Goal: Information Seeking & Learning: Learn about a topic

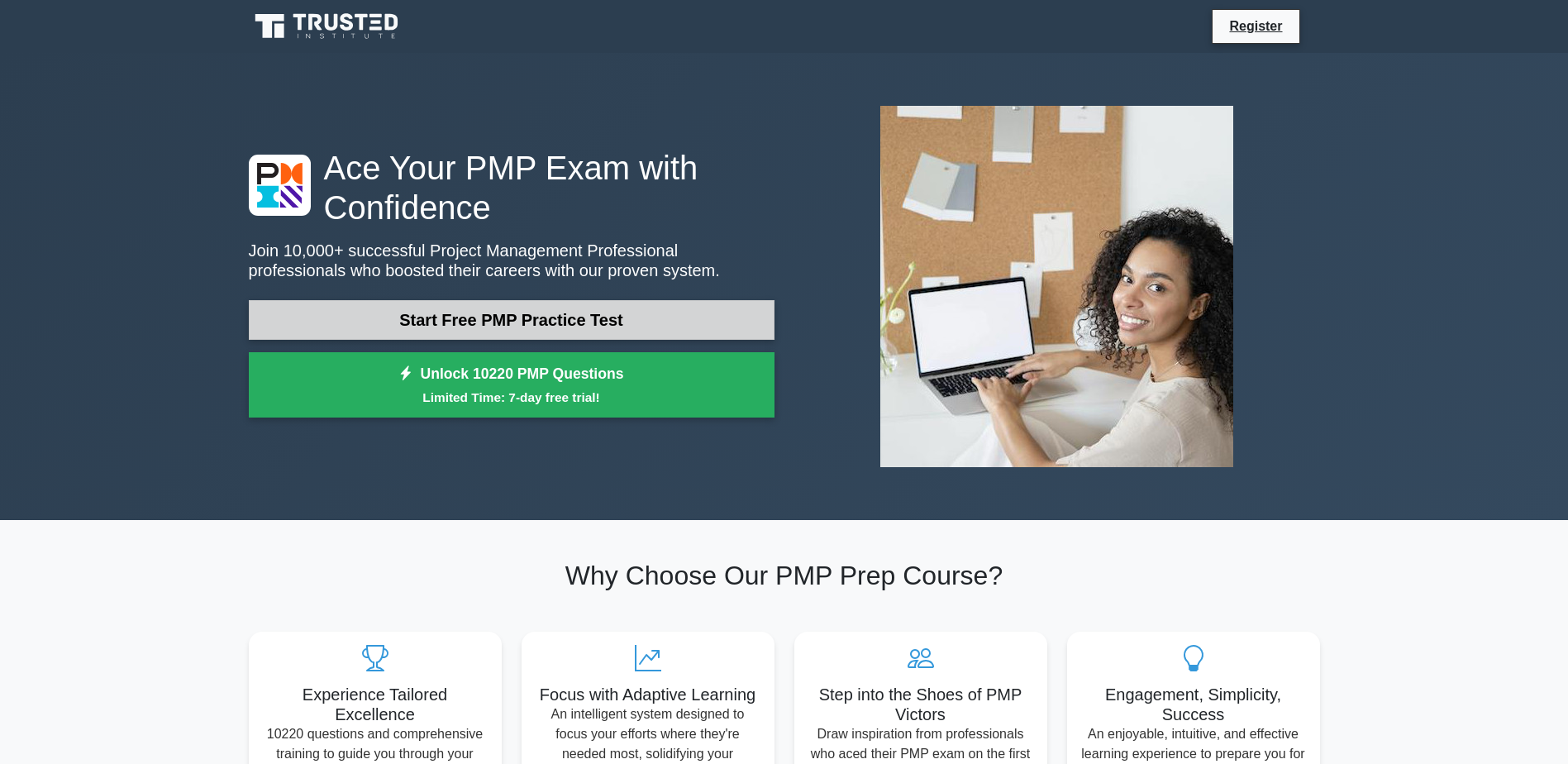
click at [504, 324] on link "Start Free PMP Practice Test" at bounding box center [511, 319] width 526 height 39
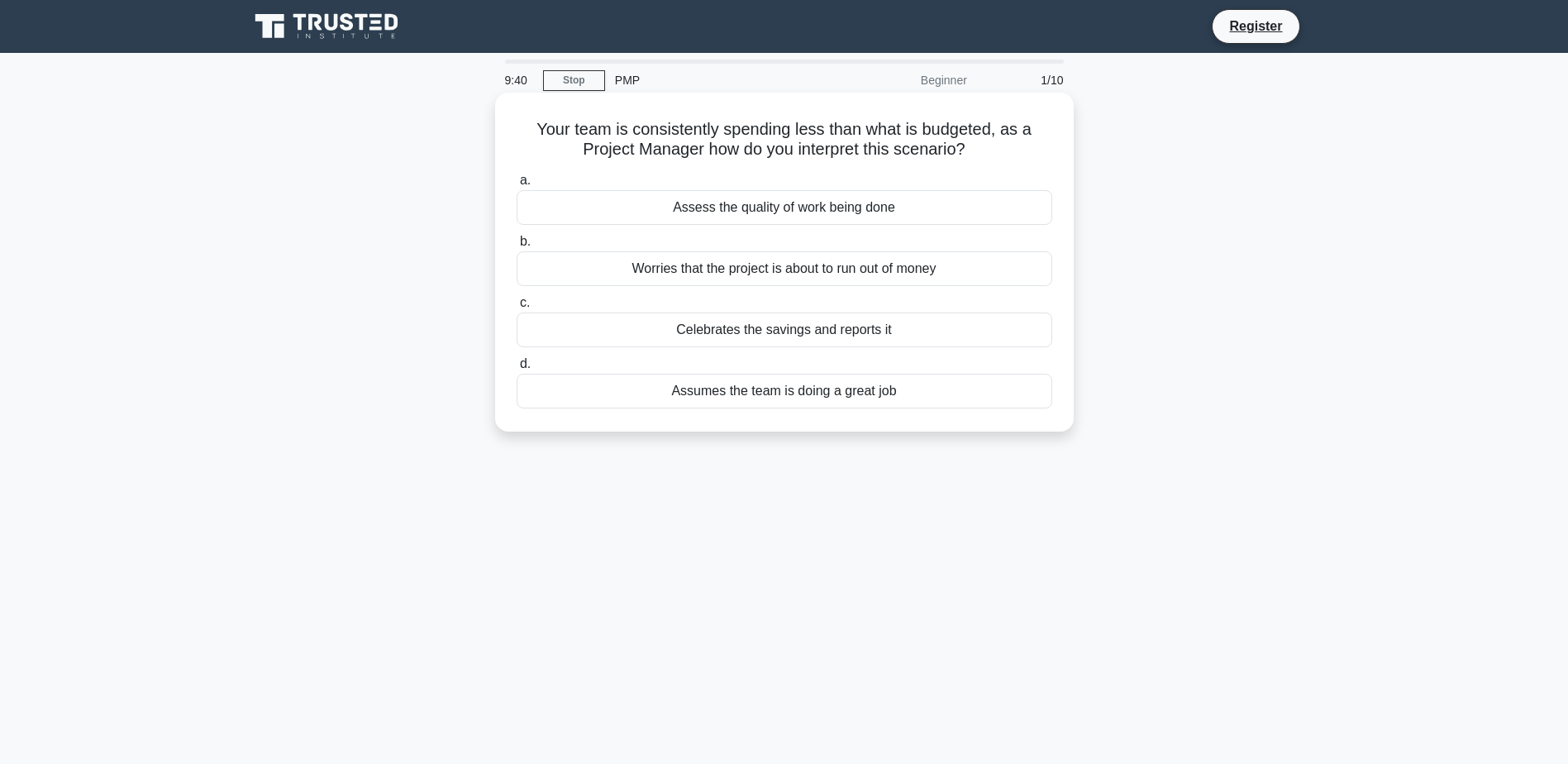
click at [785, 213] on div "Assess the quality of work being done" at bounding box center [784, 208] width 535 height 34
click at [516, 186] on input "a. Assess the quality of work being done" at bounding box center [516, 180] width 0 height 11
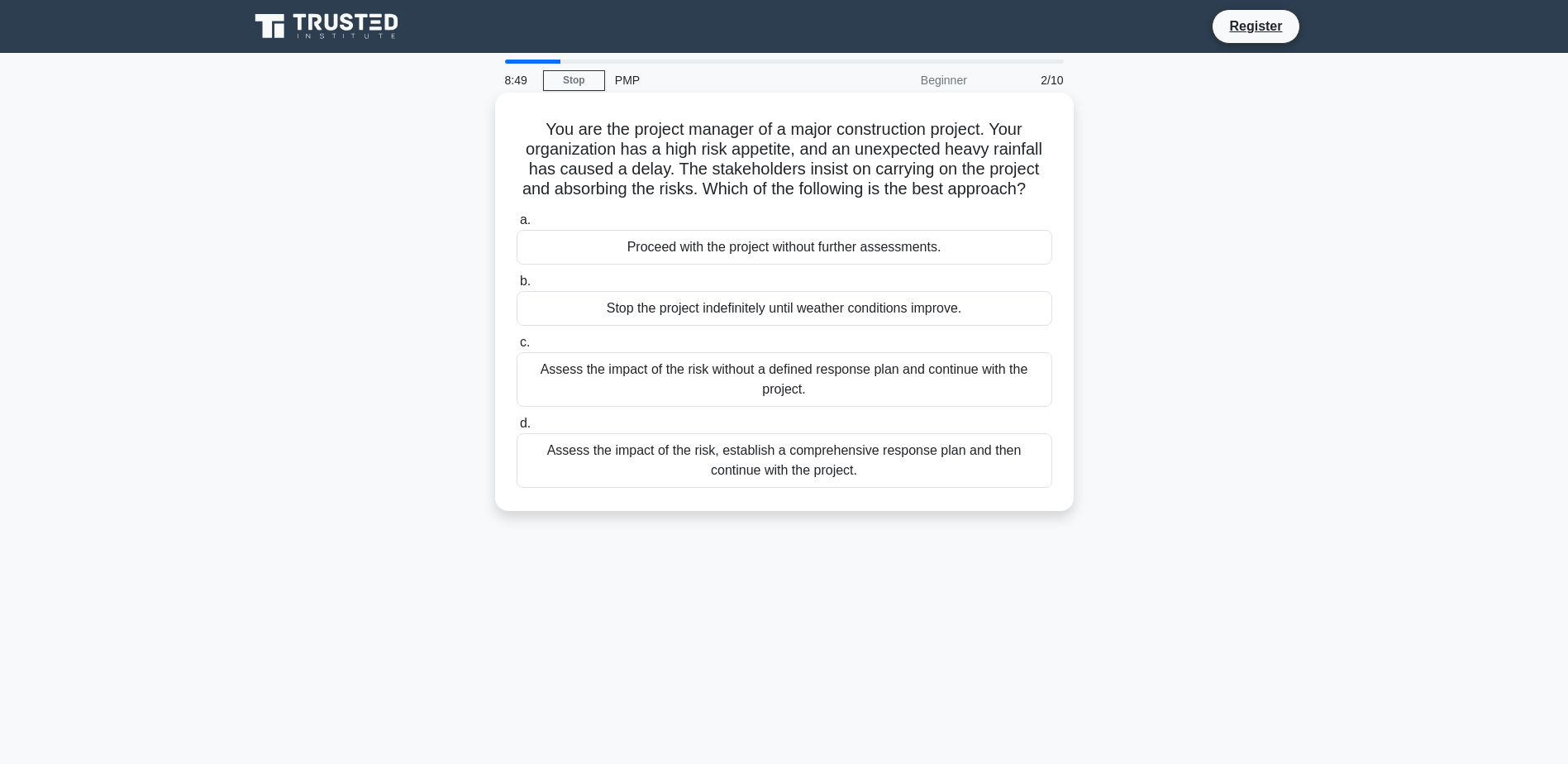
click at [757, 487] on div "Assess the impact of the risk, establish a comprehensive response plan and then…" at bounding box center [784, 460] width 535 height 55
click at [516, 429] on input "d. Assess the impact of the risk, establish a comprehensive response plan and t…" at bounding box center [516, 423] width 0 height 11
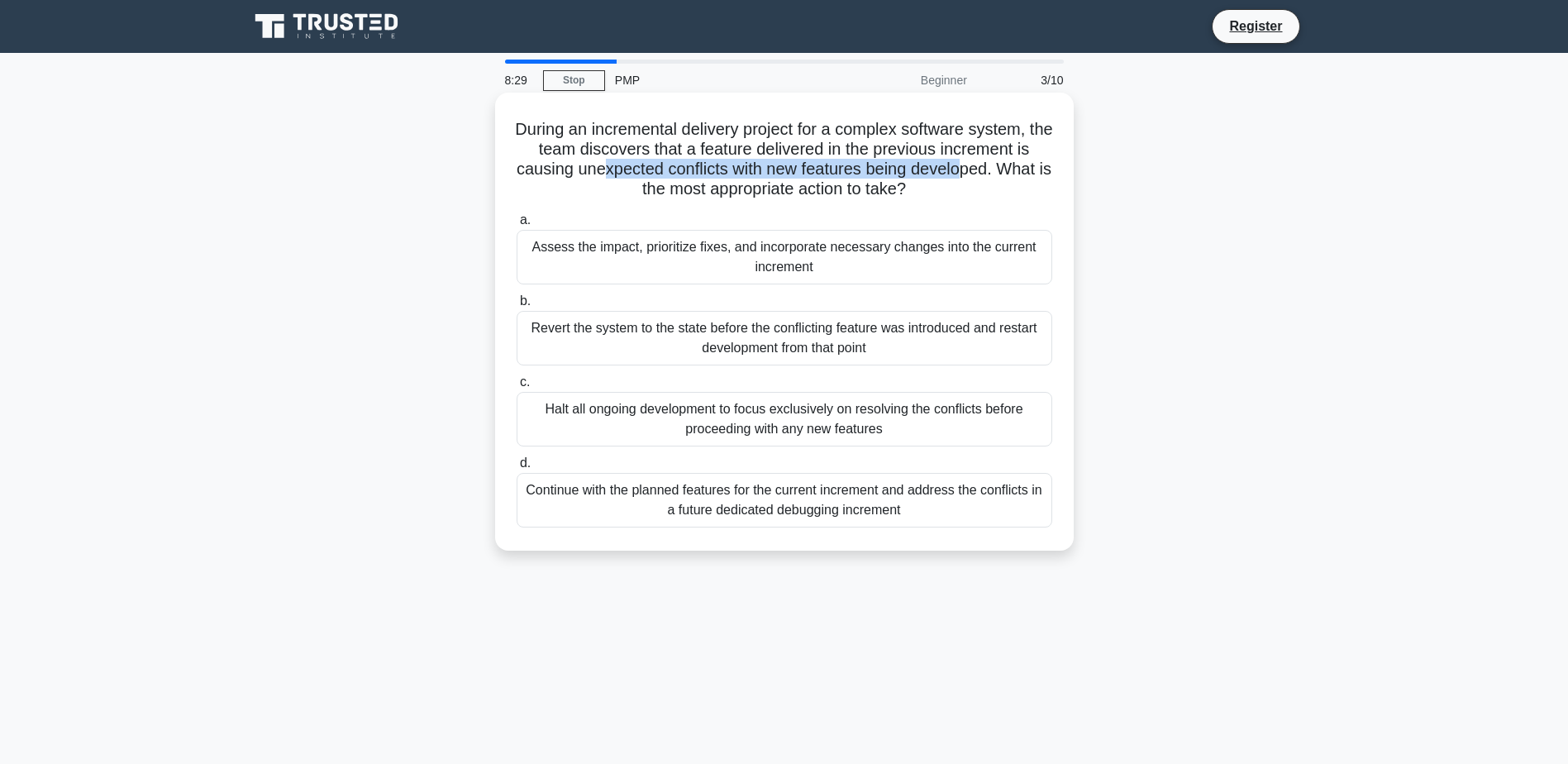
drag, startPoint x: 604, startPoint y: 173, endPoint x: 977, endPoint y: 178, distance: 373.0
click at [977, 178] on h5 "During an incremental delivery project for a complex software system, the team …" at bounding box center [784, 159] width 539 height 81
click at [726, 250] on div "Assess the impact, prioritize fixes, and incorporate necessary changes into the…" at bounding box center [784, 257] width 535 height 55
click at [516, 226] on input "a. Assess the impact, prioritize fixes, and incorporate necessary changes into …" at bounding box center [516, 219] width 0 height 11
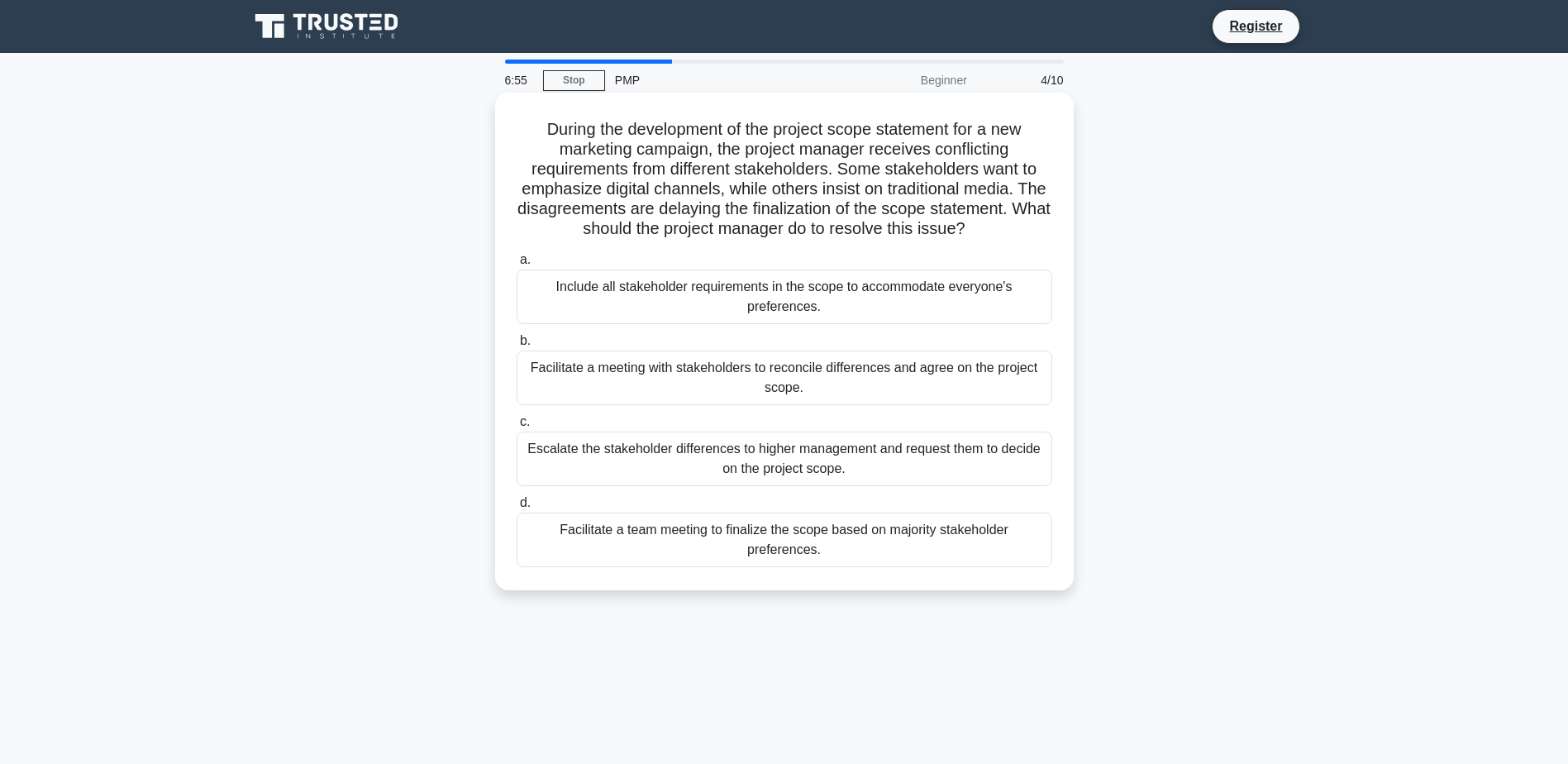
click at [645, 373] on div "Facilitate a meeting with stakeholders to reconcile differences and agree on th…" at bounding box center [784, 377] width 535 height 55
click at [516, 347] on input "b. Facilitate a meeting with stakeholders to reconcile differences and agree on…" at bounding box center [516, 340] width 0 height 11
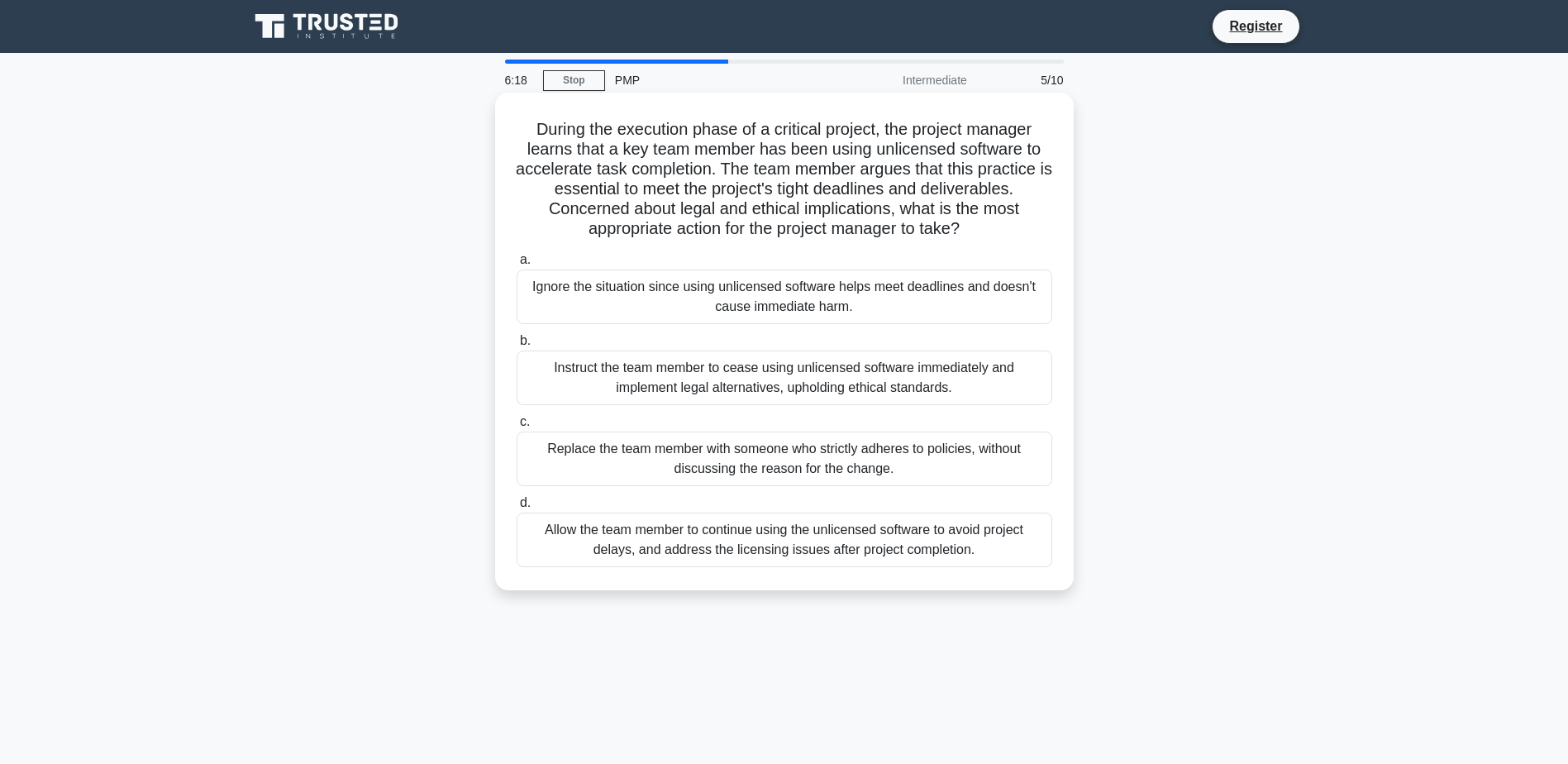
click at [753, 376] on div "Instruct the team member to cease using unlicensed software immediately and imp…" at bounding box center [784, 377] width 535 height 55
click at [516, 347] on input "b. Instruct the team member to cease using unlicensed software immediately and …" at bounding box center [516, 340] width 0 height 11
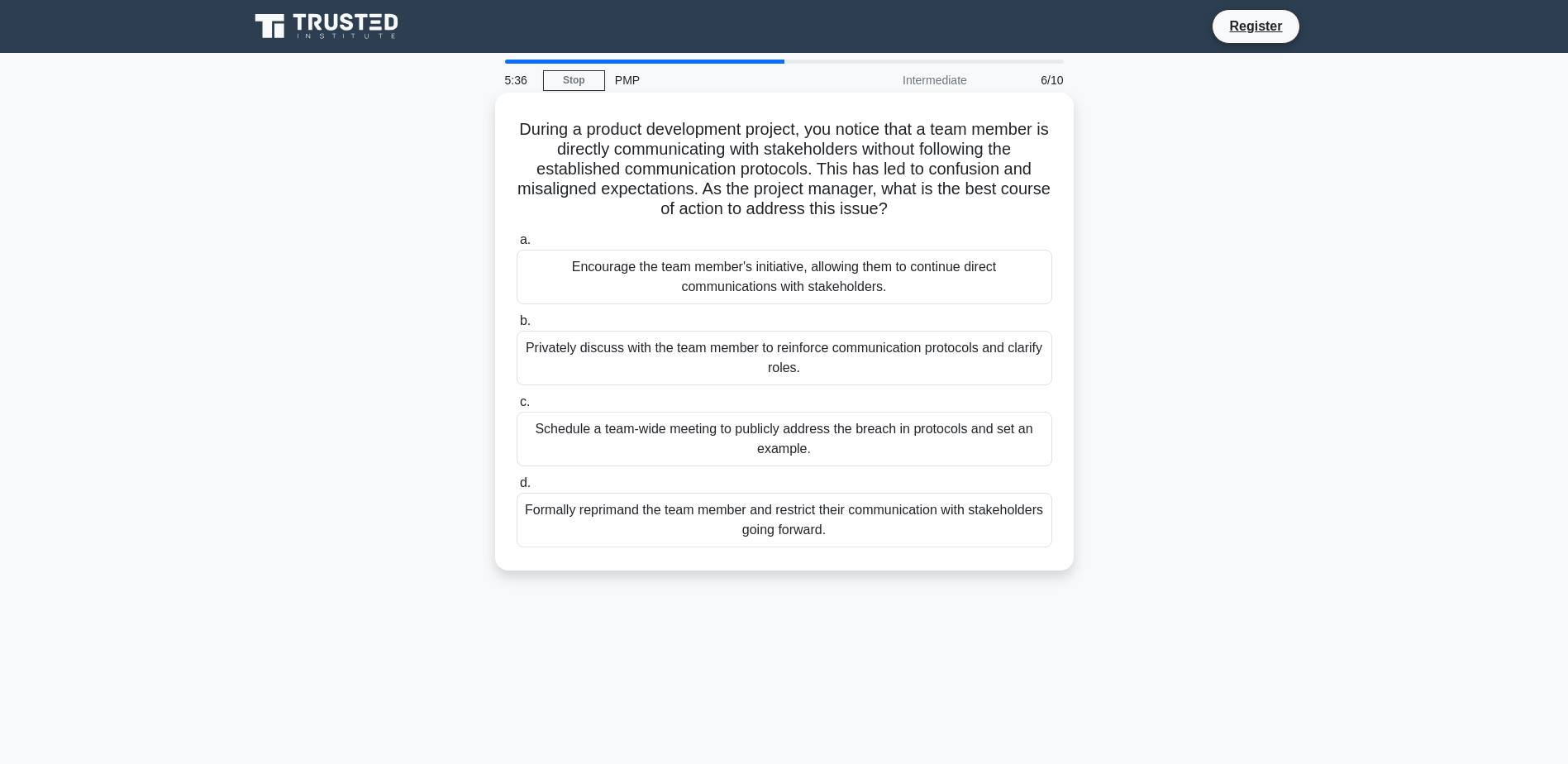
click at [751, 371] on div "Privately discuss with the team member to reinforce communication protocols and…" at bounding box center [784, 357] width 535 height 55
click at [516, 326] on input "b. Privately discuss with the team member to reinforce communication protocols …" at bounding box center [516, 321] width 0 height 11
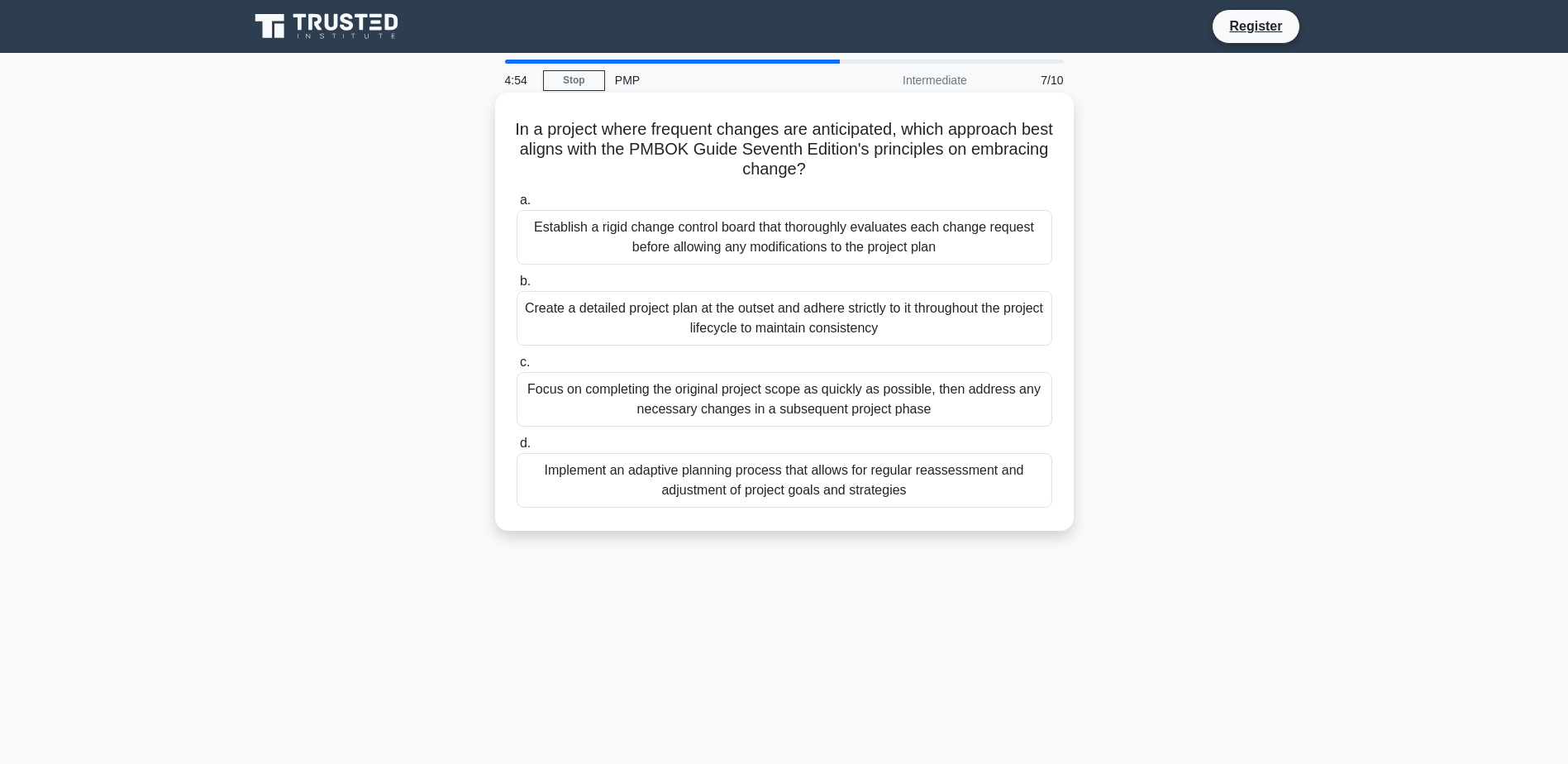
click at [619, 483] on div "Implement an adaptive planning process that allows for regular reassessment and…" at bounding box center [784, 480] width 535 height 55
click at [516, 449] on input "d. Implement an adaptive planning process that allows for regular reassessment …" at bounding box center [516, 442] width 0 height 11
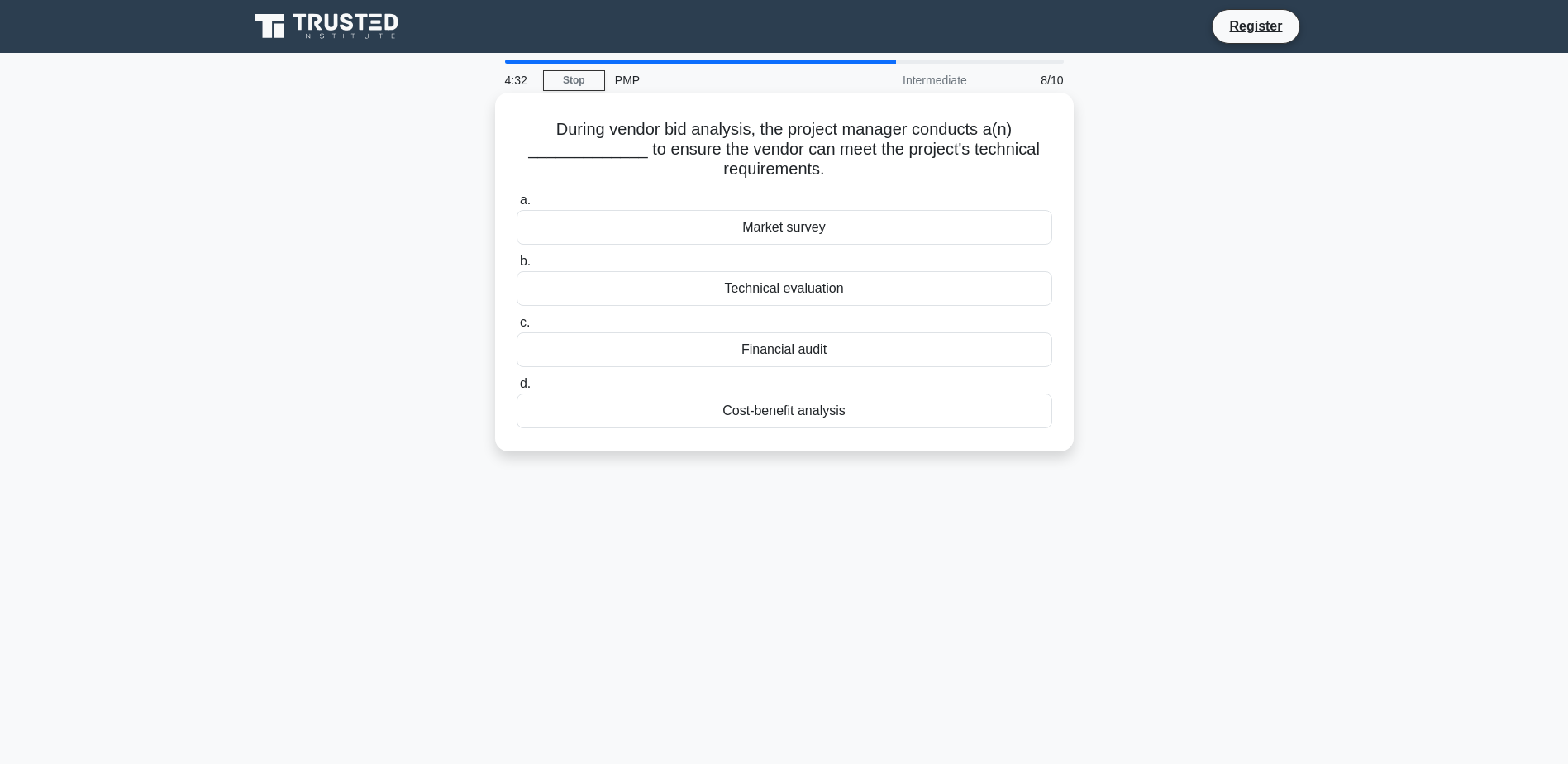
click at [779, 288] on div "Technical evaluation" at bounding box center [784, 288] width 535 height 34
click at [516, 267] on input "b. Technical evaluation" at bounding box center [516, 261] width 0 height 11
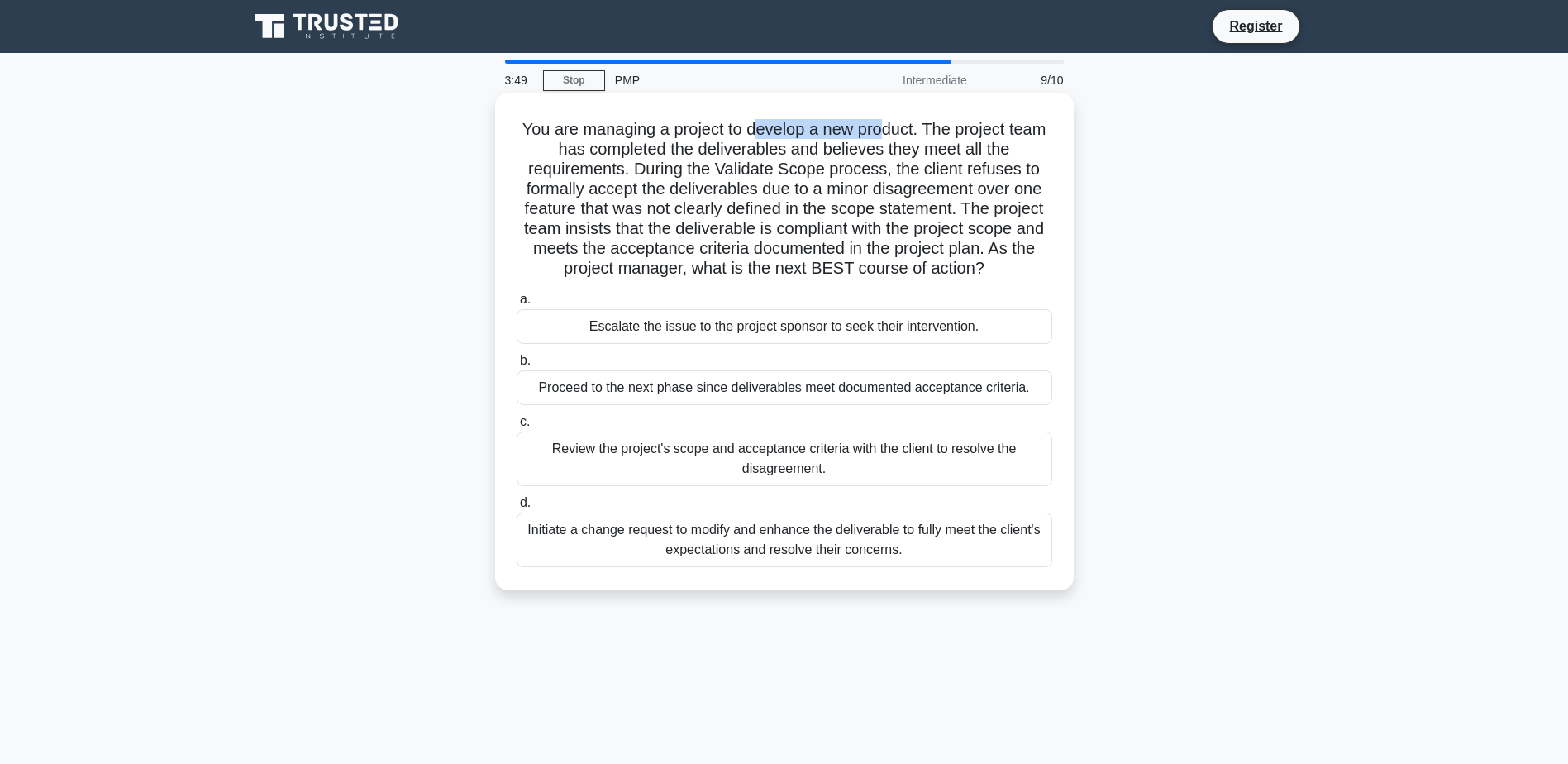
drag, startPoint x: 757, startPoint y: 130, endPoint x: 885, endPoint y: 131, distance: 128.0
click at [885, 131] on h5 "You are managing a project to develop a new product. The project team has compl…" at bounding box center [784, 198] width 539 height 160
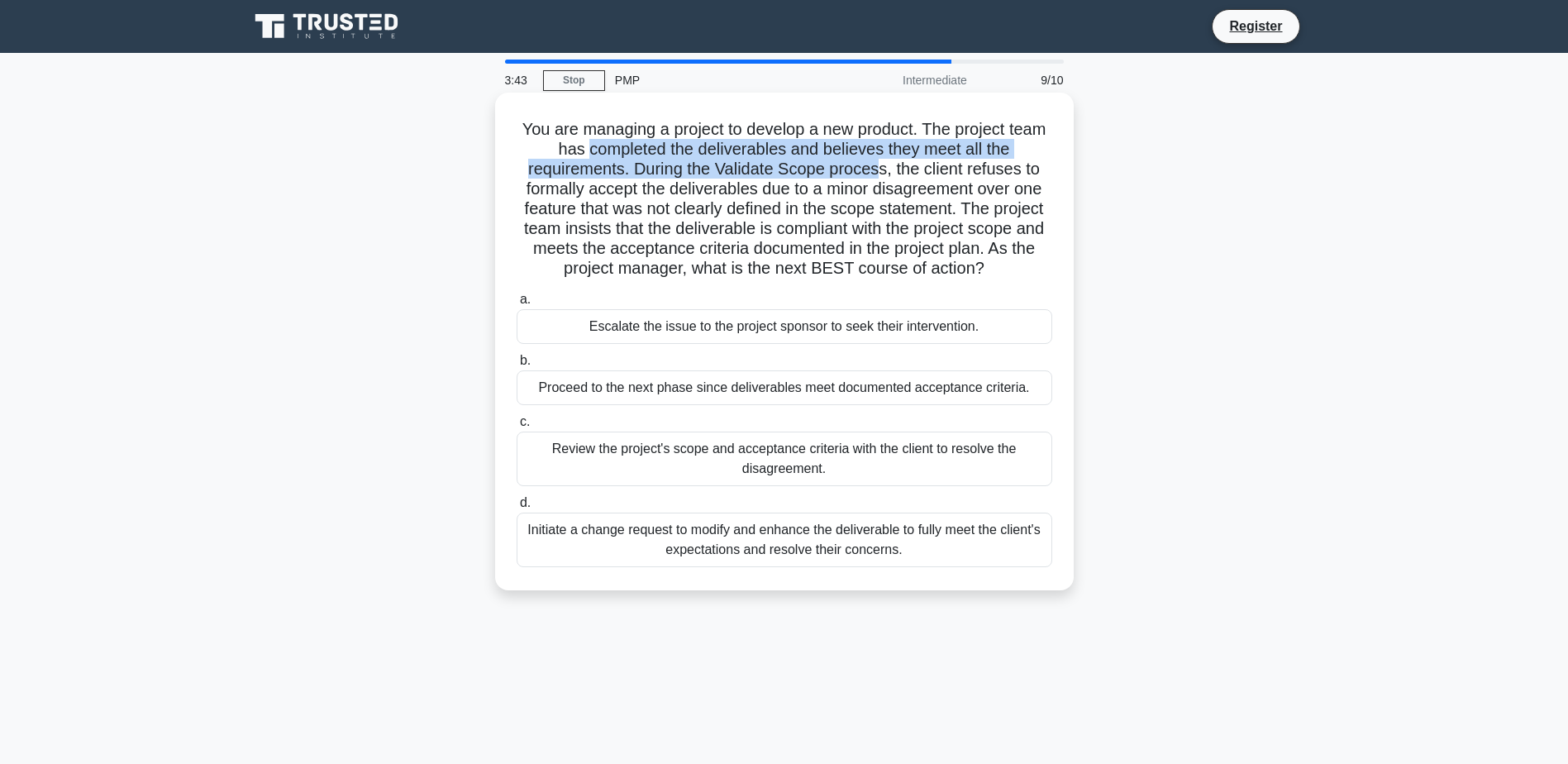
drag, startPoint x: 587, startPoint y: 155, endPoint x: 882, endPoint y: 177, distance: 295.8
click at [882, 177] on h5 "You are managing a project to develop a new product. The project team has compl…" at bounding box center [784, 198] width 539 height 160
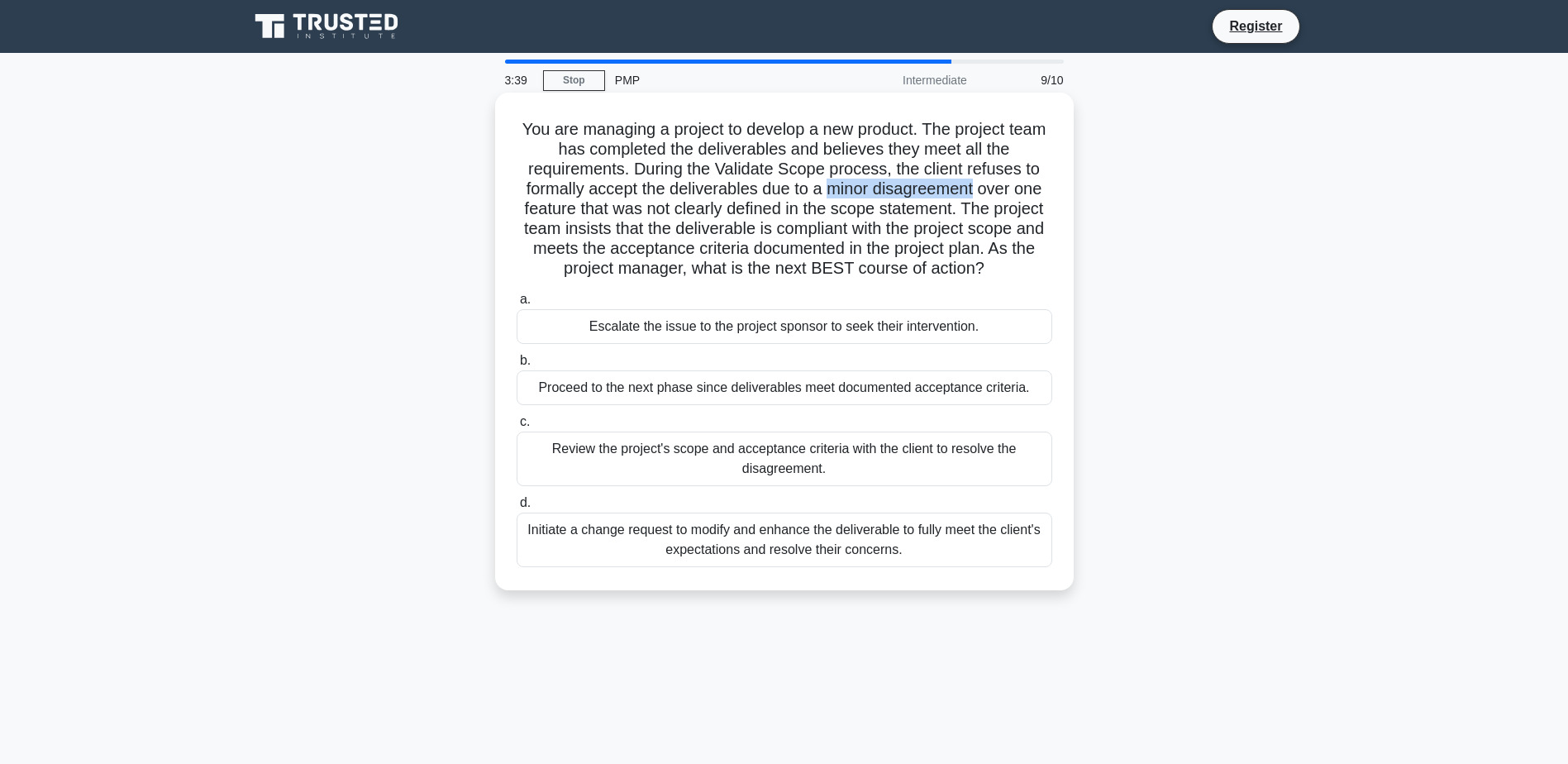
drag, startPoint x: 882, startPoint y: 177, endPoint x: 981, endPoint y: 184, distance: 99.2
click at [981, 184] on h5 "You are managing a project to develop a new product. The project team has compl…" at bounding box center [784, 198] width 539 height 160
drag, startPoint x: 623, startPoint y: 218, endPoint x: 992, endPoint y: 210, distance: 369.1
click at [992, 210] on h5 "You are managing a project to develop a new product. The project team has compl…" at bounding box center [784, 198] width 539 height 160
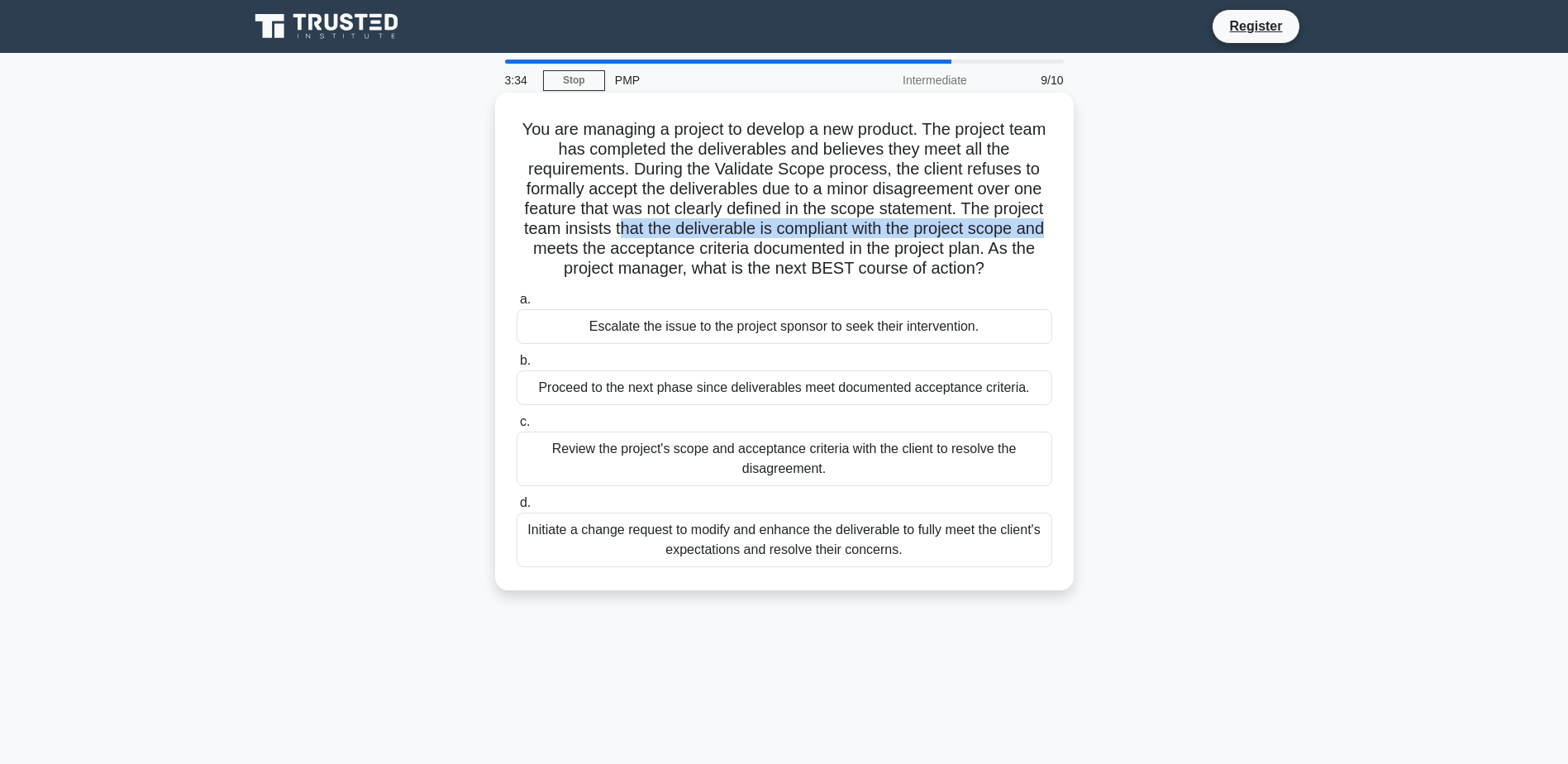
drag, startPoint x: 615, startPoint y: 233, endPoint x: 1054, endPoint y: 225, distance: 439.1
click at [1055, 225] on div "You are managing a project to develop a new product. The project team has compl…" at bounding box center [784, 342] width 565 height 484
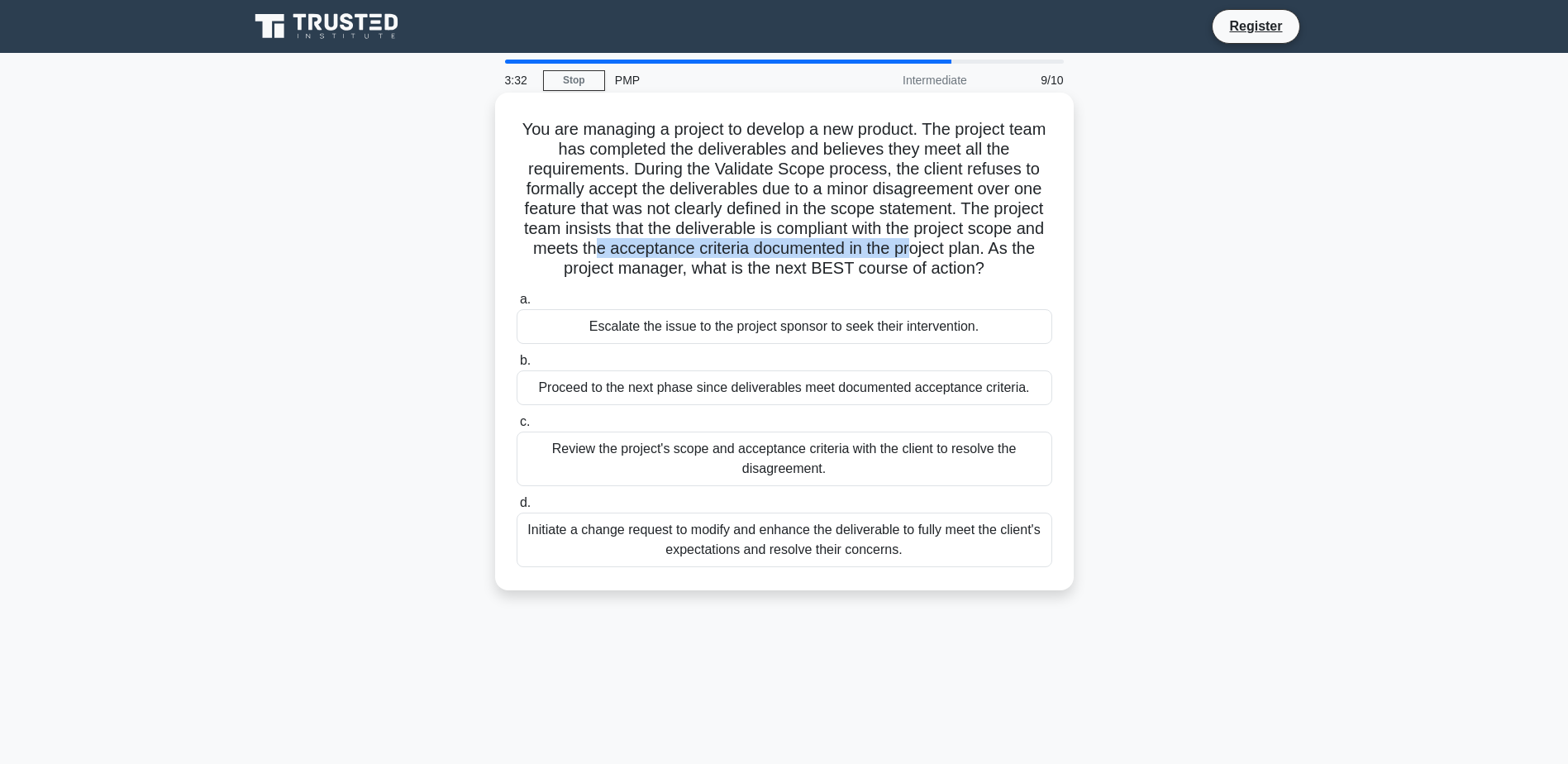
drag, startPoint x: 595, startPoint y: 258, endPoint x: 913, endPoint y: 251, distance: 318.1
click at [913, 251] on h5 "You are managing a project to develop a new product. The project team has compl…" at bounding box center [784, 198] width 539 height 160
click at [700, 456] on div "Review the project's scope and acceptance criteria with the client to resolve t…" at bounding box center [784, 459] width 535 height 55
click at [516, 427] on input "c. Review the project's scope and acceptance criteria with the client to resolv…" at bounding box center [516, 421] width 0 height 11
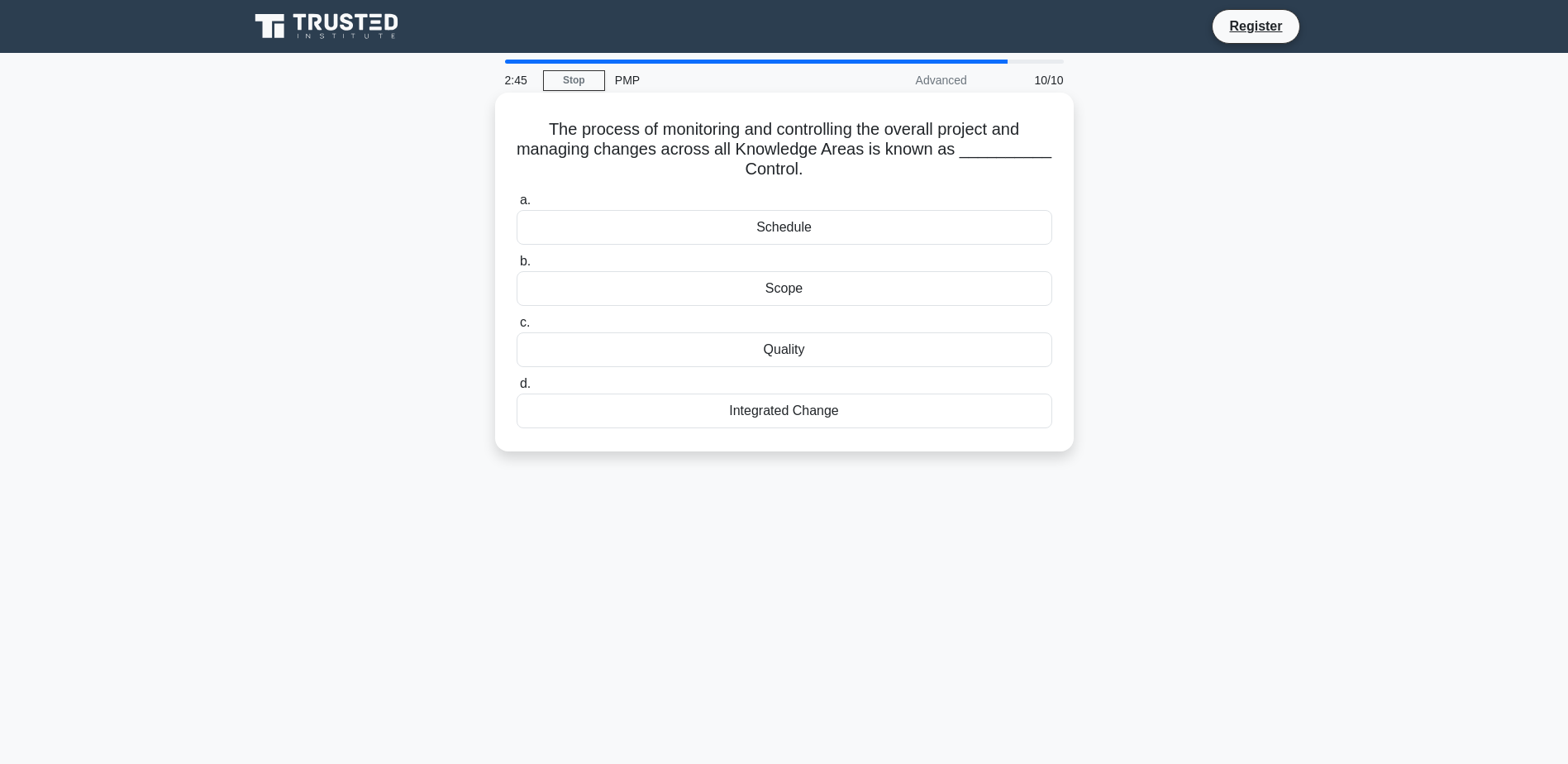
click at [781, 412] on div "Integrated Change" at bounding box center [784, 411] width 535 height 34
click at [516, 390] on input "d. Integrated Change" at bounding box center [516, 383] width 0 height 11
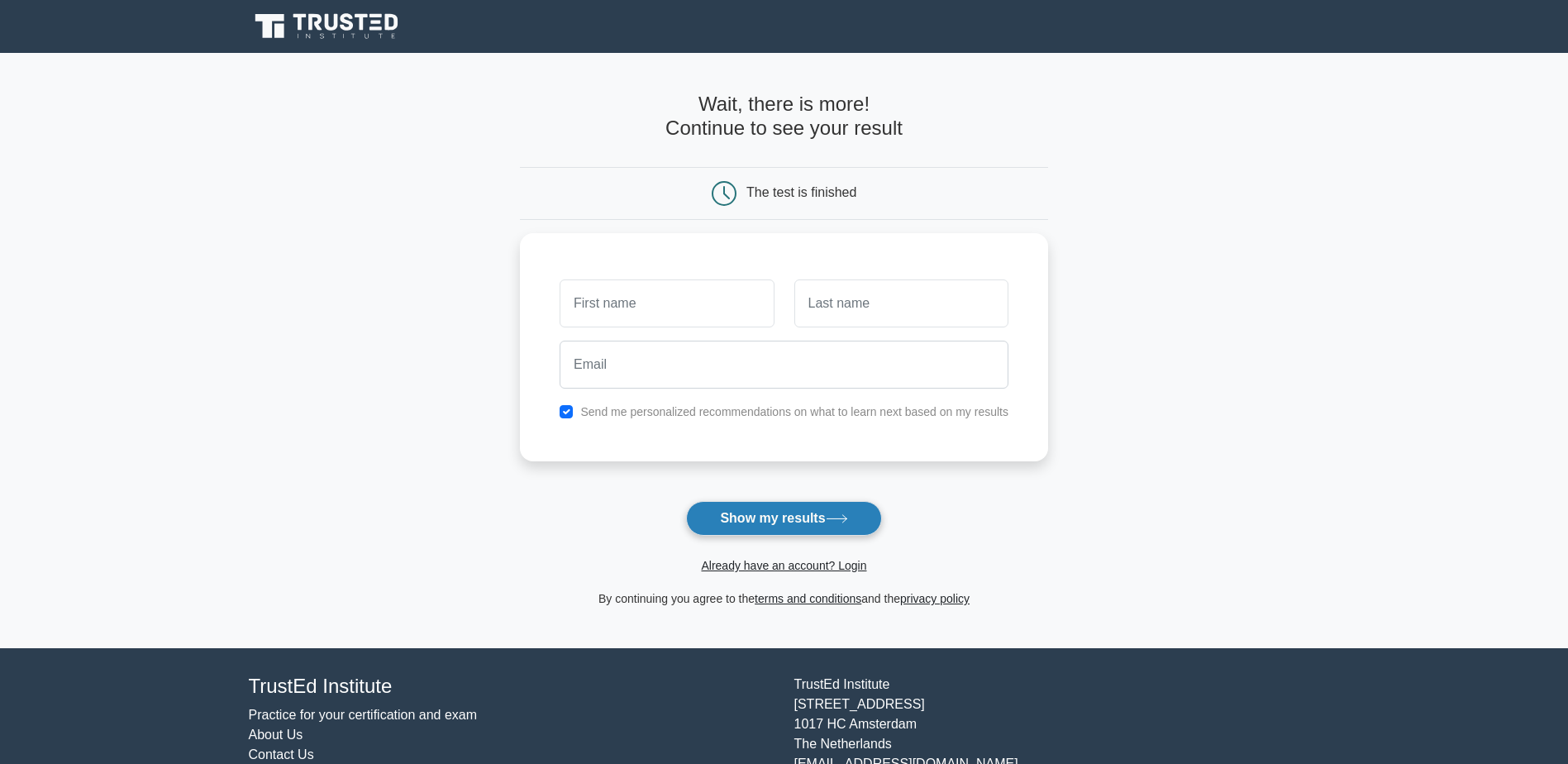
click at [801, 517] on button "Show my results" at bounding box center [784, 518] width 195 height 34
click at [692, 293] on input "text" at bounding box center [667, 299] width 215 height 48
type input "hh"
type input "kk"
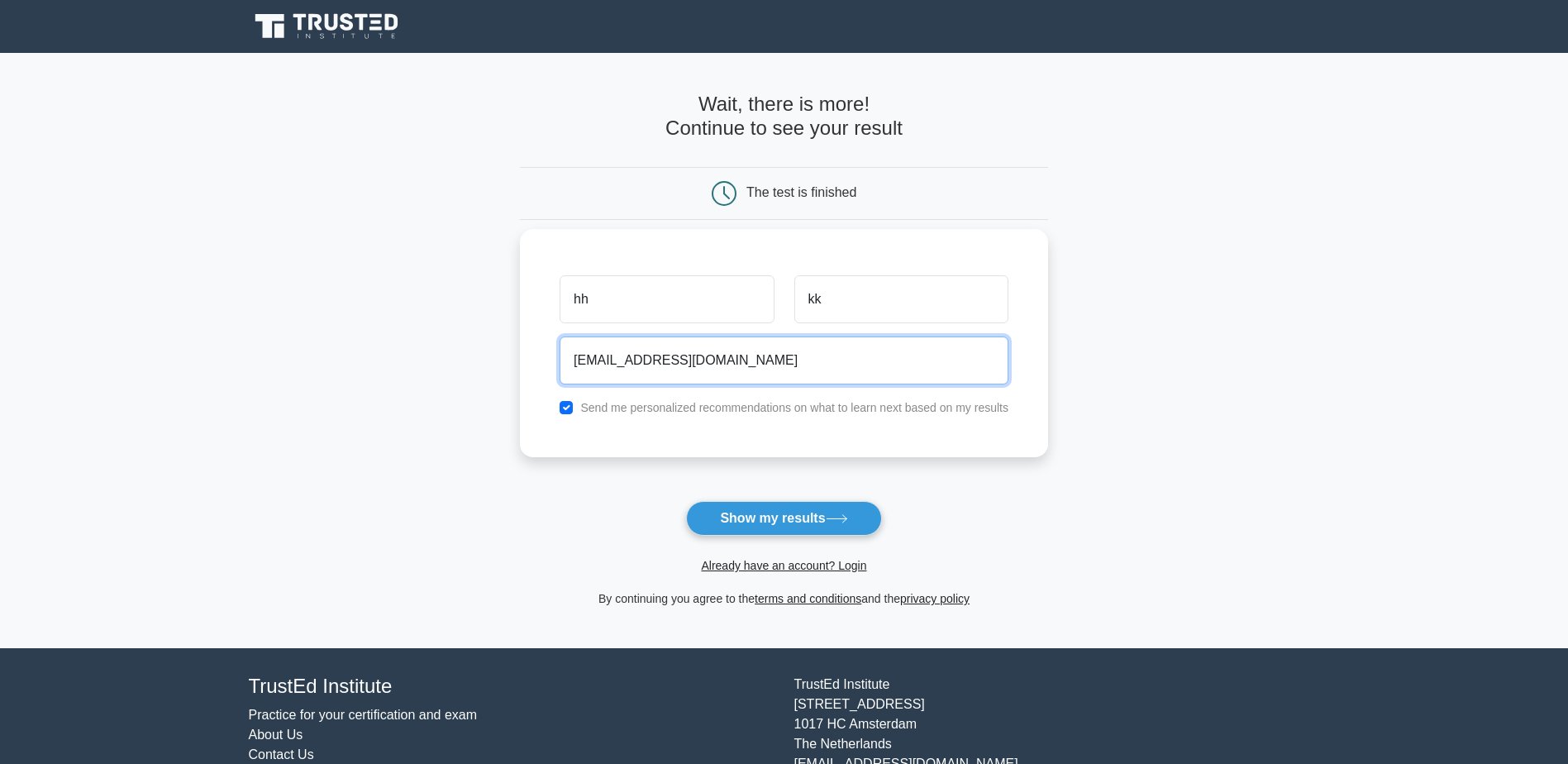
type input "kk@kkd.com"
click at [736, 412] on label "Send me personalized recommendations on what to learn next based on my results" at bounding box center [794, 408] width 428 height 13
click at [570, 407] on input "checkbox" at bounding box center [566, 408] width 13 height 13
checkbox input "false"
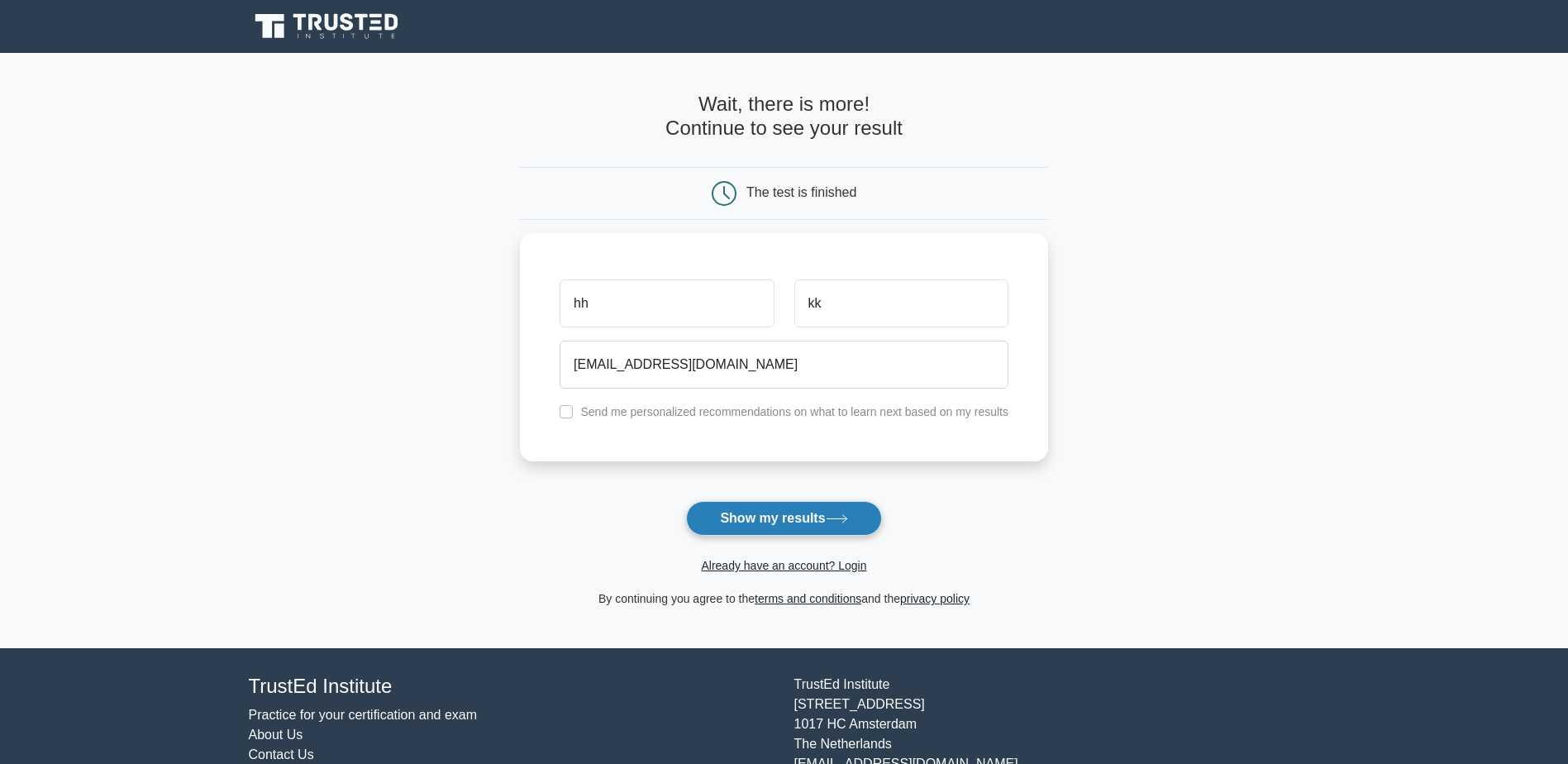
click at [740, 513] on button "Show my results" at bounding box center [784, 518] width 195 height 34
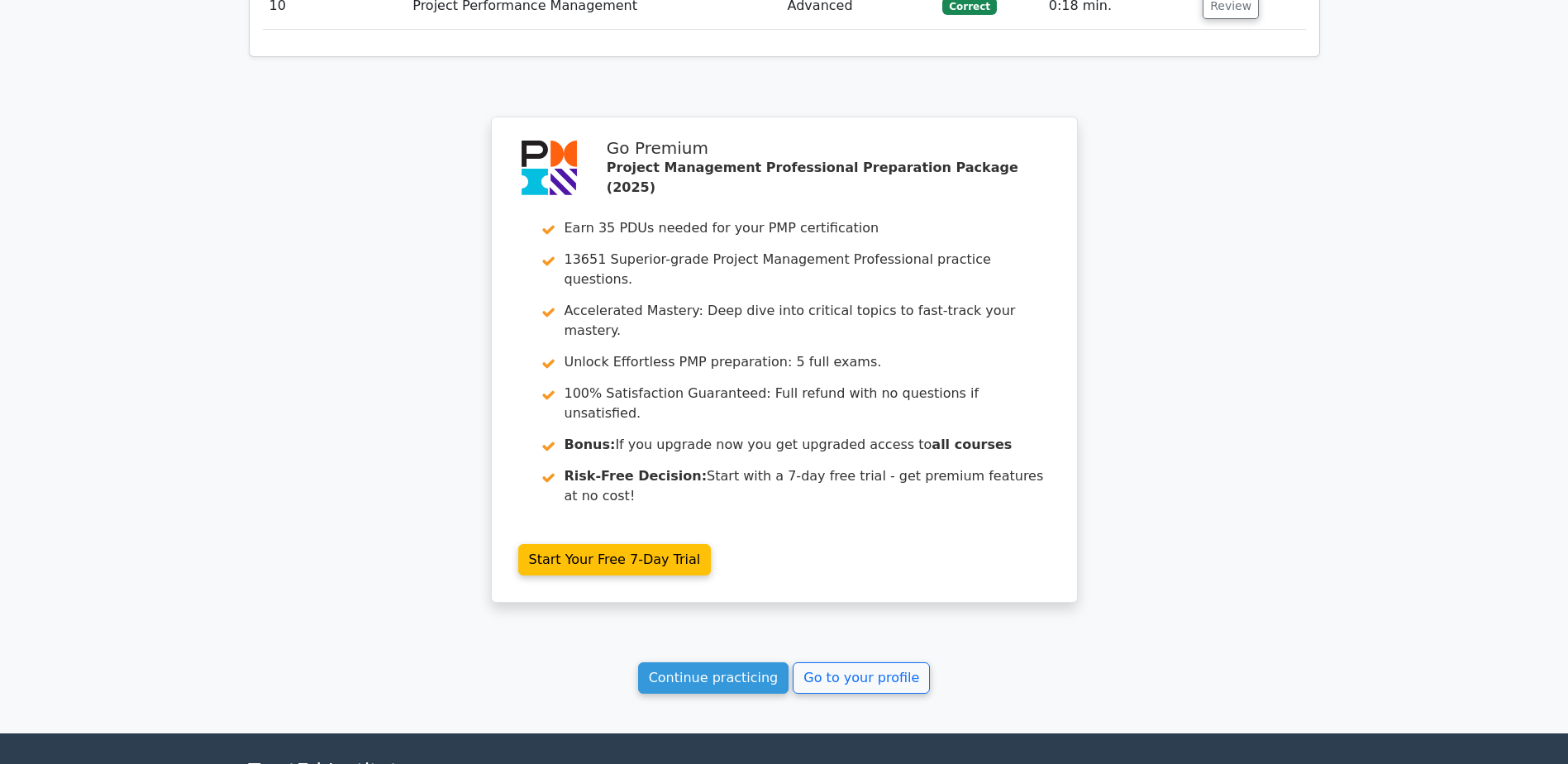
scroll to position [2708, 0]
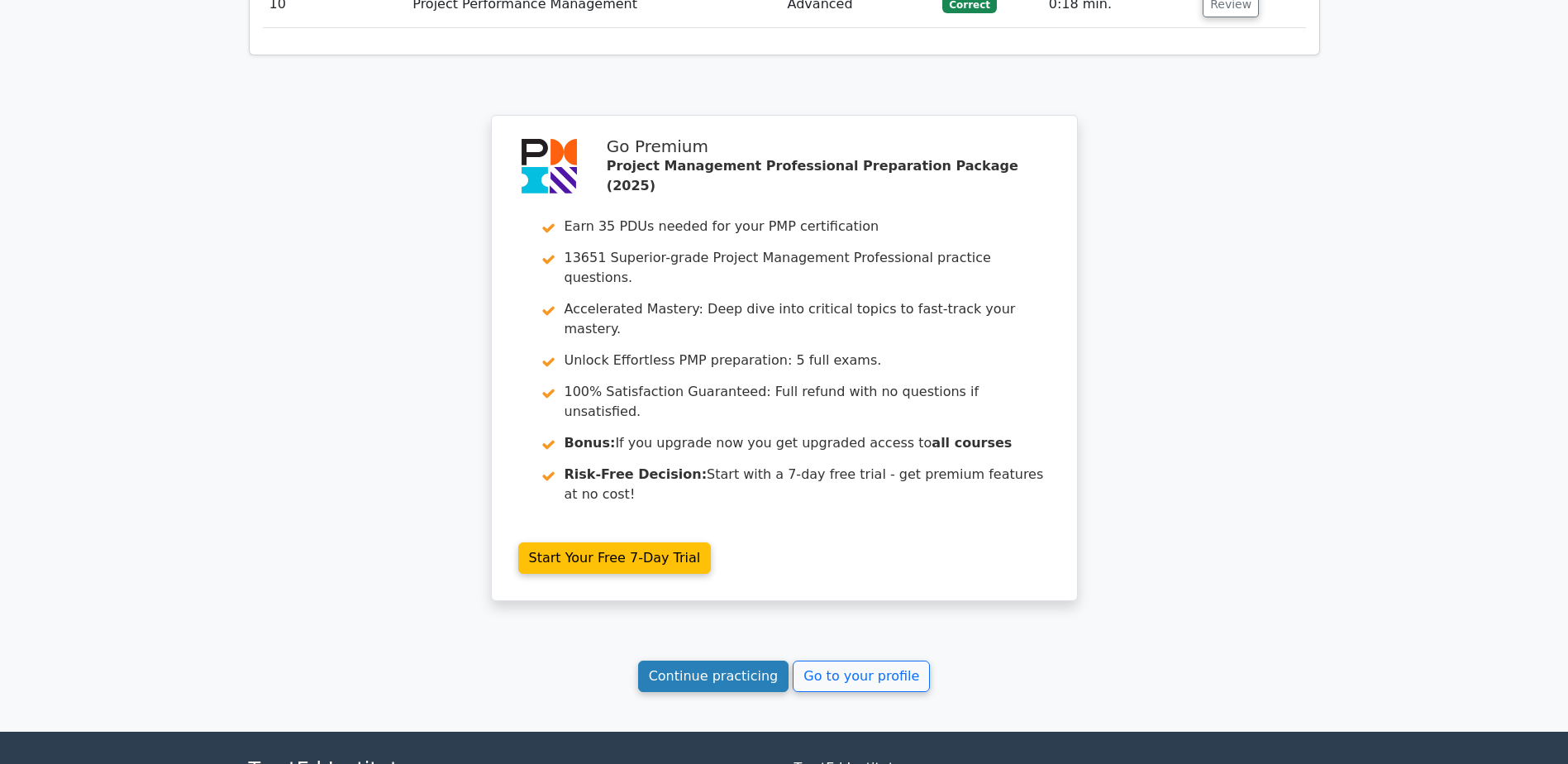
click at [699, 661] on link "Continue practicing" at bounding box center [714, 676] width 151 height 32
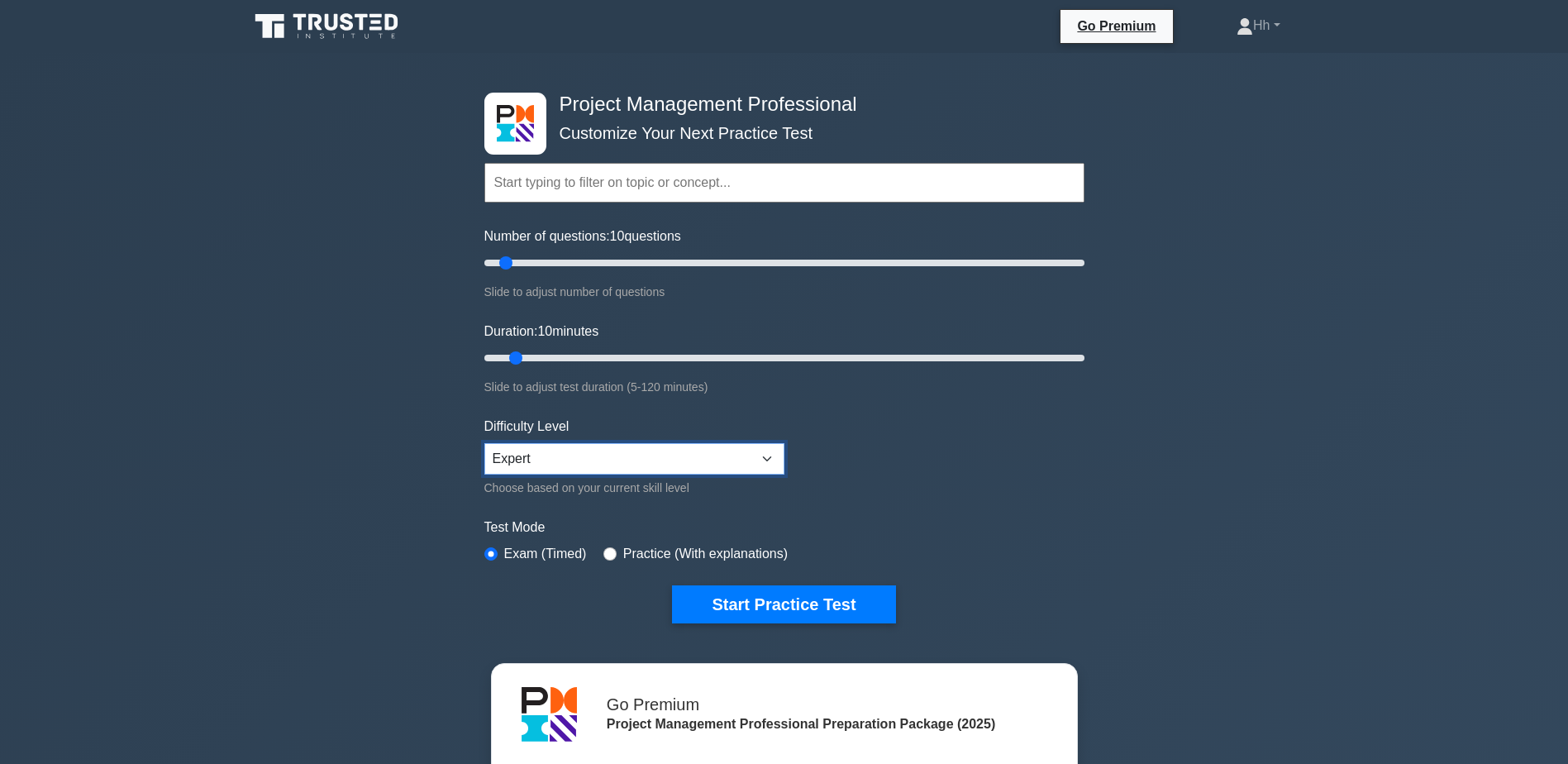
click at [771, 456] on select "Beginner Intermediate Expert" at bounding box center [634, 459] width 300 height 32
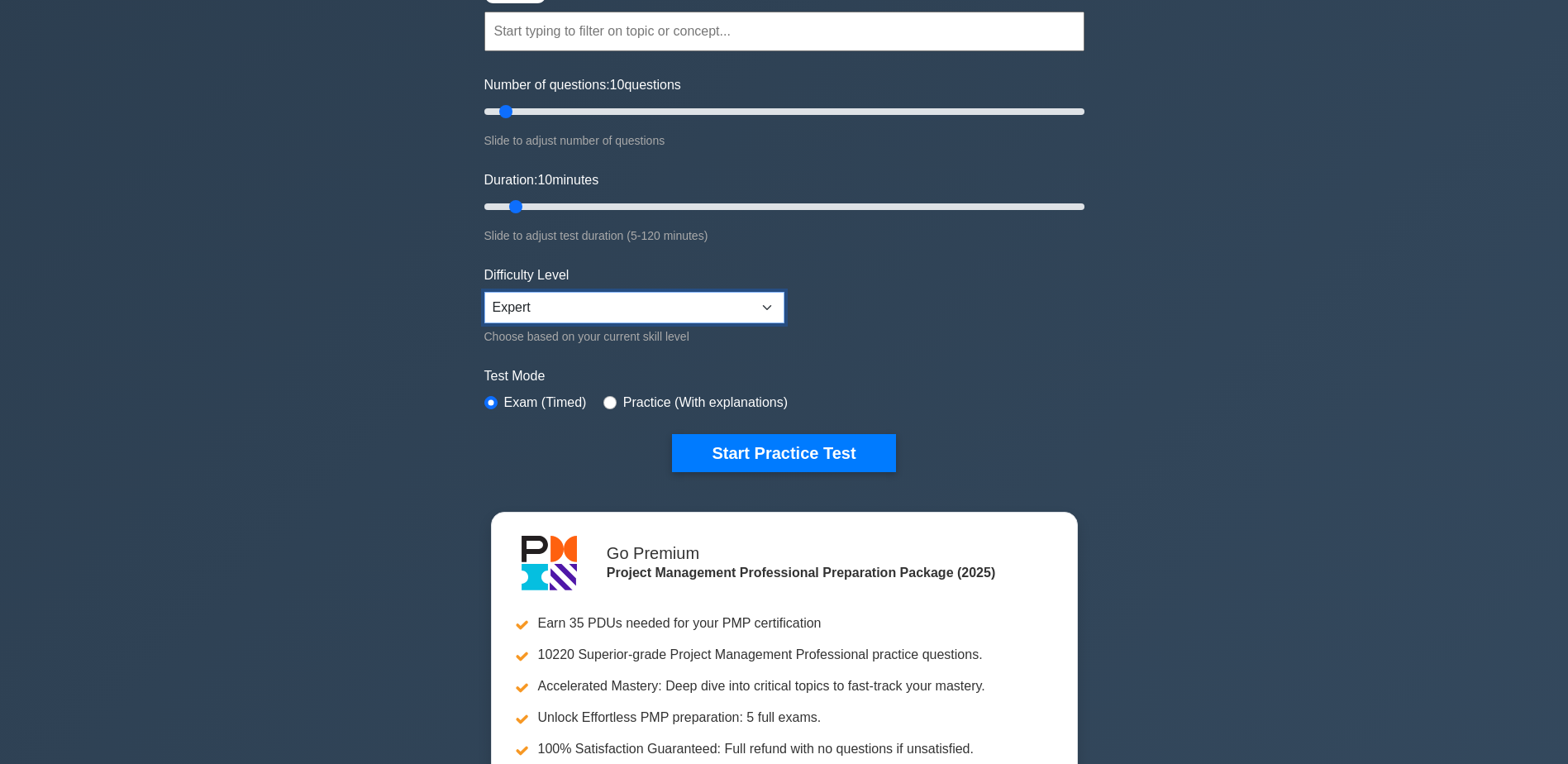
scroll to position [166, 0]
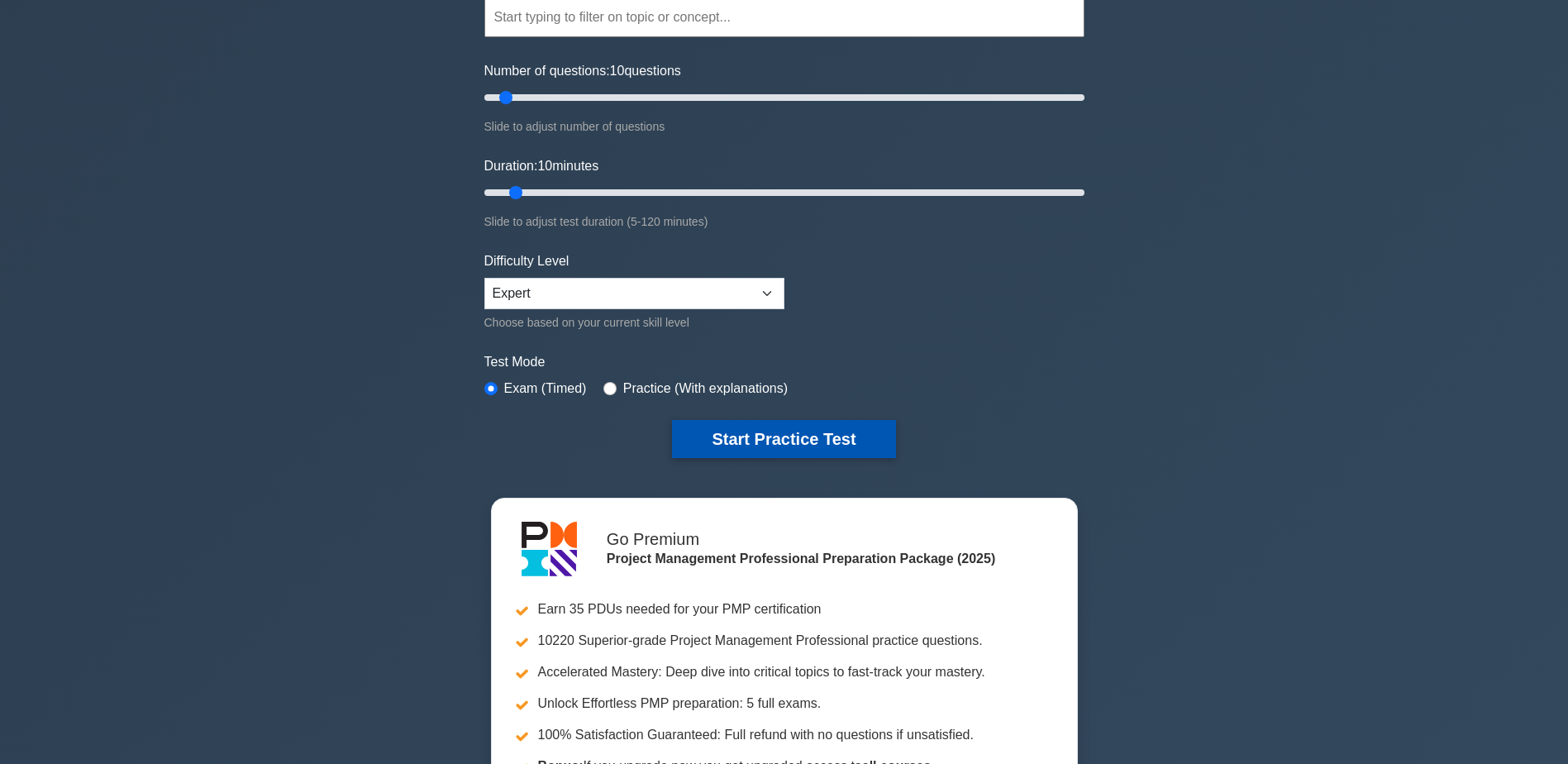
click at [832, 438] on button "Start Practice Test" at bounding box center [784, 438] width 223 height 38
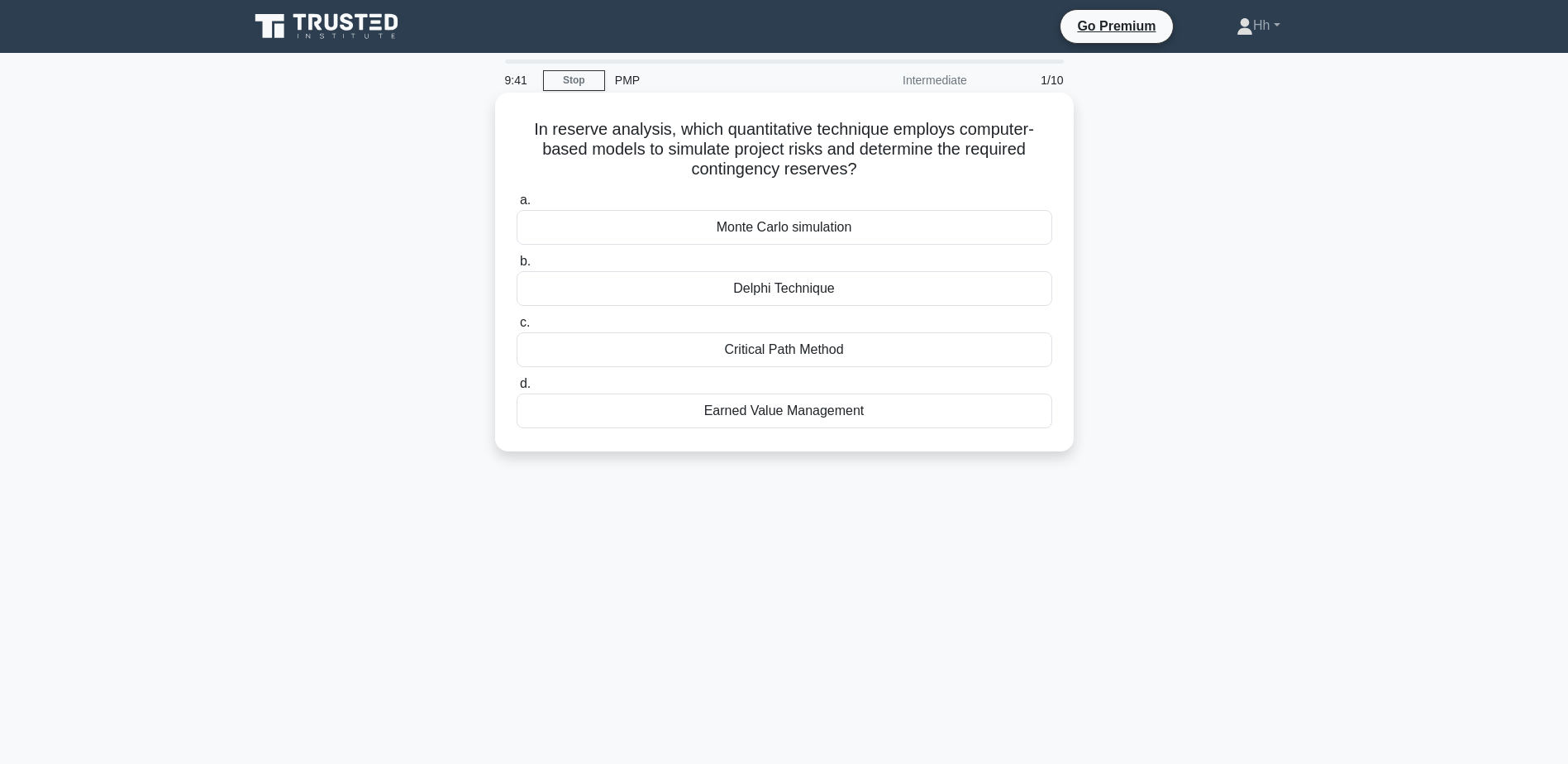
drag, startPoint x: 702, startPoint y: 129, endPoint x: 940, endPoint y: 164, distance: 240.6
click at [940, 164] on h5 "In reserve analysis, which quantitative technique employs computer-based models…" at bounding box center [784, 149] width 539 height 61
click at [802, 242] on div "Monte Carlo simulation" at bounding box center [784, 227] width 535 height 34
click at [516, 206] on input "a. Monte Carlo simulation" at bounding box center [516, 200] width 0 height 11
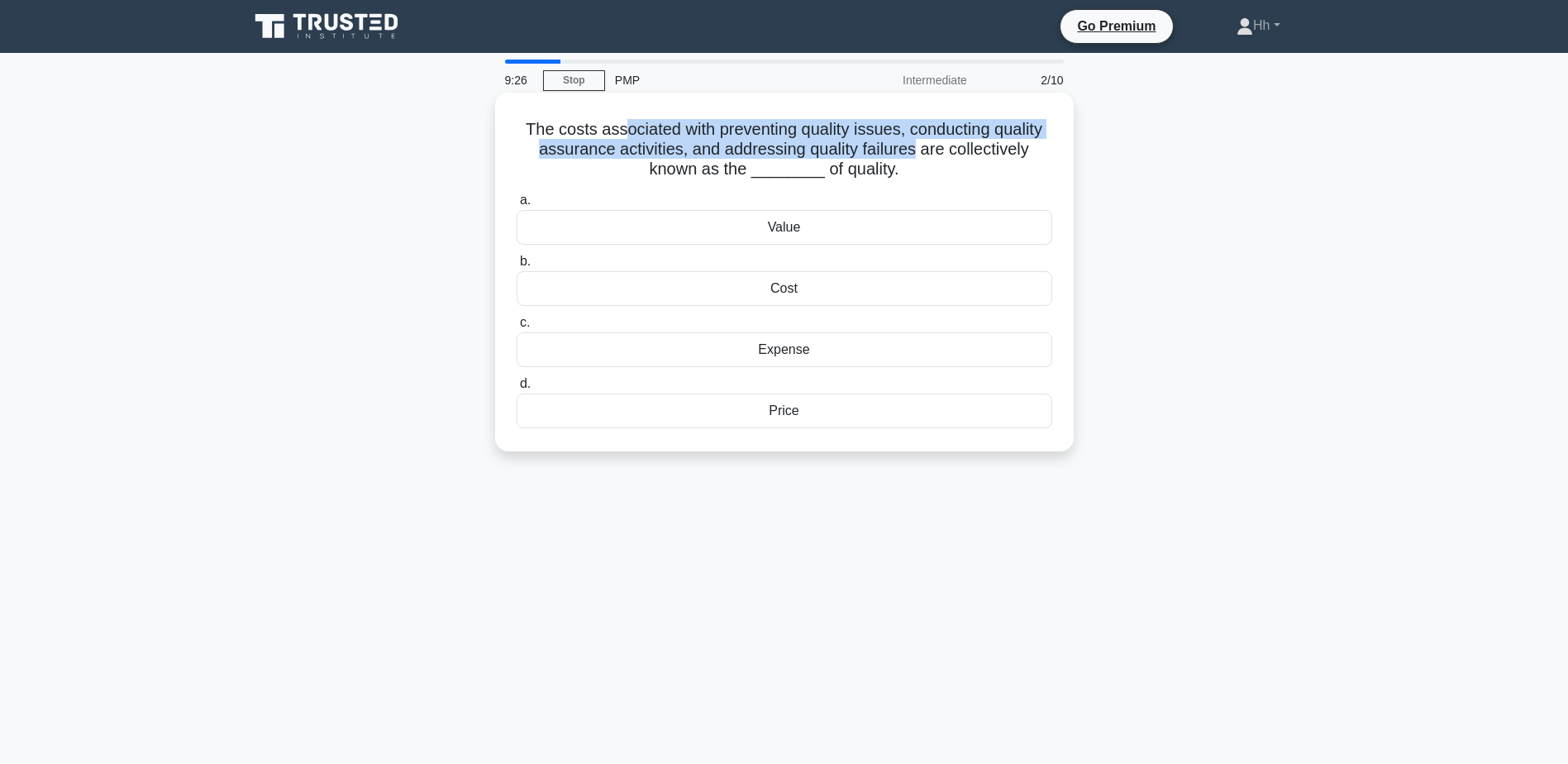
drag, startPoint x: 622, startPoint y: 130, endPoint x: 916, endPoint y: 155, distance: 295.1
click at [916, 155] on h5 "The costs associated with preventing quality issues, conducting quality assuran…" at bounding box center [784, 149] width 539 height 61
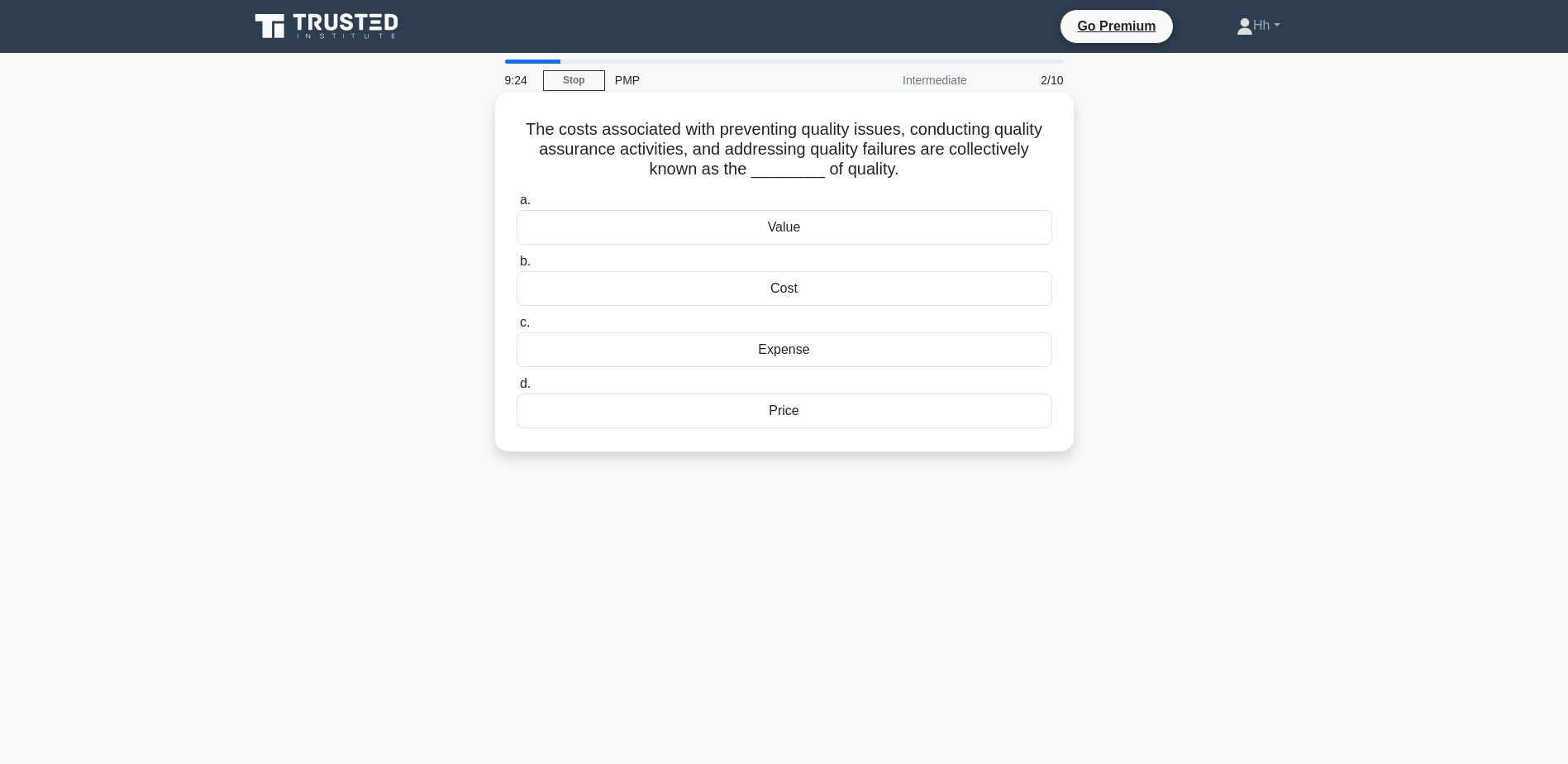
click at [794, 287] on div "Cost" at bounding box center [784, 288] width 535 height 34
click at [516, 267] on input "b. Cost" at bounding box center [516, 261] width 0 height 11
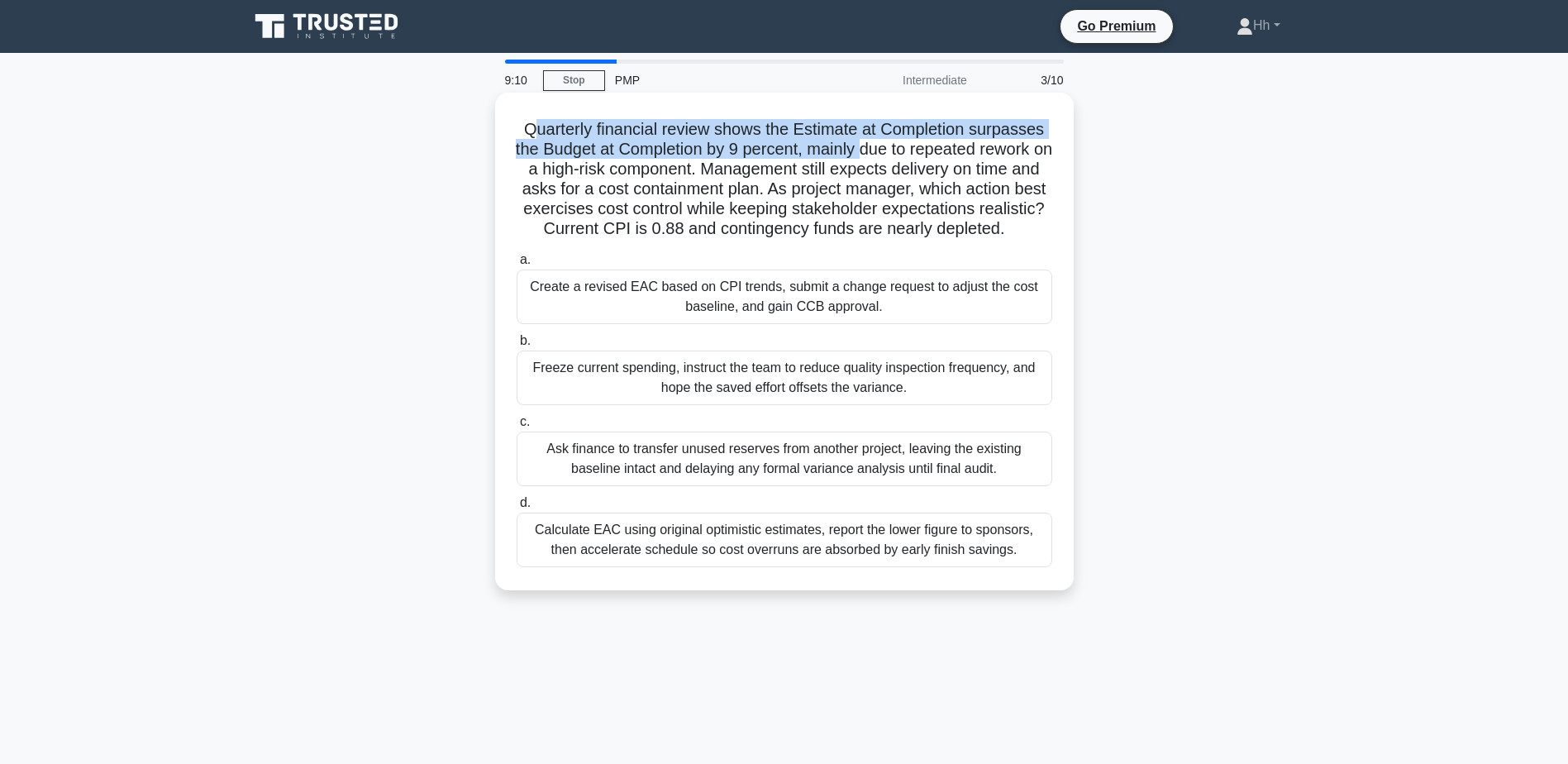
drag, startPoint x: 529, startPoint y: 127, endPoint x: 876, endPoint y: 160, distance: 348.6
click at [876, 160] on h5 "Quarterly financial review shows the Estimate at Completion surpasses the Budge…" at bounding box center [784, 179] width 539 height 121
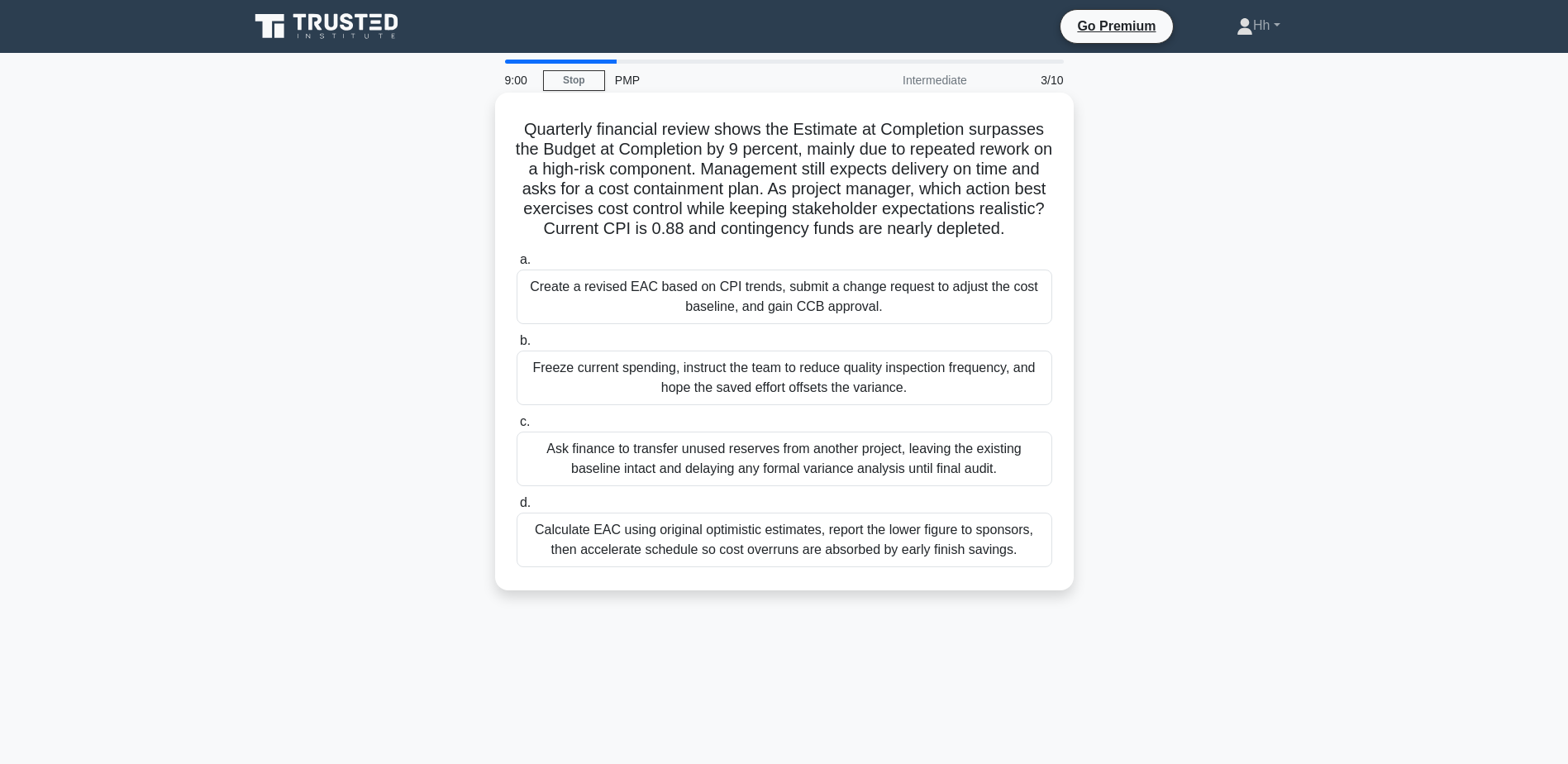
click at [676, 175] on h5 "Quarterly financial review shows the Estimate at Completion surpasses the Budge…" at bounding box center [784, 179] width 539 height 121
drag, startPoint x: 764, startPoint y: 170, endPoint x: 872, endPoint y: 169, distance: 108.0
click at [872, 169] on h5 "Quarterly financial review shows the Estimate at Completion surpasses the Budge…" at bounding box center [784, 179] width 539 height 121
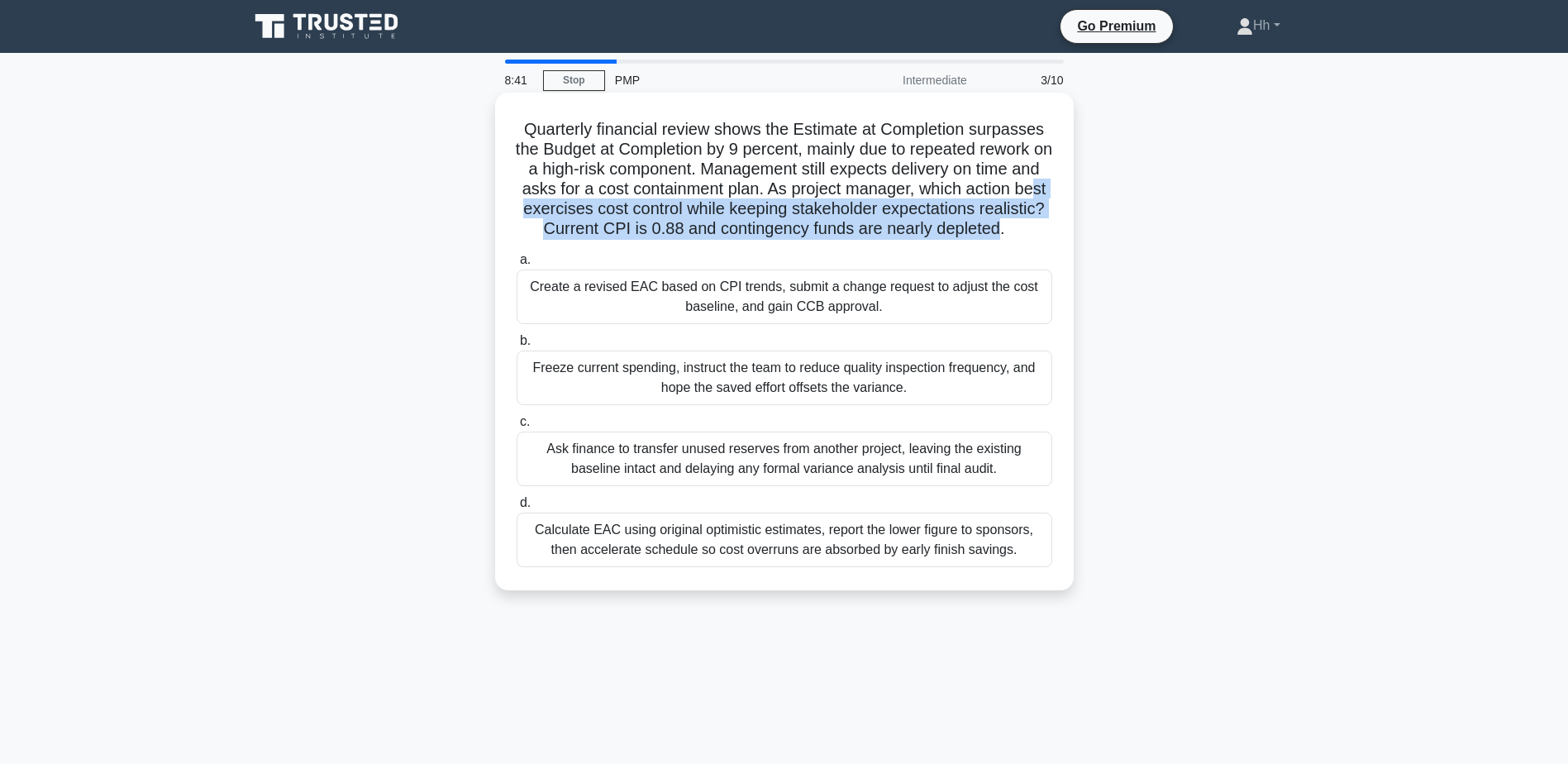
drag, startPoint x: 551, startPoint y: 209, endPoint x: 1047, endPoint y: 222, distance: 496.2
click at [1047, 222] on h5 "Quarterly financial review shows the Estimate at Completion surpasses the Budge…" at bounding box center [784, 179] width 539 height 121
click at [623, 231] on h5 "Quarterly financial review shows the Estimate at Completion surpasses the Budge…" at bounding box center [784, 179] width 539 height 121
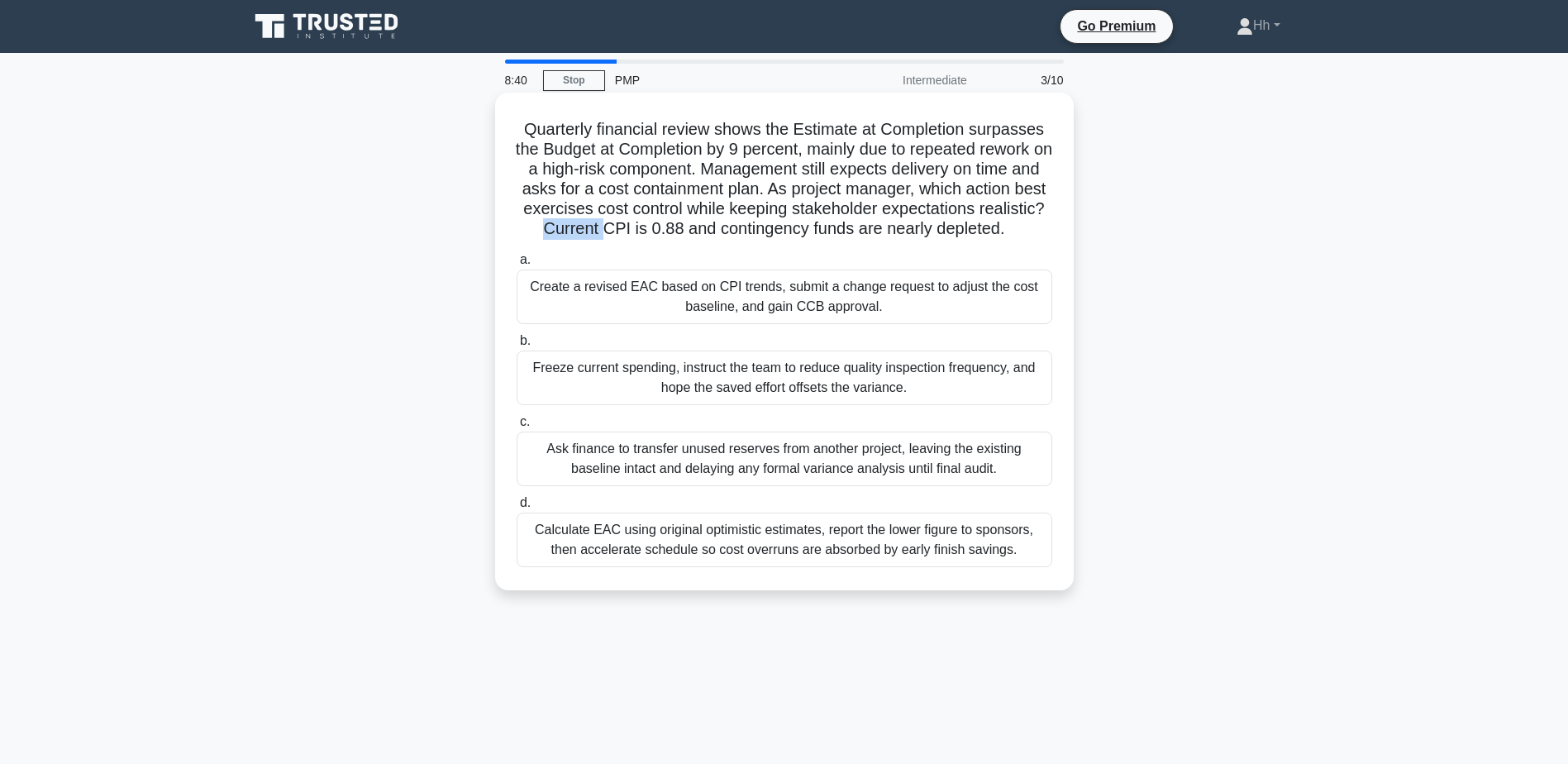
click at [623, 231] on h5 "Quarterly financial review shows the Estimate at Completion surpasses the Budge…" at bounding box center [784, 179] width 539 height 121
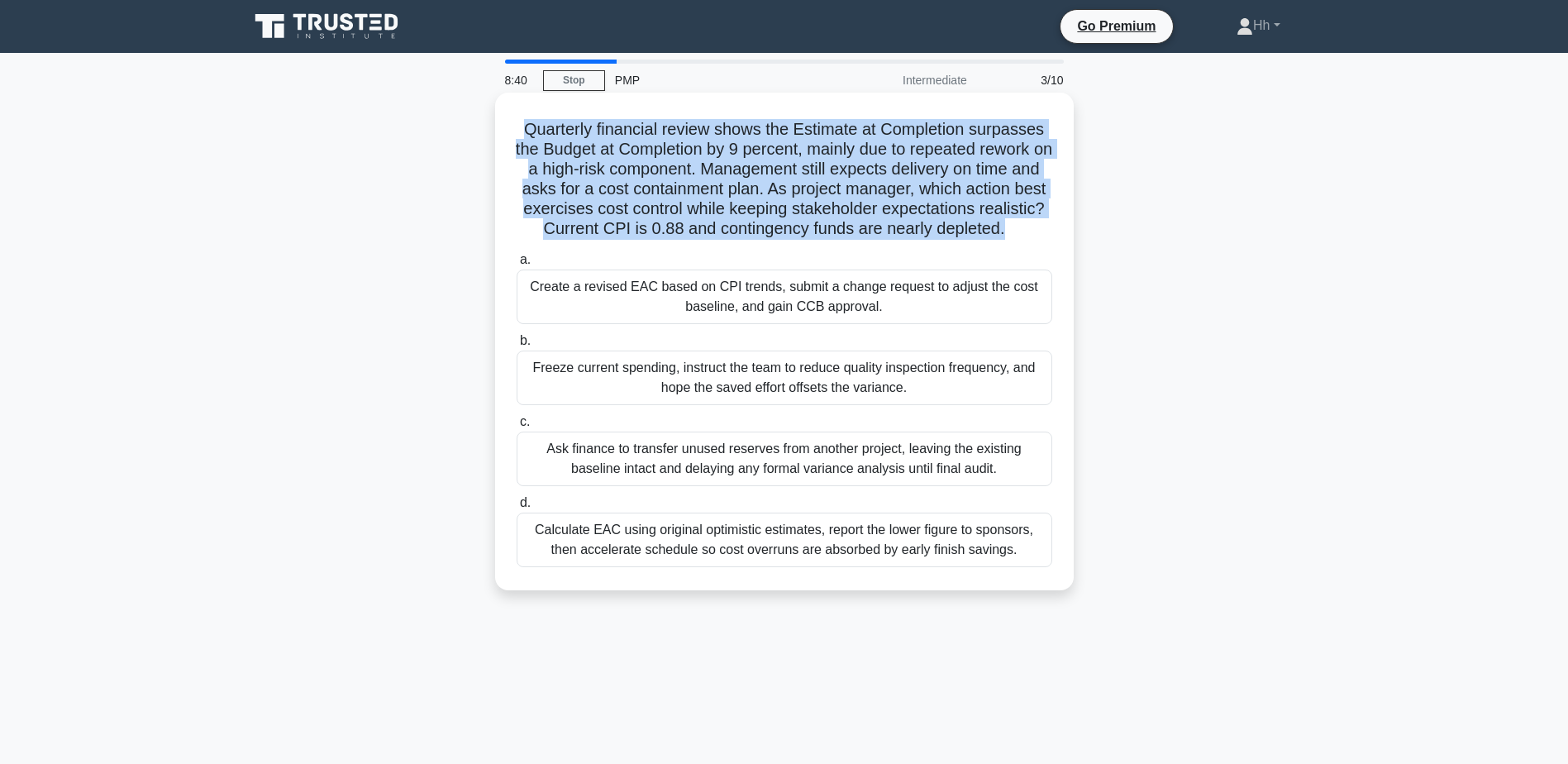
click at [623, 231] on h5 "Quarterly financial review shows the Estimate at Completion surpasses the Budge…" at bounding box center [784, 179] width 539 height 121
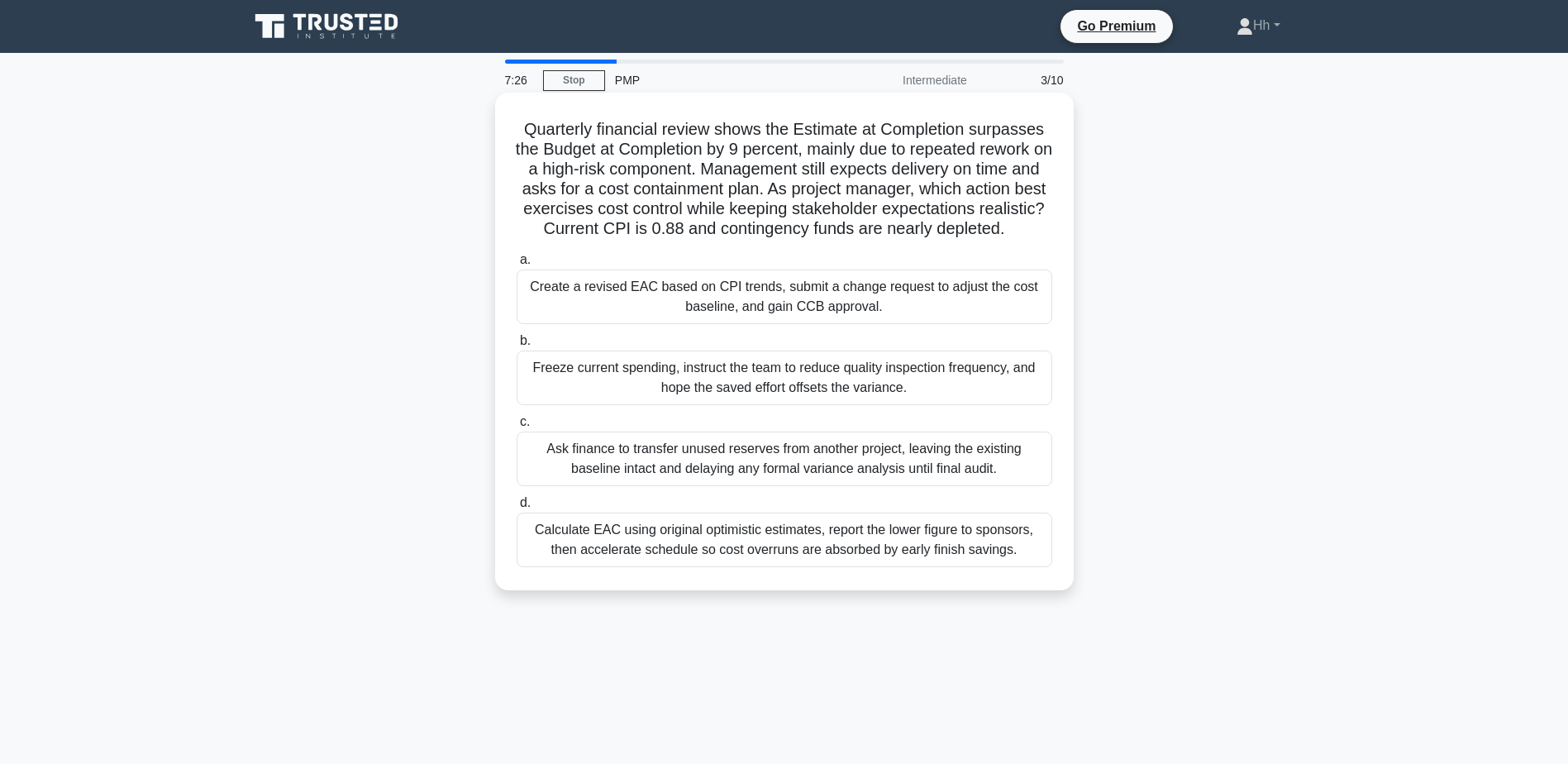
click at [799, 323] on div "Create a revised EAC based on CPI trends, submit a change request to adjust the…" at bounding box center [784, 296] width 535 height 55
click at [516, 265] on input "a. Create a revised EAC based on CPI trends, submit a change request to adjust …" at bounding box center [516, 259] width 0 height 11
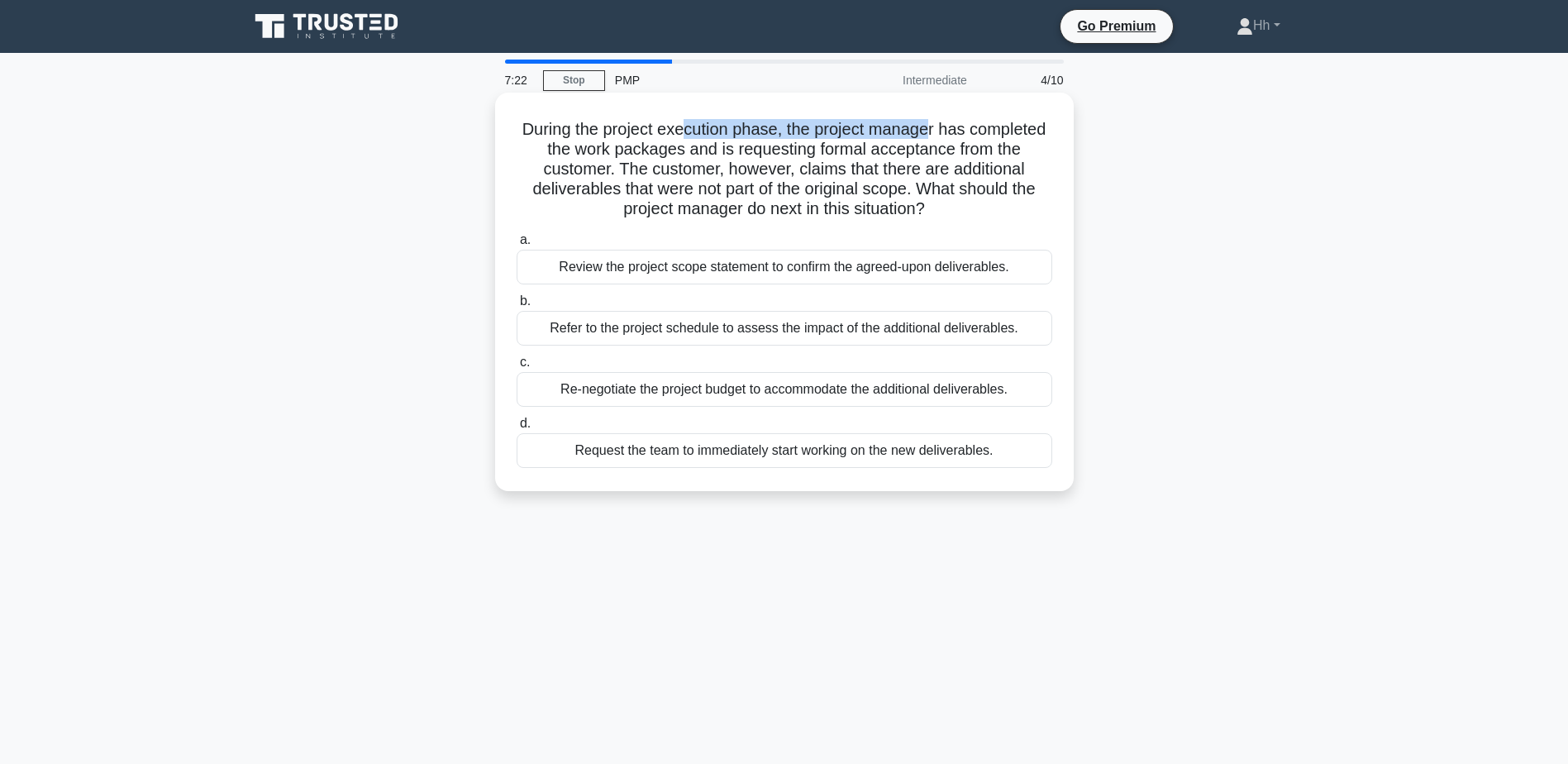
drag, startPoint x: 721, startPoint y: 125, endPoint x: 975, endPoint y: 124, distance: 254.0
click at [975, 124] on h5 "During the project execution phase, the project manager has completed the work …" at bounding box center [784, 169] width 539 height 101
drag, startPoint x: 555, startPoint y: 154, endPoint x: 1003, endPoint y: 143, distance: 448.1
click at [1003, 143] on h5 "During the project execution phase, the project manager has completed the work …" at bounding box center [784, 169] width 539 height 101
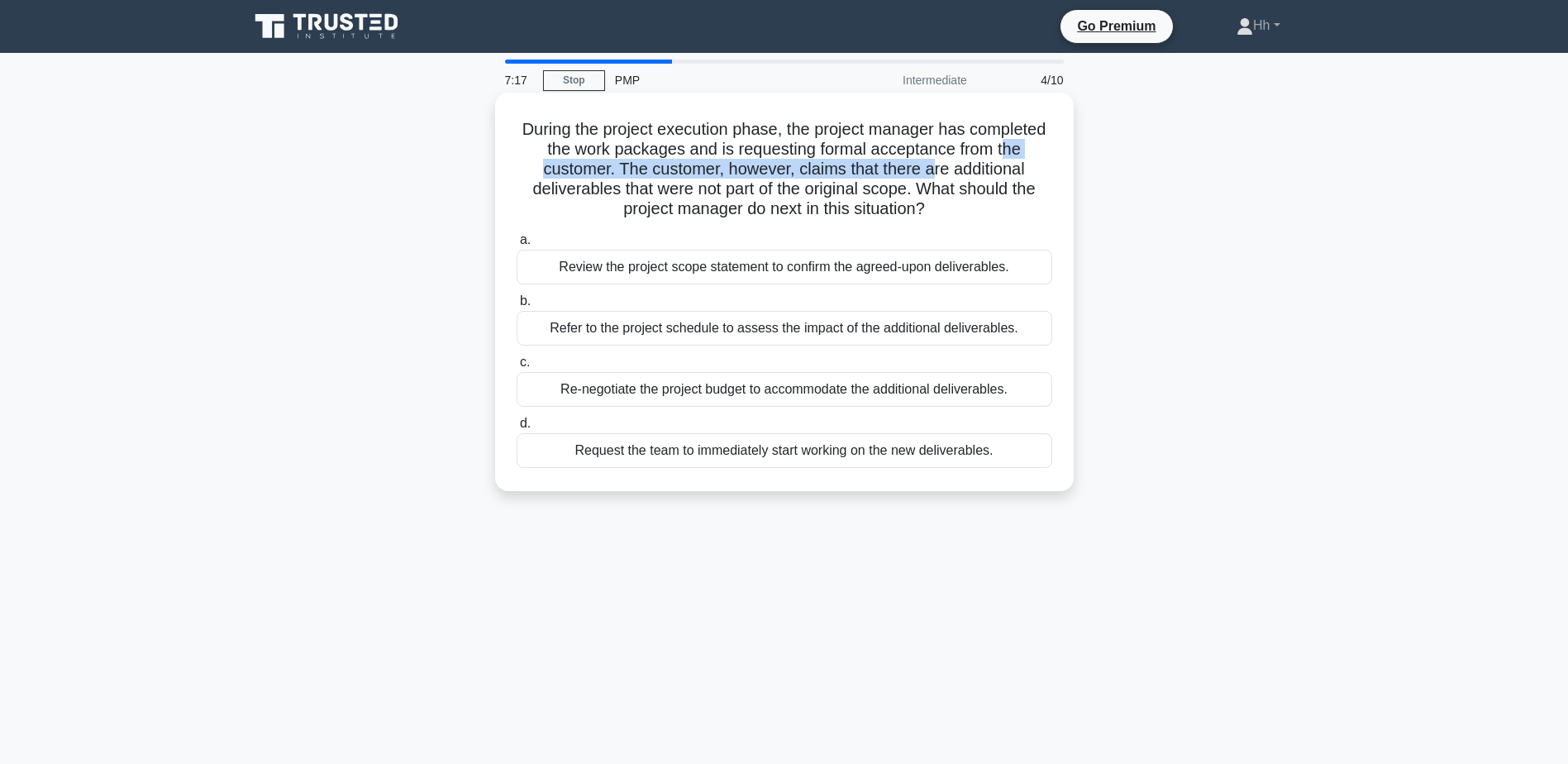
drag, startPoint x: 601, startPoint y: 173, endPoint x: 1011, endPoint y: 166, distance: 410.1
click at [1011, 166] on h5 "During the project execution phase, the project manager has completed the work …" at bounding box center [784, 169] width 539 height 101
drag, startPoint x: 563, startPoint y: 190, endPoint x: 974, endPoint y: 210, distance: 411.5
click at [974, 210] on h5 "During the project execution phase, the project manager has completed the work …" at bounding box center [784, 169] width 539 height 101
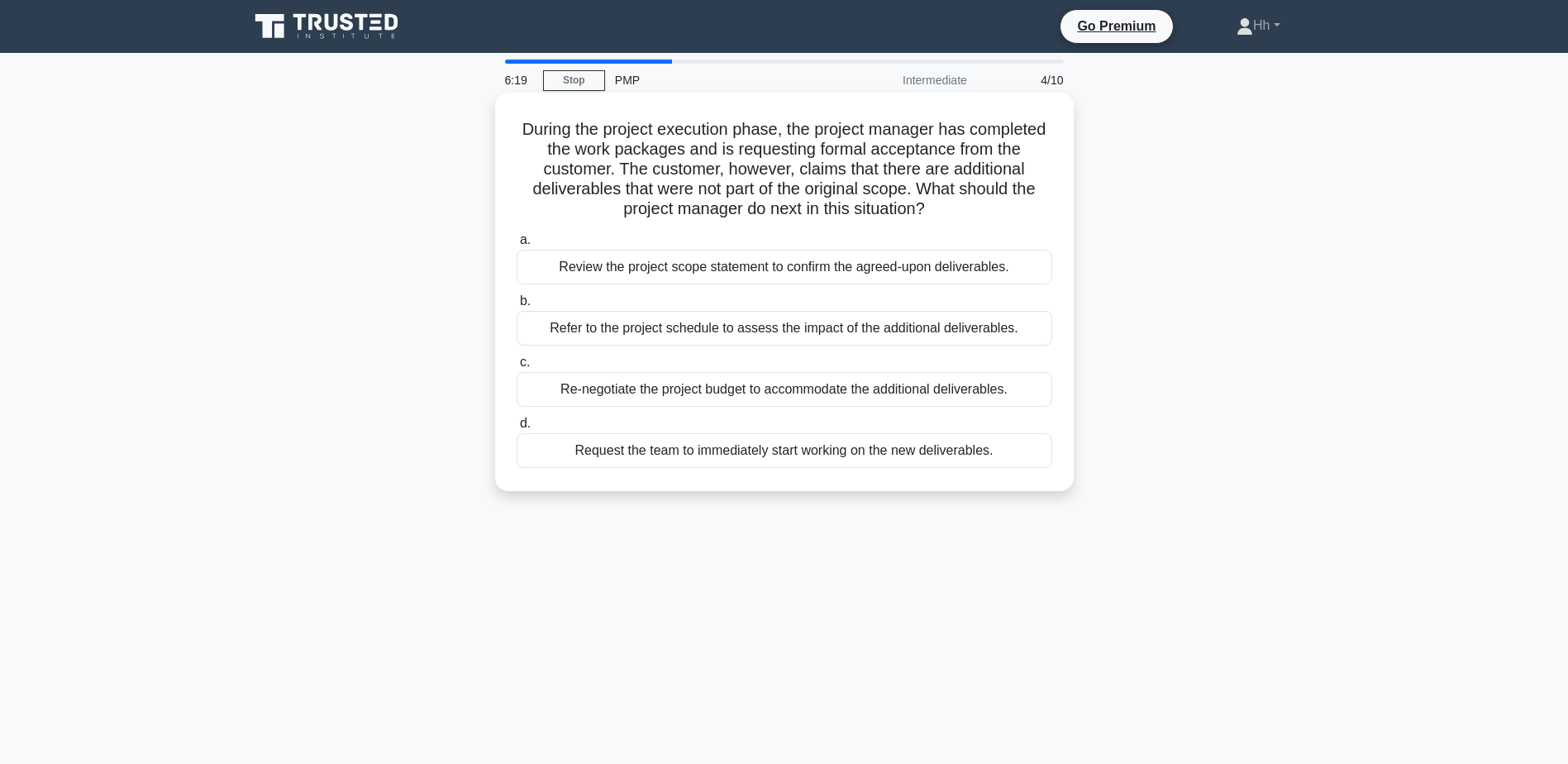
click at [714, 268] on div "Review the project scope statement to confirm the agreed-upon deliverables." at bounding box center [784, 267] width 535 height 34
click at [516, 245] on input "a. Review the project scope statement to confirm the agreed-upon deliverables." at bounding box center [516, 239] width 0 height 11
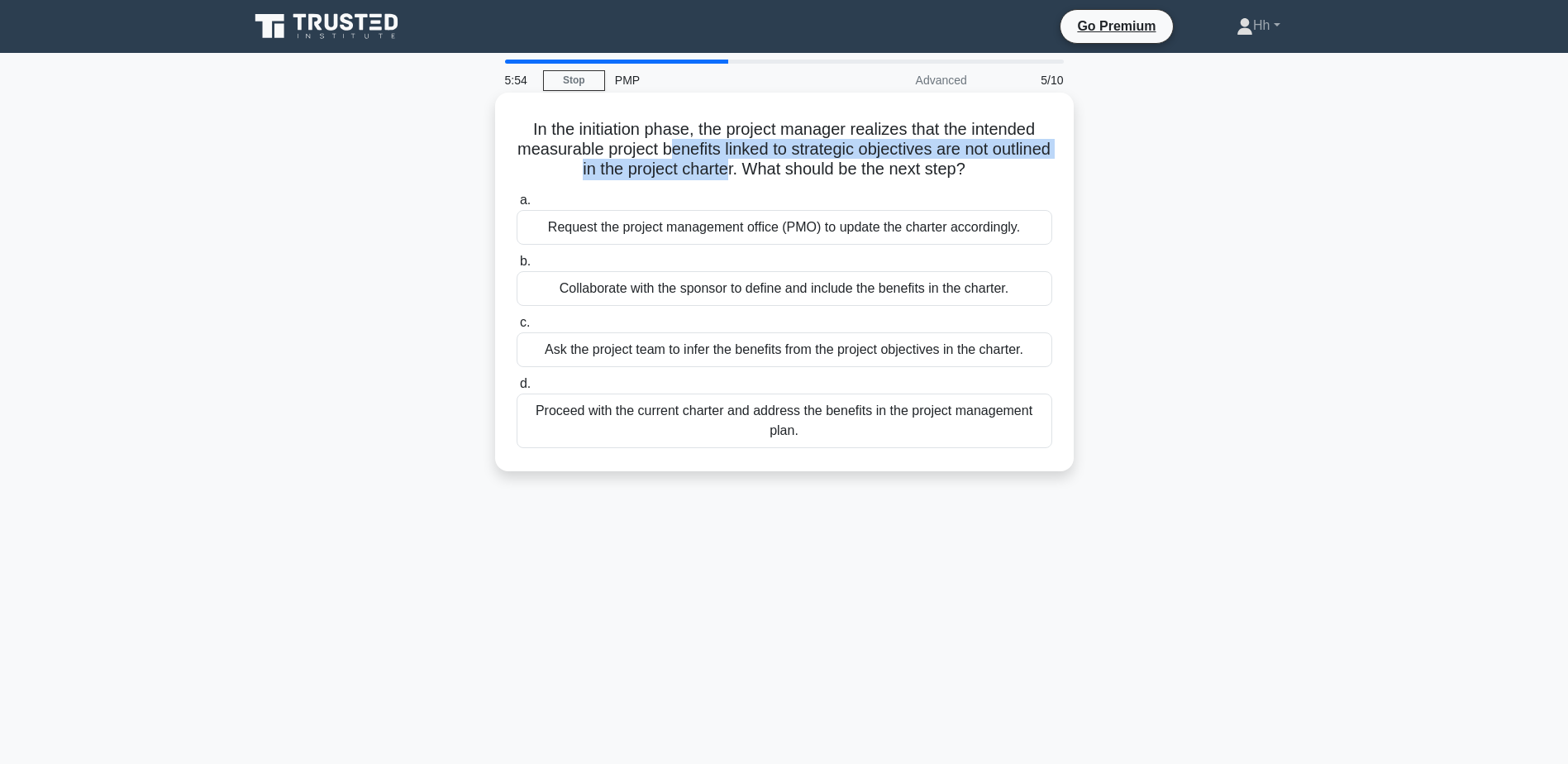
drag, startPoint x: 699, startPoint y: 154, endPoint x: 759, endPoint y: 179, distance: 65.0
click at [759, 179] on h5 "In the initiation phase, the project manager realizes that the intended measura…" at bounding box center [784, 149] width 539 height 61
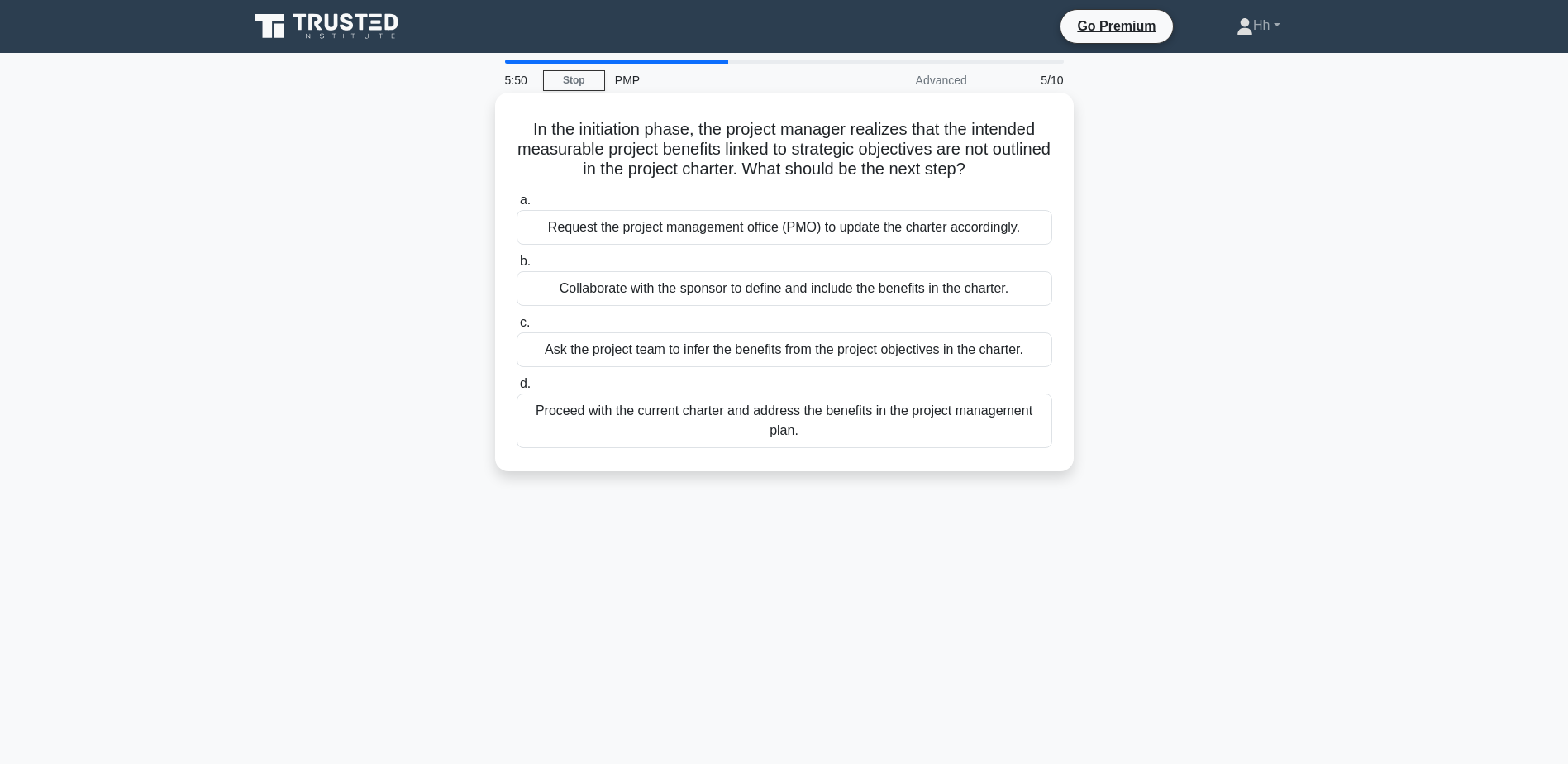
drag, startPoint x: 759, startPoint y: 179, endPoint x: 954, endPoint y: 166, distance: 195.4
click at [954, 166] on h5 "In the initiation phase, the project manager realizes that the intended measura…" at bounding box center [784, 149] width 539 height 61
click at [646, 288] on div "Collaborate with the sponsor to define and include the benefits in the charter." at bounding box center [784, 288] width 535 height 34
click at [516, 267] on input "b. Collaborate with the sponsor to define and include the benefits in the chart…" at bounding box center [516, 261] width 0 height 11
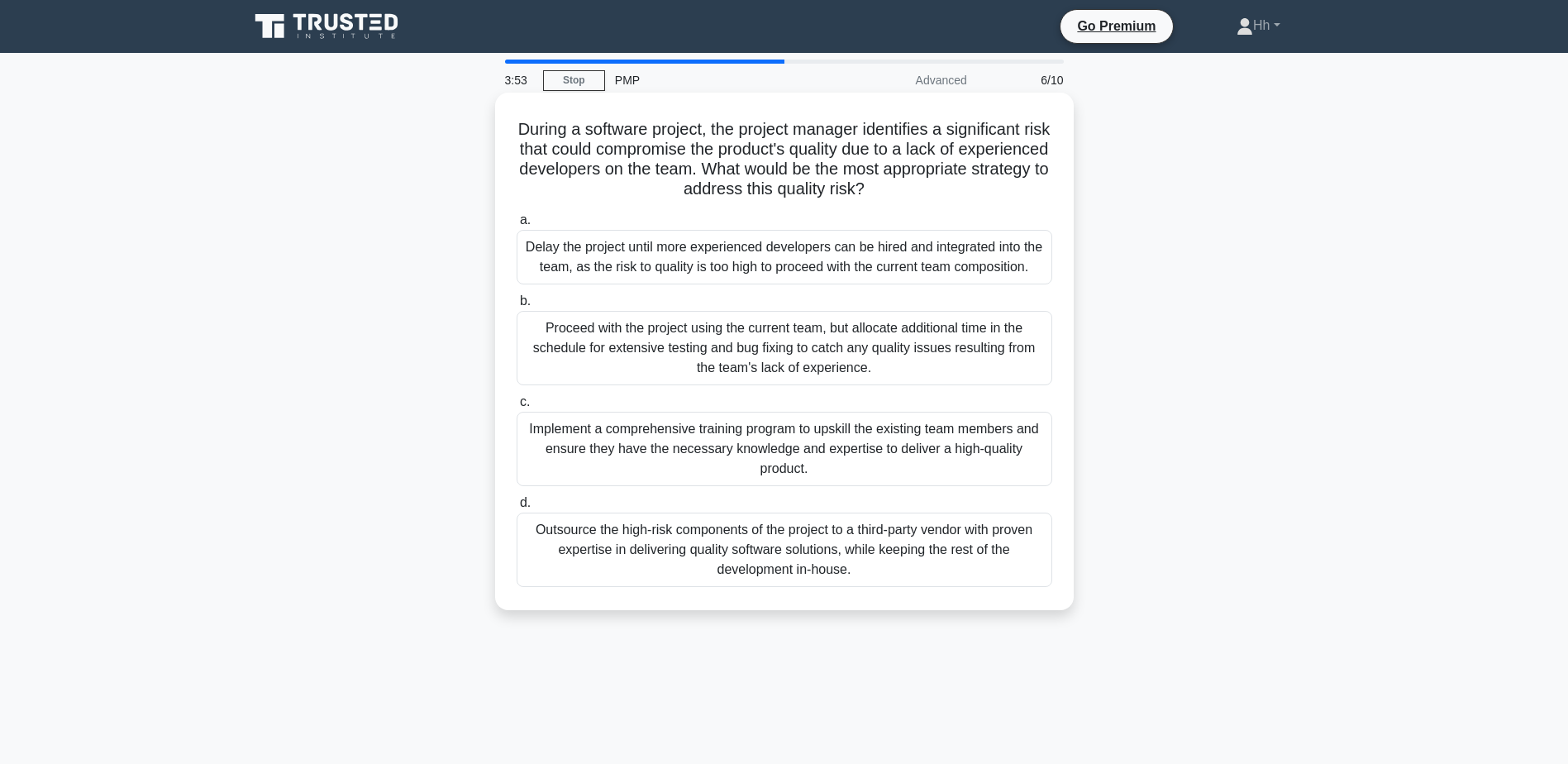
click at [733, 452] on div "Implement a comprehensive training program to upskill the existing team members…" at bounding box center [784, 449] width 535 height 75
click at [516, 408] on input "c. Implement a comprehensive training program to upskill the existing team memb…" at bounding box center [516, 401] width 0 height 11
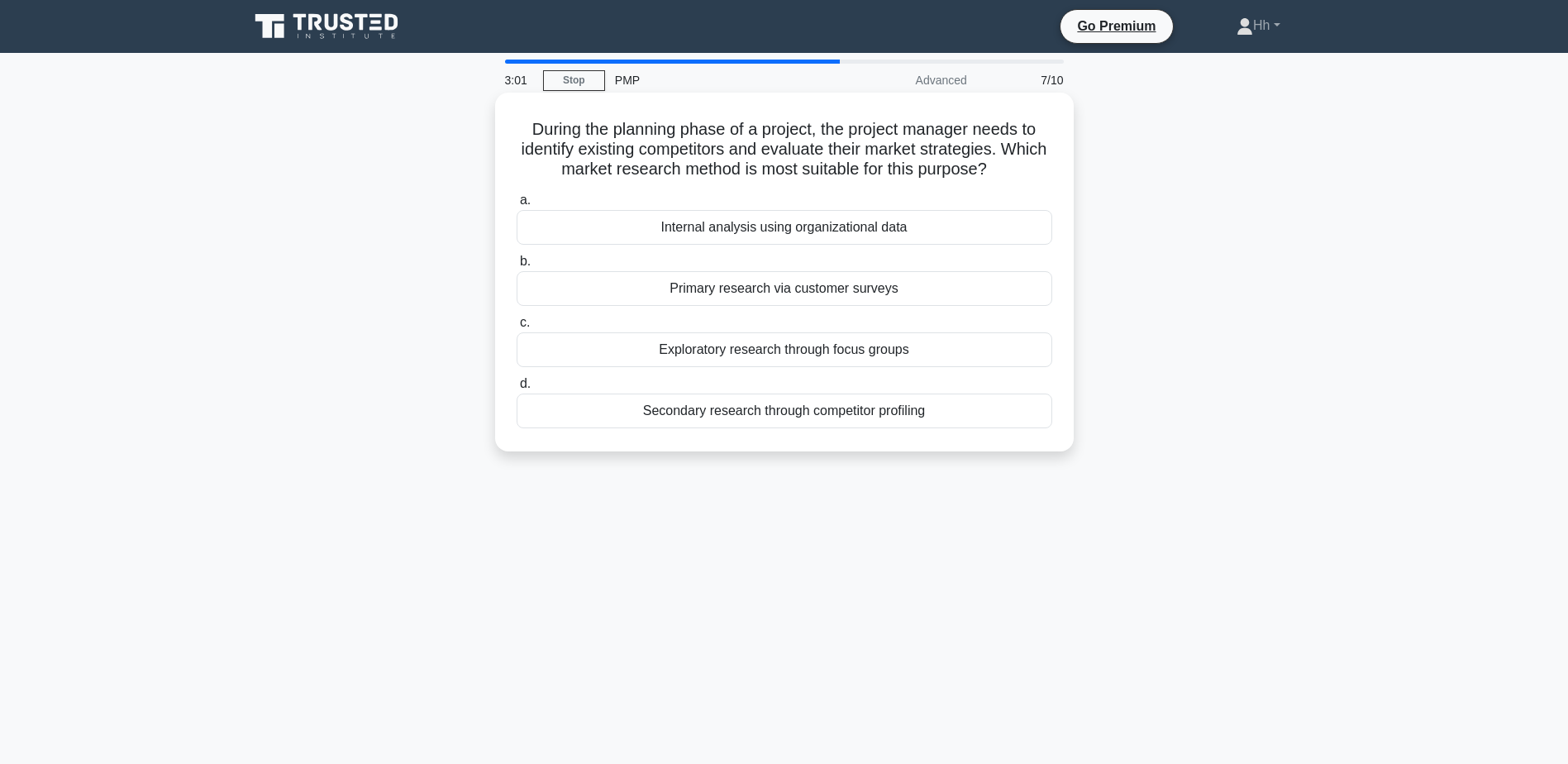
click at [735, 217] on div "Internal analysis using organizational data" at bounding box center [784, 227] width 535 height 34
click at [516, 206] on input "a. Internal analysis using organizational data" at bounding box center [516, 200] width 0 height 11
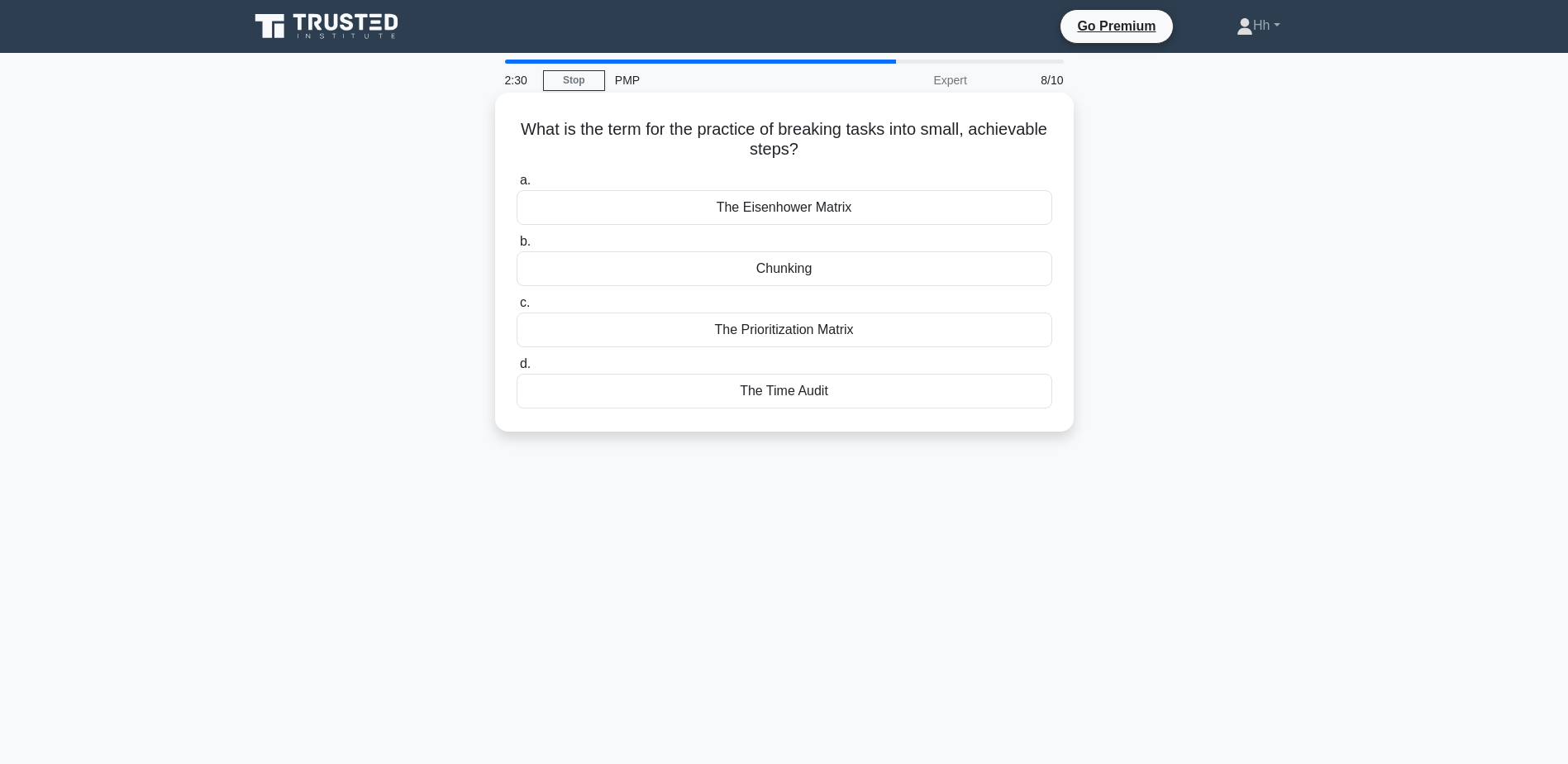
click at [807, 326] on div "The Prioritization Matrix" at bounding box center [784, 329] width 535 height 34
click at [516, 308] on input "c. The Prioritization Matrix" at bounding box center [516, 303] width 0 height 11
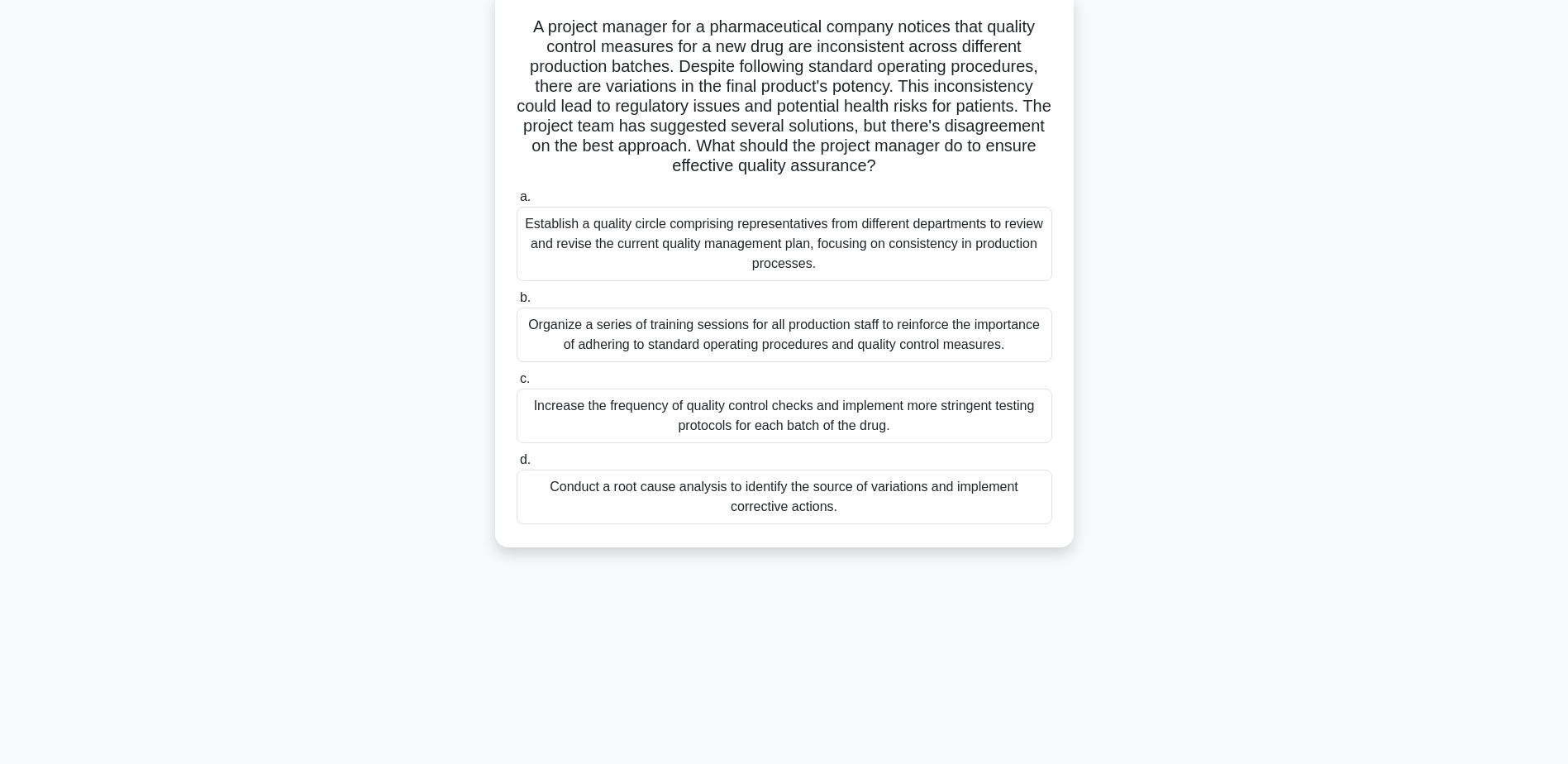
scroll to position [129, 0]
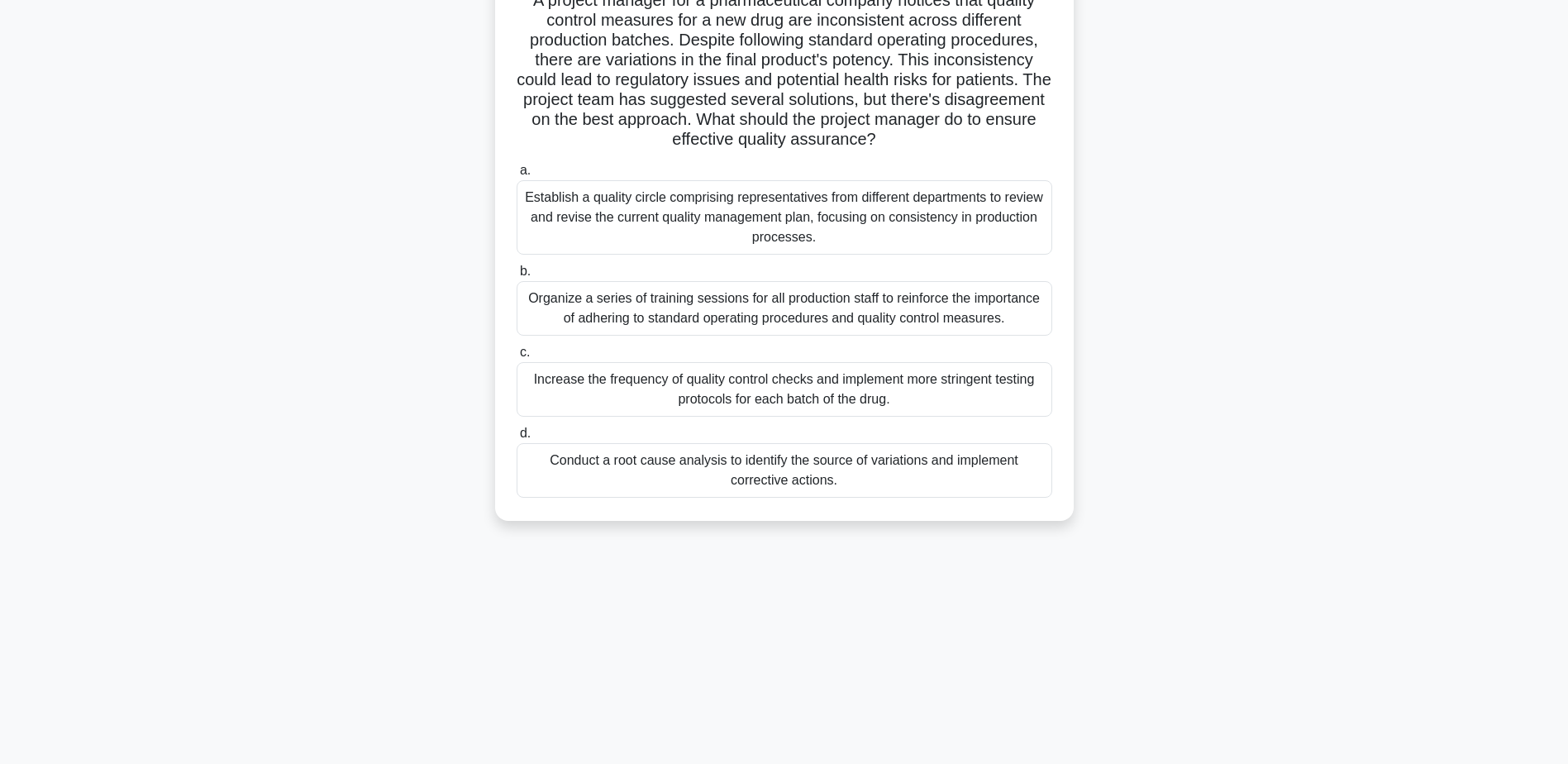
click at [655, 480] on div "Conduct a root cause analysis to identify the source of variations and implemen…" at bounding box center [784, 470] width 535 height 55
click at [516, 438] on input "d. Conduct a root cause analysis to identify the source of variations and imple…" at bounding box center [516, 433] width 0 height 11
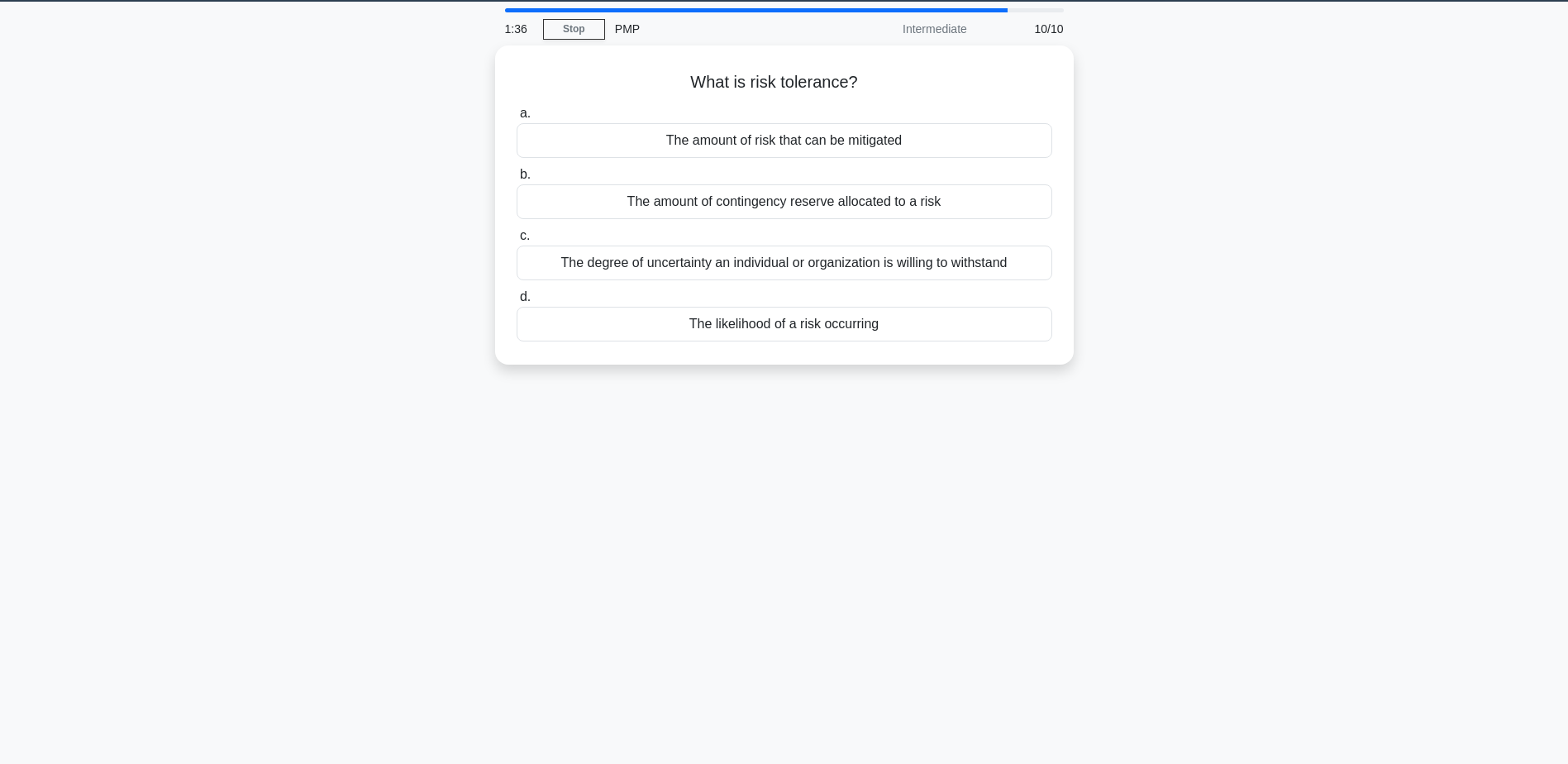
scroll to position [0, 0]
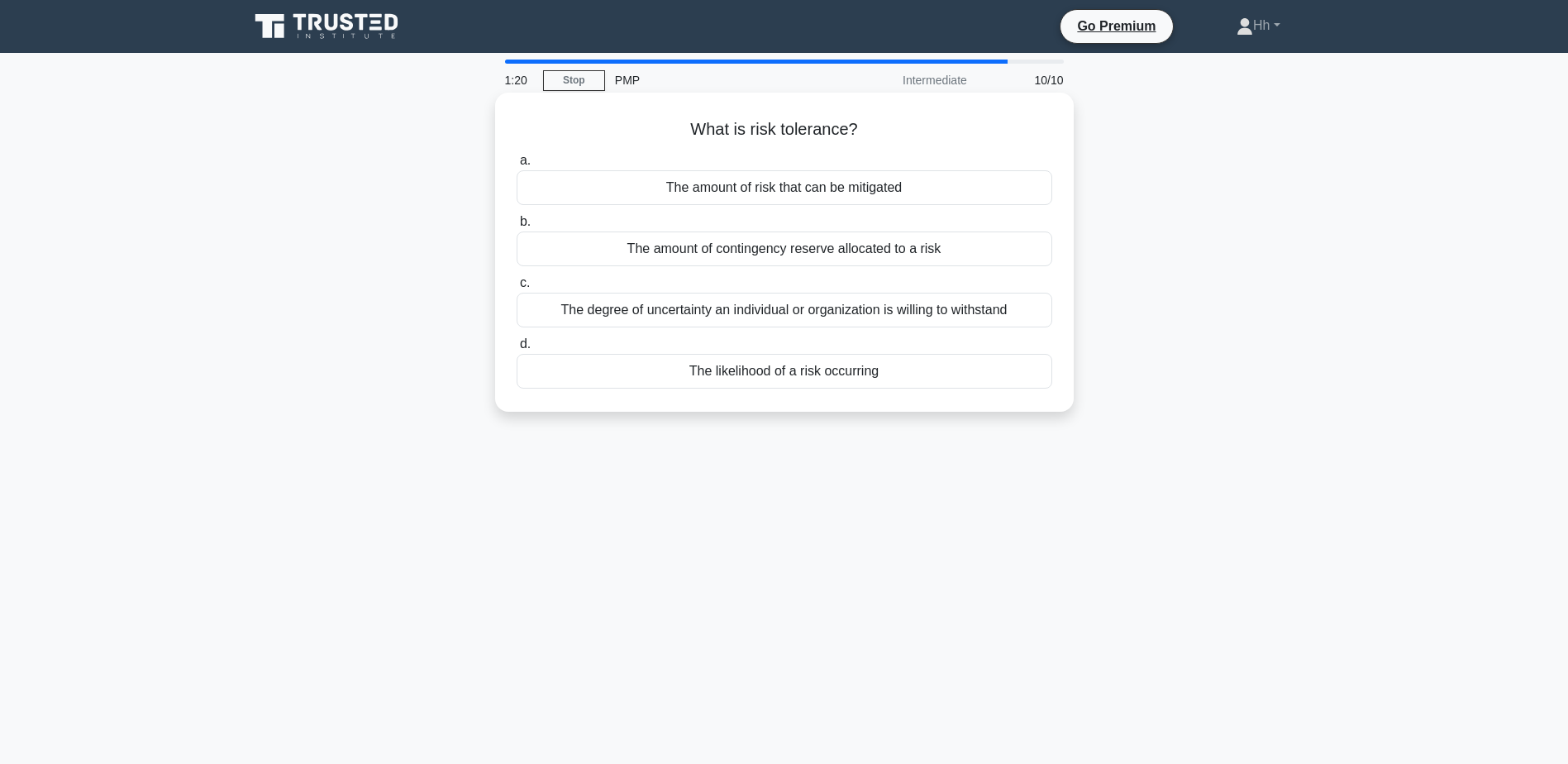
click at [787, 310] on div "The degree of uncertainty an individual or organization is willing to withstand" at bounding box center [784, 310] width 535 height 34
click at [516, 288] on input "c. The degree of uncertainty an individual or organization is willing to withst…" at bounding box center [516, 282] width 0 height 11
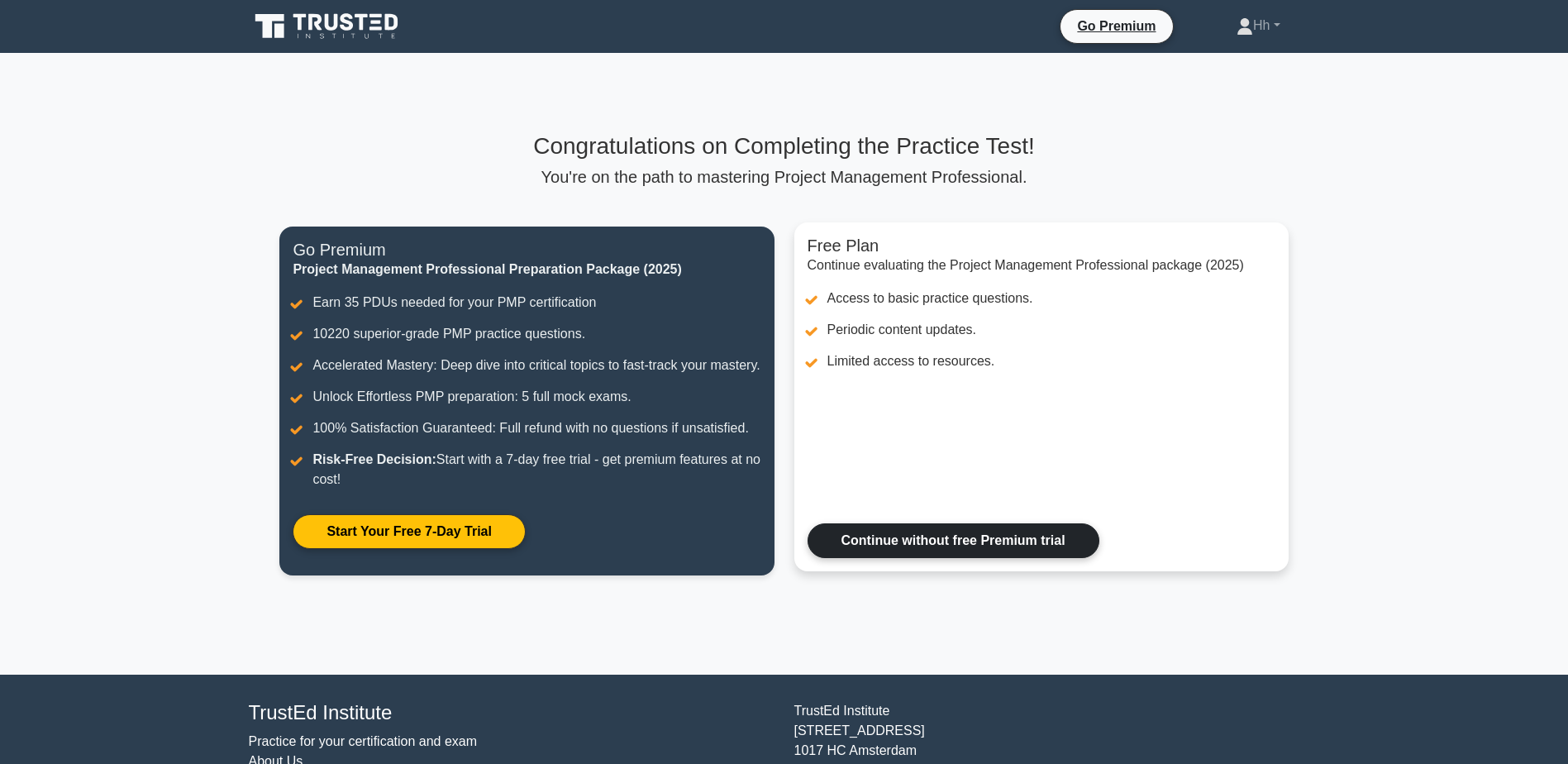
click at [899, 558] on link "Continue without free Premium trial" at bounding box center [953, 540] width 292 height 34
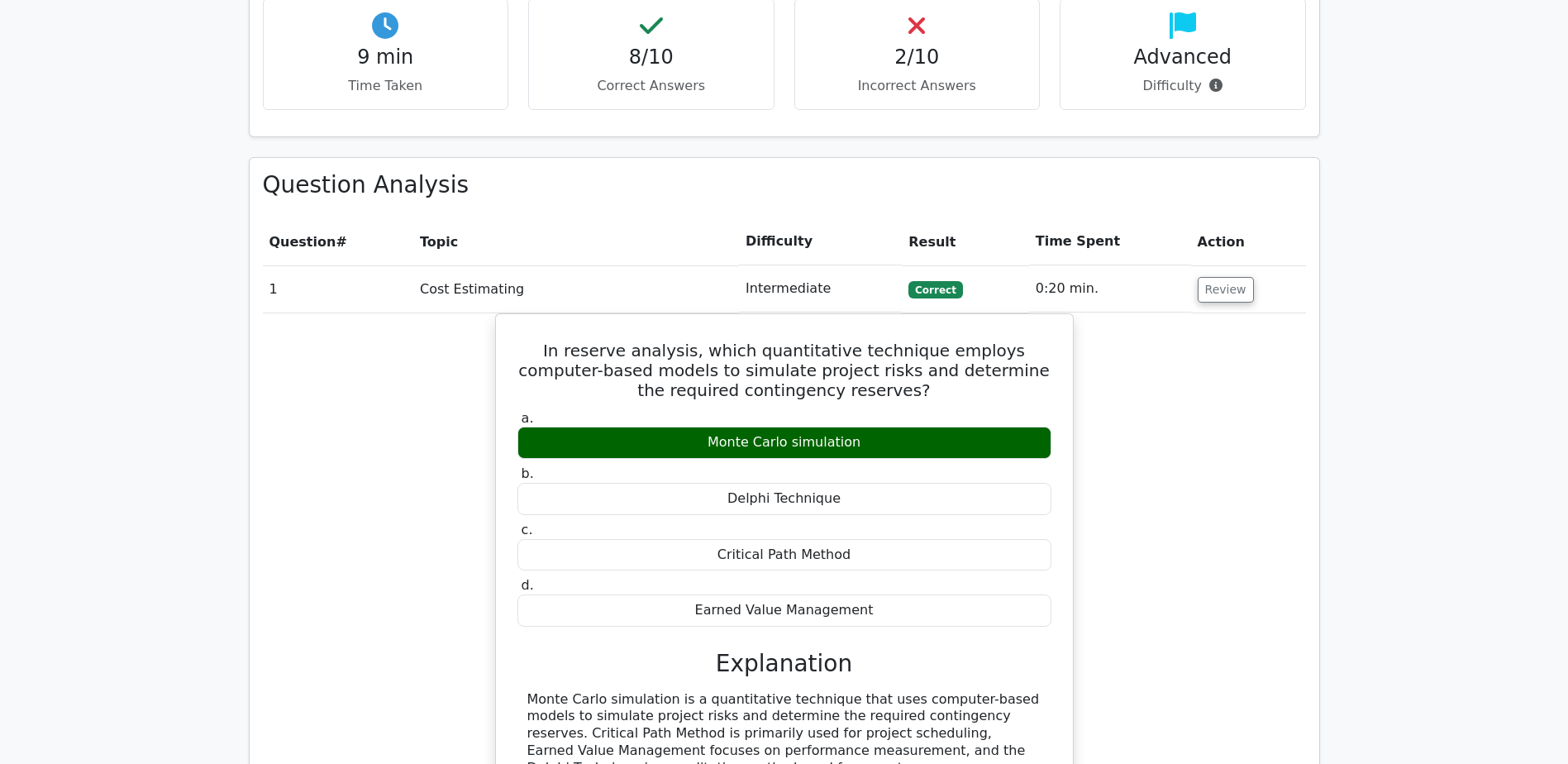
scroll to position [1322, 0]
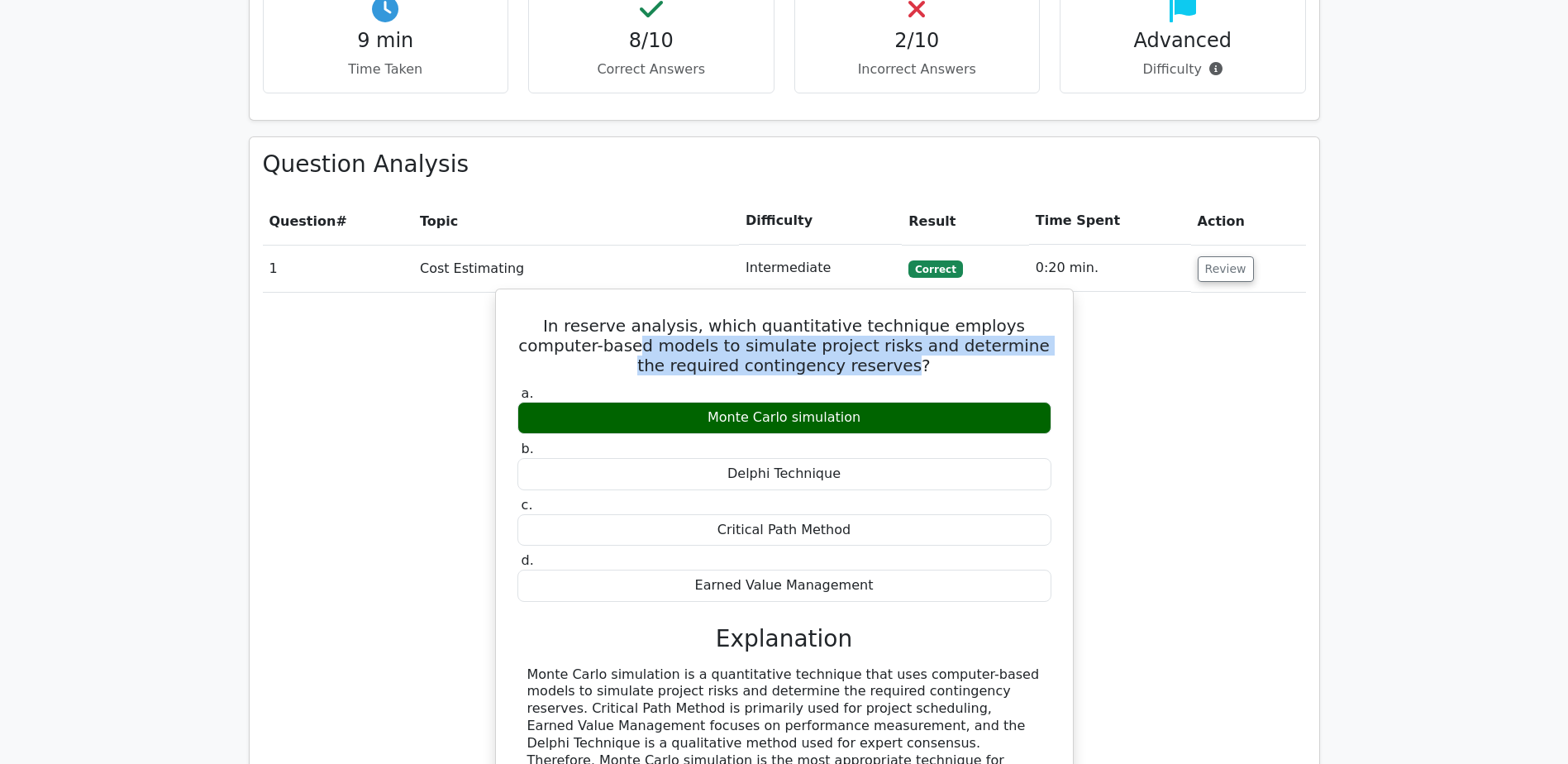
drag, startPoint x: 568, startPoint y: 270, endPoint x: 856, endPoint y: 296, distance: 289.2
click at [856, 316] on h5 "In reserve analysis, which quantitative technique employs computer-based models…" at bounding box center [784, 346] width 537 height 59
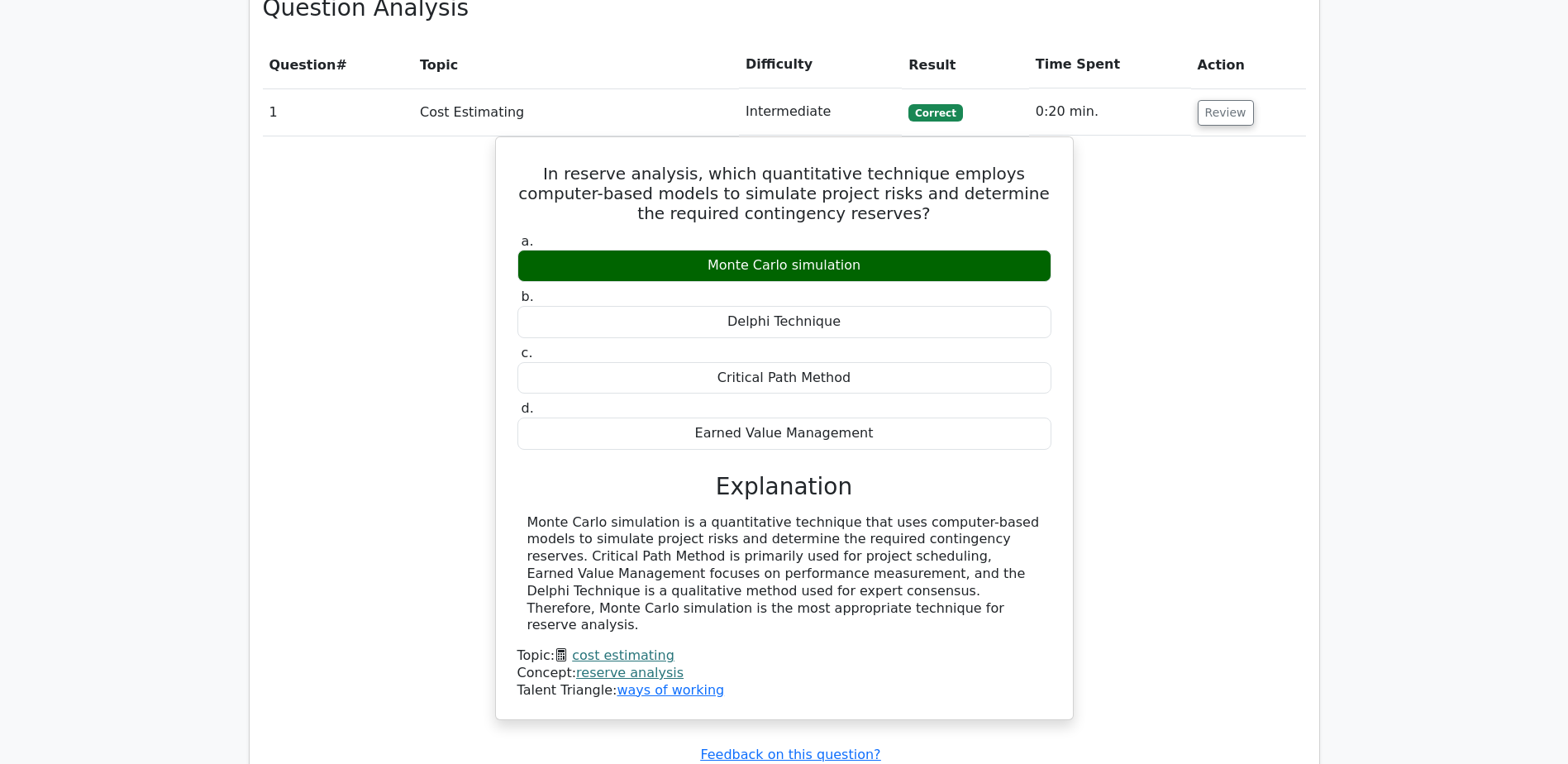
scroll to position [1749, 0]
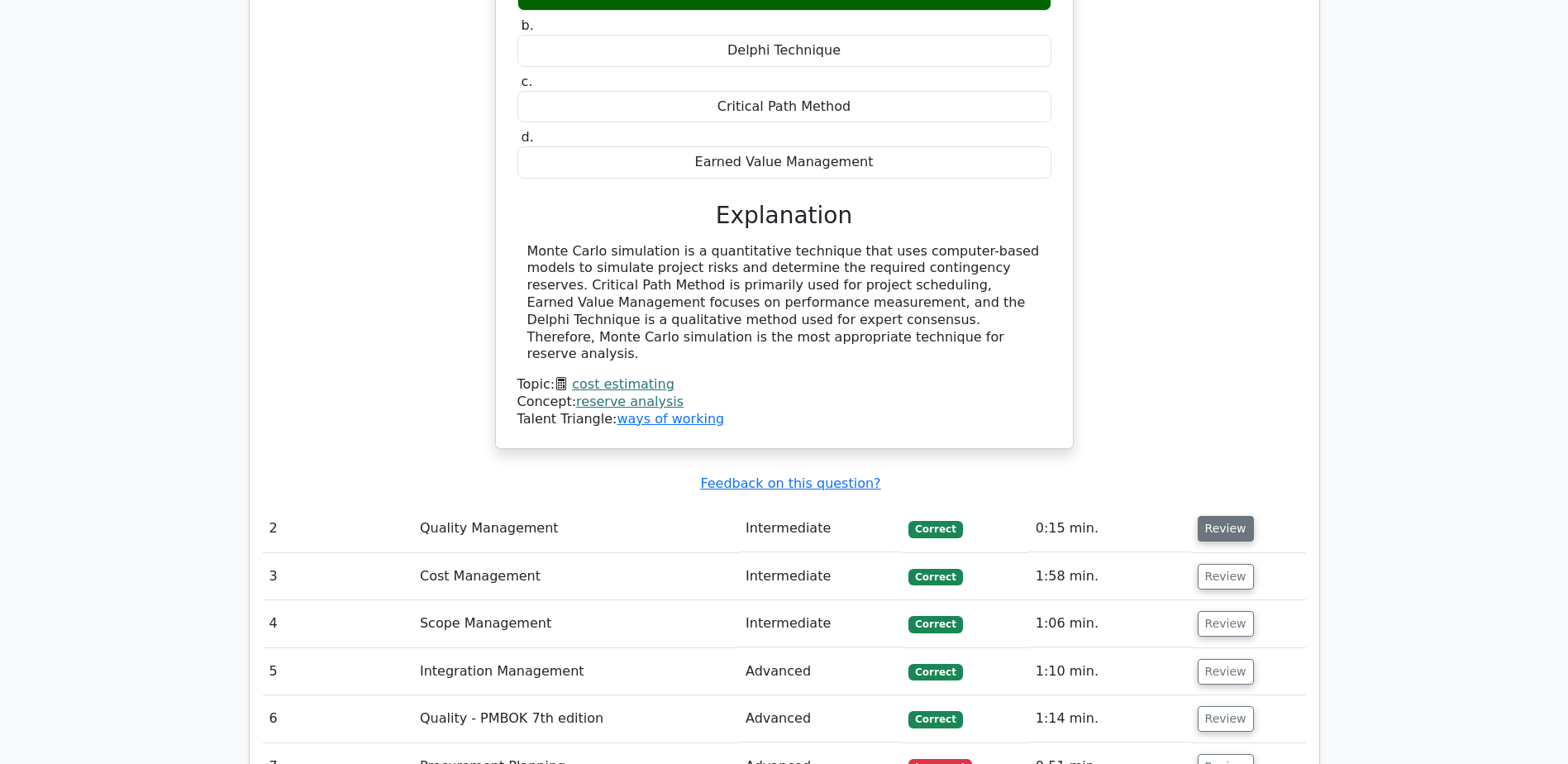
click at [1220, 516] on button "Review" at bounding box center [1226, 528] width 57 height 26
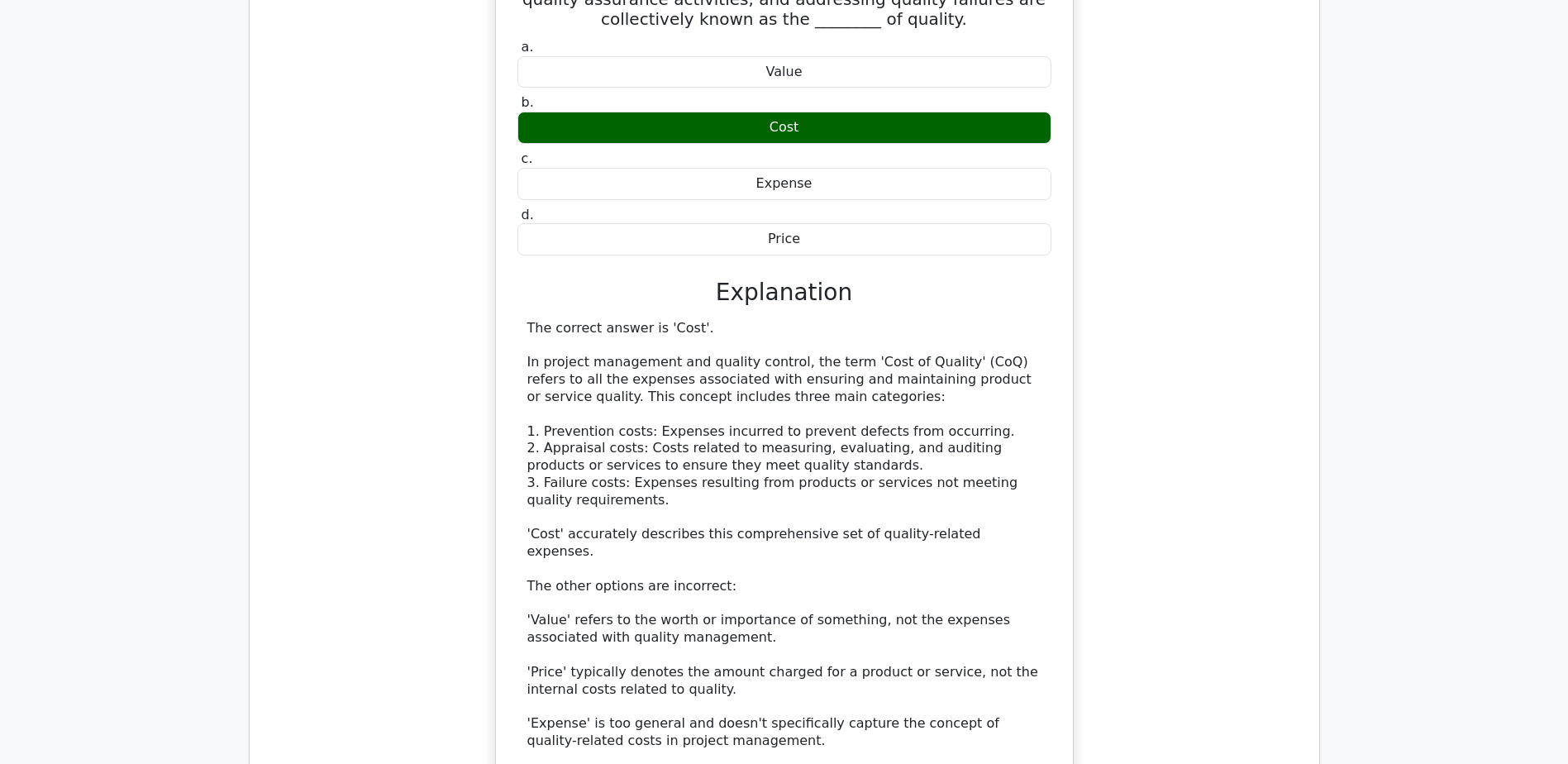
scroll to position [2411, 0]
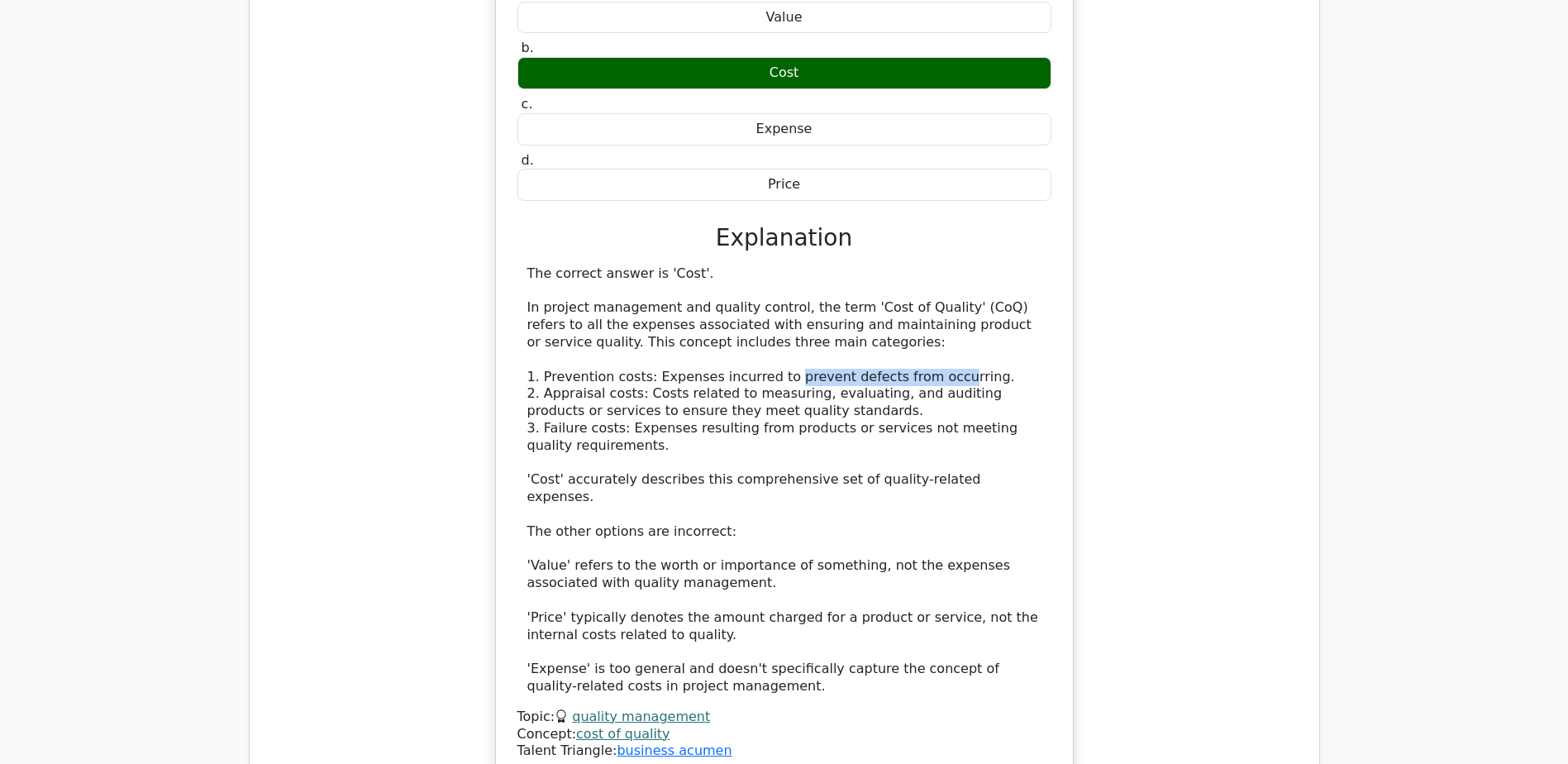
drag, startPoint x: 770, startPoint y: 275, endPoint x: 921, endPoint y: 280, distance: 151.1
click at [921, 280] on div "The correct answer is 'Cost'. In project management and quality control, the te…" at bounding box center [784, 480] width 514 height 430
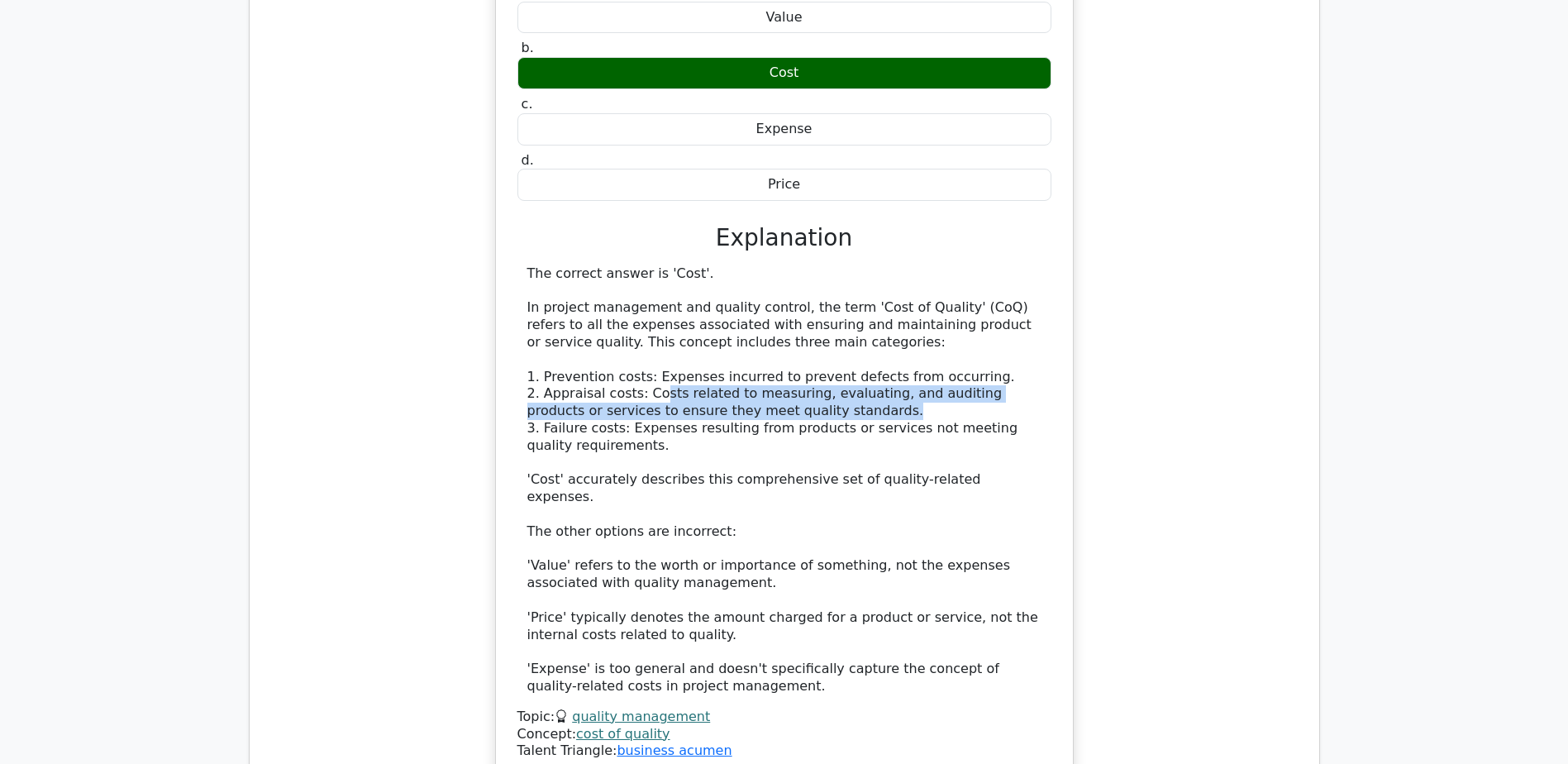
drag, startPoint x: 648, startPoint y: 301, endPoint x: 814, endPoint y: 316, distance: 166.7
click at [814, 316] on div "The correct answer is 'Cost'. In project management and quality control, the te…" at bounding box center [784, 480] width 514 height 430
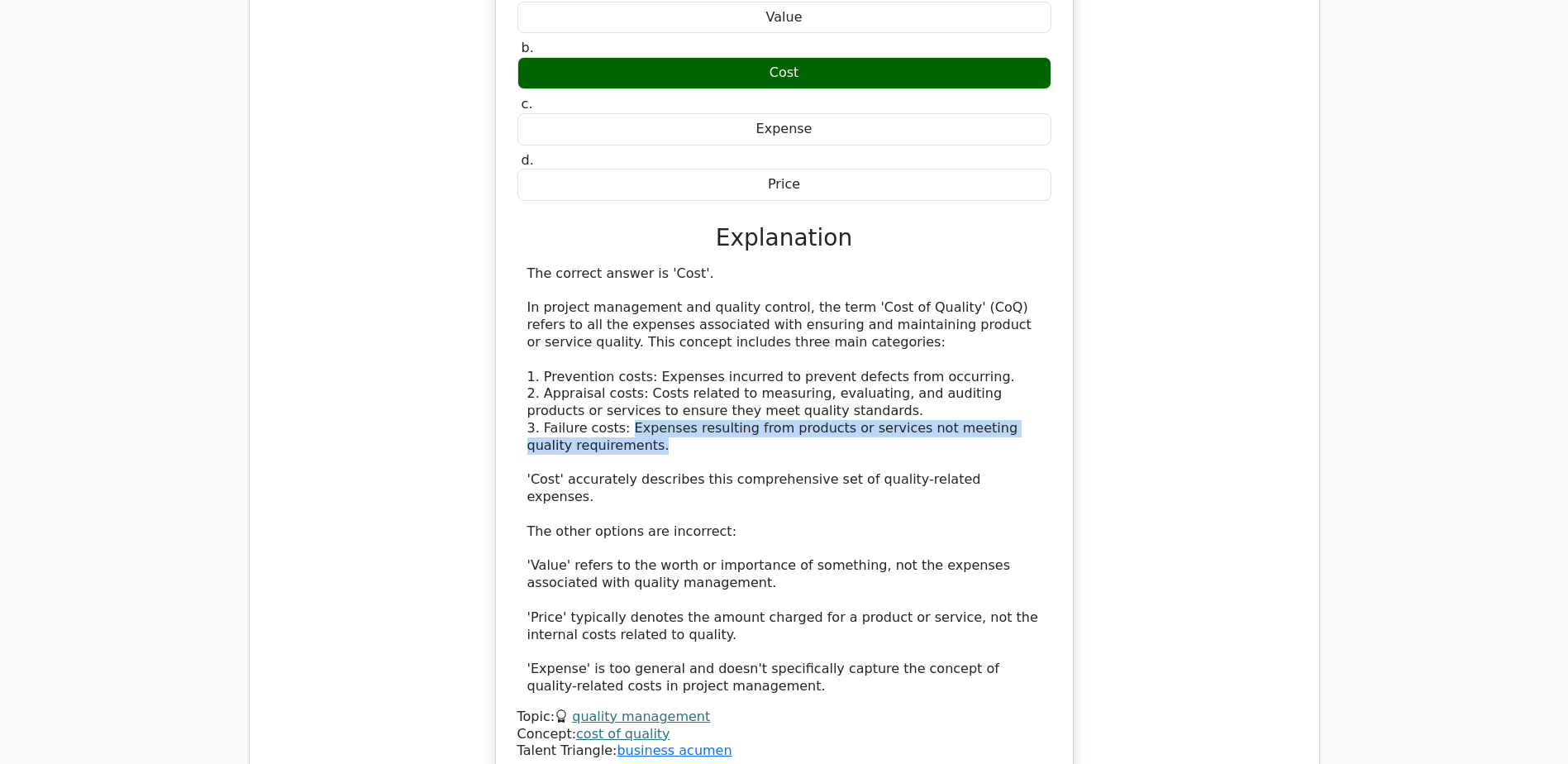
drag, startPoint x: 621, startPoint y: 335, endPoint x: 823, endPoint y: 345, distance: 202.2
click at [823, 345] on div "The correct answer is 'Cost'. In project management and quality control, the te…" at bounding box center [784, 480] width 514 height 430
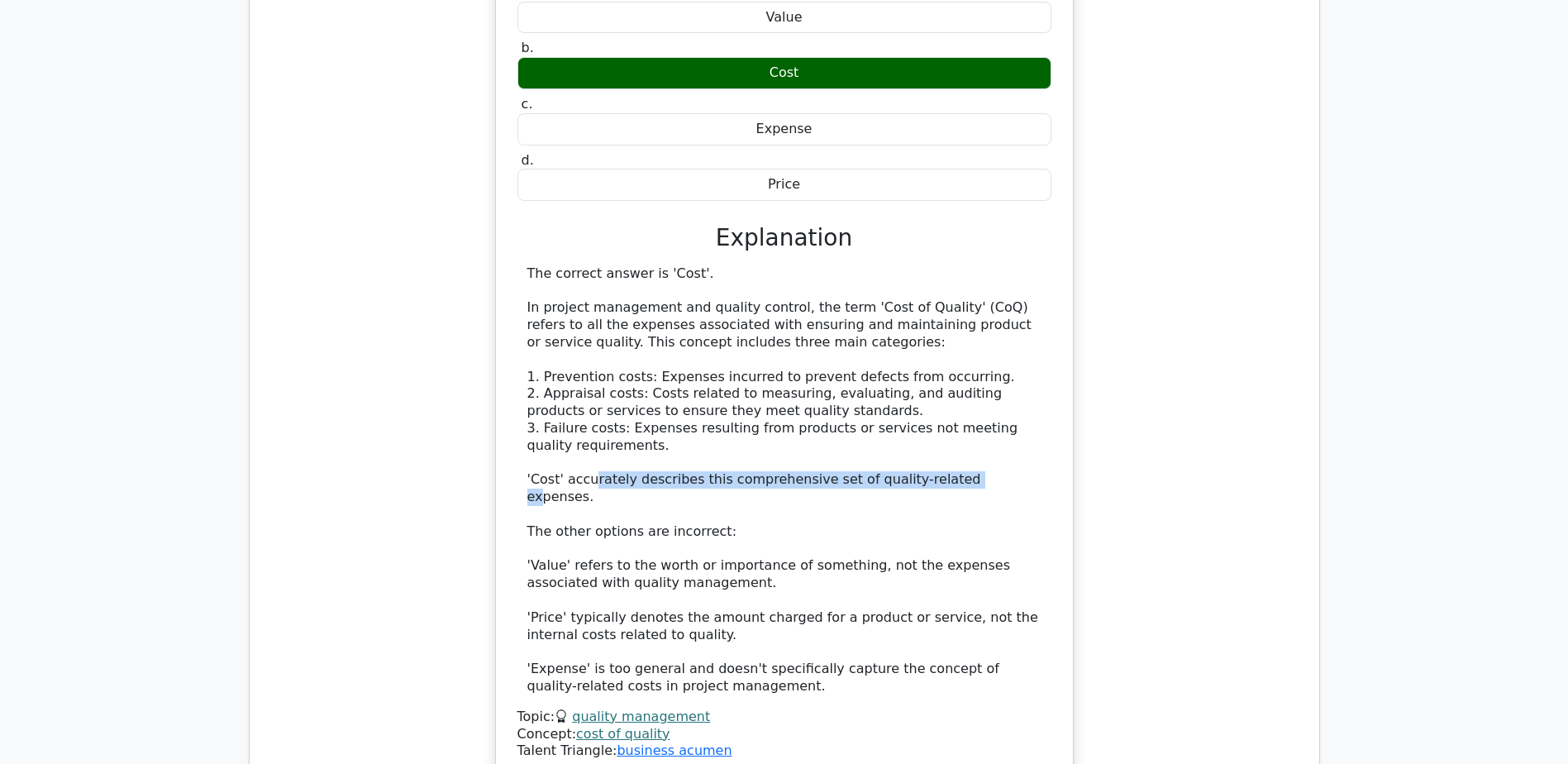
drag, startPoint x: 586, startPoint y: 385, endPoint x: 935, endPoint y: 382, distance: 349.0
click at [935, 382] on div "The correct answer is 'Cost'. In project management and quality control, the te…" at bounding box center [784, 480] width 514 height 430
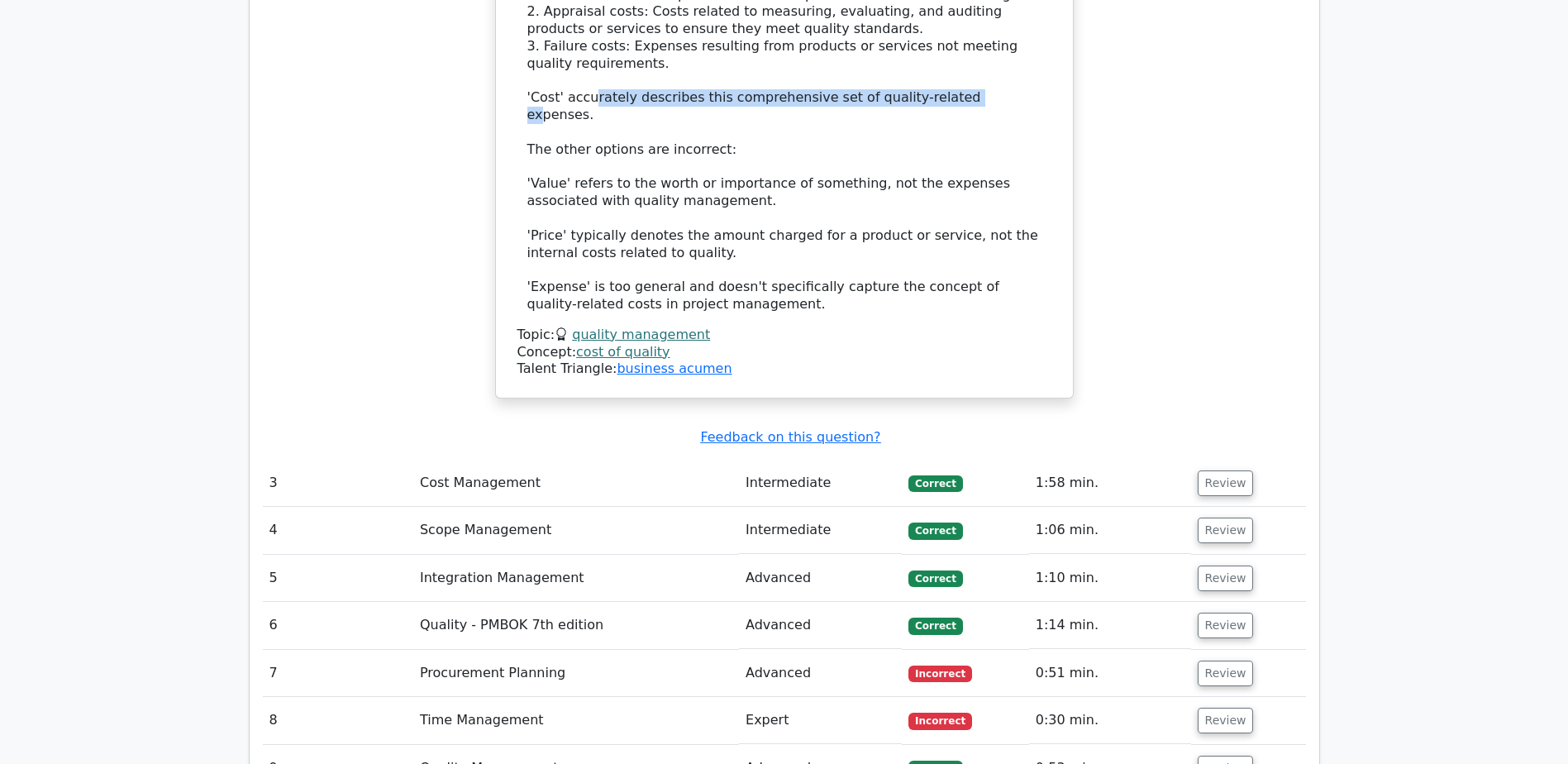
scroll to position [2823, 0]
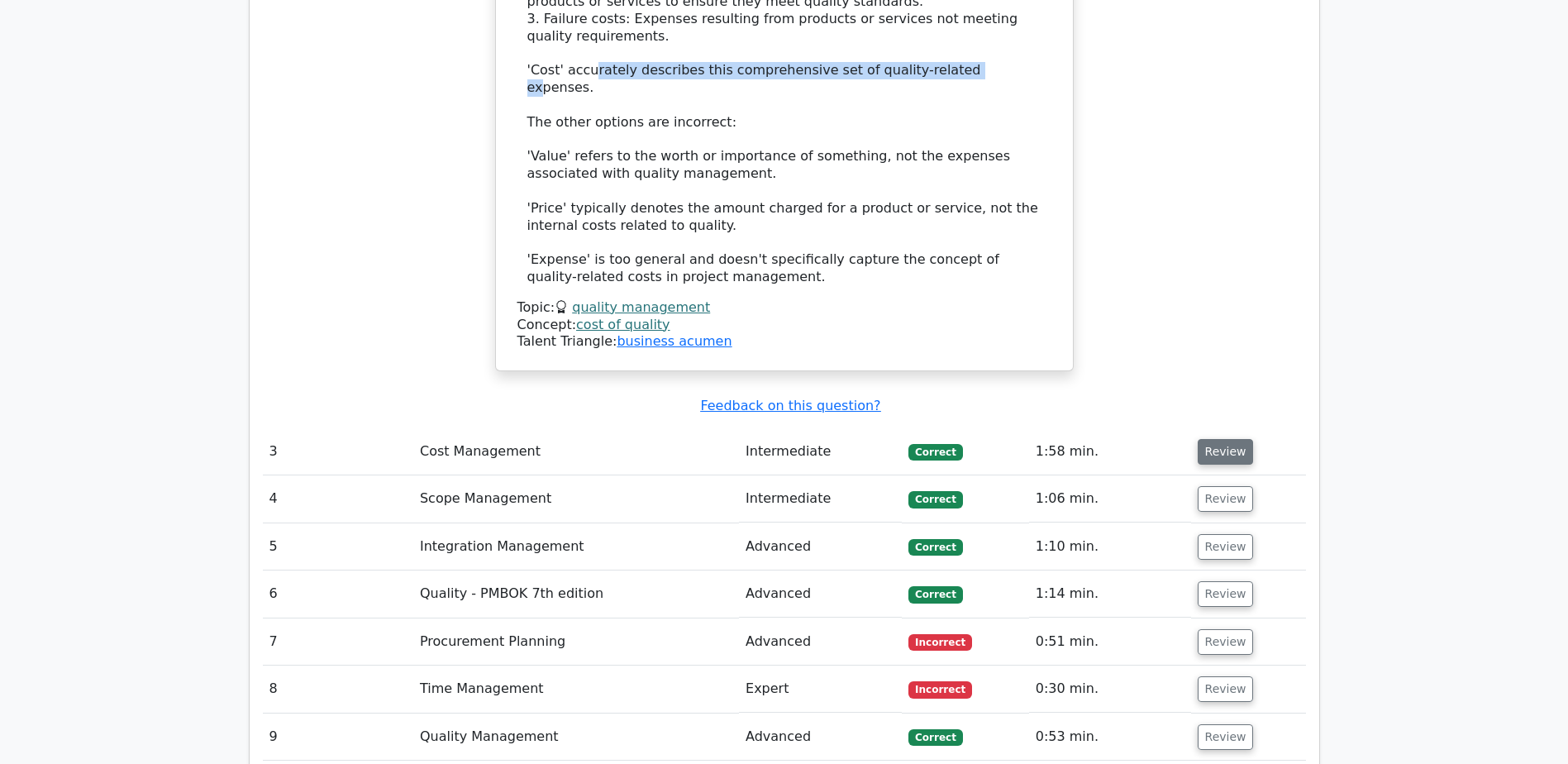
click at [1224, 438] on button "Review" at bounding box center [1226, 451] width 57 height 26
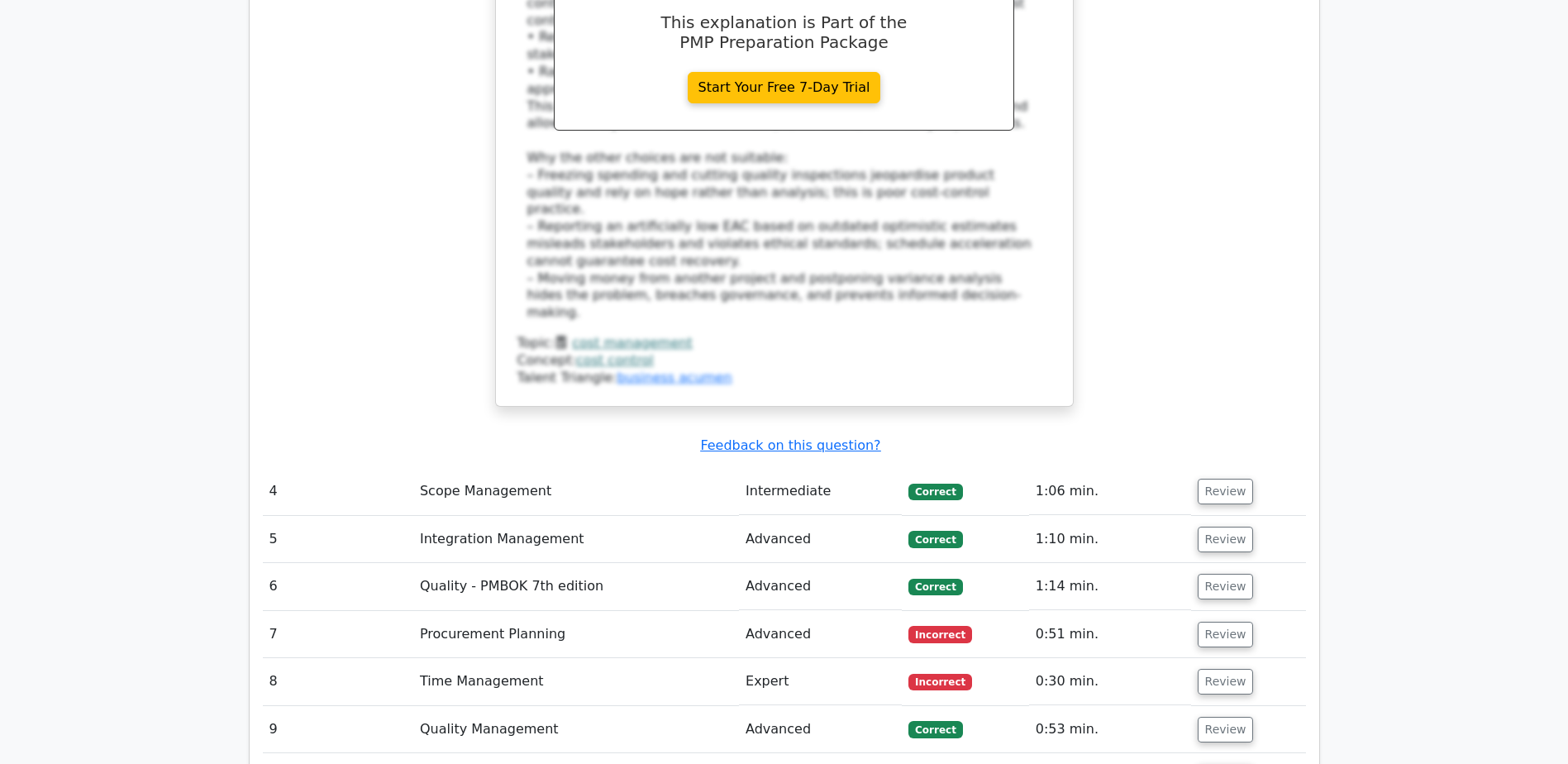
scroll to position [3898, 0]
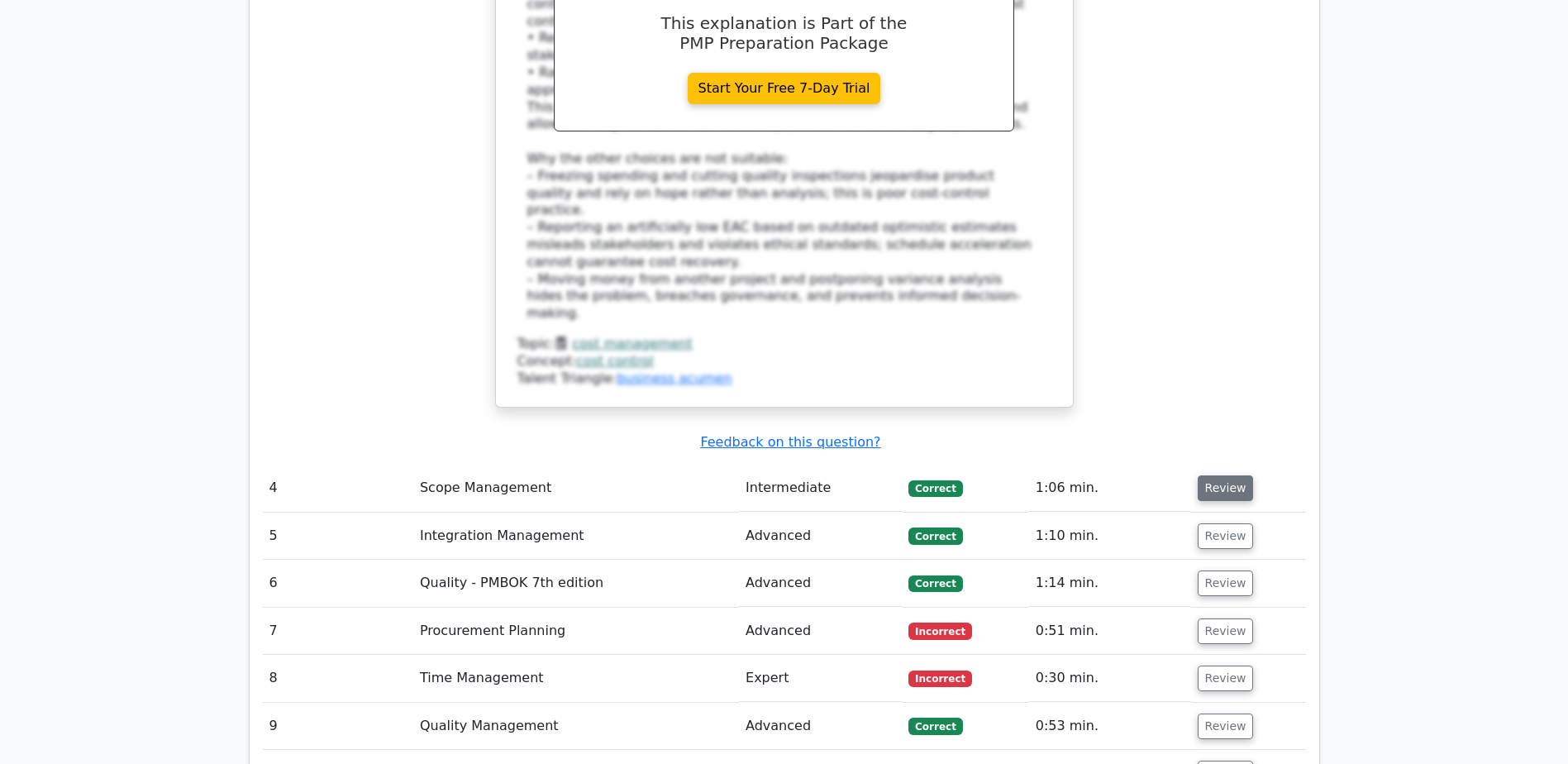
click at [1212, 475] on button "Review" at bounding box center [1226, 487] width 57 height 26
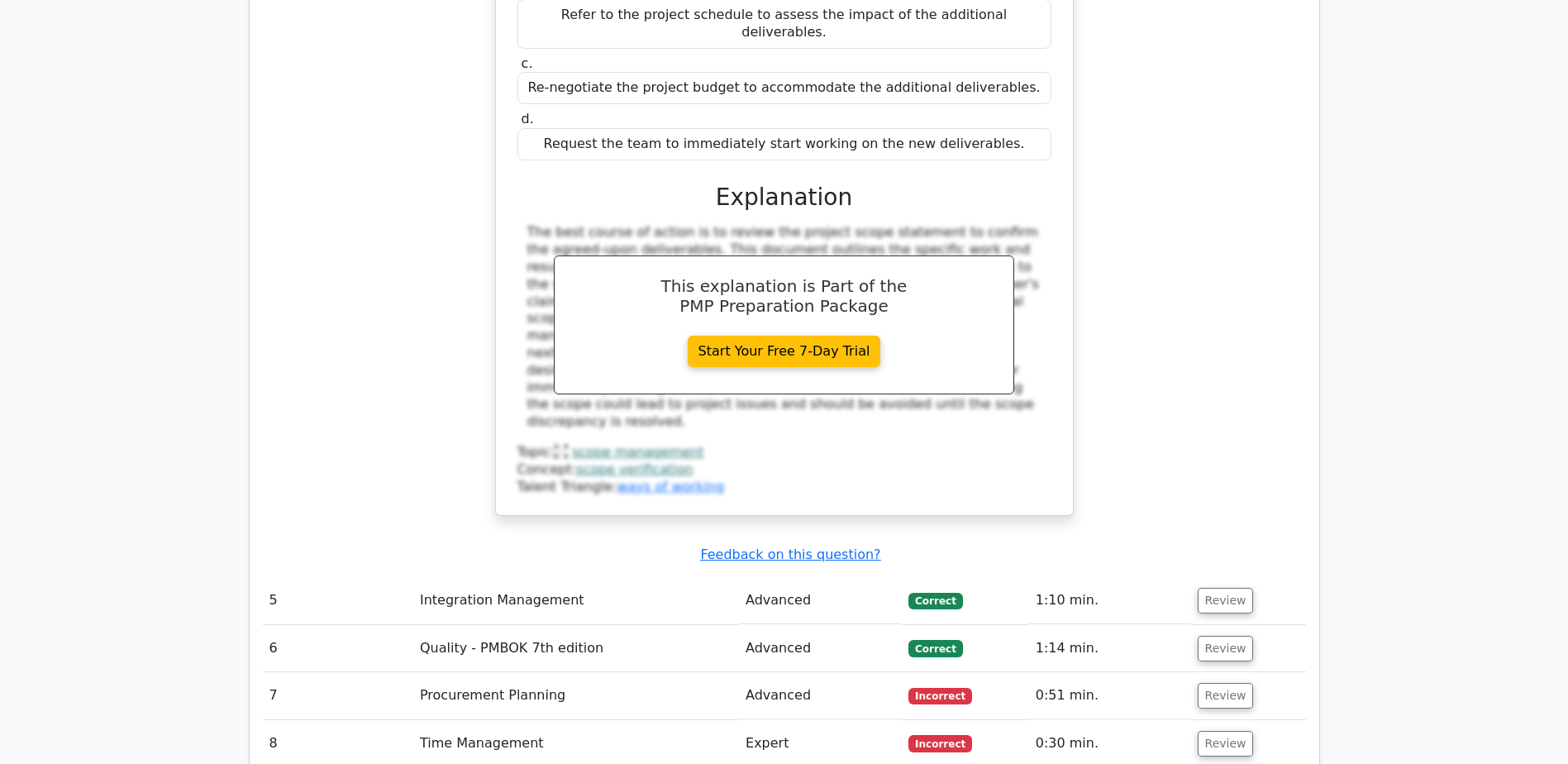
scroll to position [4725, 0]
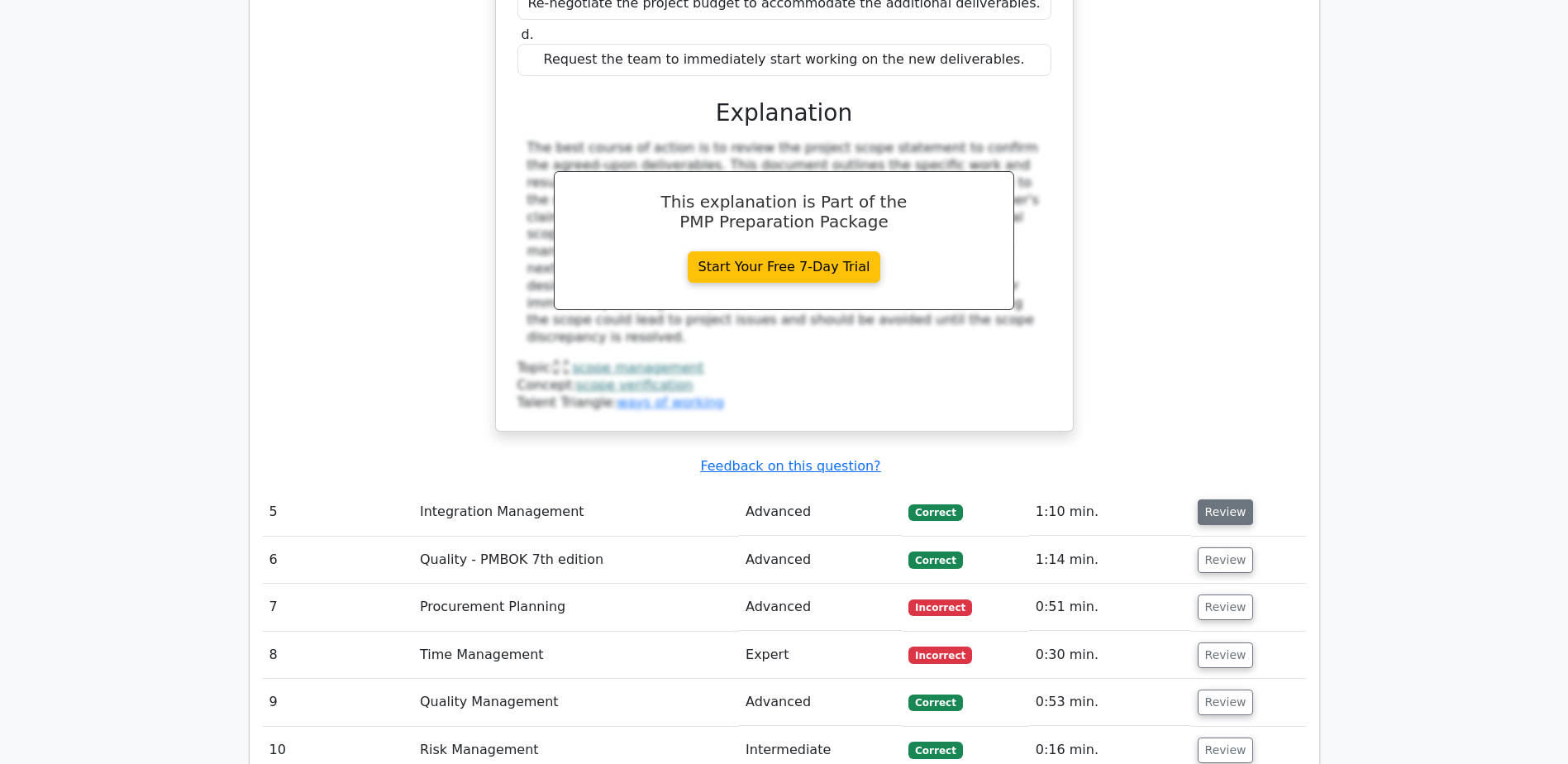
click at [1213, 499] on button "Review" at bounding box center [1226, 511] width 57 height 26
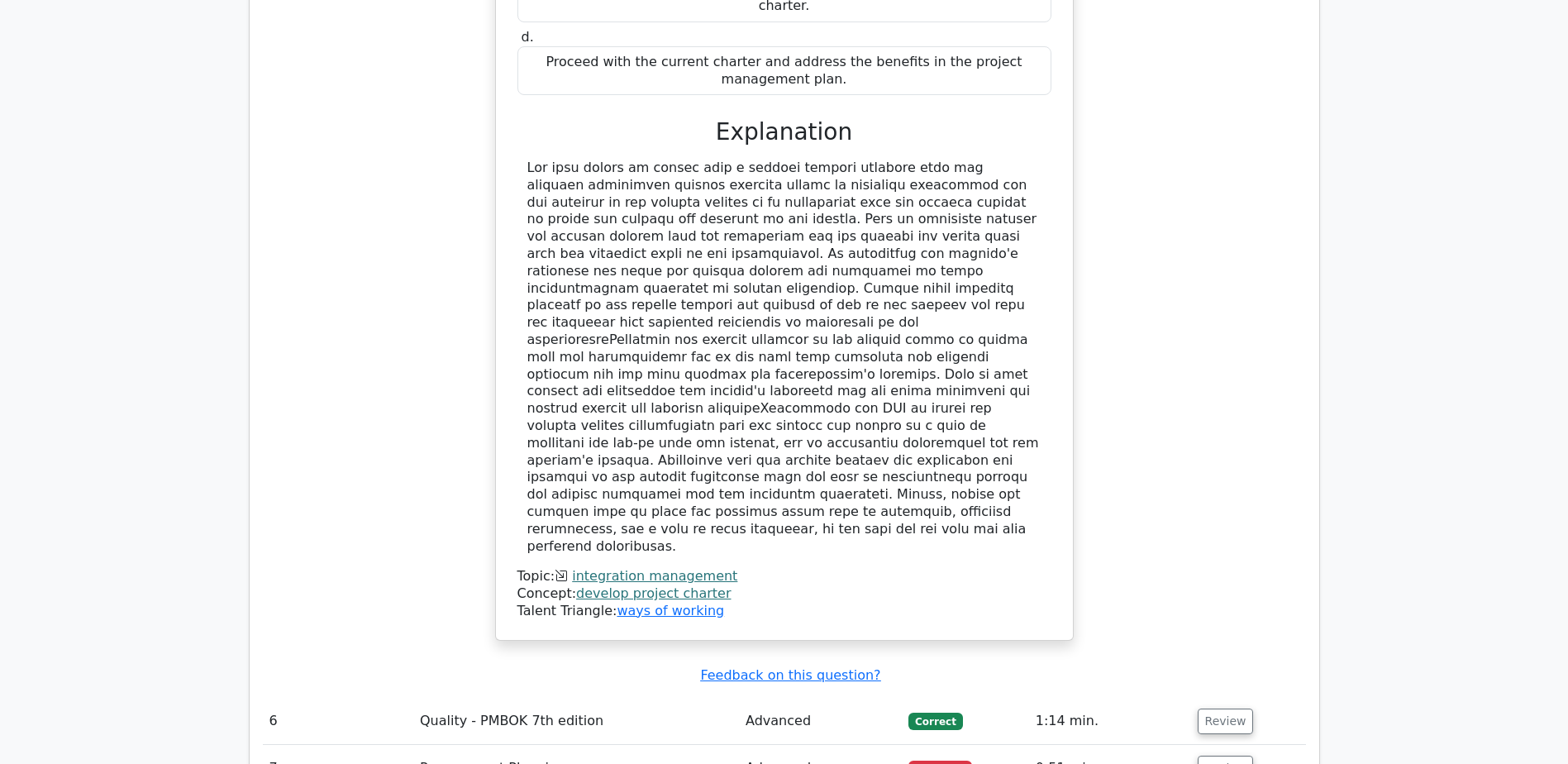
scroll to position [5551, 0]
click at [1217, 708] on button "Review" at bounding box center [1226, 720] width 57 height 26
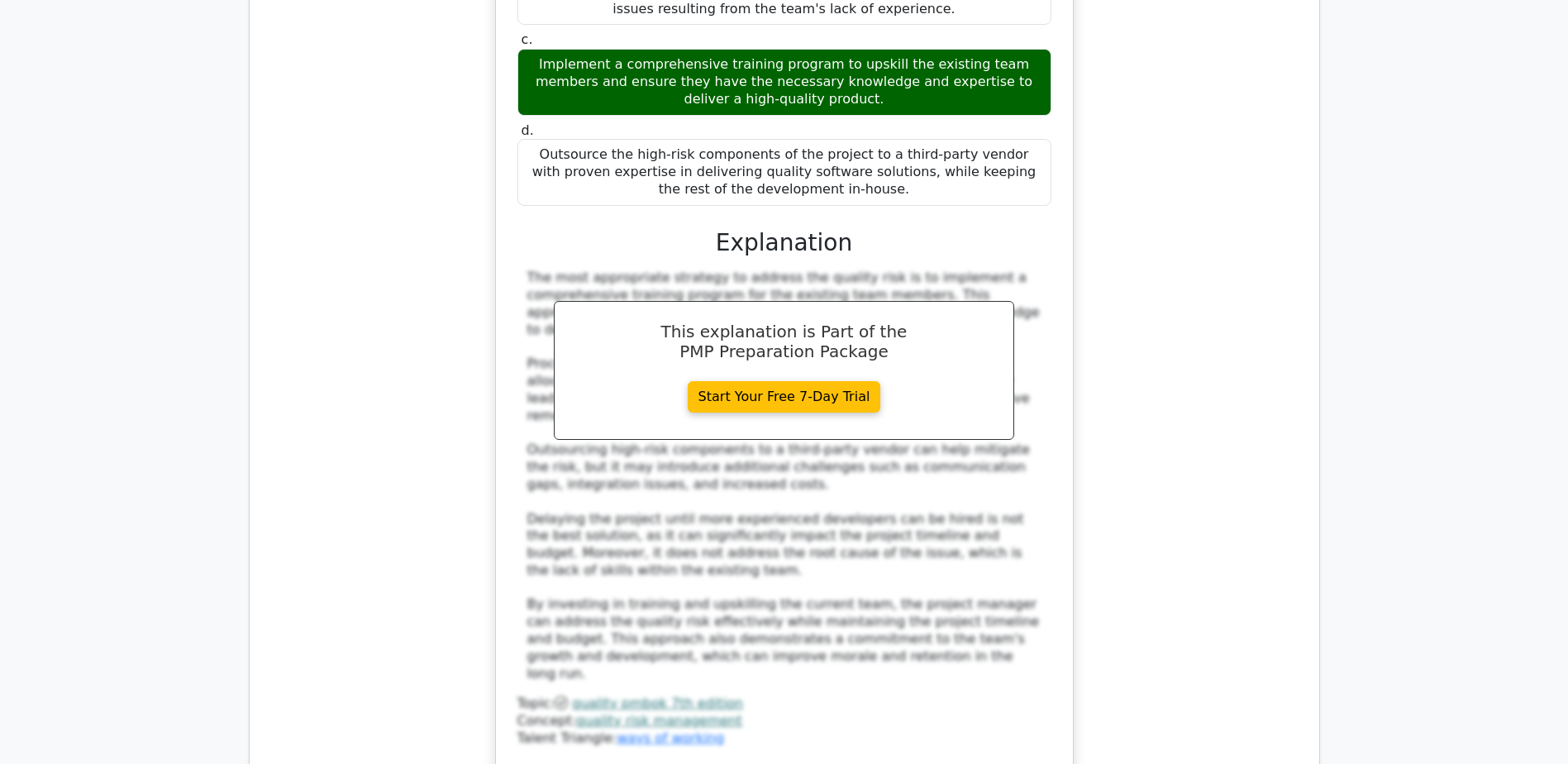
scroll to position [6625, 0]
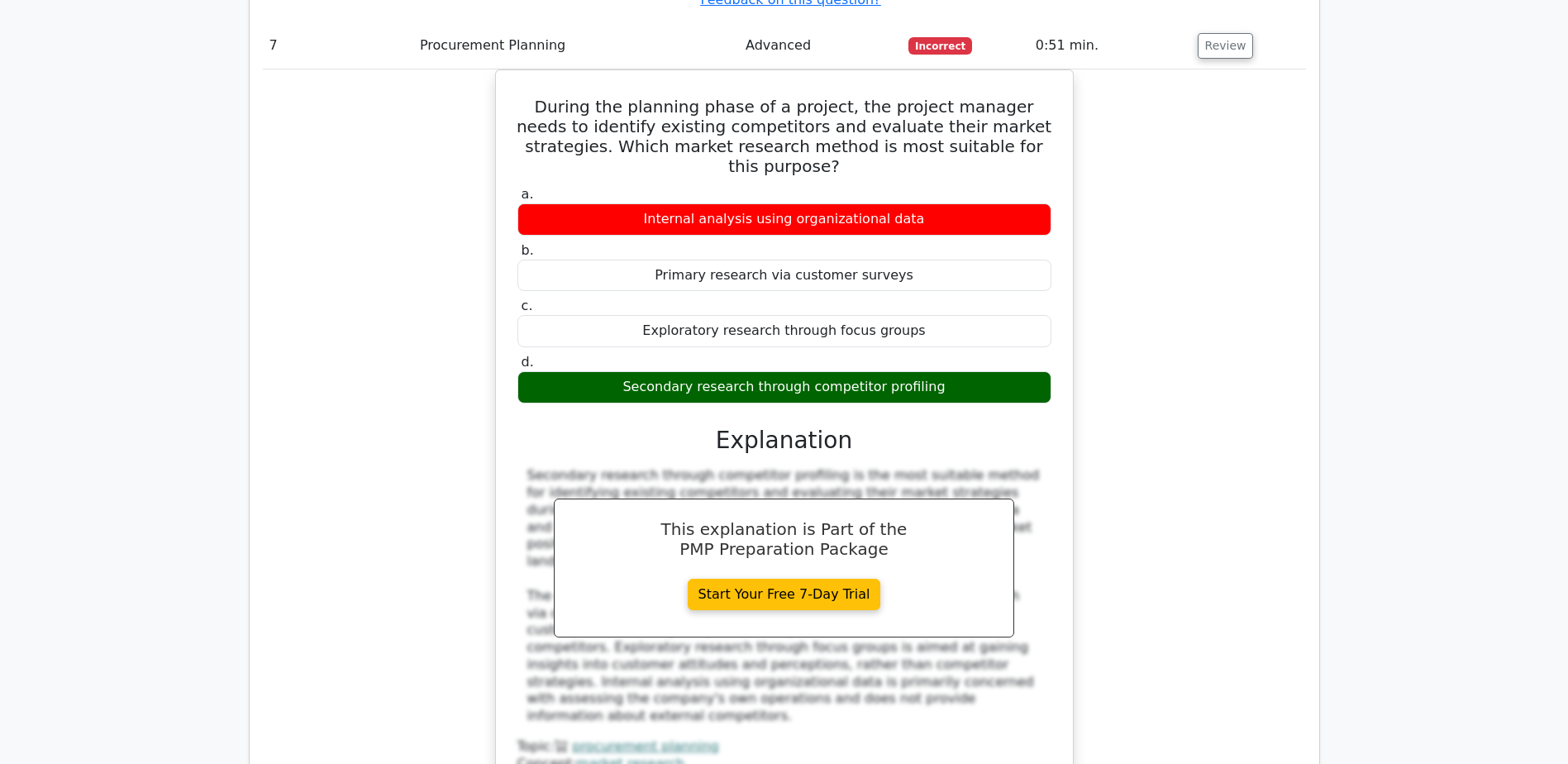
scroll to position [7369, 0]
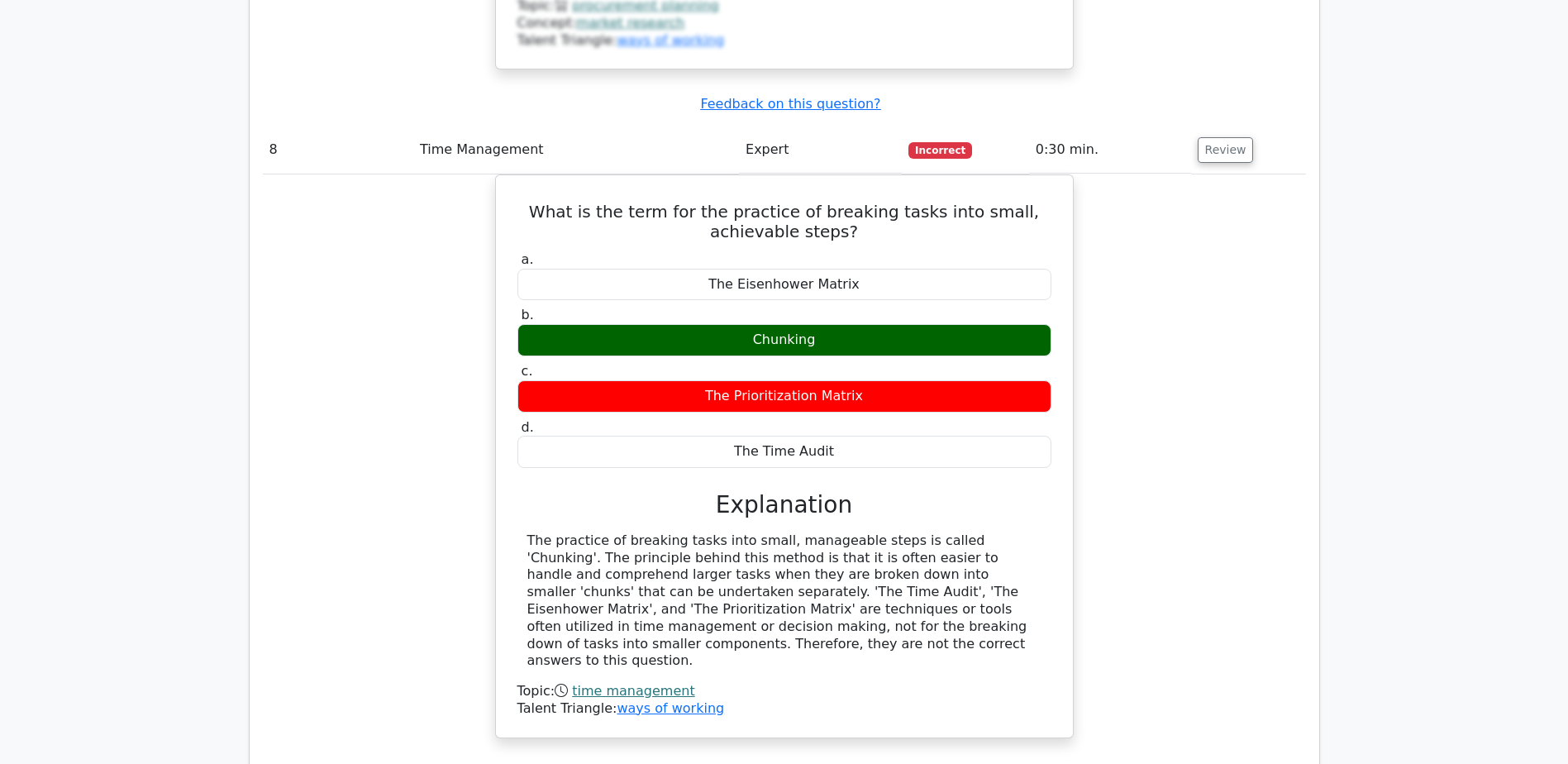
scroll to position [8112, 0]
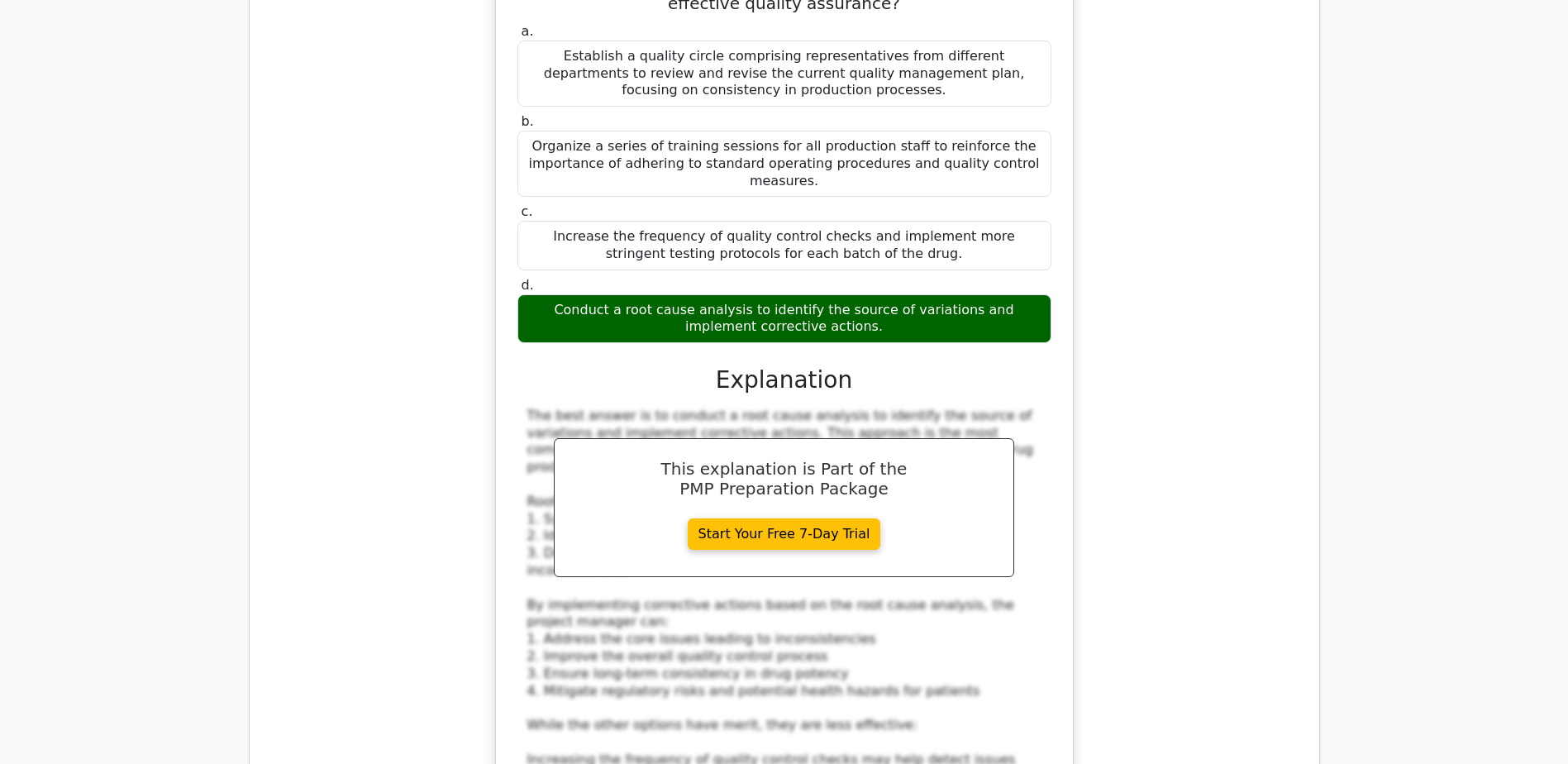
scroll to position [9269, 0]
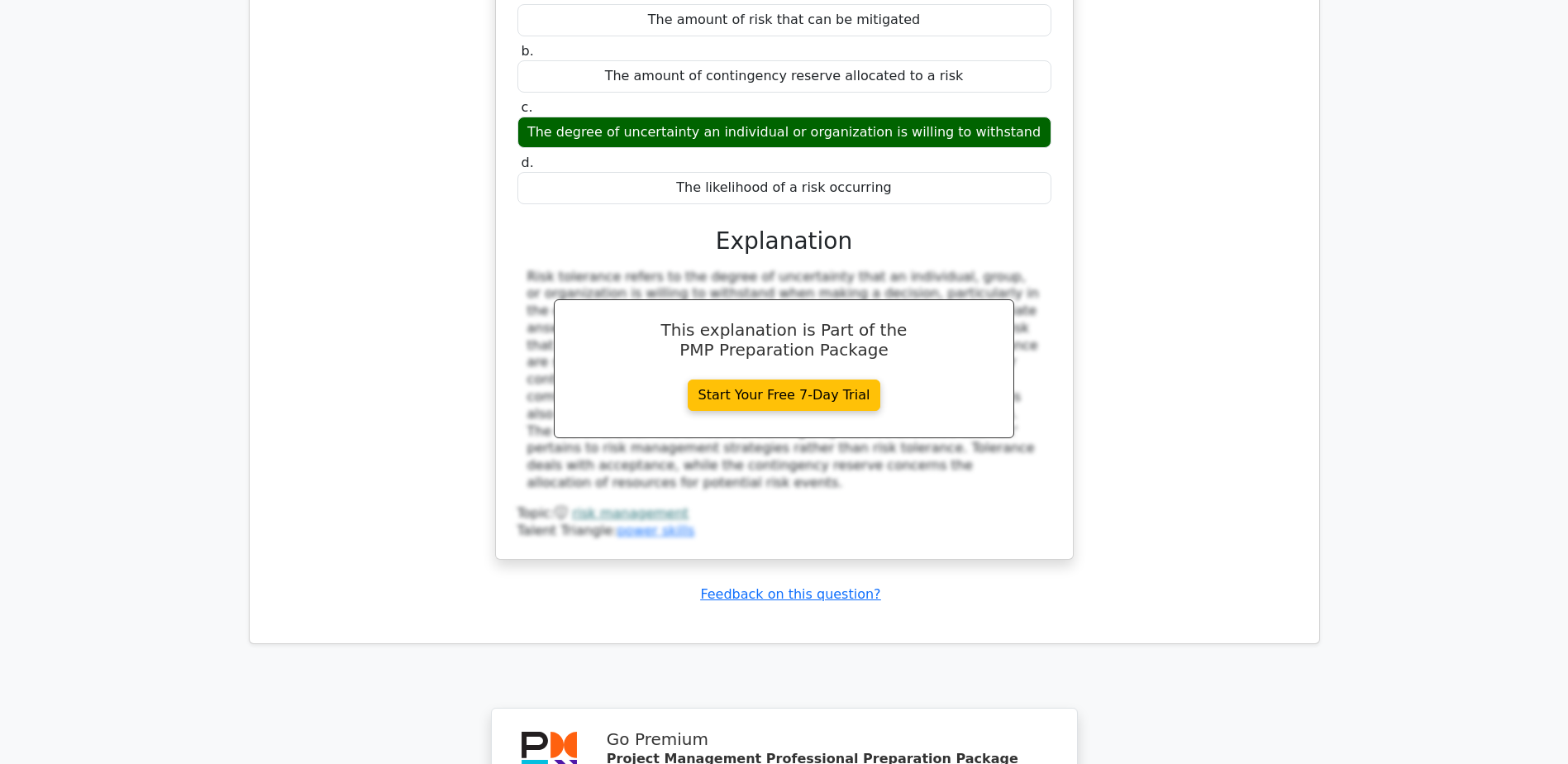
scroll to position [10452, 0]
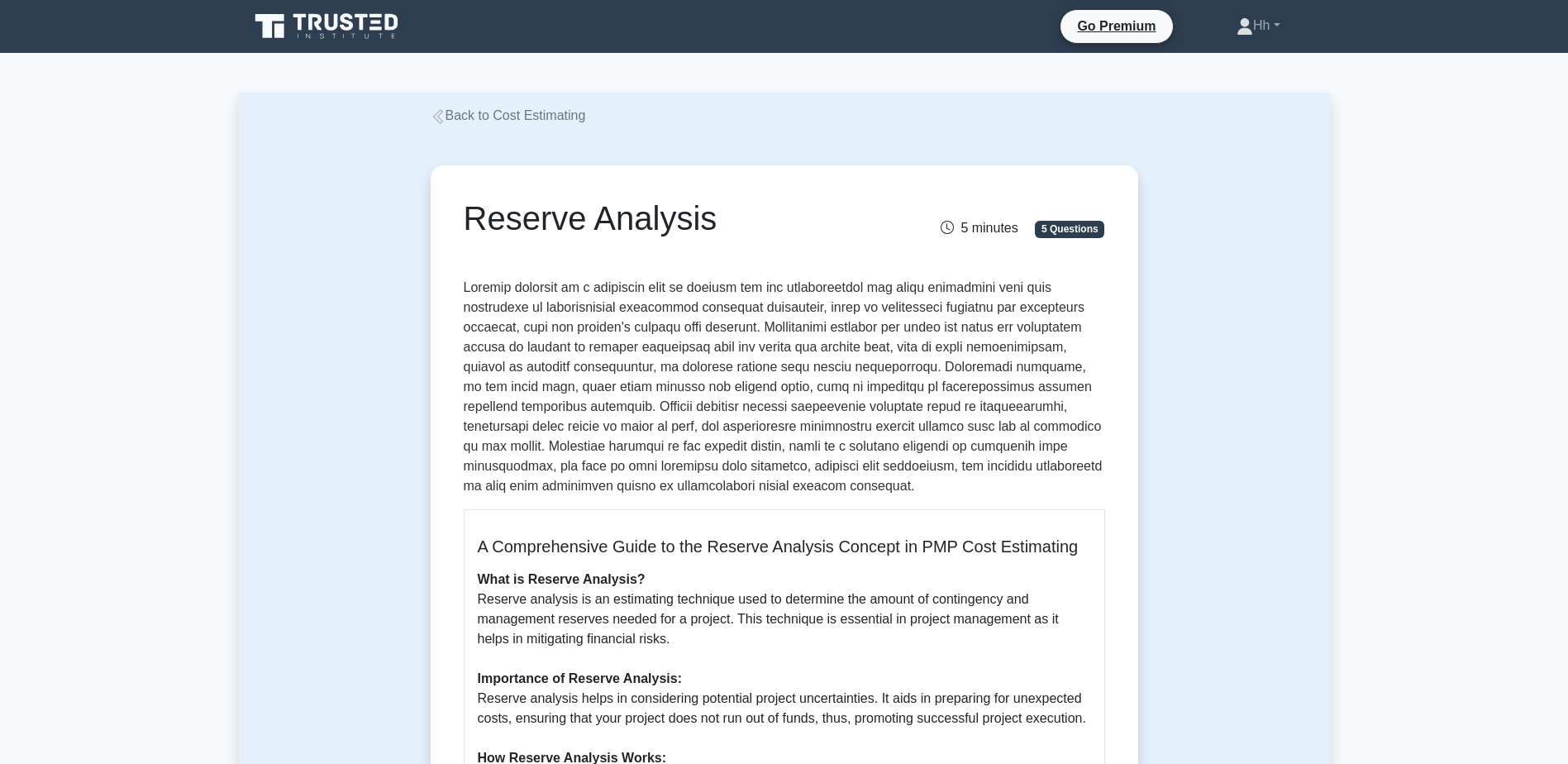
click at [537, 116] on link "Back to Cost Estimating" at bounding box center [509, 115] width 155 height 14
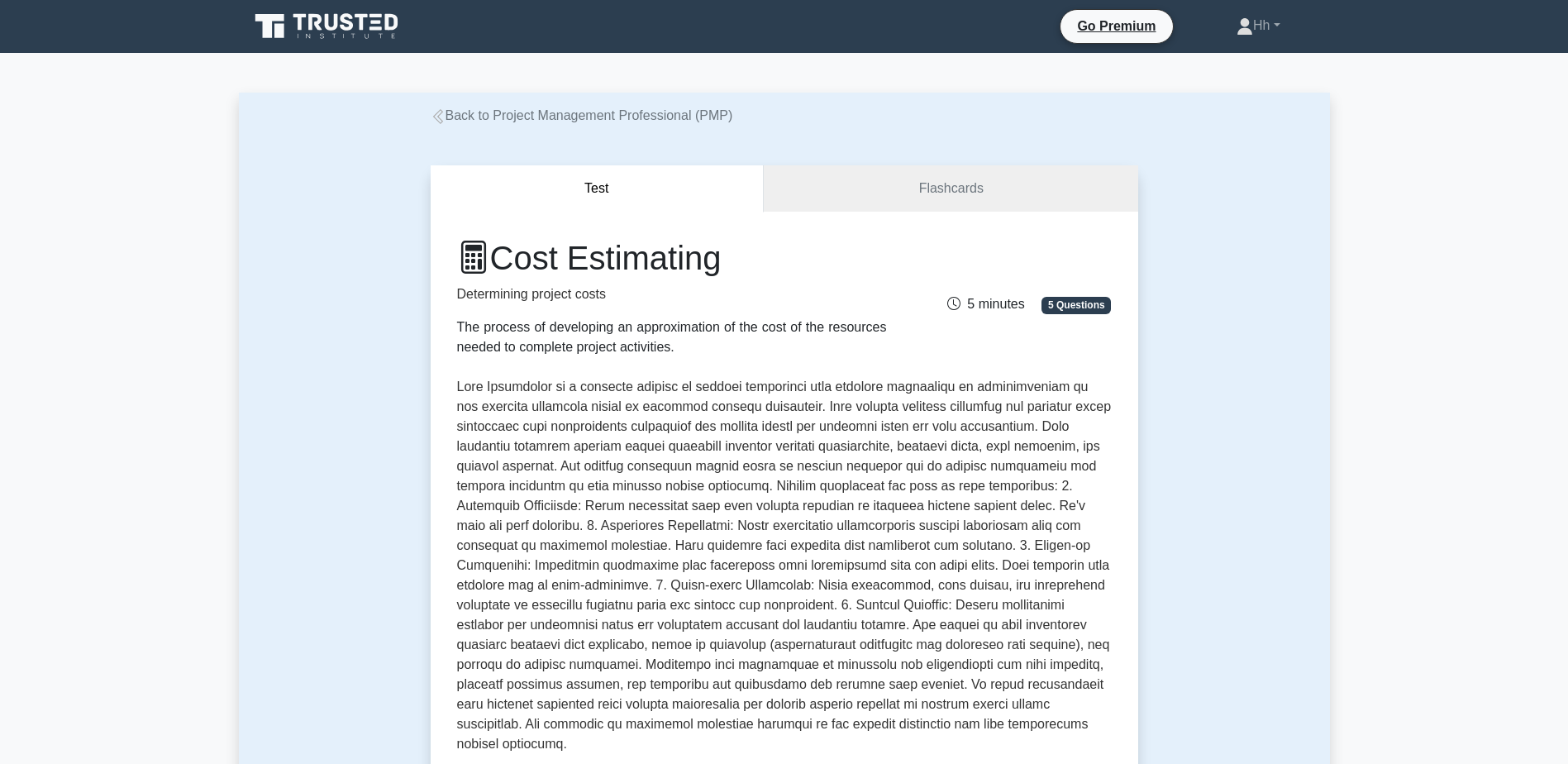
click at [537, 116] on link "Back to Project Management Professional (PMP)" at bounding box center [582, 115] width 303 height 14
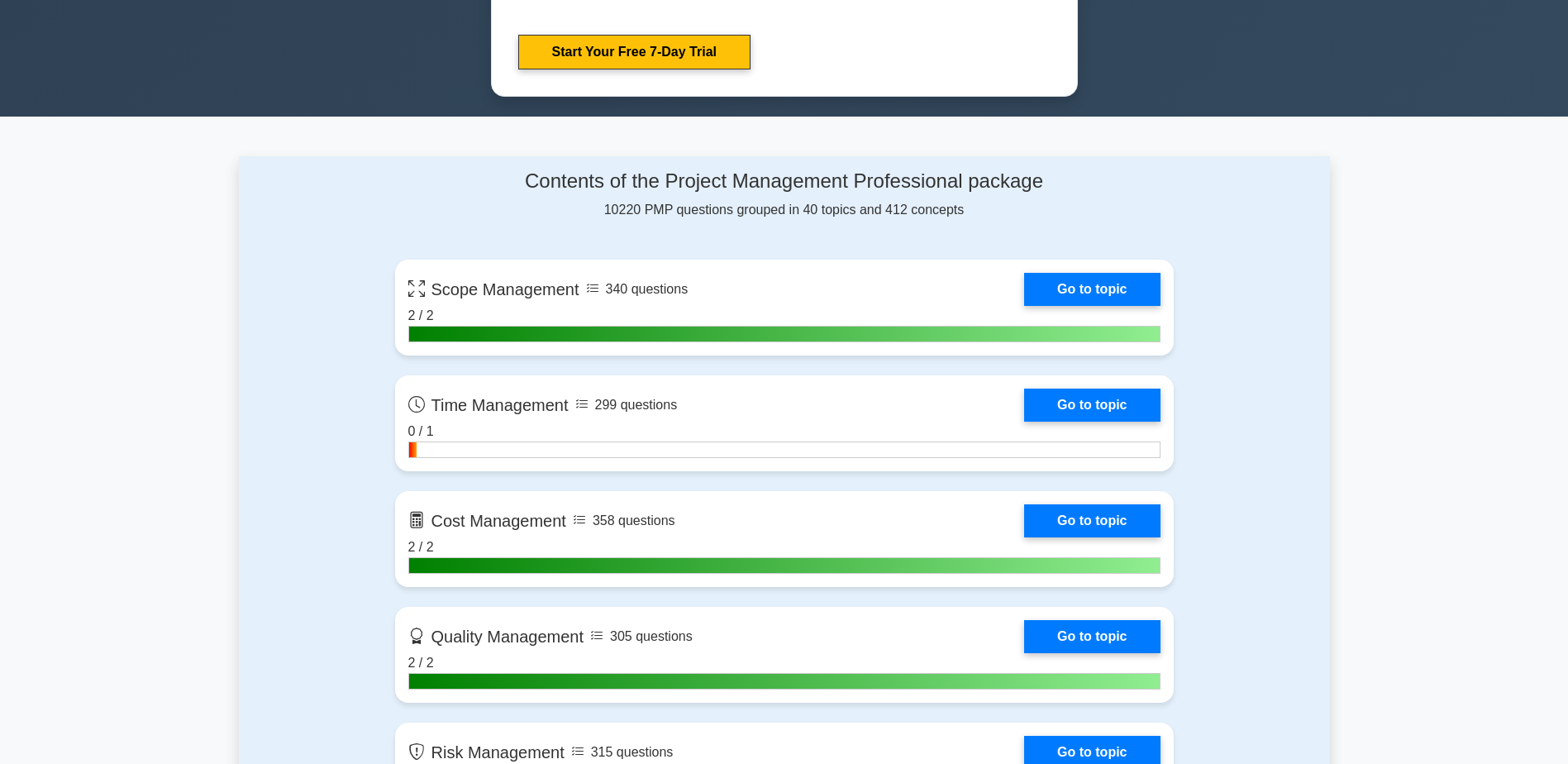
scroll to position [992, 0]
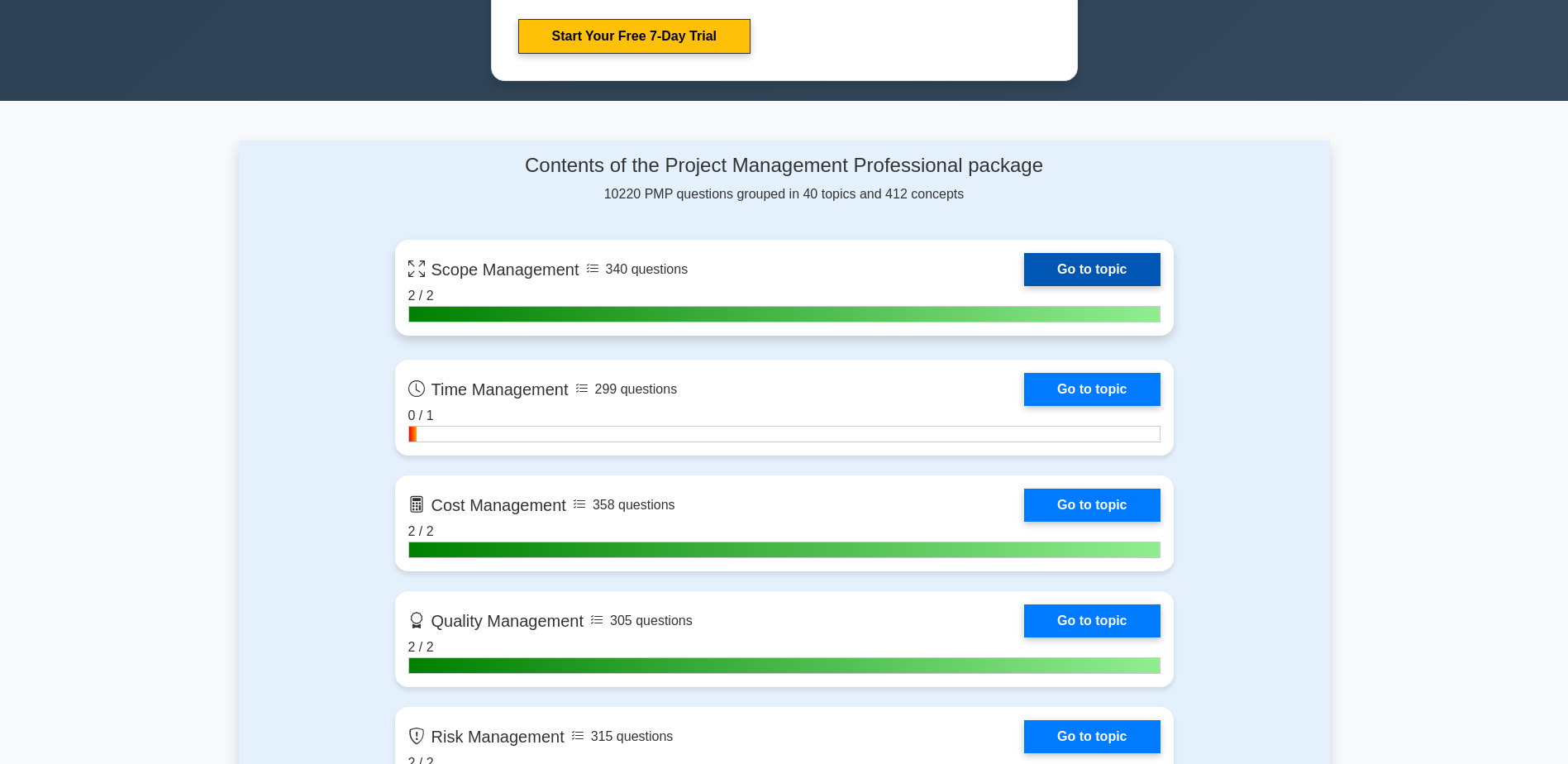
click at [1102, 263] on link "Go to topic" at bounding box center [1092, 269] width 136 height 34
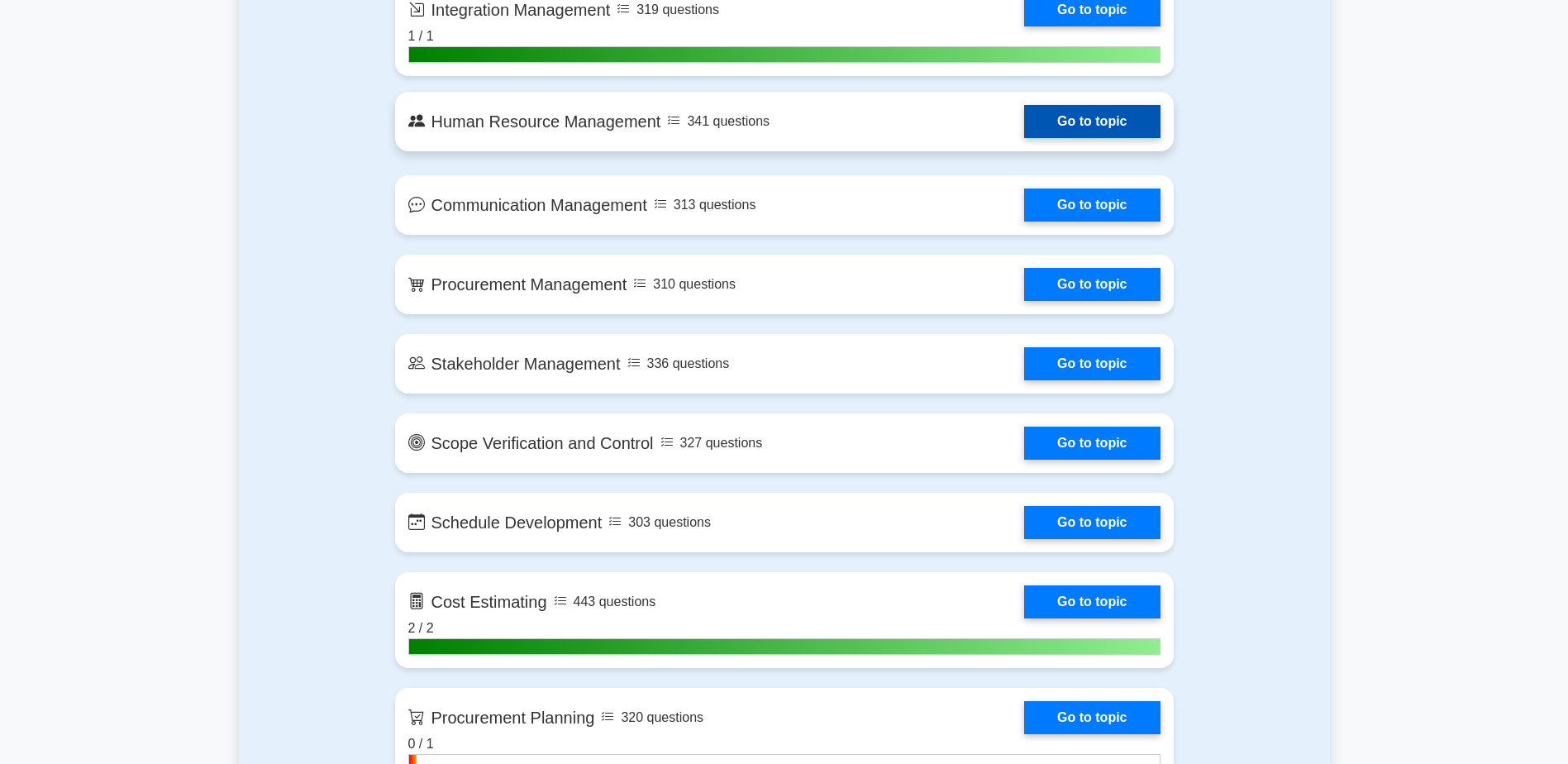
scroll to position [1818, 0]
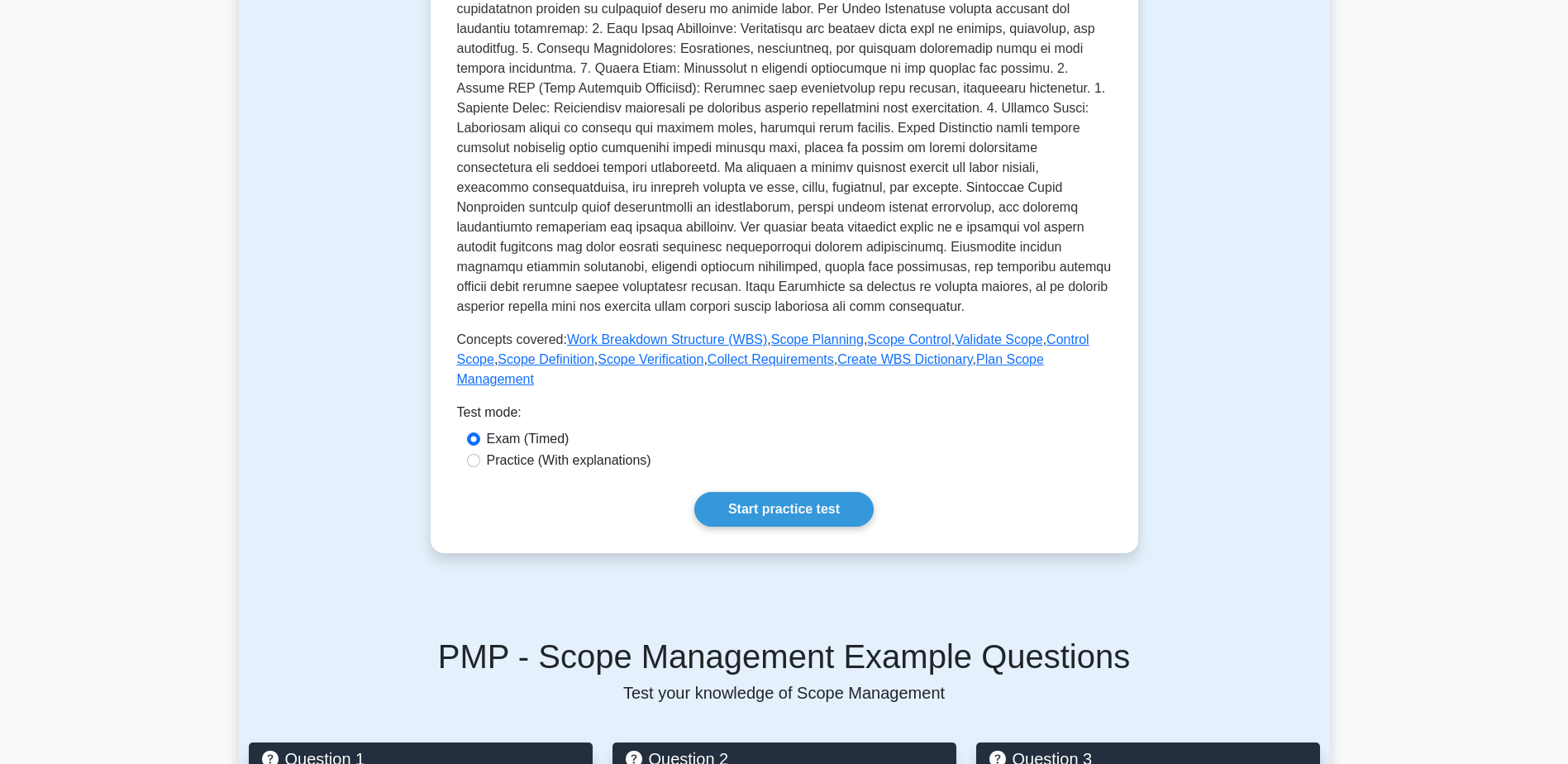
scroll to position [578, 0]
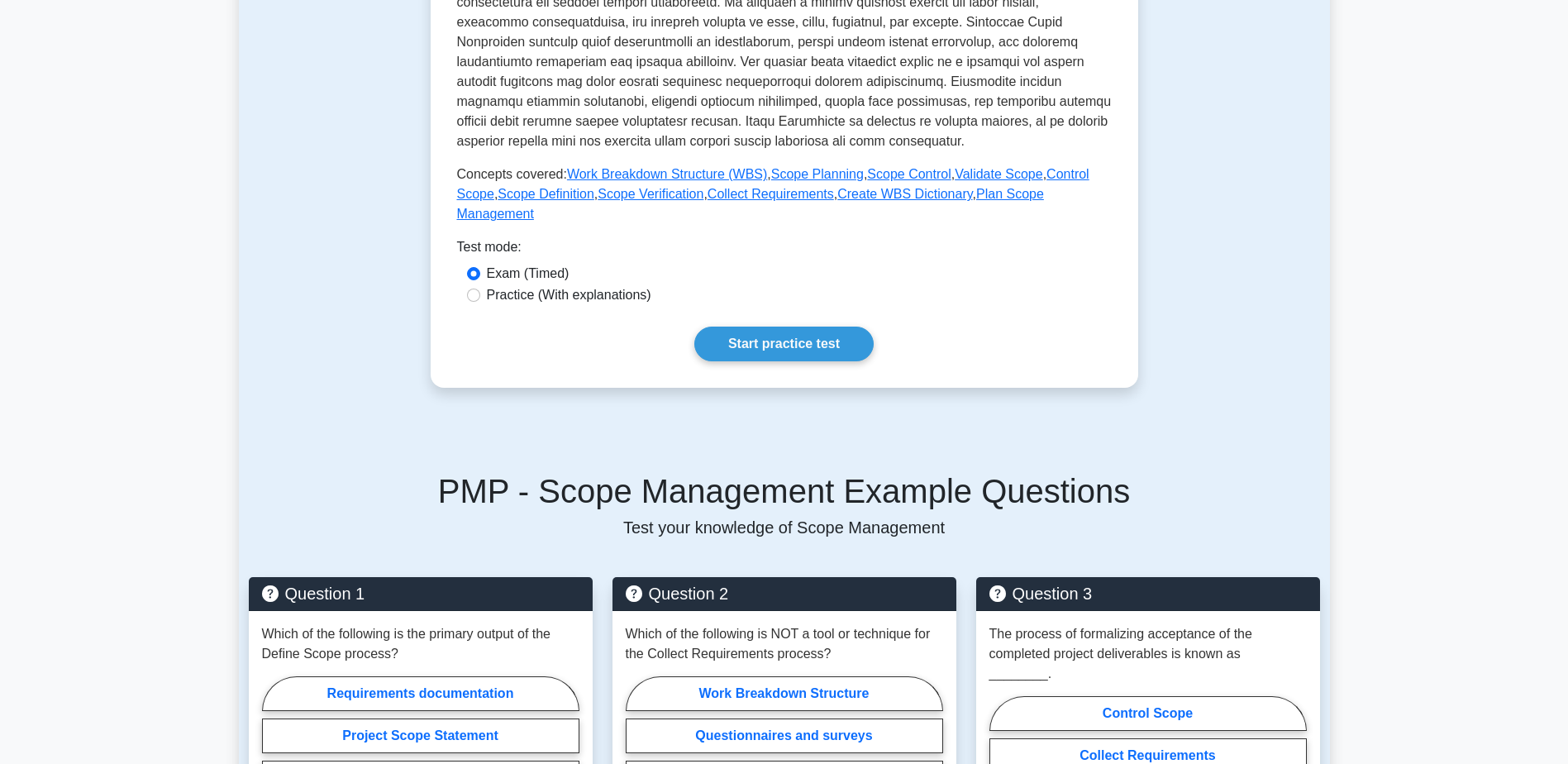
click at [596, 285] on label "Practice (With explanations)" at bounding box center [569, 295] width 165 height 20
click at [480, 288] on input "Practice (With explanations)" at bounding box center [474, 295] width 13 height 13
radio input "true"
click at [764, 326] on link "Start practice test" at bounding box center [784, 344] width 179 height 34
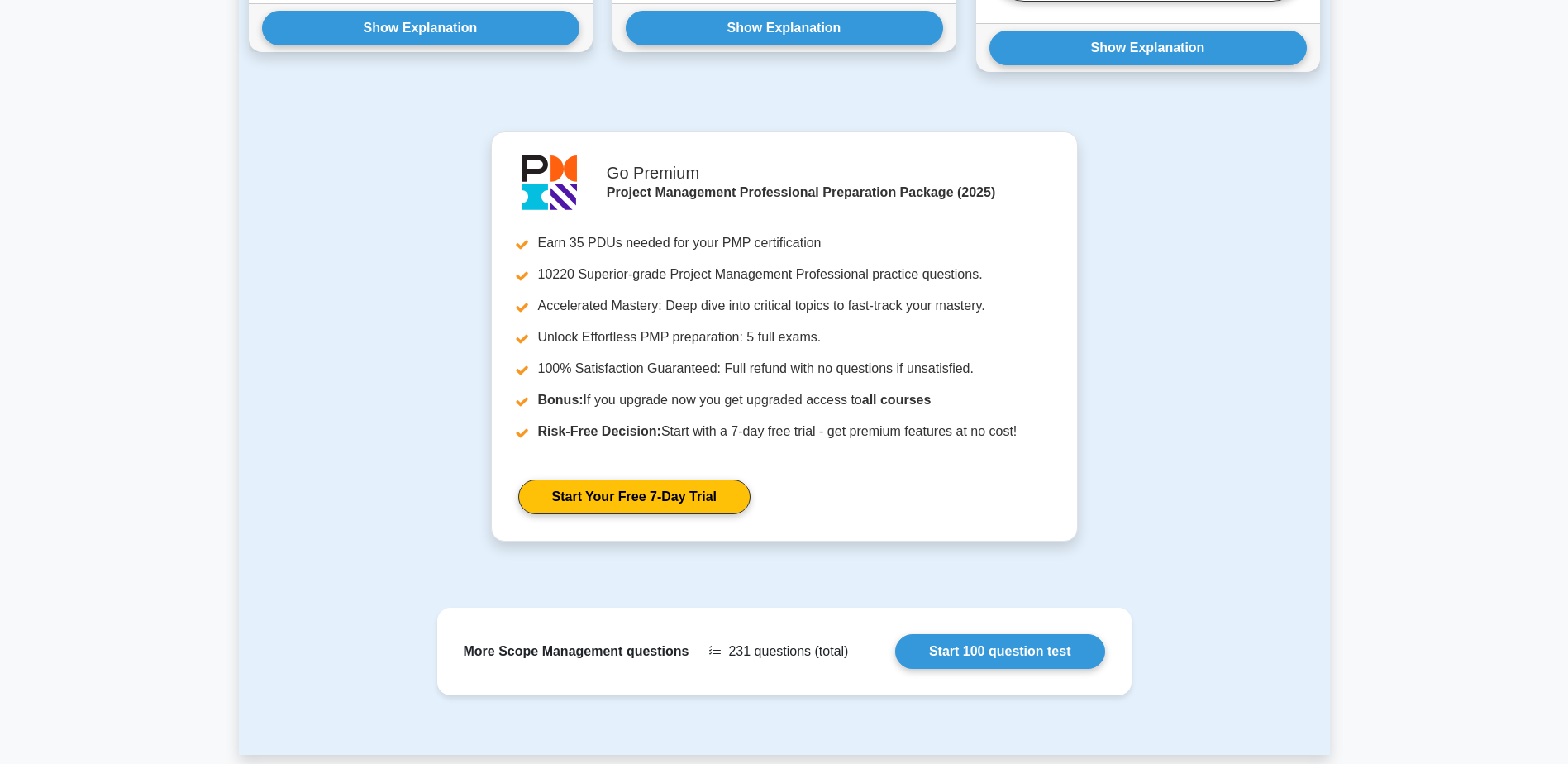
scroll to position [1404, 0]
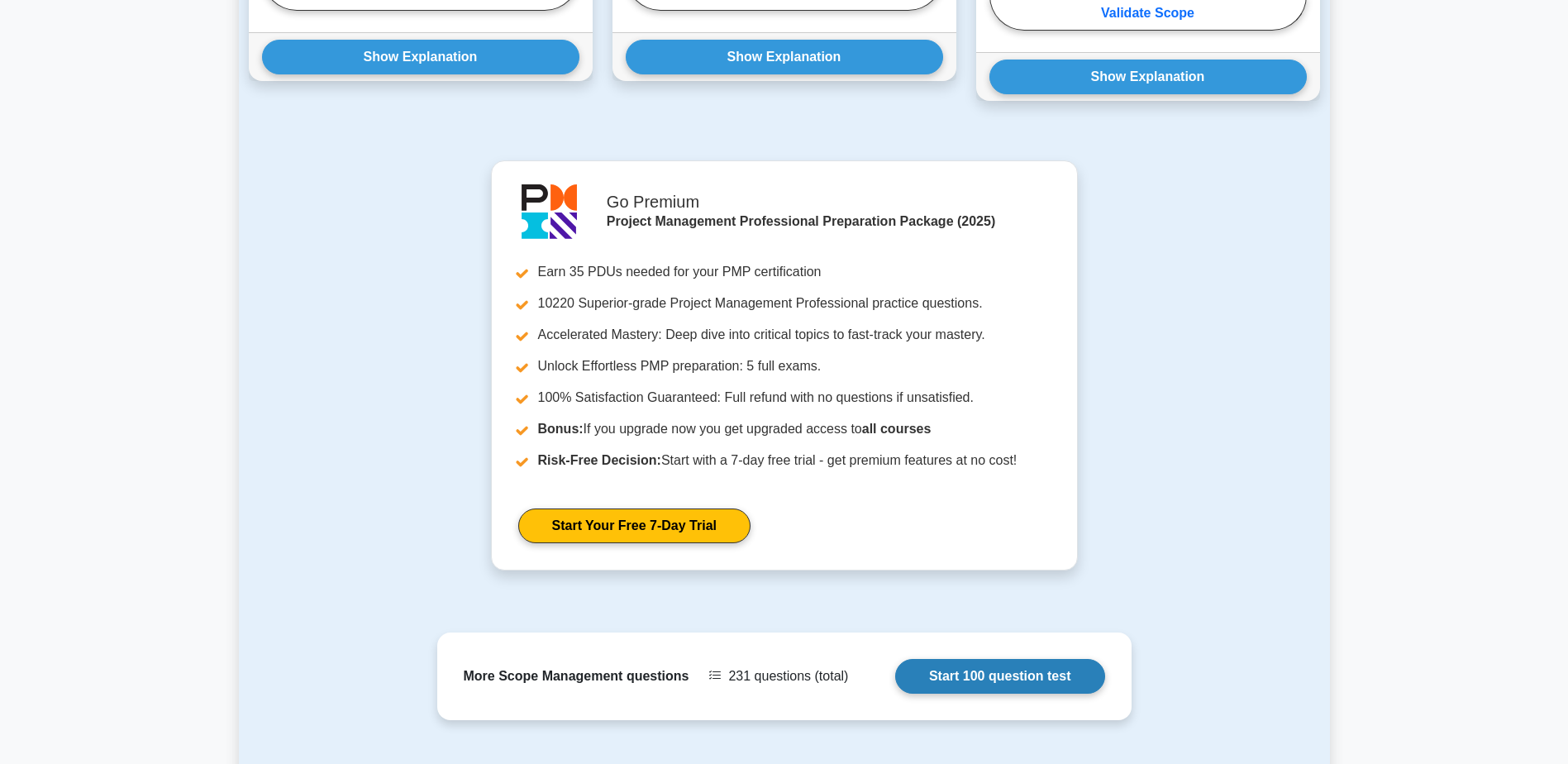
click at [989, 659] on link "Start 100 question test" at bounding box center [1000, 676] width 210 height 34
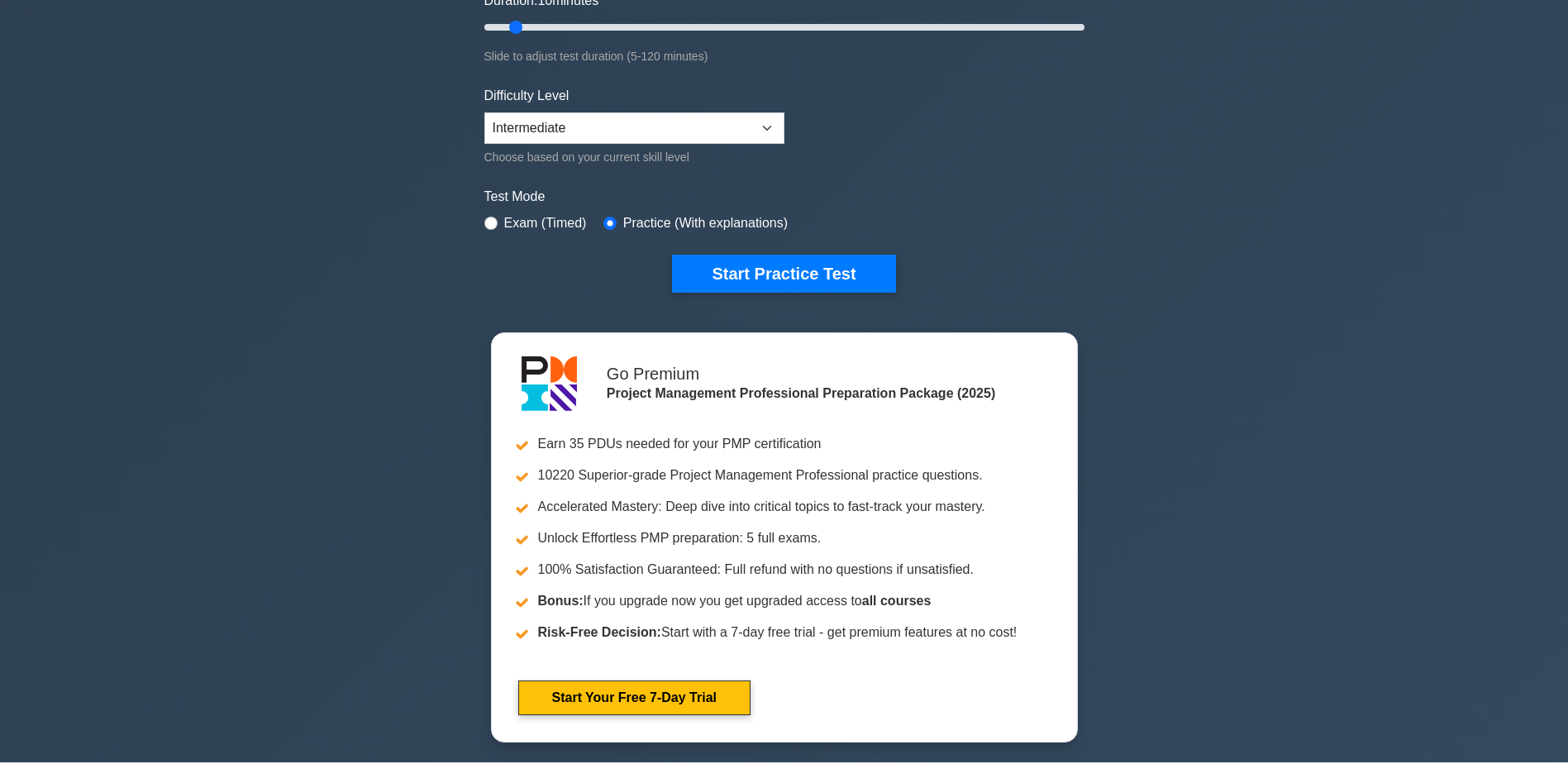
scroll to position [166, 0]
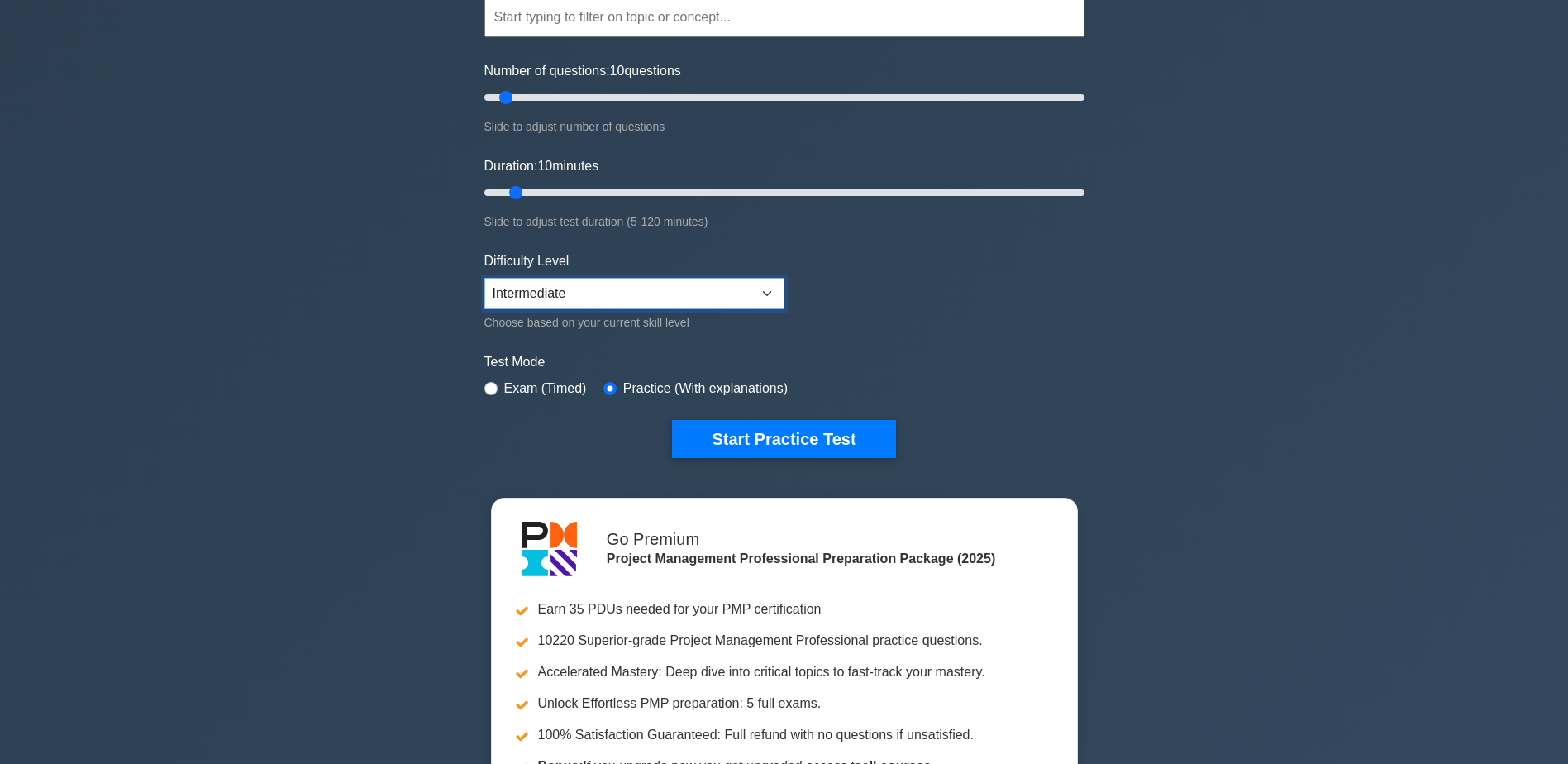
click at [747, 294] on select "Beginner Intermediate Expert" at bounding box center [634, 293] width 300 height 32
select select "expert"
click at [485, 278] on select "Beginner Intermediate Expert" at bounding box center [634, 293] width 300 height 32
click at [490, 387] on input "radio" at bounding box center [491, 389] width 13 height 13
radio input "true"
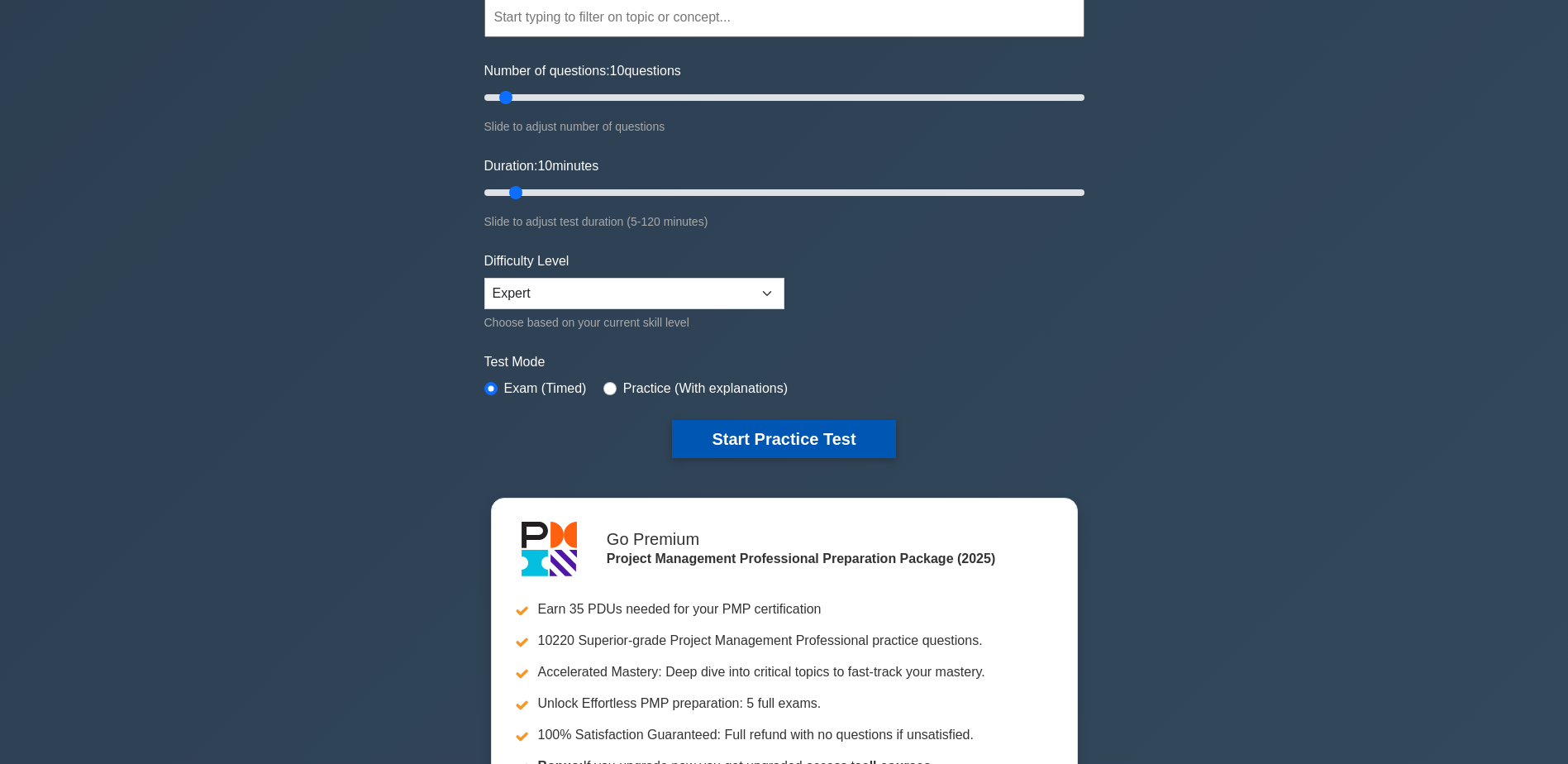
click at [780, 438] on button "Start Practice Test" at bounding box center [784, 438] width 223 height 38
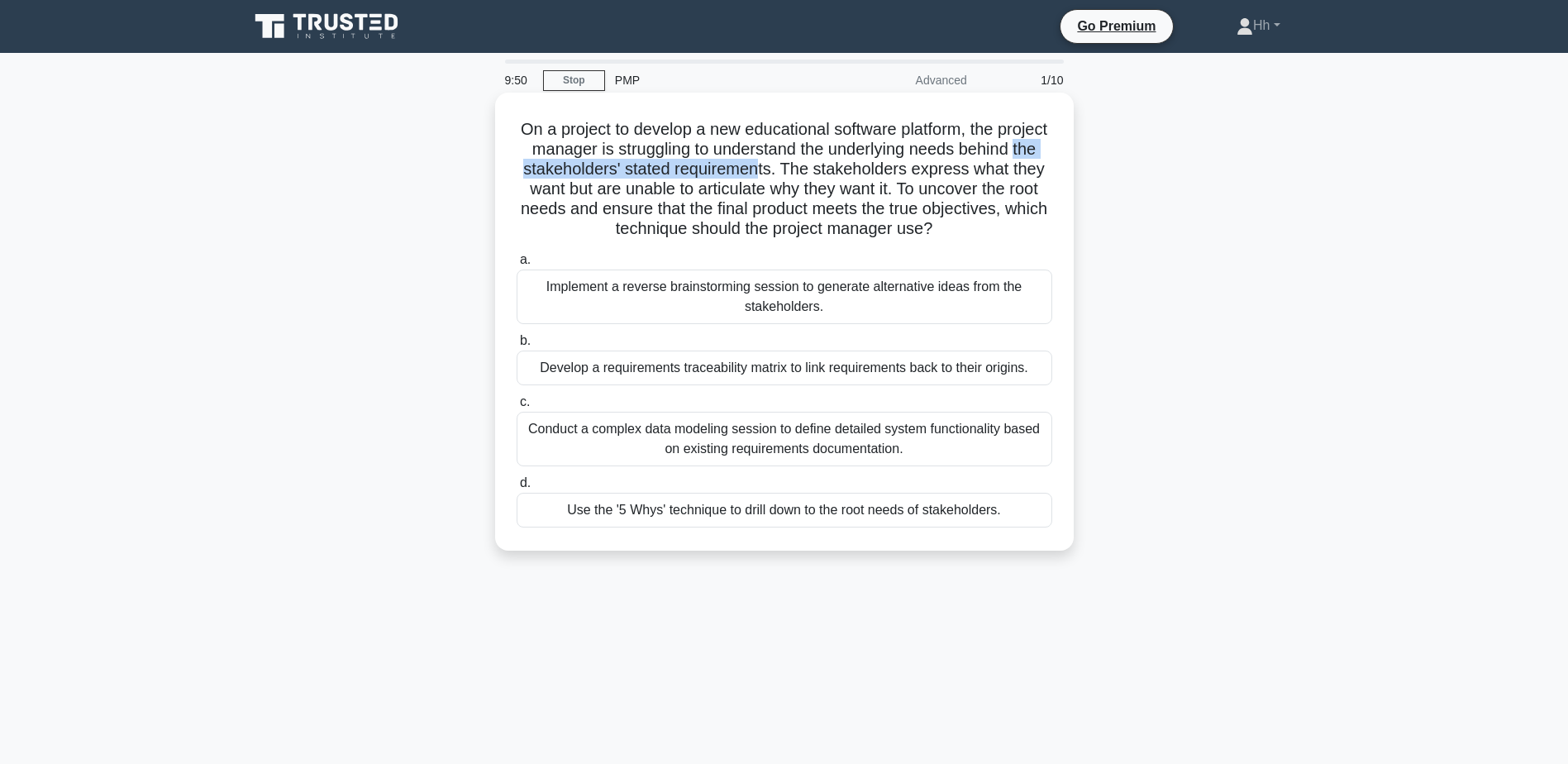
drag, startPoint x: 573, startPoint y: 169, endPoint x: 839, endPoint y: 169, distance: 266.0
click at [839, 169] on h5 "On a project to develop a new educational software platform, the project manage…" at bounding box center [784, 179] width 539 height 121
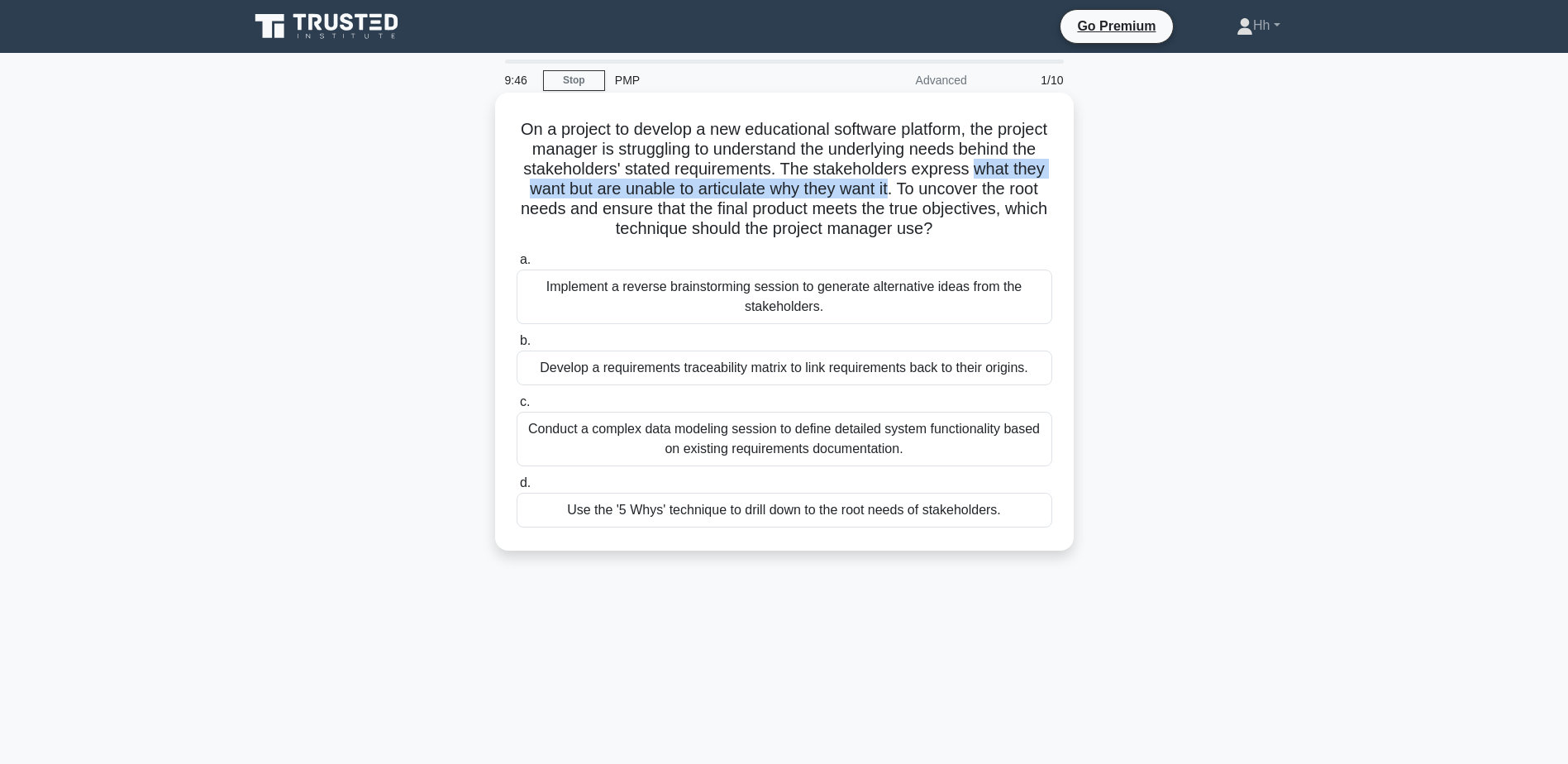
drag, startPoint x: 546, startPoint y: 199, endPoint x: 998, endPoint y: 191, distance: 452.1
click at [998, 191] on h5 "On a project to develop a new educational software platform, the project manage…" at bounding box center [784, 179] width 539 height 121
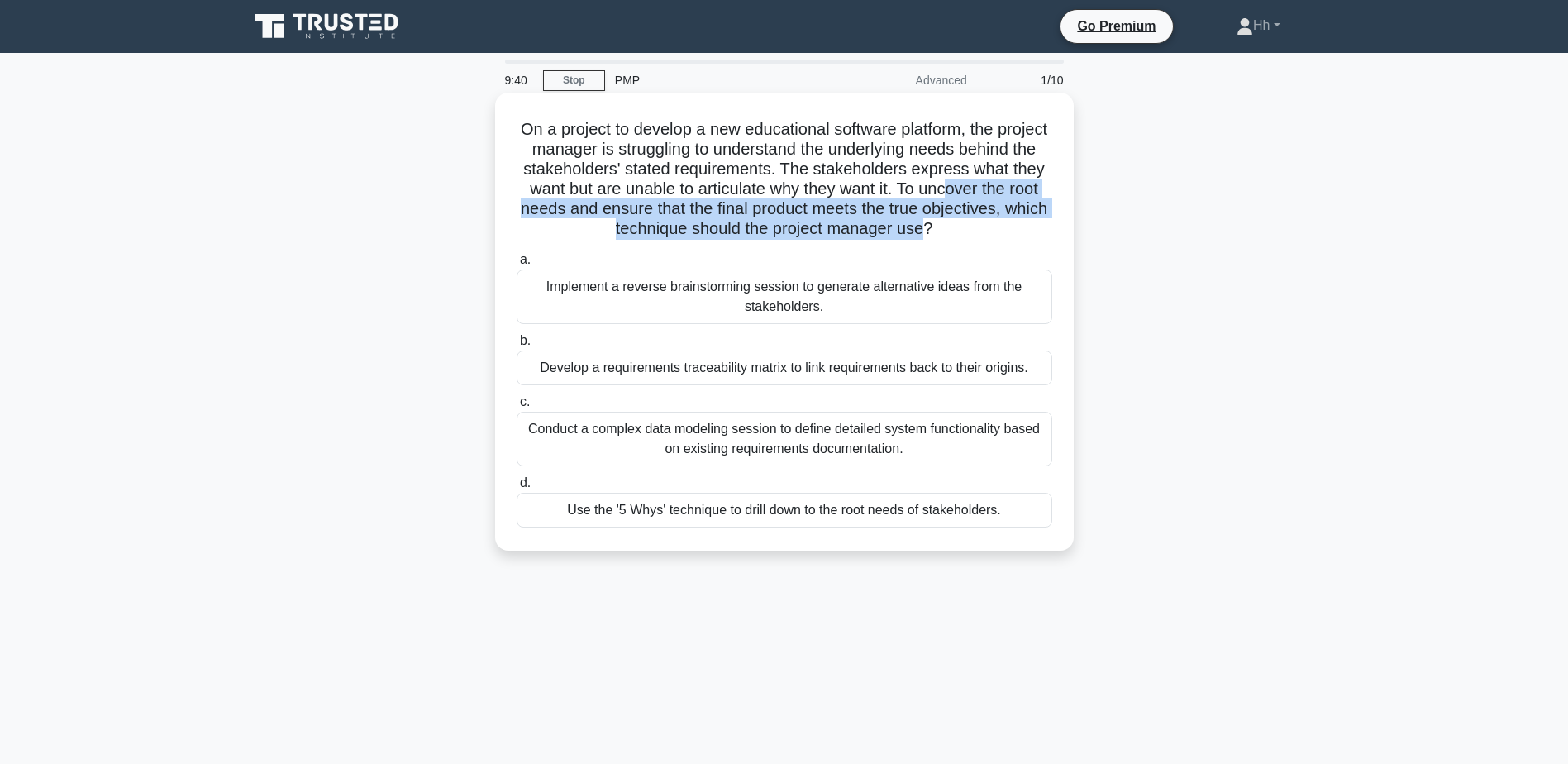
drag, startPoint x: 556, startPoint y: 217, endPoint x: 1011, endPoint y: 231, distance: 455.2
click at [1011, 231] on h5 "On a project to develop a new educational software platform, the project manage…" at bounding box center [784, 179] width 539 height 121
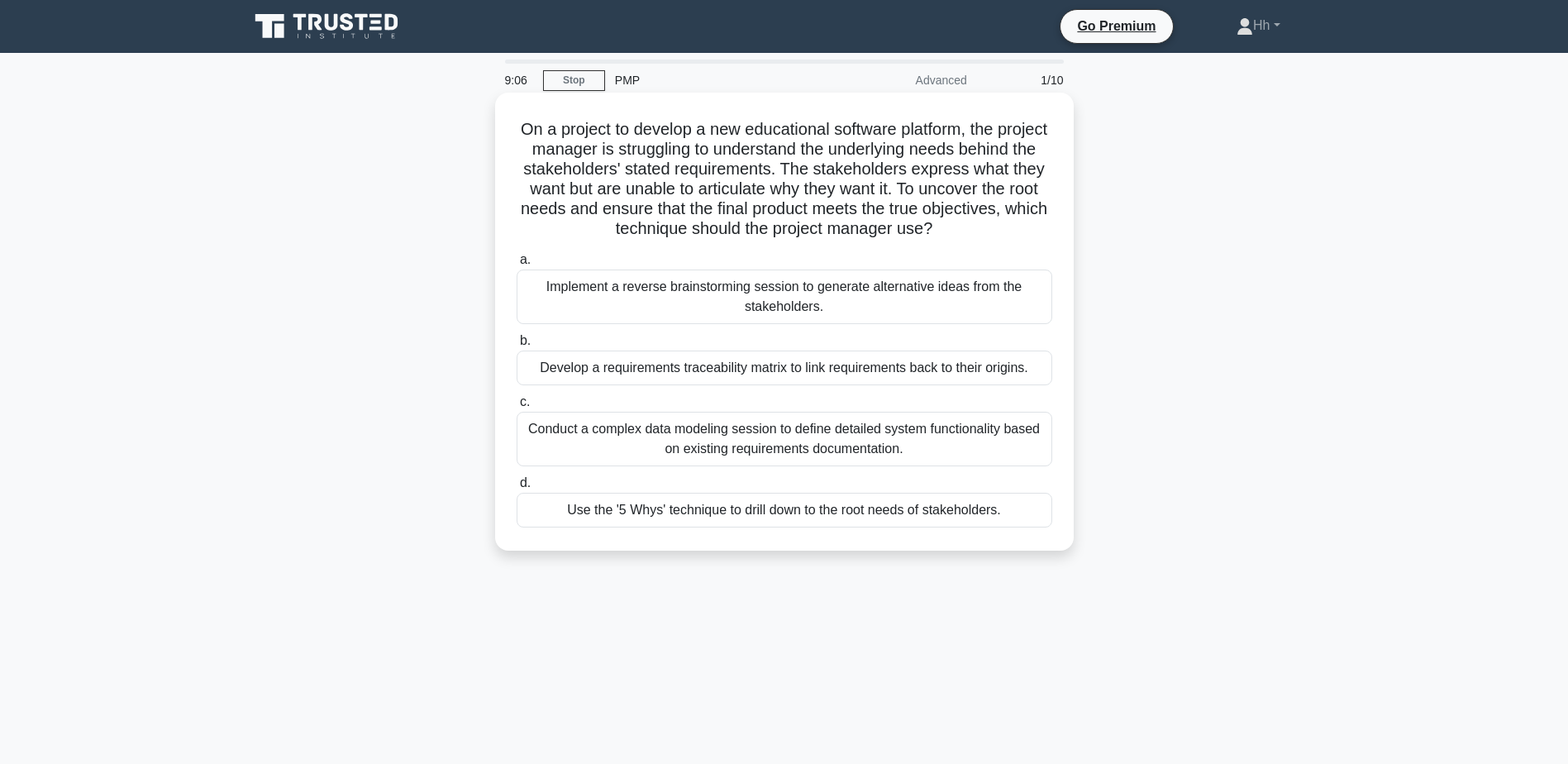
click at [734, 511] on div "Use the '5 Whys' technique to drill down to the root needs of stakeholders." at bounding box center [784, 509] width 535 height 34
click at [516, 488] on input "d. Use the '5 Whys' technique to drill down to the root needs of stakeholders." at bounding box center [516, 483] width 0 height 11
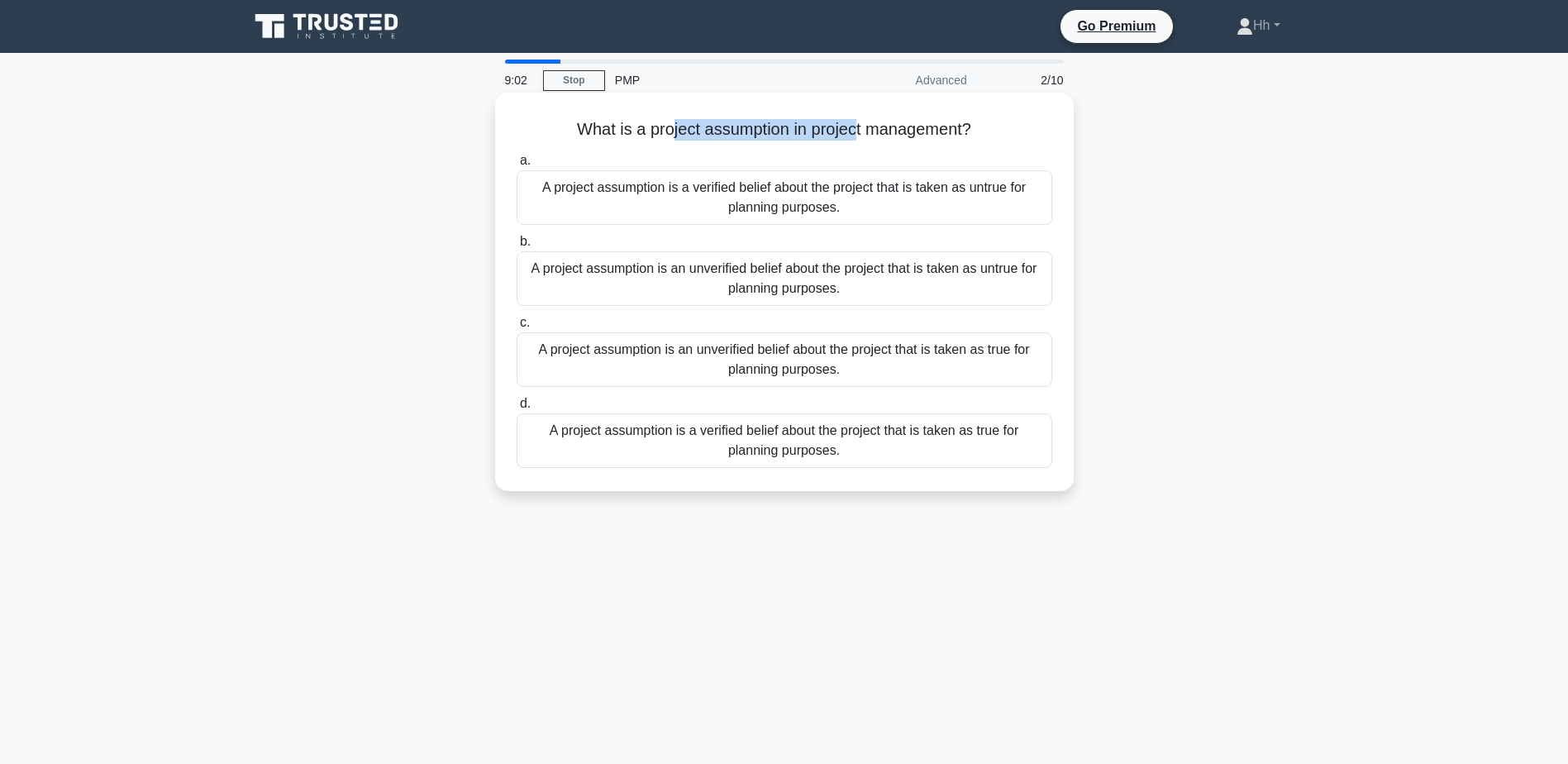
drag, startPoint x: 665, startPoint y: 125, endPoint x: 855, endPoint y: 118, distance: 190.1
click at [855, 119] on h5 "What is a project assumption in project management? .spinner_0XTQ{transform-ori…" at bounding box center [784, 129] width 539 height 21
drag, startPoint x: 855, startPoint y: 118, endPoint x: 874, endPoint y: 135, distance: 25.5
click at [874, 135] on h5 "What is a project assumption in project management? .spinner_0XTQ{transform-ori…" at bounding box center [784, 129] width 539 height 21
click at [743, 359] on div "A project assumption is an unverified belief about the project that is taken as…" at bounding box center [784, 359] width 535 height 55
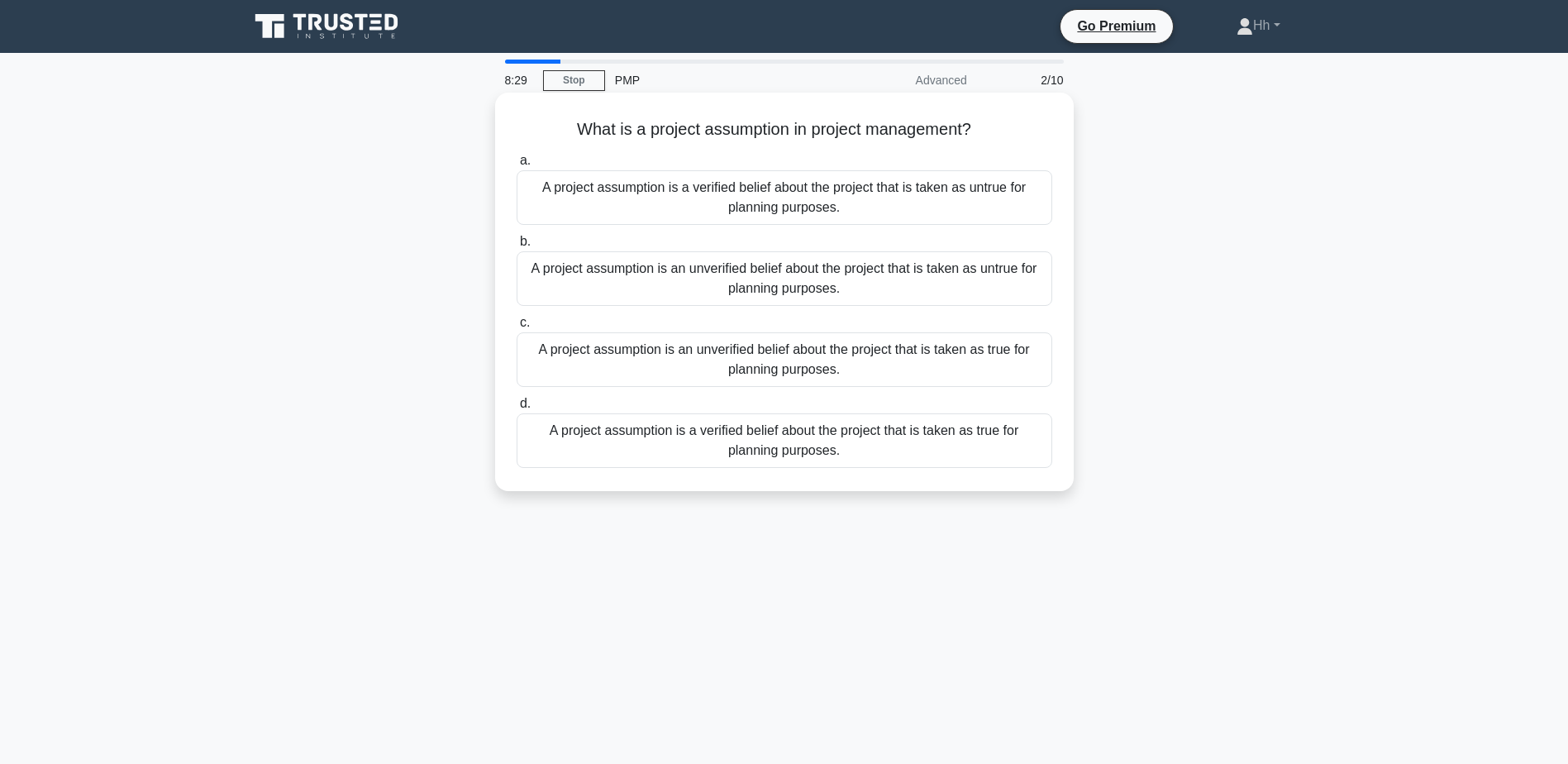
click at [516, 328] on input "c. A project assumption is an unverified belief about the project that is taken…" at bounding box center [516, 322] width 0 height 11
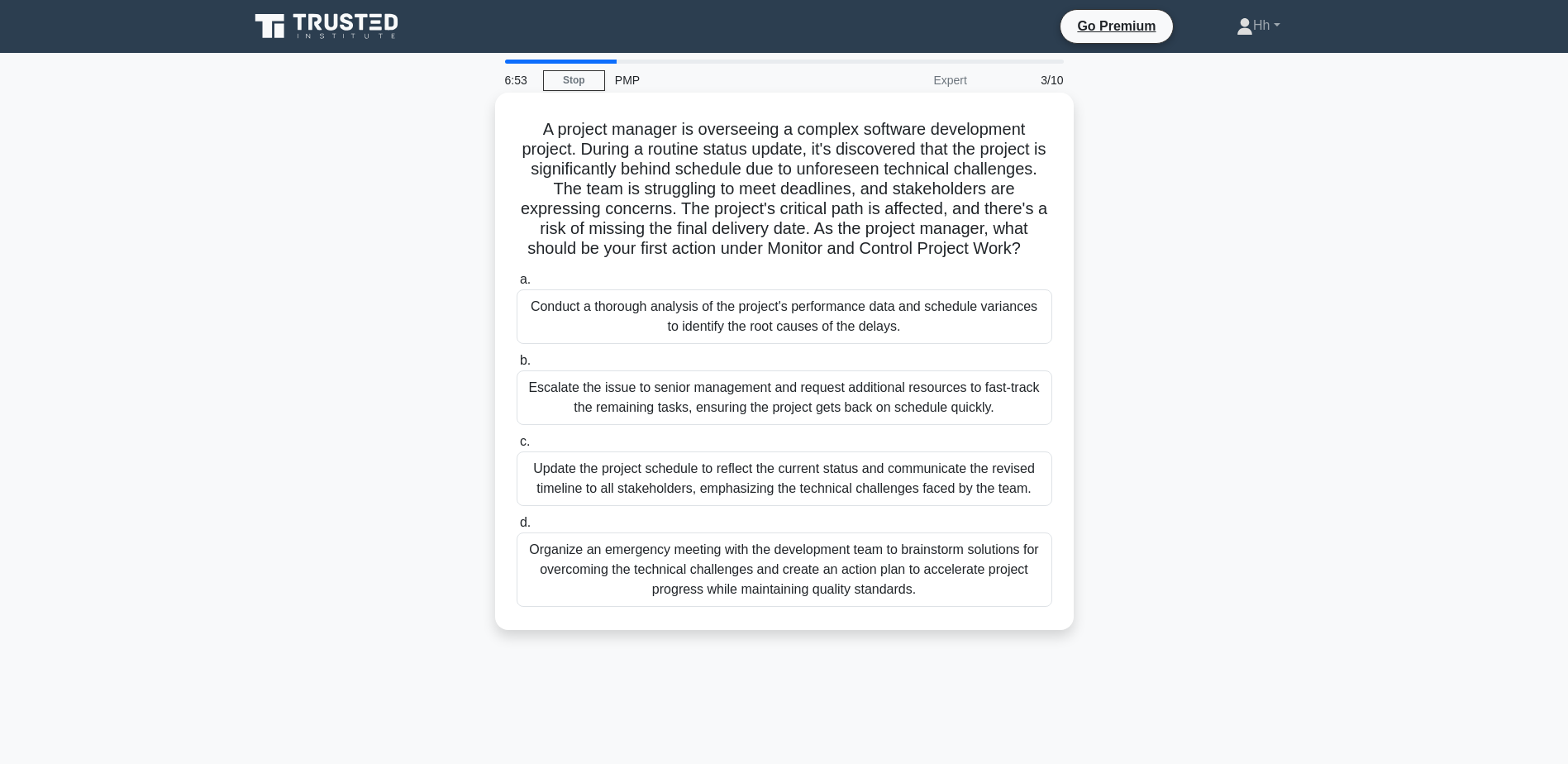
click at [721, 576] on div "Organize an emergency meeting with the development team to brainstorm solutions…" at bounding box center [784, 570] width 535 height 75
click at [516, 528] on input "d. Organize an emergency meeting with the development team to brainstorm soluti…" at bounding box center [516, 522] width 0 height 11
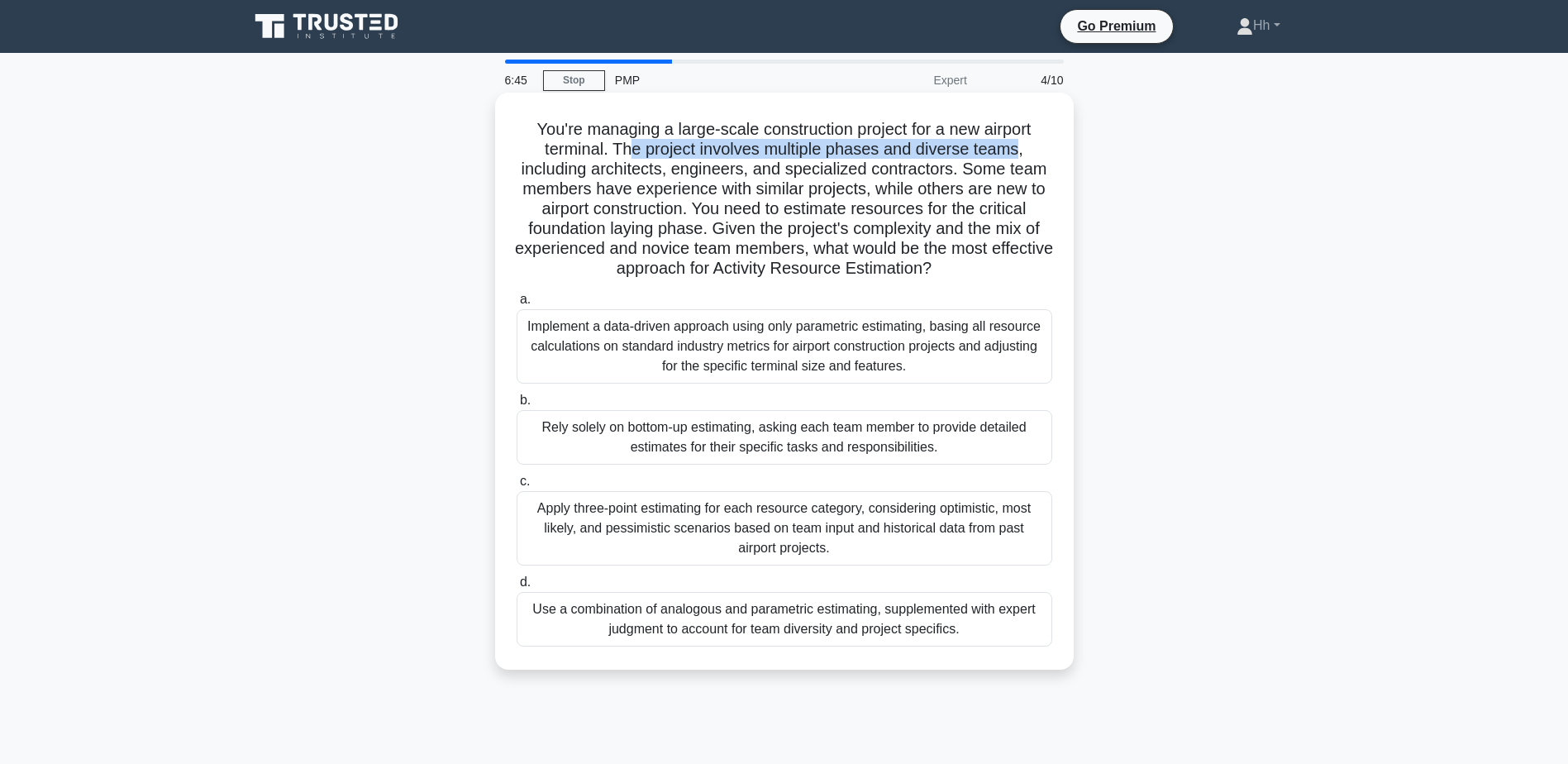
drag, startPoint x: 626, startPoint y: 155, endPoint x: 1025, endPoint y: 144, distance: 399.2
click at [1025, 144] on h5 "You're managing a large-scale construction project for a new airport terminal. …" at bounding box center [784, 198] width 539 height 160
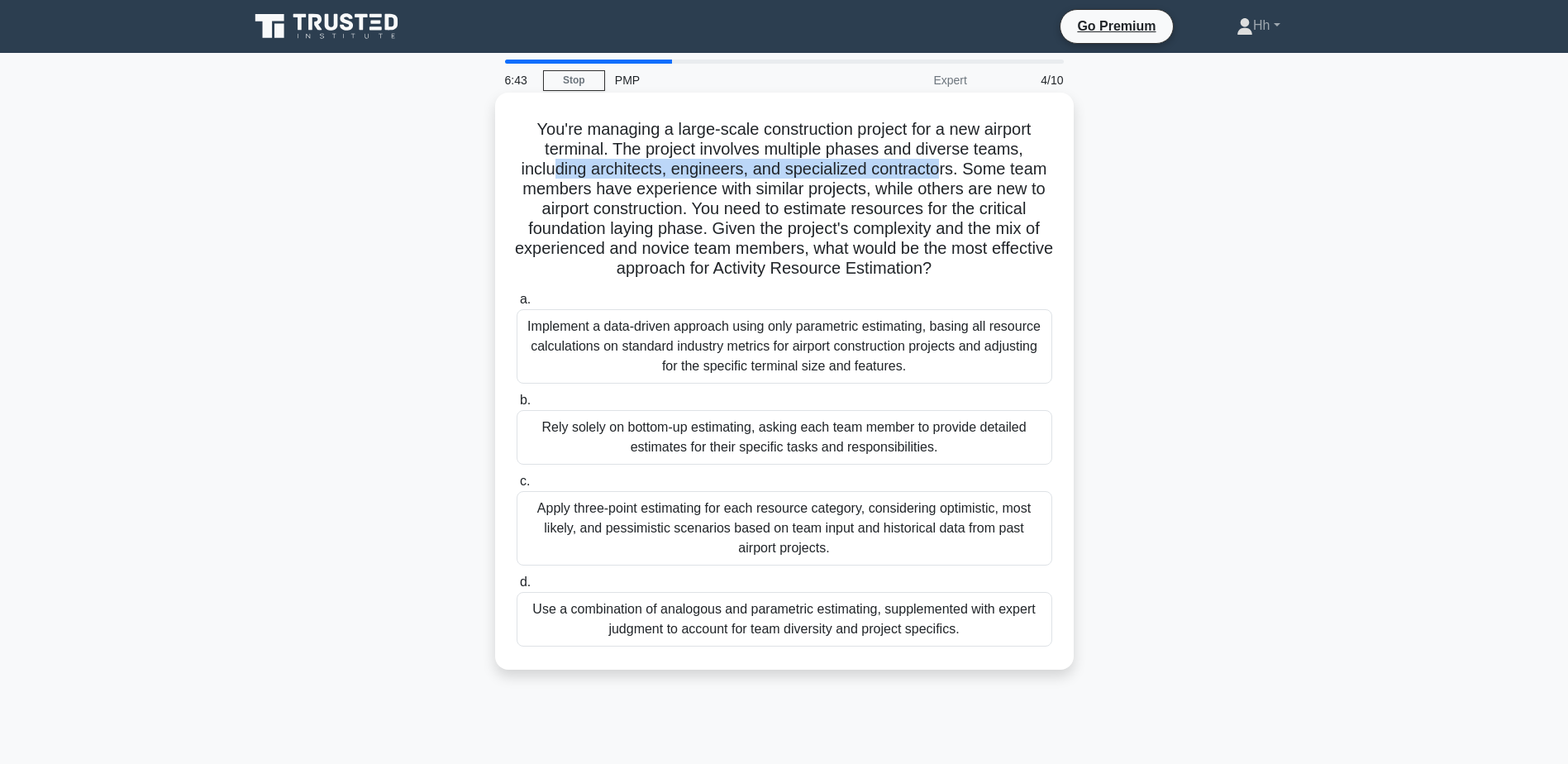
drag, startPoint x: 555, startPoint y: 166, endPoint x: 942, endPoint y: 168, distance: 387.0
click at [942, 168] on h5 "You're managing a large-scale construction project for a new airport terminal. …" at bounding box center [784, 198] width 539 height 160
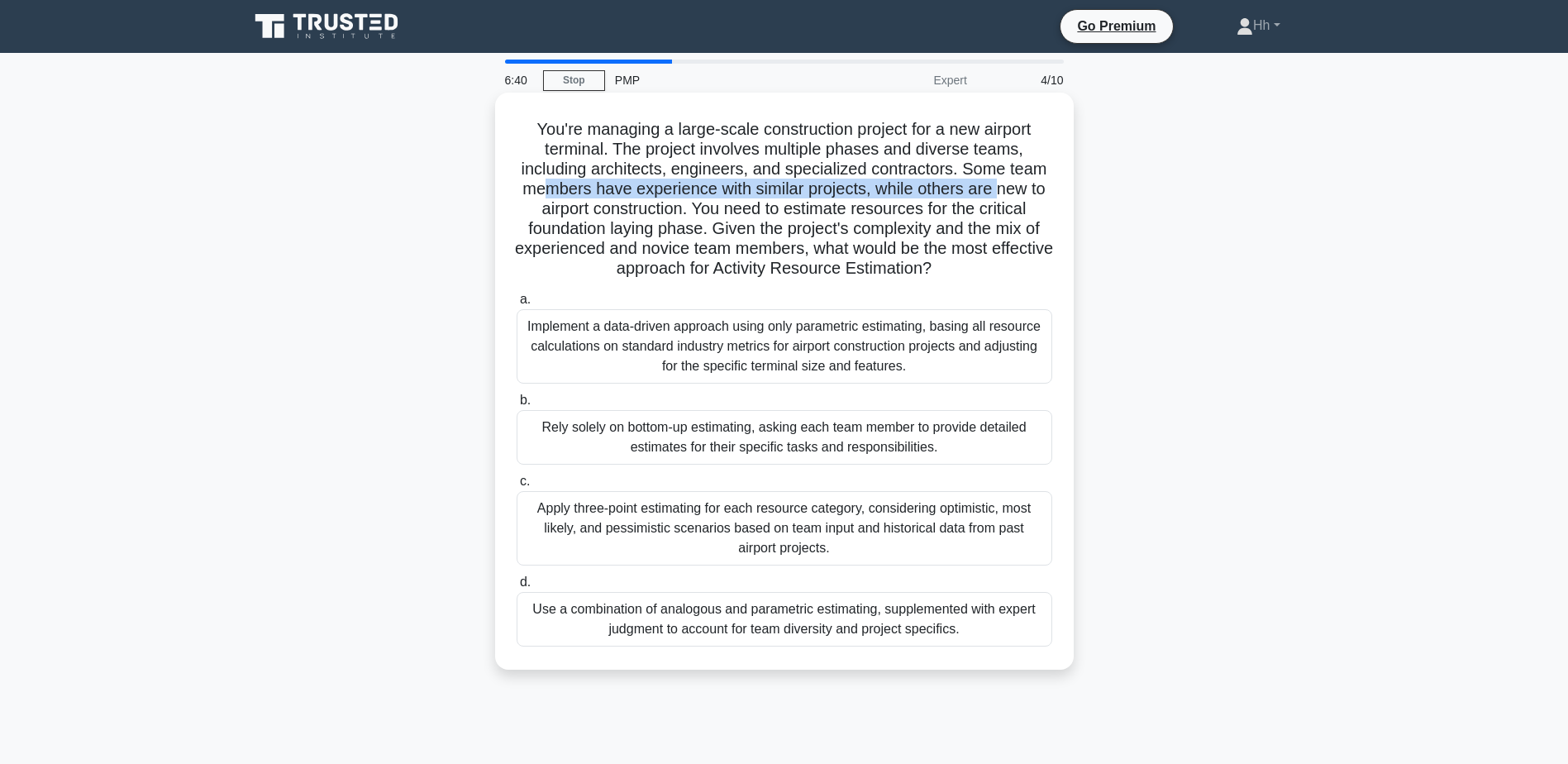
drag, startPoint x: 543, startPoint y: 192, endPoint x: 1002, endPoint y: 191, distance: 459.0
click at [1002, 191] on h5 "You're managing a large-scale construction project for a new airport terminal. …" at bounding box center [784, 198] width 539 height 160
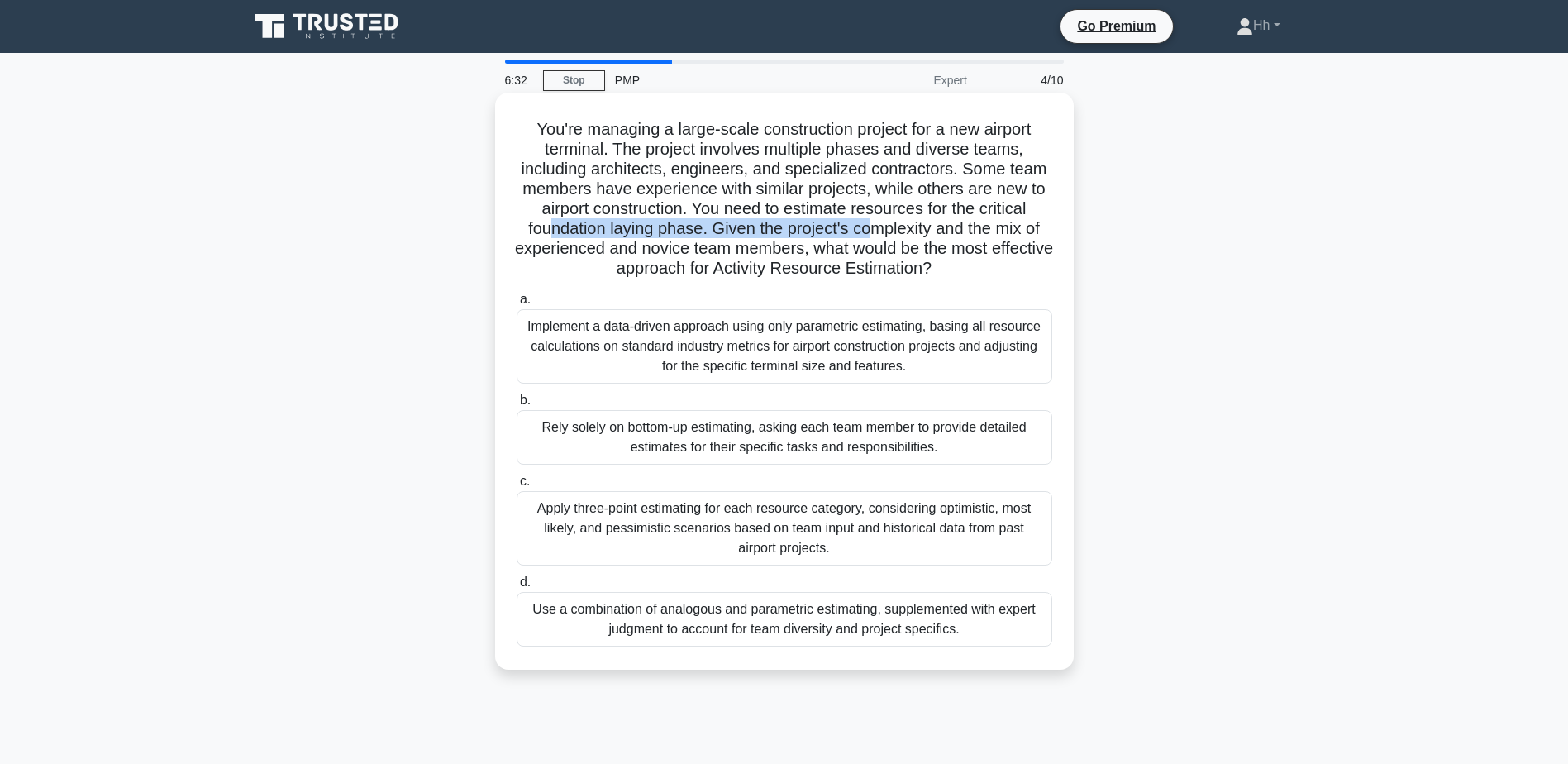
drag, startPoint x: 548, startPoint y: 220, endPoint x: 875, endPoint y: 223, distance: 327.0
click at [875, 223] on h5 "You're managing a large-scale construction project for a new airport terminal. …" at bounding box center [784, 198] width 539 height 160
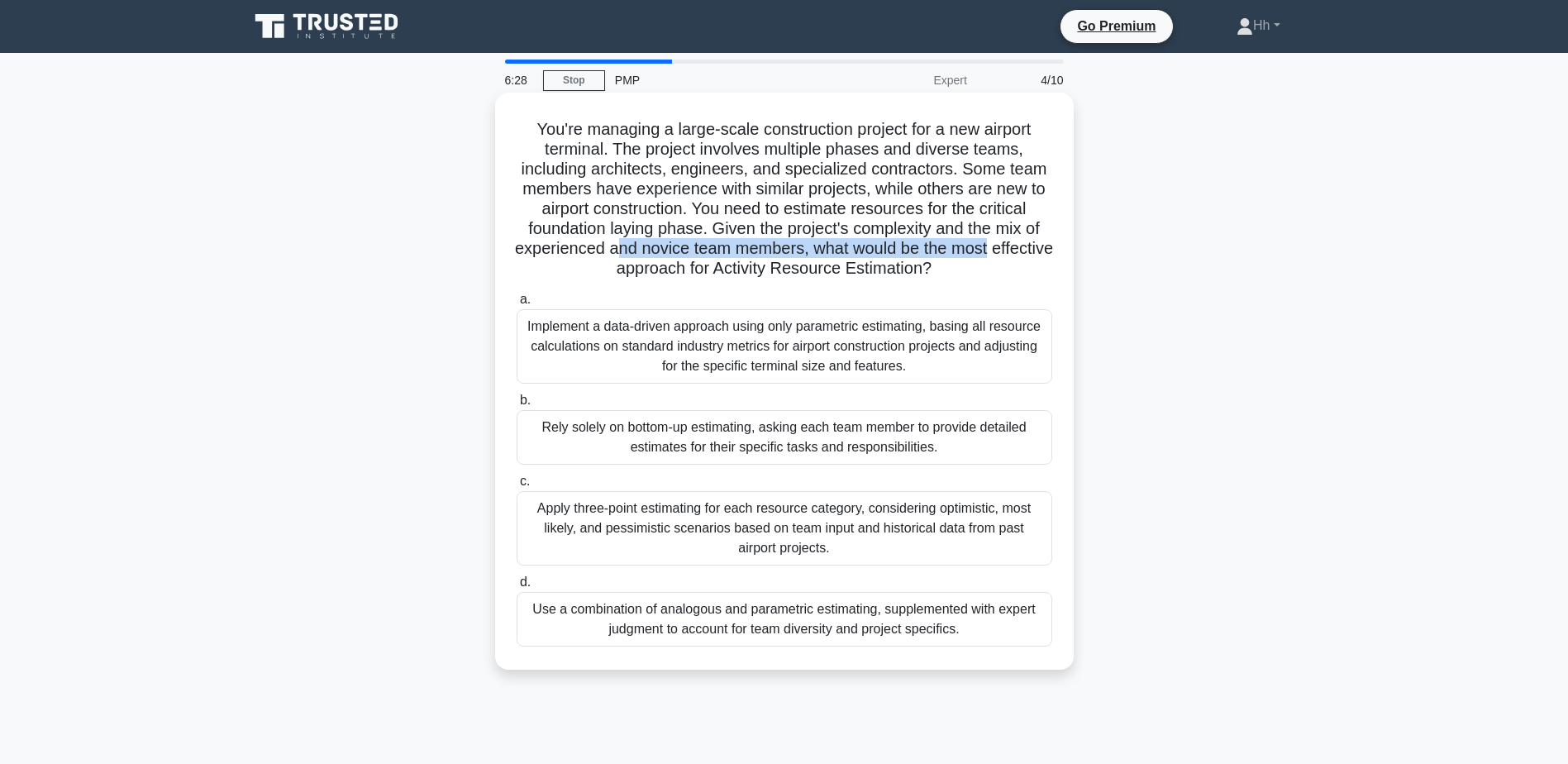
drag, startPoint x: 643, startPoint y: 244, endPoint x: 1028, endPoint y: 245, distance: 385.0
click at [1028, 245] on h5 "You're managing a large-scale construction project for a new airport terminal. …" at bounding box center [784, 198] width 539 height 160
drag, startPoint x: 726, startPoint y: 270, endPoint x: 888, endPoint y: 275, distance: 162.1
click at [888, 275] on h5 "You're managing a large-scale construction project for a new airport terminal. …" at bounding box center [784, 198] width 539 height 160
drag, startPoint x: 888, startPoint y: 275, endPoint x: 746, endPoint y: 239, distance: 146.5
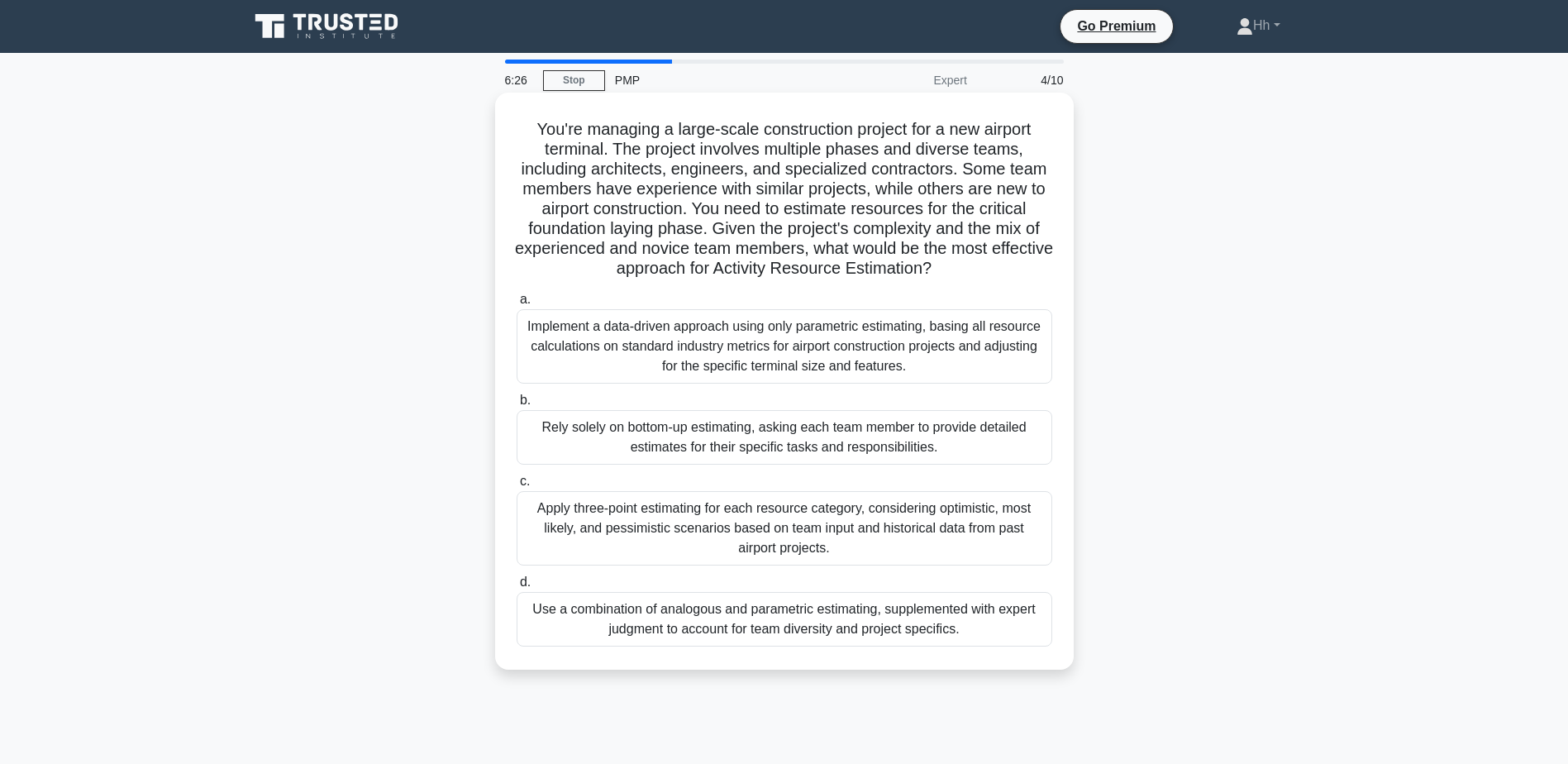
click at [746, 239] on h5 "You're managing a large-scale construction project for a new airport terminal. …" at bounding box center [784, 198] width 539 height 160
click at [642, 625] on div "Use a combination of analogous and parametric estimating, supplemented with exp…" at bounding box center [784, 618] width 535 height 55
click at [516, 588] on input "d. Use a combination of analogous and parametric estimating, supplemented with …" at bounding box center [516, 581] width 0 height 11
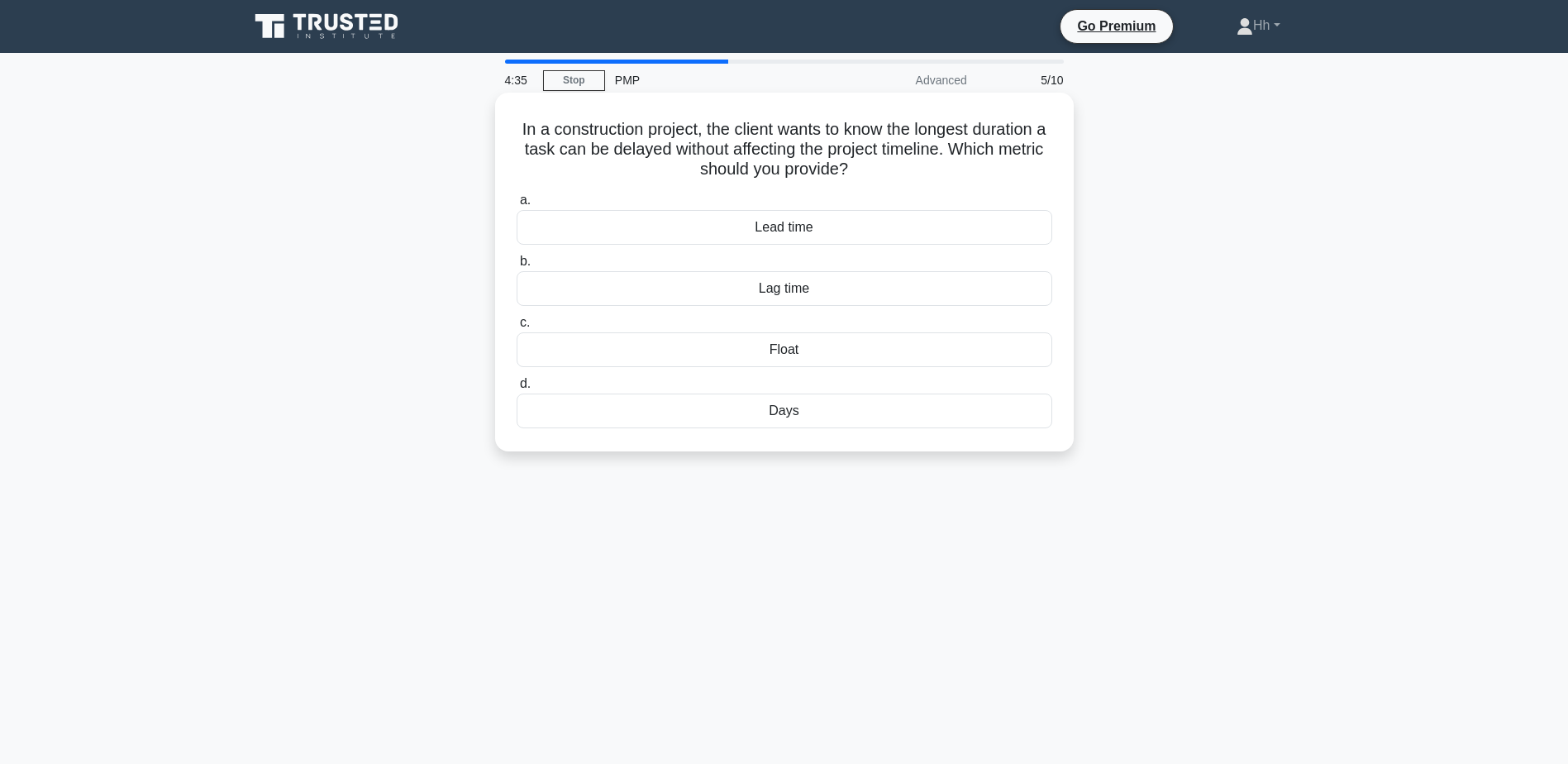
click at [808, 350] on div "Float" at bounding box center [784, 349] width 535 height 34
click at [516, 328] on input "c. Float" at bounding box center [516, 322] width 0 height 11
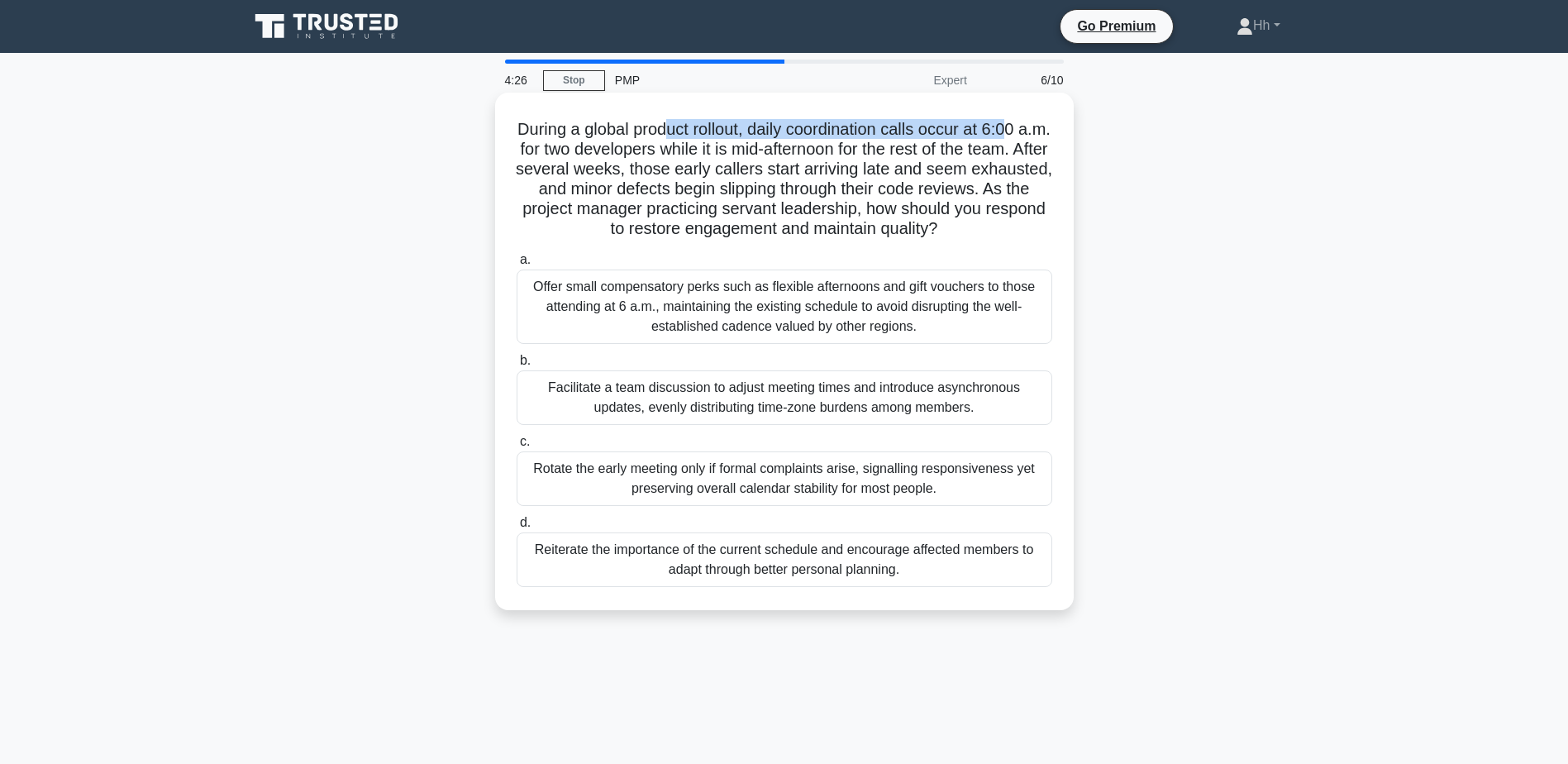
drag, startPoint x: 681, startPoint y: 128, endPoint x: 1032, endPoint y: 122, distance: 351.1
click at [1032, 122] on h5 "During a global product rollout, daily coordination calls occur at 6:00 a.m. fo…" at bounding box center [784, 179] width 539 height 121
drag, startPoint x: 543, startPoint y: 154, endPoint x: 1007, endPoint y: 147, distance: 464.1
click at [1007, 147] on h5 "During a global product rollout, daily coordination calls occur at 6:00 a.m. fo…" at bounding box center [784, 179] width 539 height 121
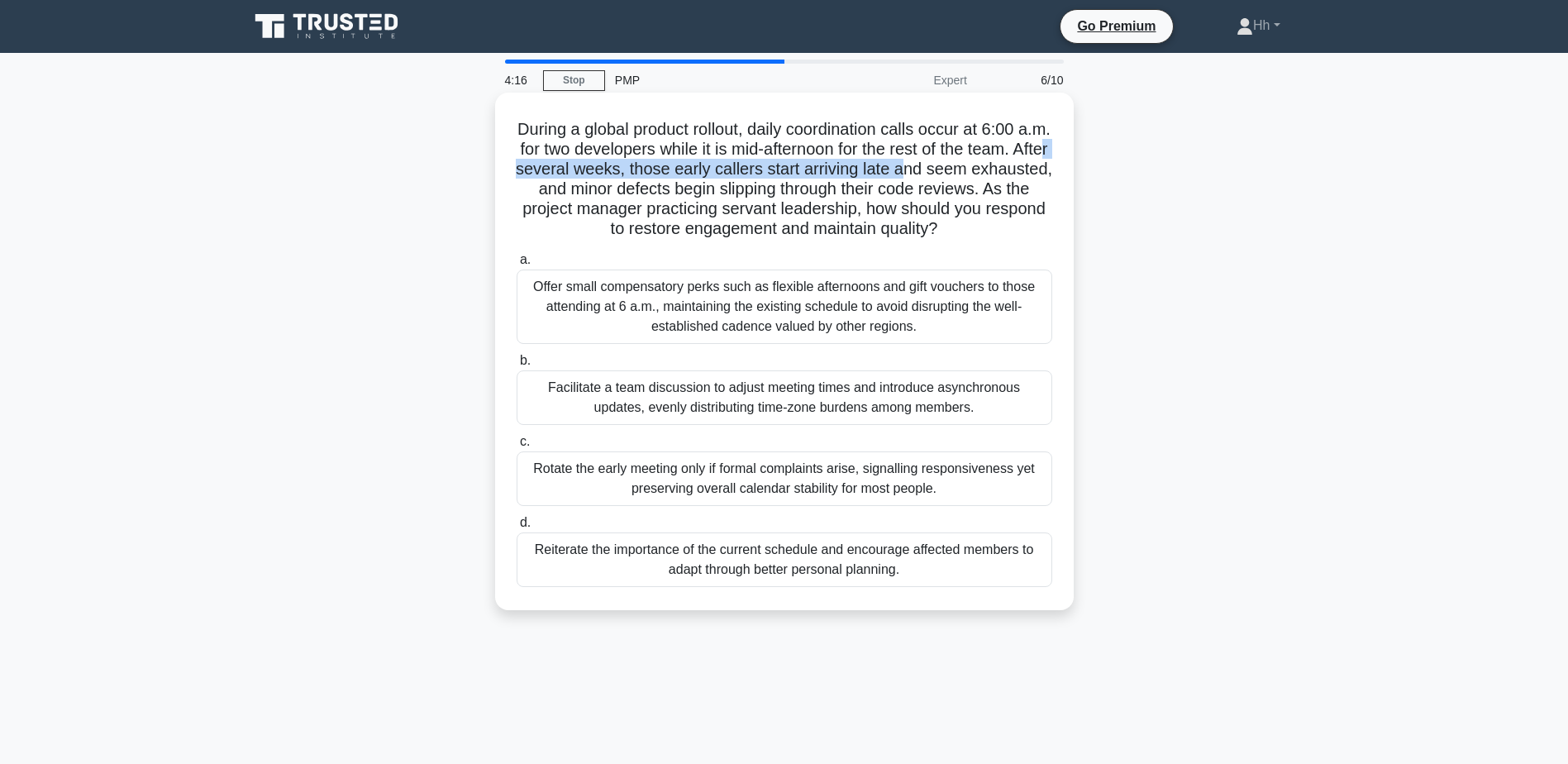
drag, startPoint x: 609, startPoint y: 173, endPoint x: 1013, endPoint y: 170, distance: 404.0
click at [1013, 170] on h5 "During a global product rollout, daily coordination calls occur at 6:00 a.m. fo…" at bounding box center [784, 179] width 539 height 121
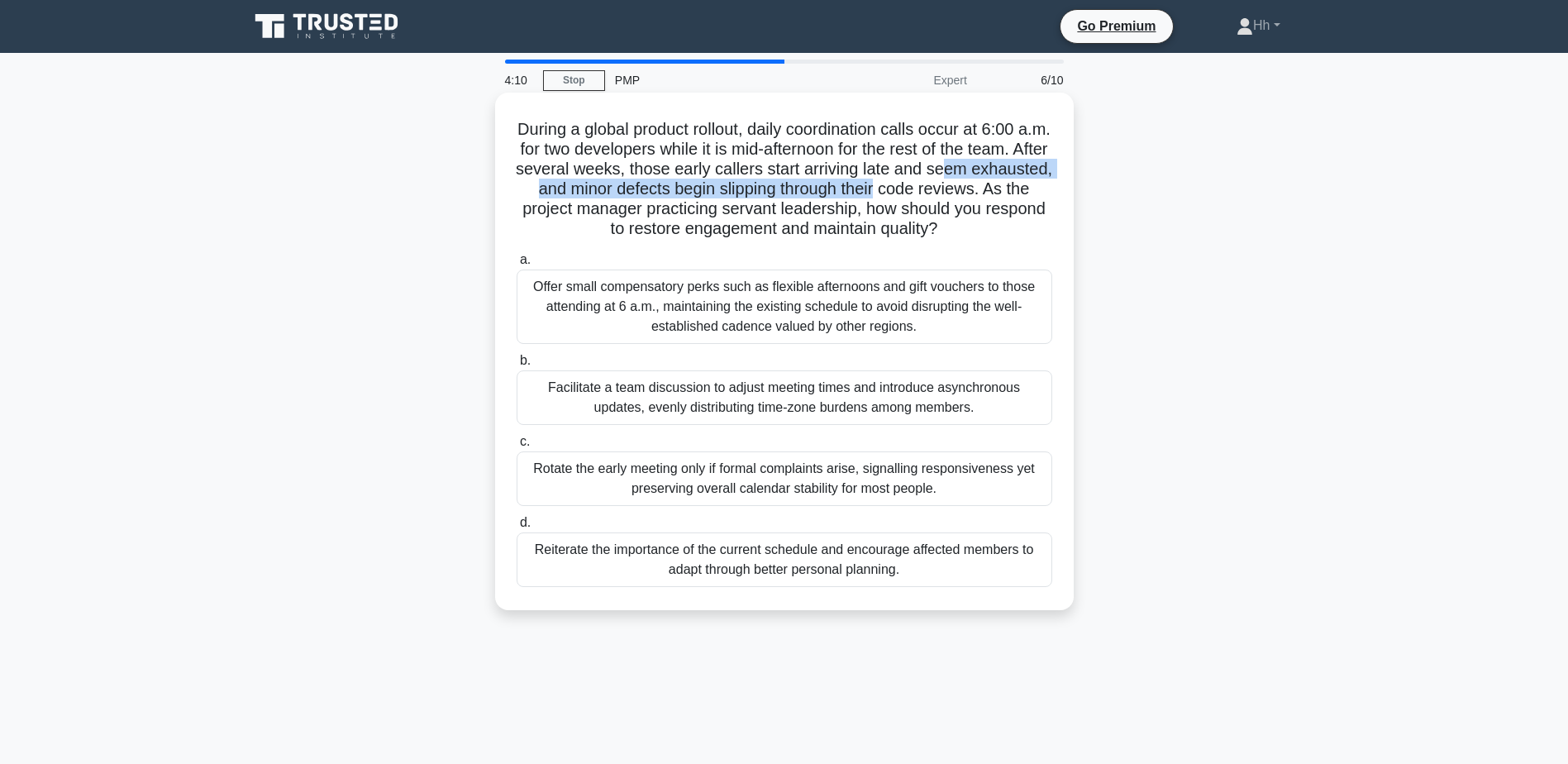
drag, startPoint x: 538, startPoint y: 191, endPoint x: 1006, endPoint y: 188, distance: 468.0
click at [1006, 188] on h5 "During a global product rollout, daily coordination calls occur at 6:00 a.m. fo…" at bounding box center [784, 179] width 539 height 121
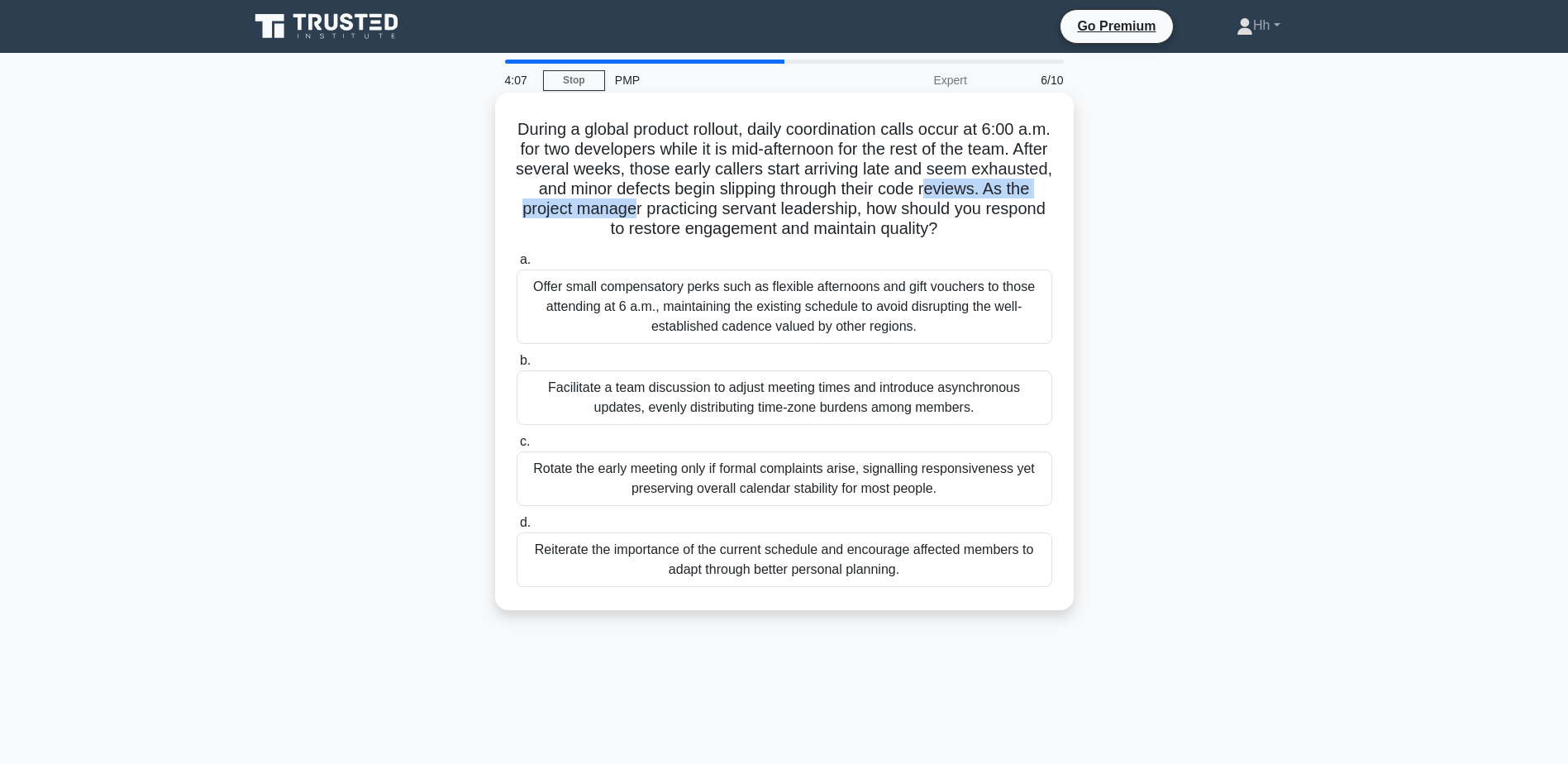
drag, startPoint x: 543, startPoint y: 213, endPoint x: 770, endPoint y: 209, distance: 227.0
click at [770, 209] on h5 "During a global product rollout, daily coordination calls occur at 6:00 a.m. fo…" at bounding box center [784, 179] width 539 height 121
drag, startPoint x: 770, startPoint y: 209, endPoint x: 659, endPoint y: 232, distance: 113.4
click at [659, 232] on h5 "During a global product rollout, daily coordination calls occur at 6:00 a.m. fo…" at bounding box center [784, 179] width 539 height 121
click at [655, 226] on h5 "During a global product rollout, daily coordination calls occur at 6:00 a.m. fo…" at bounding box center [784, 179] width 539 height 121
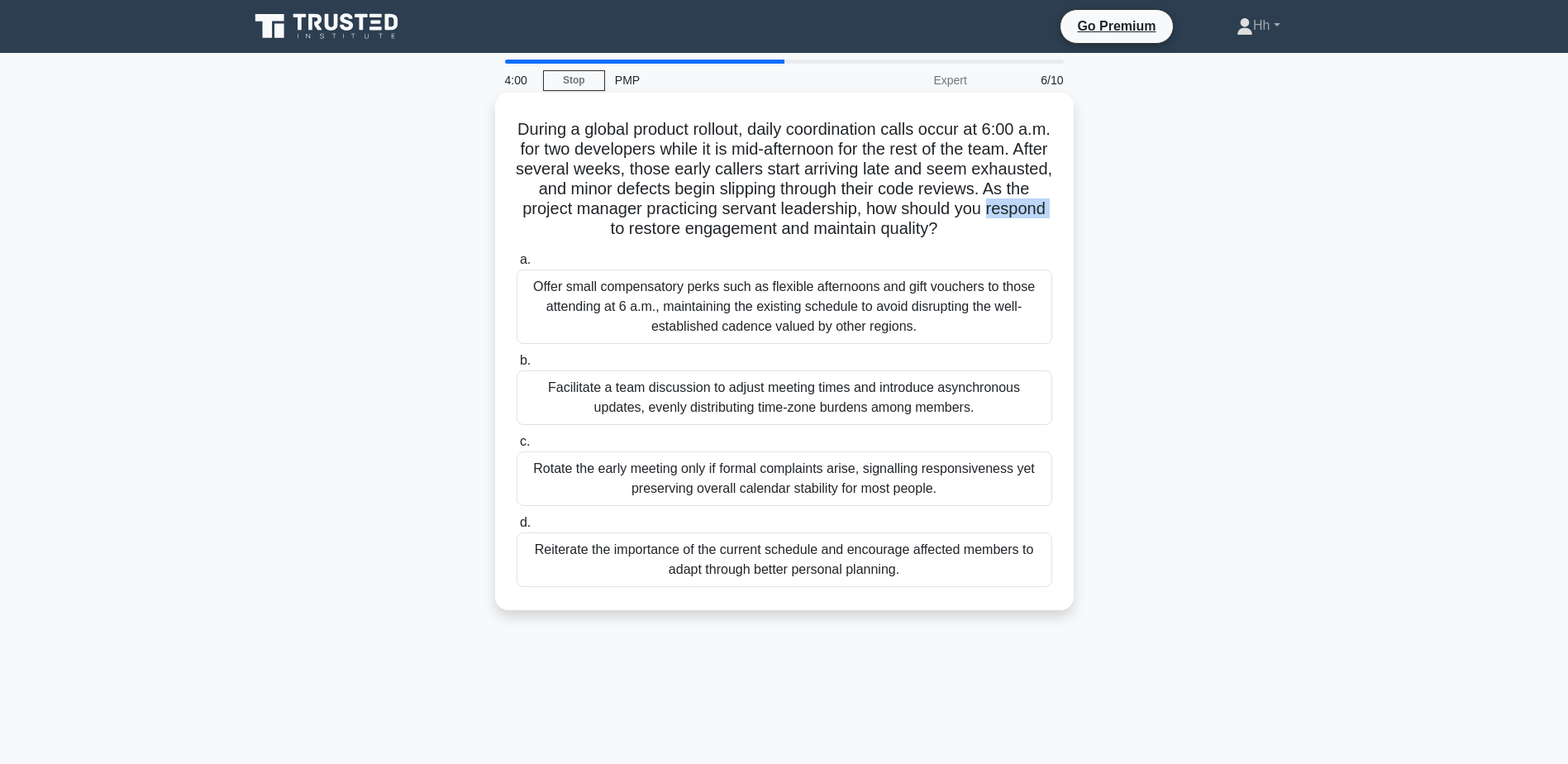
click at [655, 226] on h5 "During a global product rollout, daily coordination calls occur at 6:00 a.m. fo…" at bounding box center [784, 179] width 539 height 121
drag, startPoint x: 655, startPoint y: 226, endPoint x: 616, endPoint y: 216, distance: 40.3
click at [616, 216] on h5 "During a global product rollout, daily coordination calls occur at 6:00 a.m. fo…" at bounding box center [784, 179] width 539 height 121
click at [578, 401] on div "Facilitate a team discussion to adjust meeting times and introduce asynchronous…" at bounding box center [784, 397] width 535 height 55
click at [516, 366] on input "b. Facilitate a team discussion to adjust meeting times and introduce asynchron…" at bounding box center [516, 360] width 0 height 11
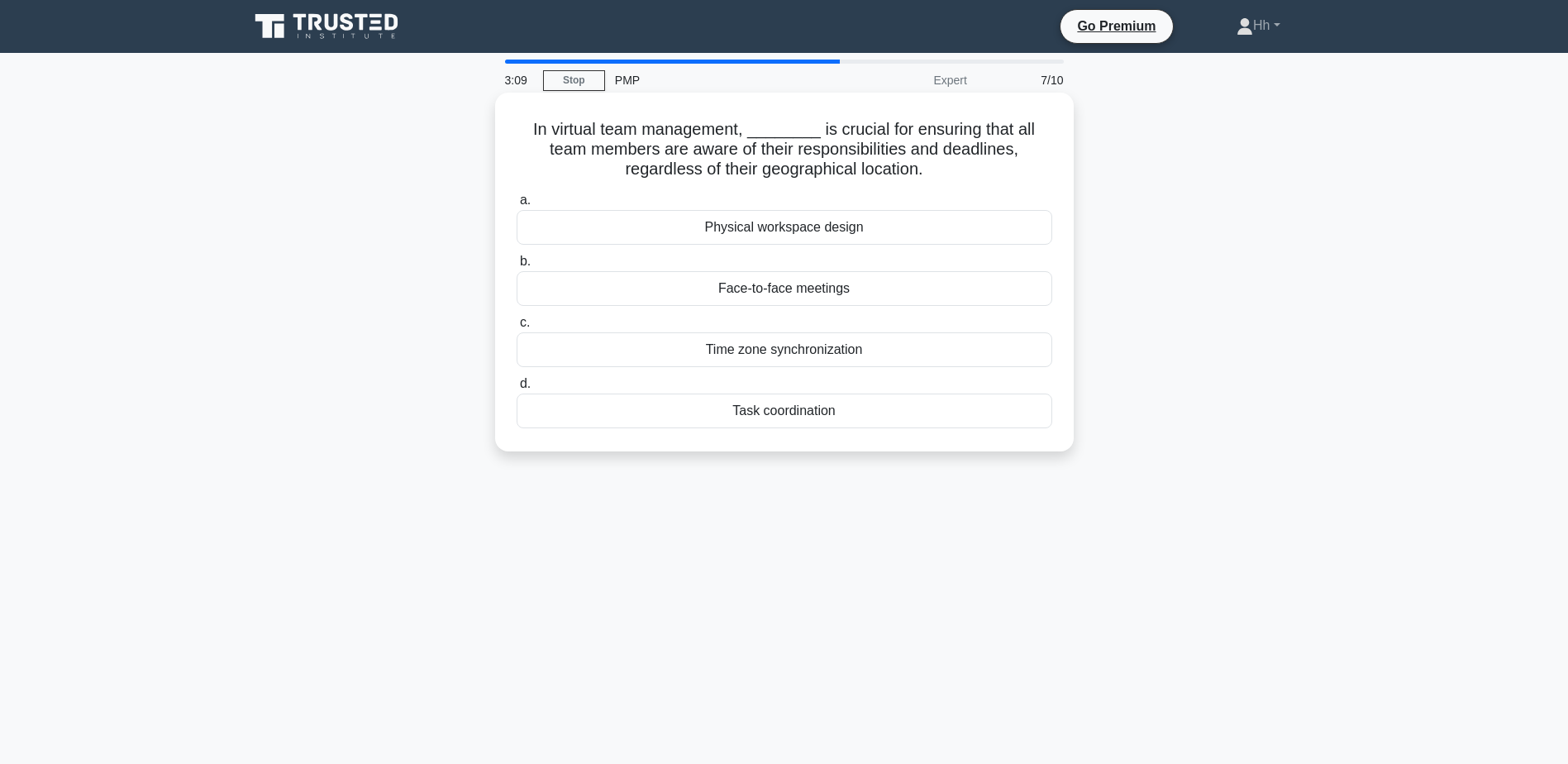
click at [655, 413] on div "Task coordination" at bounding box center [784, 411] width 535 height 34
click at [516, 390] on input "d. Task coordination" at bounding box center [516, 383] width 0 height 11
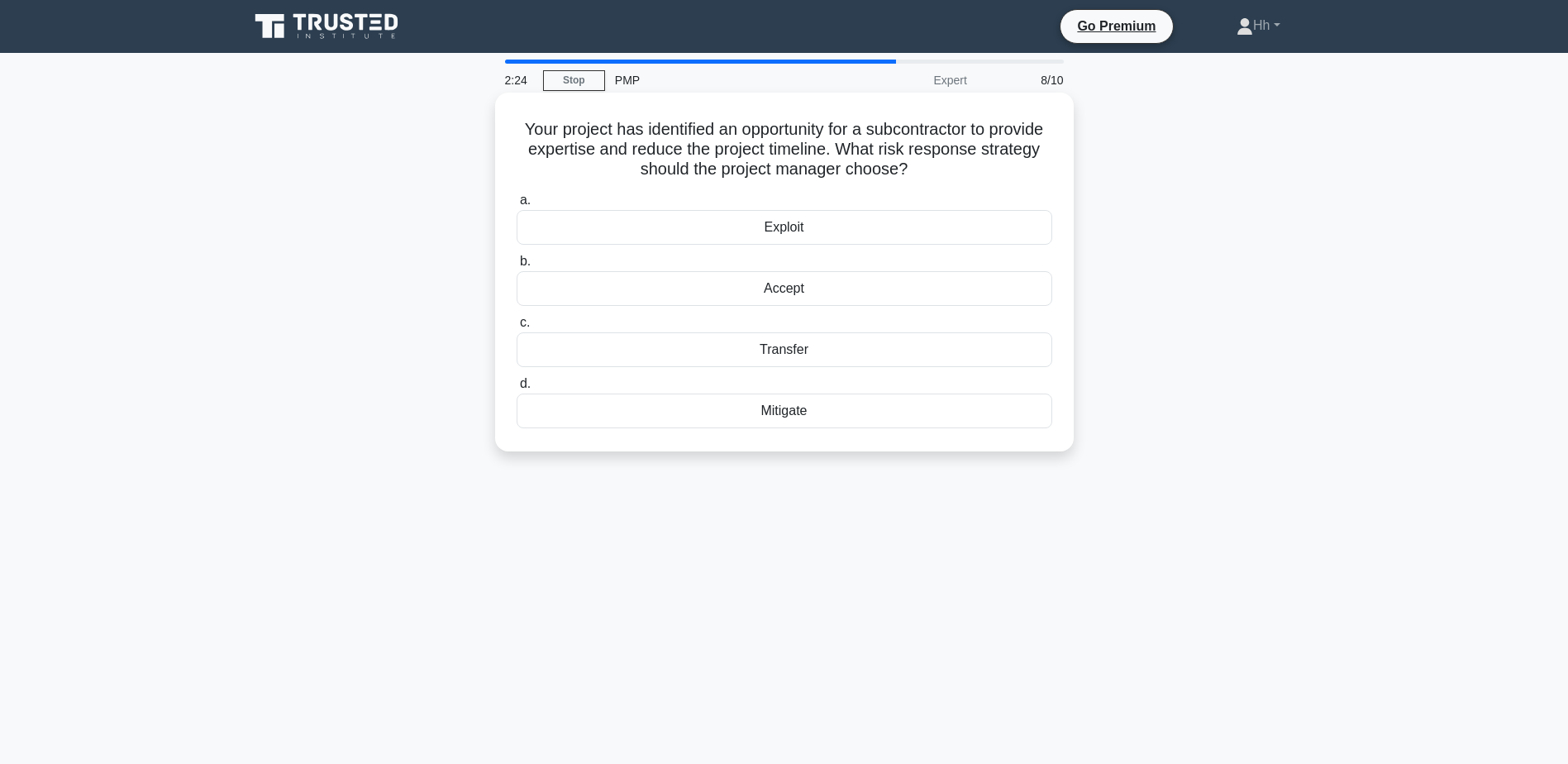
click at [793, 346] on div "Transfer" at bounding box center [784, 349] width 535 height 34
click at [516, 328] on input "c. Transfer" at bounding box center [516, 322] width 0 height 11
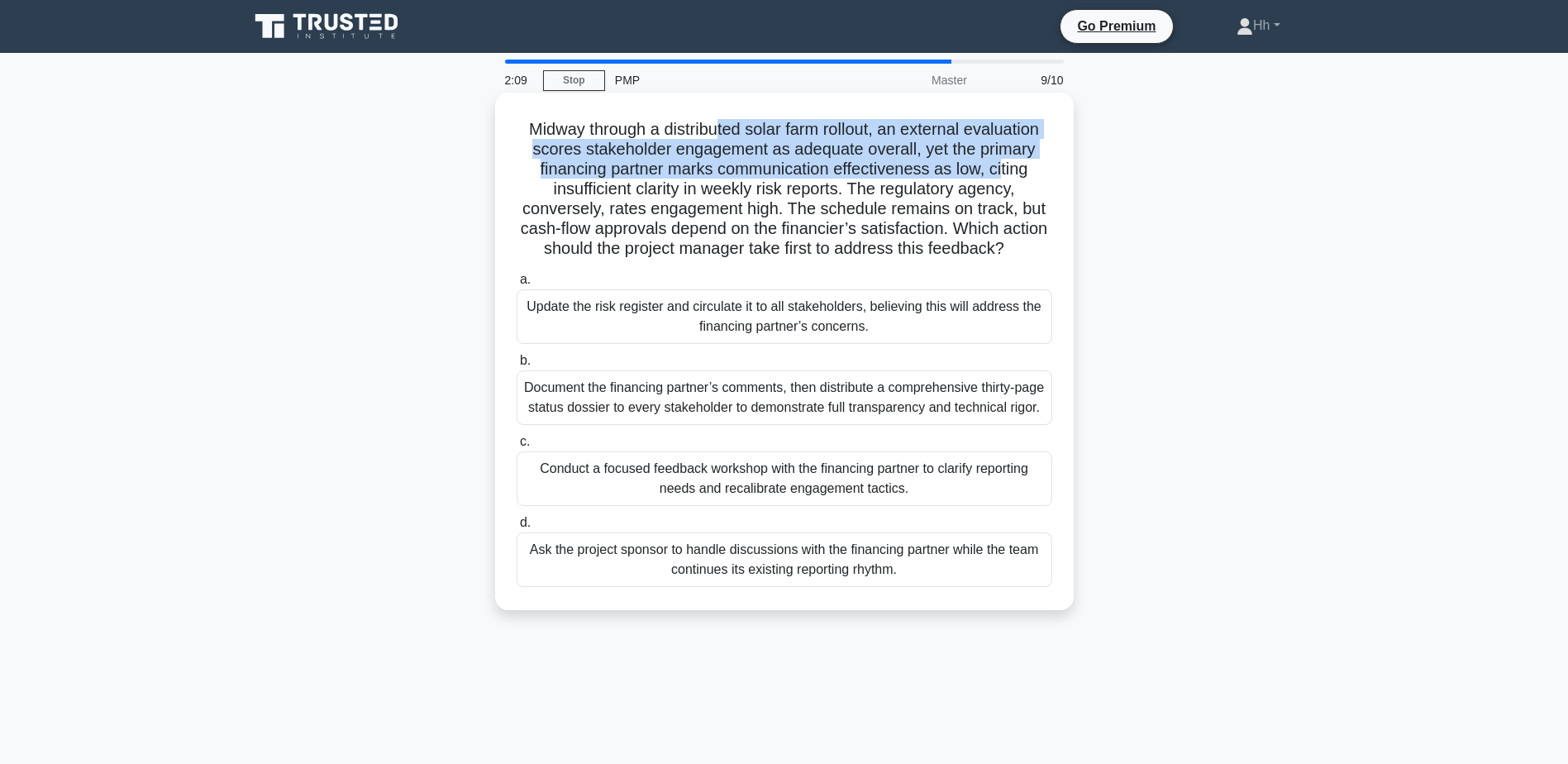
drag, startPoint x: 719, startPoint y: 134, endPoint x: 1007, endPoint y: 167, distance: 289.9
click at [1007, 167] on h5 "Midway through a distributed solar farm rollout, an external evaluation scores …" at bounding box center [784, 189] width 539 height 141
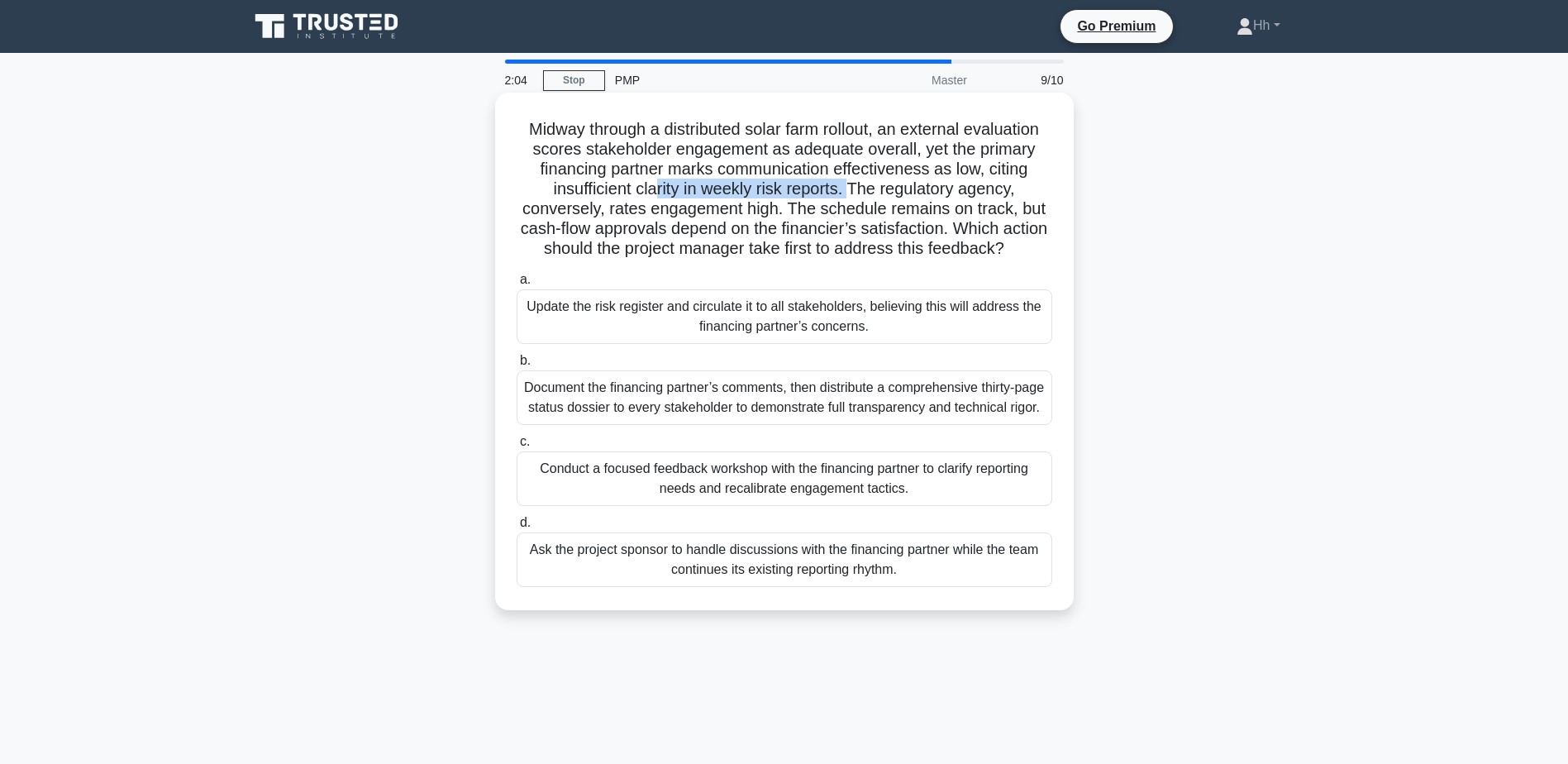
drag, startPoint x: 651, startPoint y: 191, endPoint x: 850, endPoint y: 184, distance: 199.1
click at [850, 184] on h5 "Midway through a distributed solar farm rollout, an external evaluation scores …" at bounding box center [784, 189] width 539 height 141
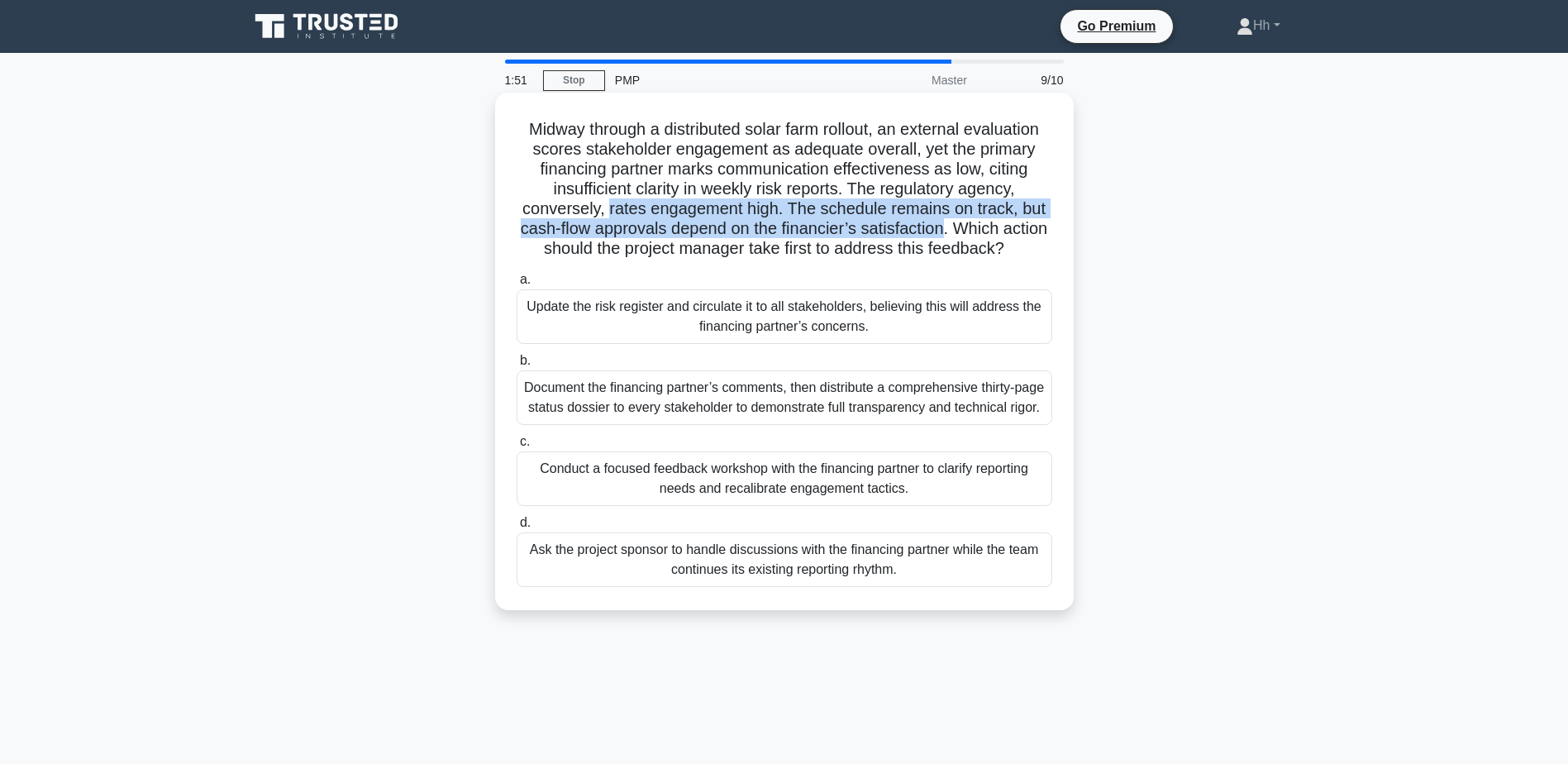
drag, startPoint x: 607, startPoint y: 211, endPoint x: 973, endPoint y: 223, distance: 366.2
click at [973, 223] on h5 "Midway through a distributed solar farm rollout, an external evaluation scores …" at bounding box center [784, 189] width 539 height 141
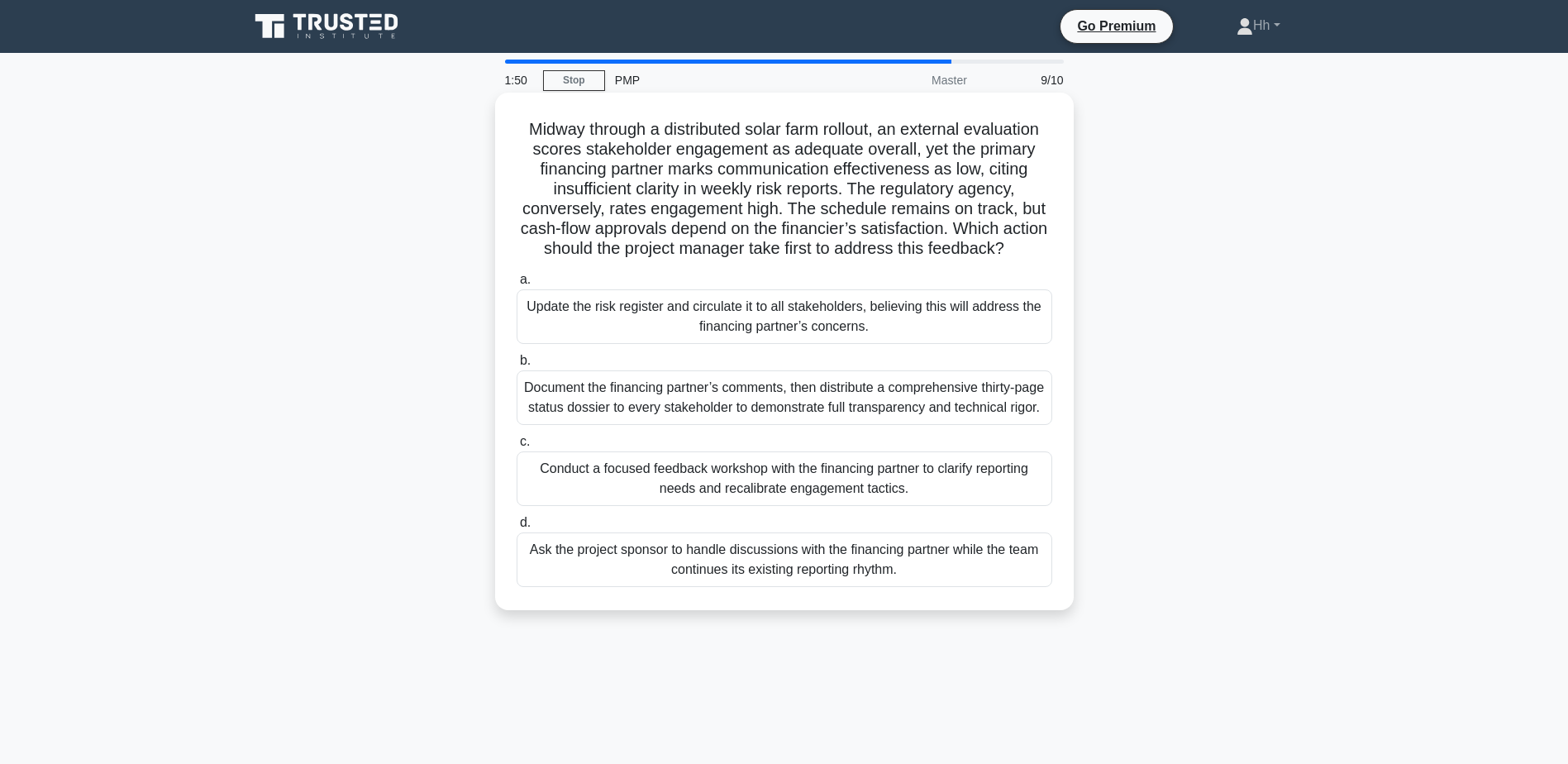
click at [674, 148] on h5 "Midway through a distributed solar farm rollout, an external evaluation scores …" at bounding box center [784, 189] width 539 height 141
drag, startPoint x: 549, startPoint y: 150, endPoint x: 840, endPoint y: 146, distance: 291.0
click at [840, 146] on h5 "Midway through a distributed solar farm rollout, an external evaluation scores …" at bounding box center [784, 189] width 539 height 141
drag, startPoint x: 840, startPoint y: 146, endPoint x: 945, endPoint y: 170, distance: 107.7
click at [945, 170] on h5 "Midway through a distributed solar farm rollout, an external evaluation scores …" at bounding box center [784, 189] width 539 height 141
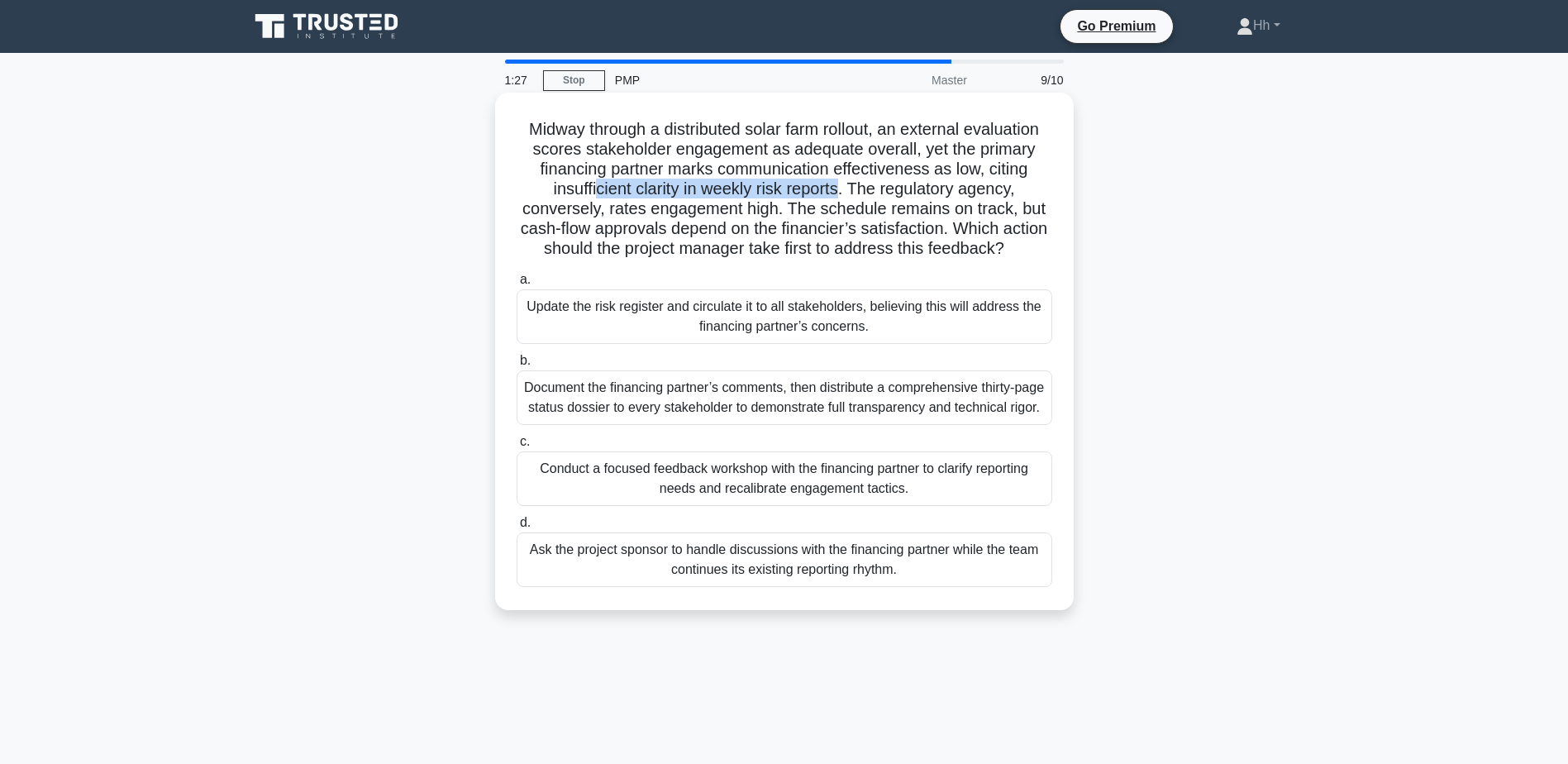
drag, startPoint x: 592, startPoint y: 194, endPoint x: 844, endPoint y: 188, distance: 252.1
click at [844, 188] on h5 "Midway through a distributed solar farm rollout, an external evaluation scores …" at bounding box center [784, 189] width 539 height 141
drag, startPoint x: 654, startPoint y: 214, endPoint x: 779, endPoint y: 203, distance: 125.5
click at [779, 203] on h5 "Midway through a distributed solar farm rollout, an external evaluation scores …" at bounding box center [784, 189] width 539 height 141
click at [679, 506] on div "Conduct a focused feedback workshop with the financing partner to clarify repor…" at bounding box center [784, 478] width 535 height 55
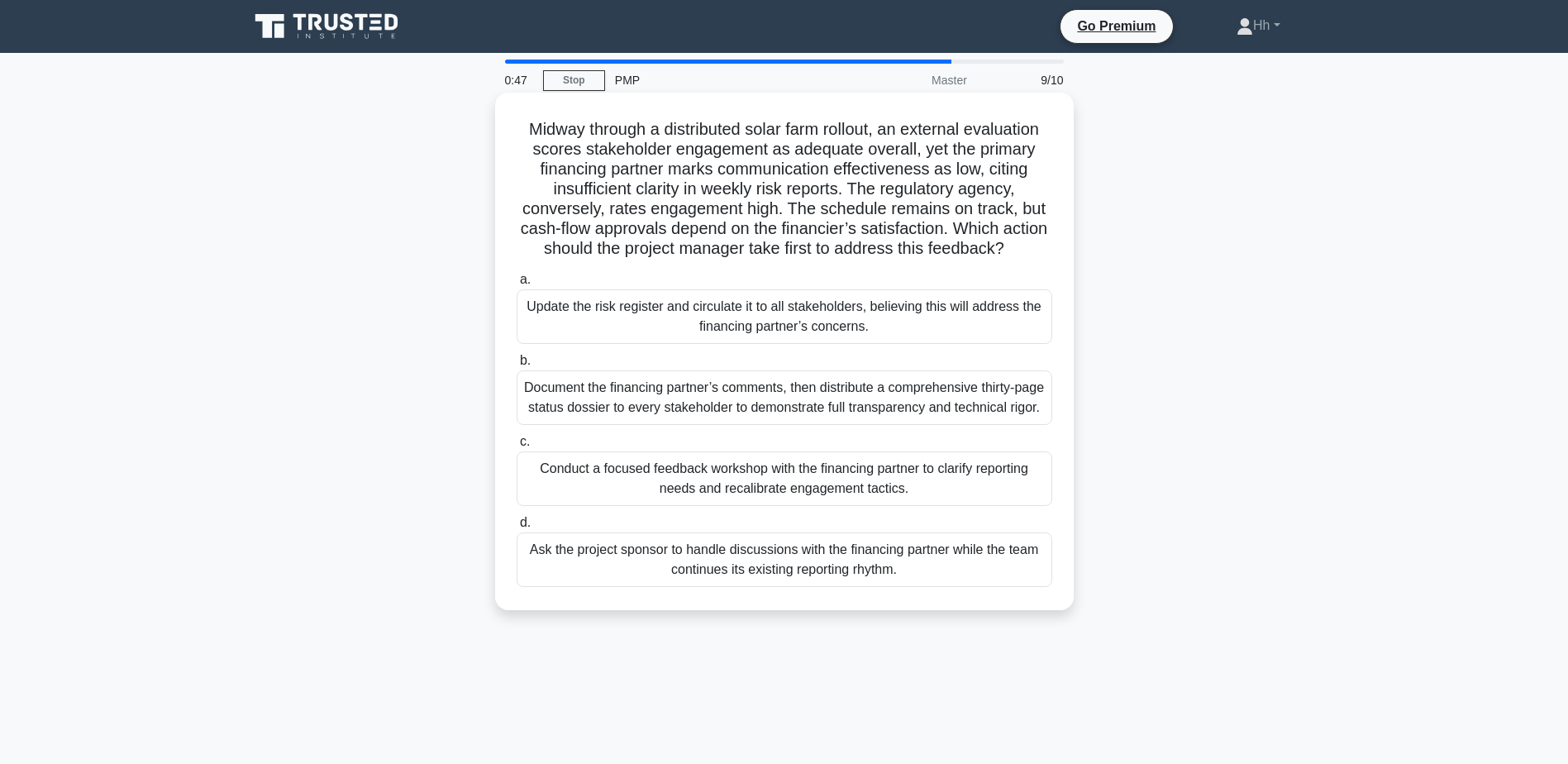
click at [516, 447] on input "c. Conduct a focused feedback workshop with the financing partner to clarify re…" at bounding box center [516, 441] width 0 height 11
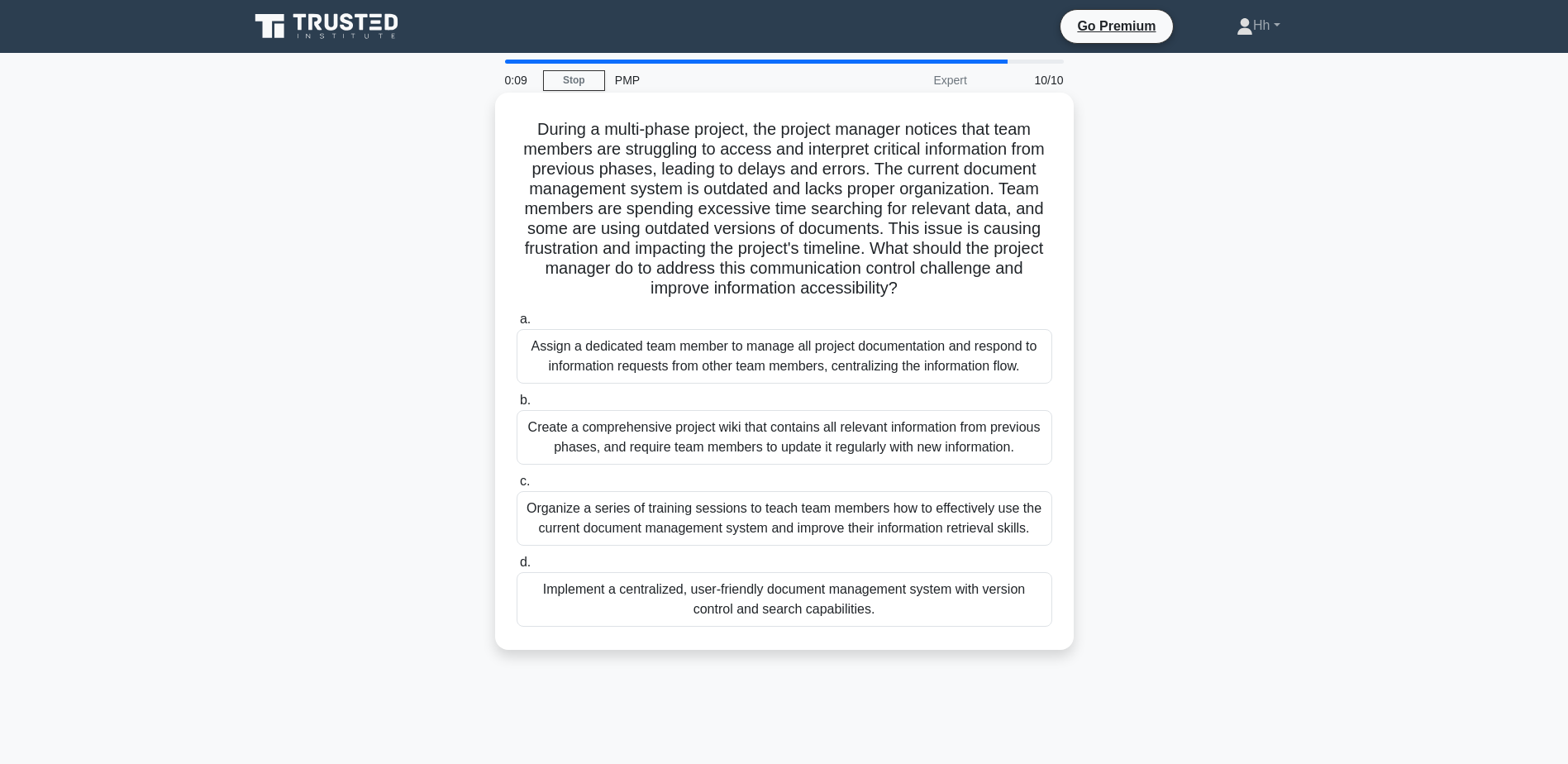
click at [717, 601] on div "Implement a centralized, user-friendly document management system with version …" at bounding box center [784, 598] width 535 height 55
click at [516, 568] on input "d. Implement a centralized, user-friendly document management system with versi…" at bounding box center [516, 562] width 0 height 11
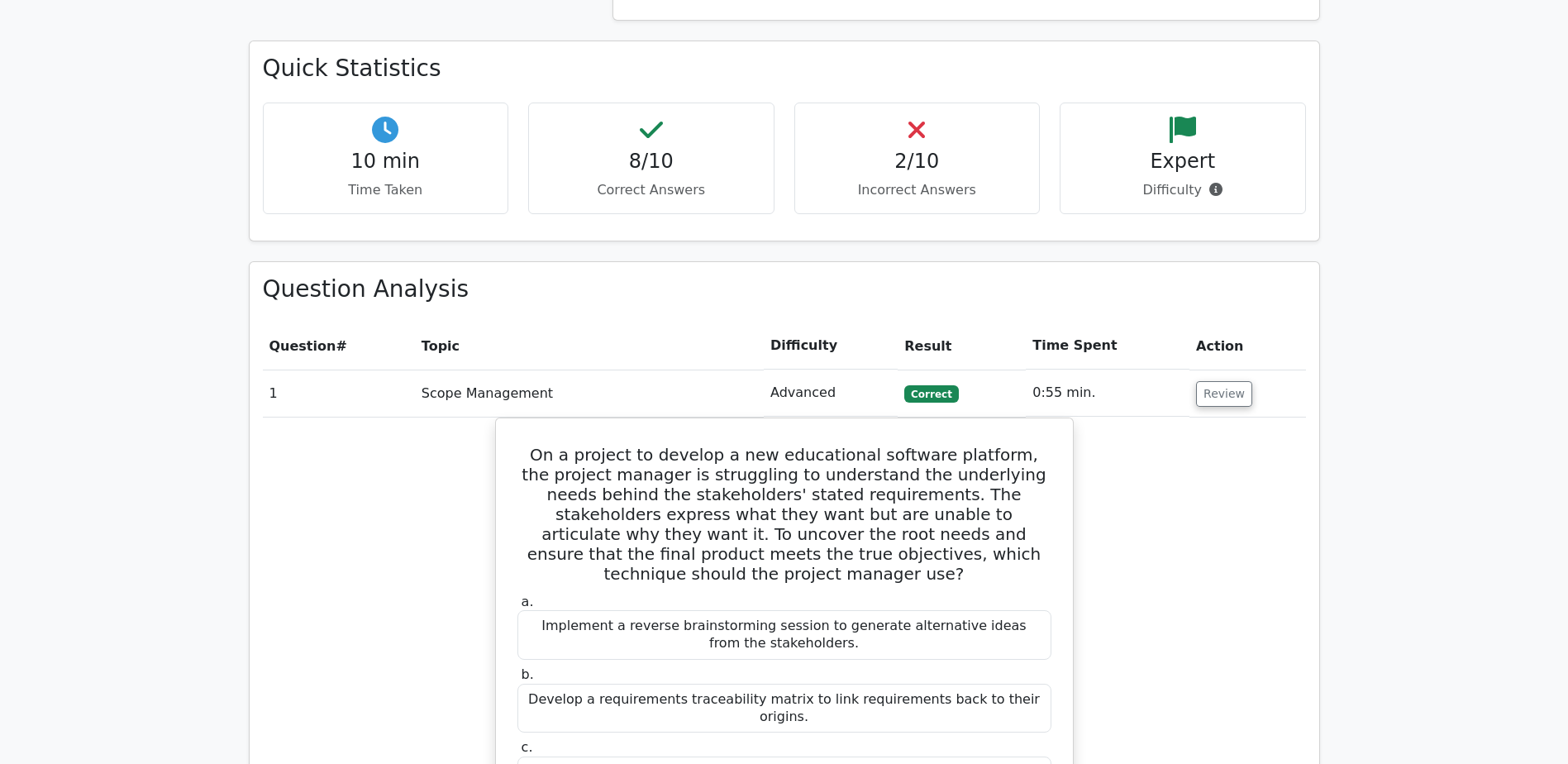
scroll to position [1240, 0]
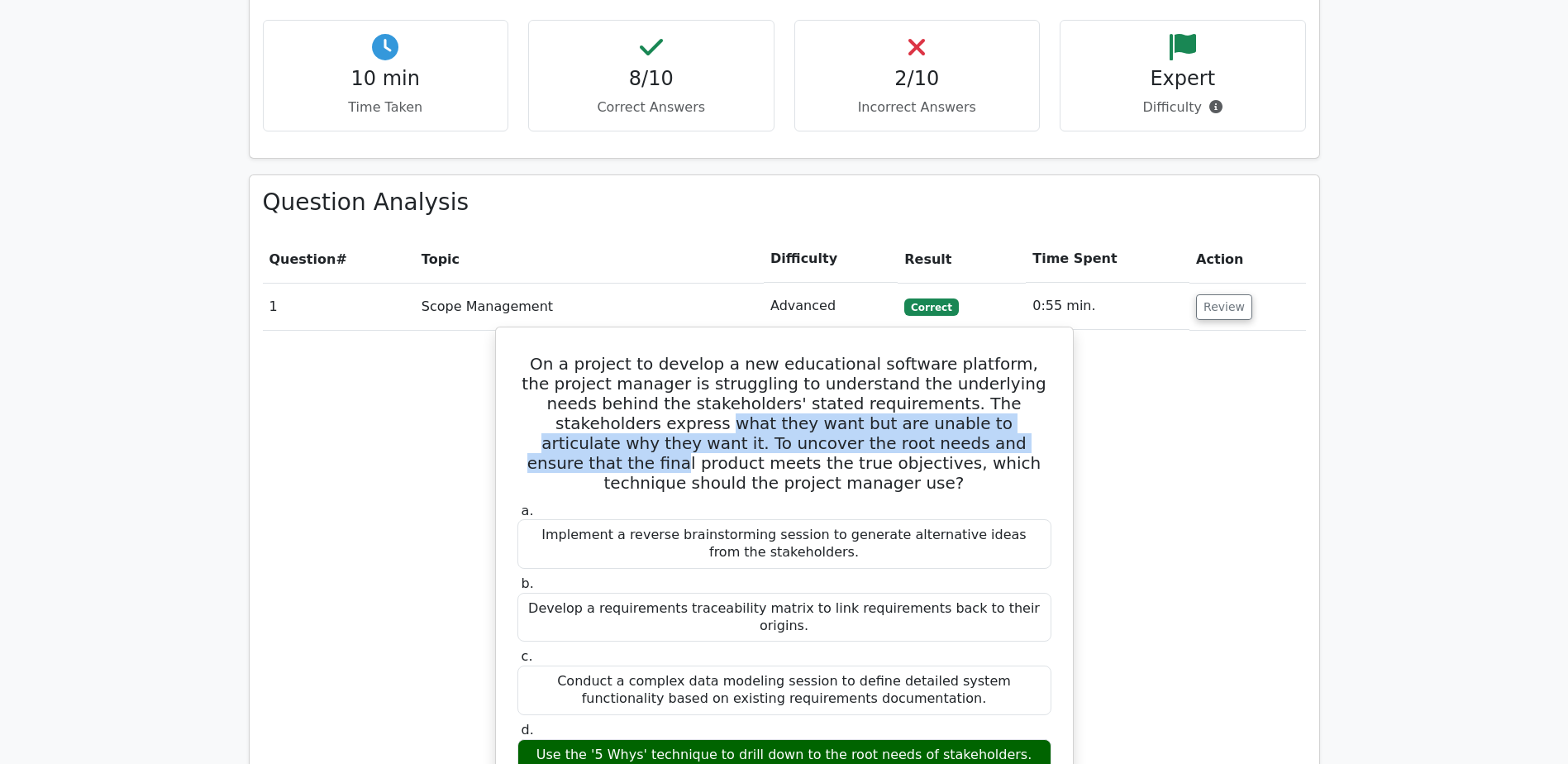
drag, startPoint x: 516, startPoint y: 335, endPoint x: 885, endPoint y: 371, distance: 370.8
click at [885, 371] on h5 "On a project to develop a new educational software platform, the project manage…" at bounding box center [784, 422] width 537 height 139
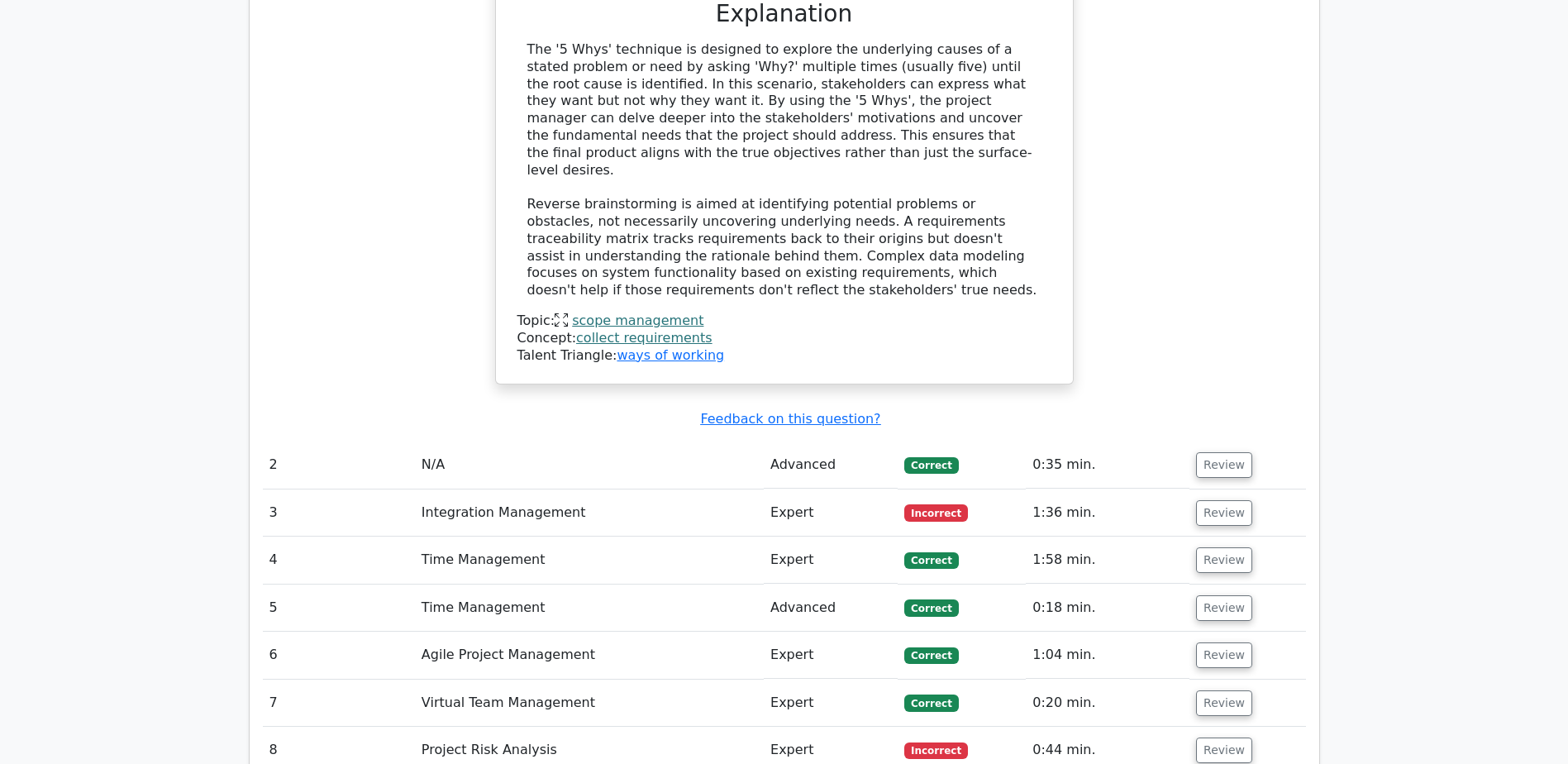
scroll to position [2148, 0]
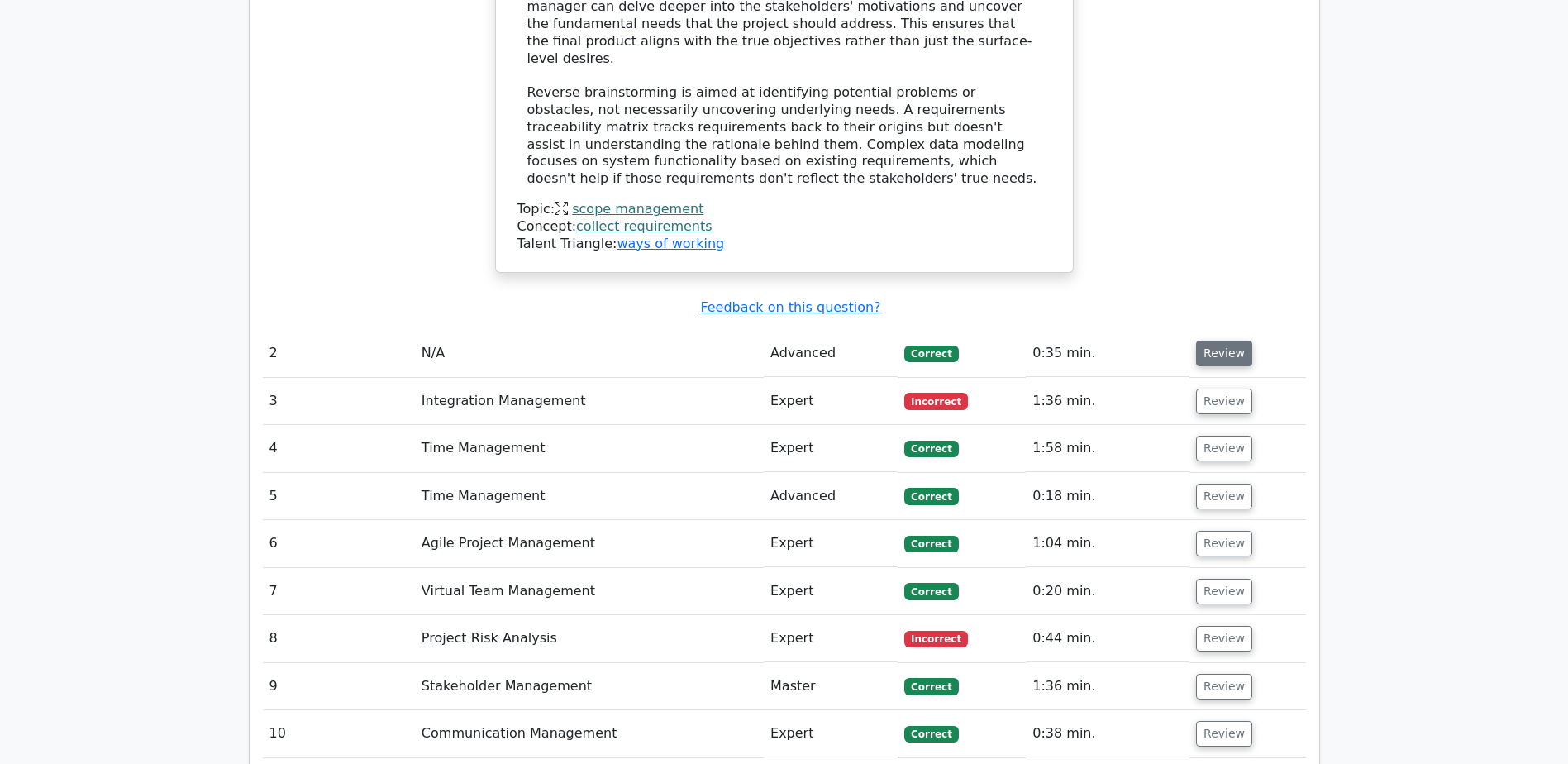
click at [1217, 341] on button "Review" at bounding box center [1224, 353] width 57 height 26
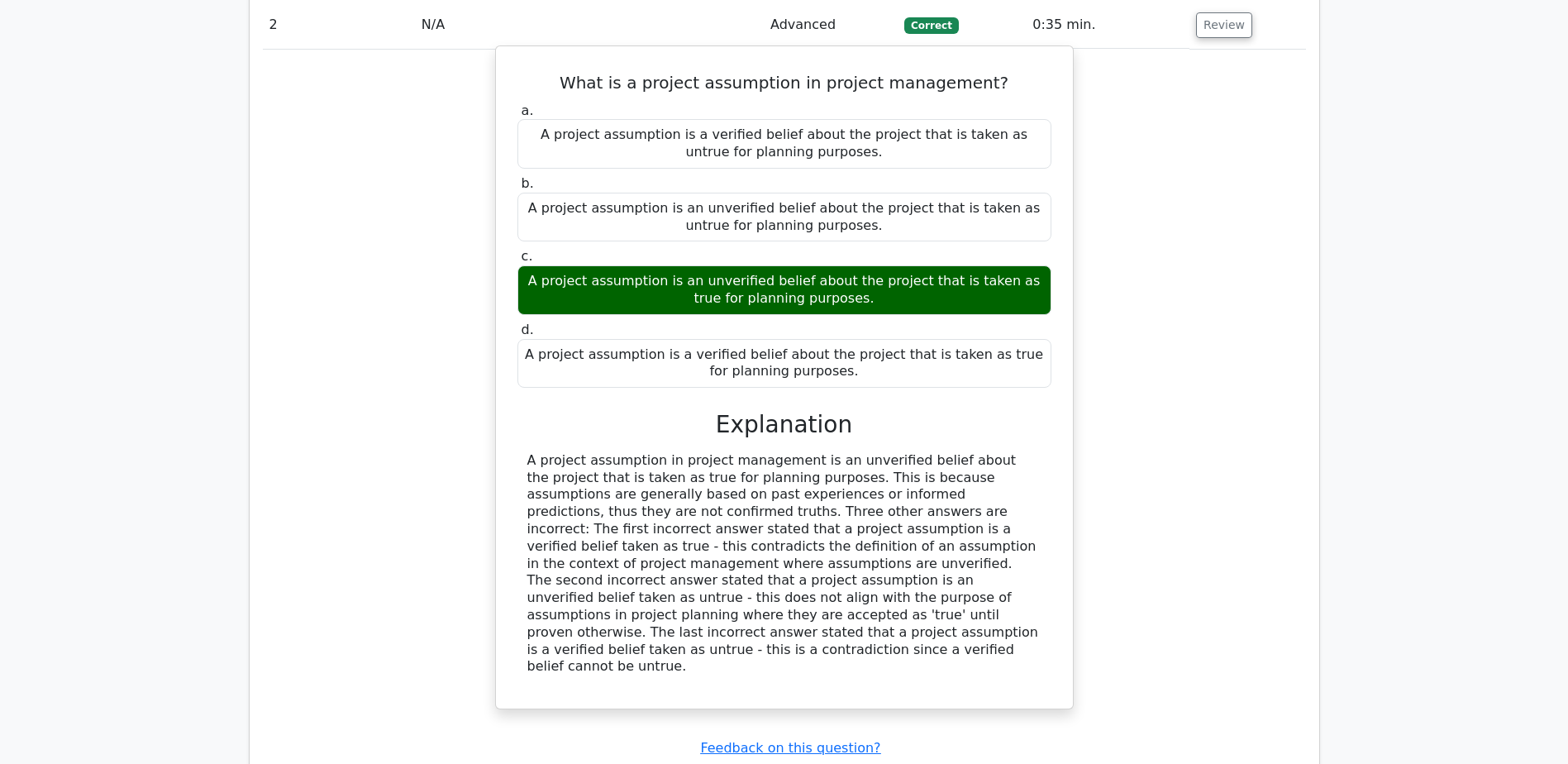
scroll to position [2479, 0]
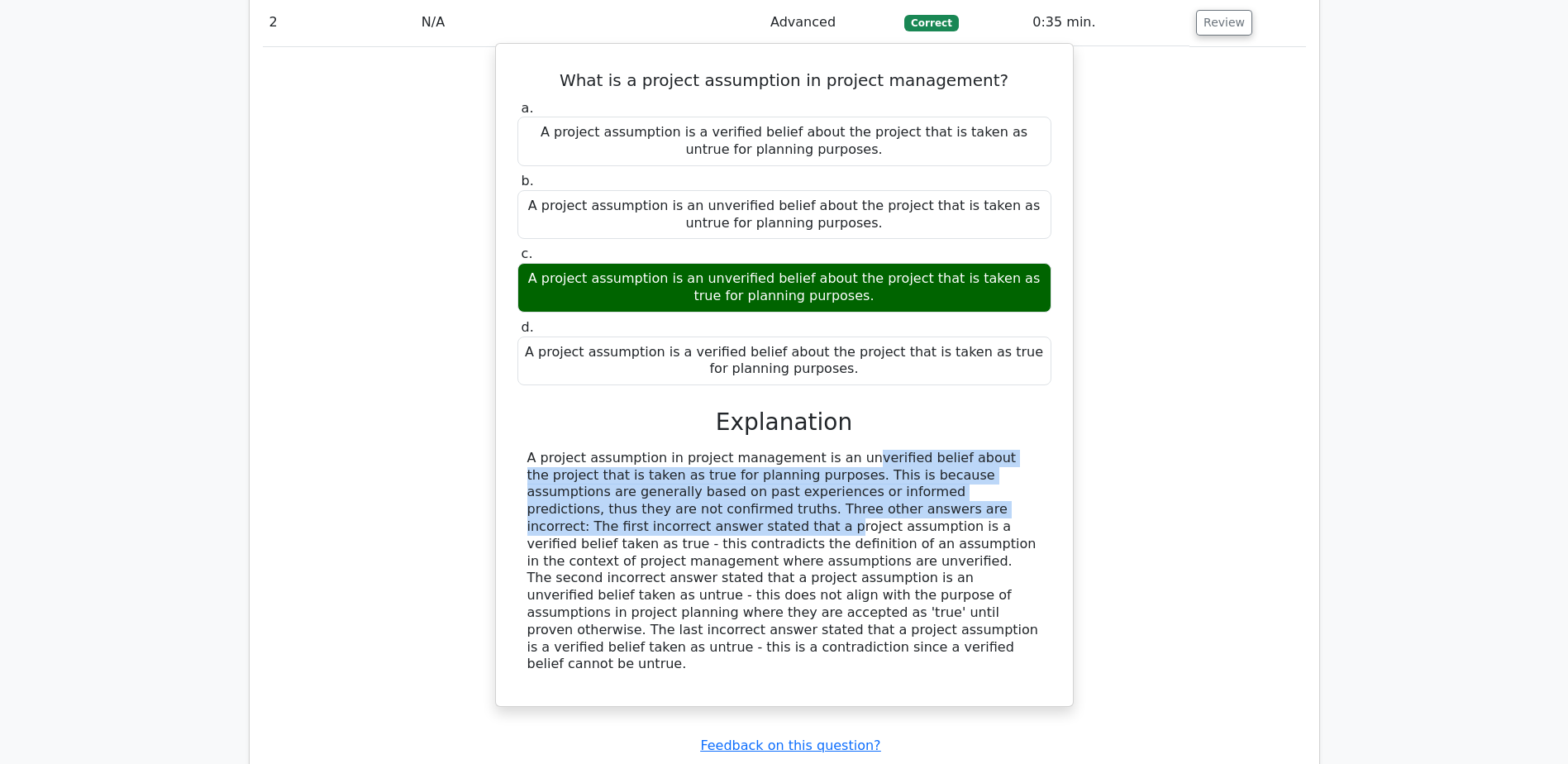
drag, startPoint x: 730, startPoint y: 329, endPoint x: 867, endPoint y: 371, distance: 143.3
click at [867, 450] on div "A project assumption in project management is an unverified belief about the pr…" at bounding box center [784, 561] width 514 height 223
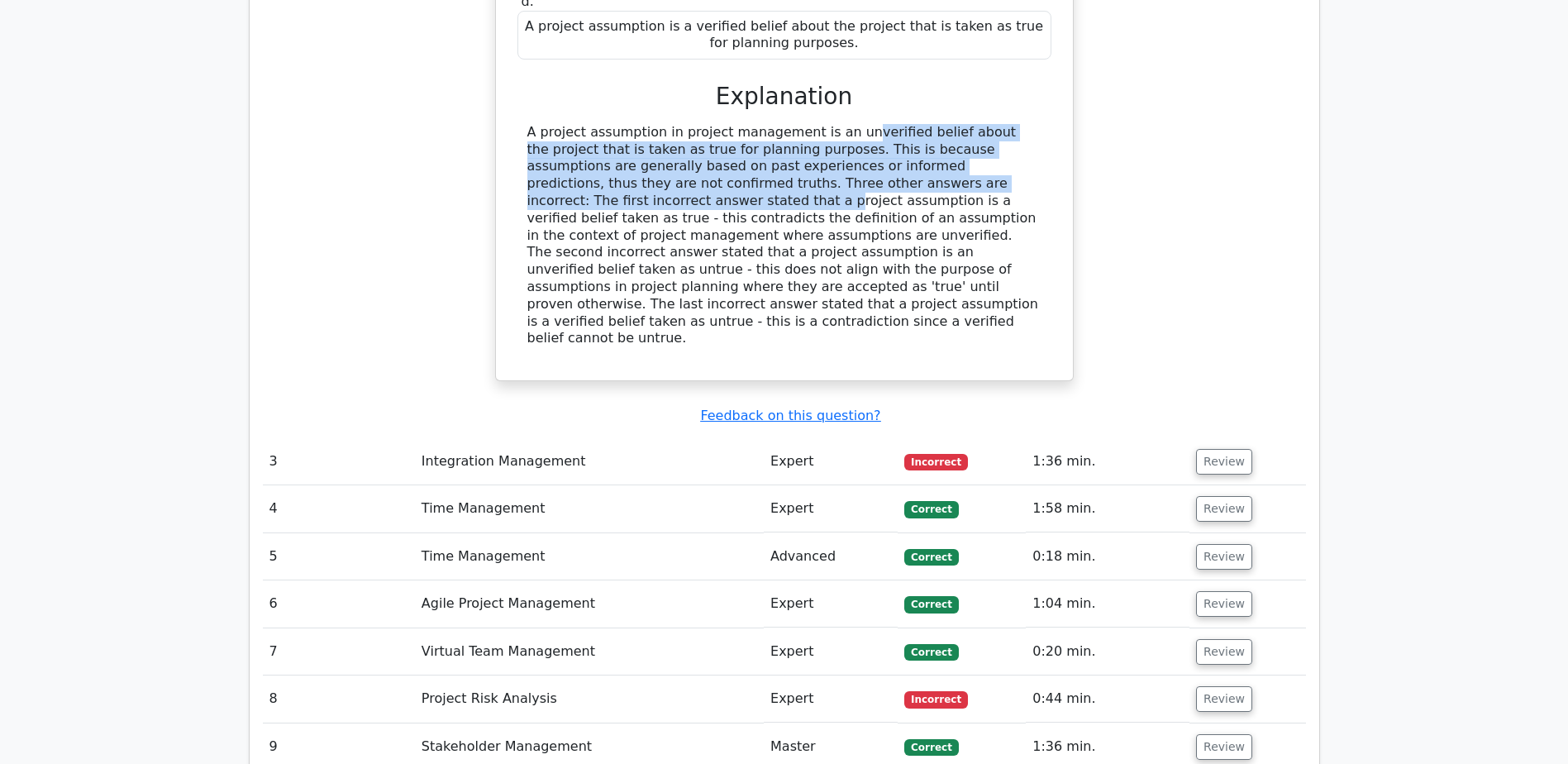
scroll to position [2810, 0]
click at [1224, 448] on button "Review" at bounding box center [1224, 461] width 57 height 26
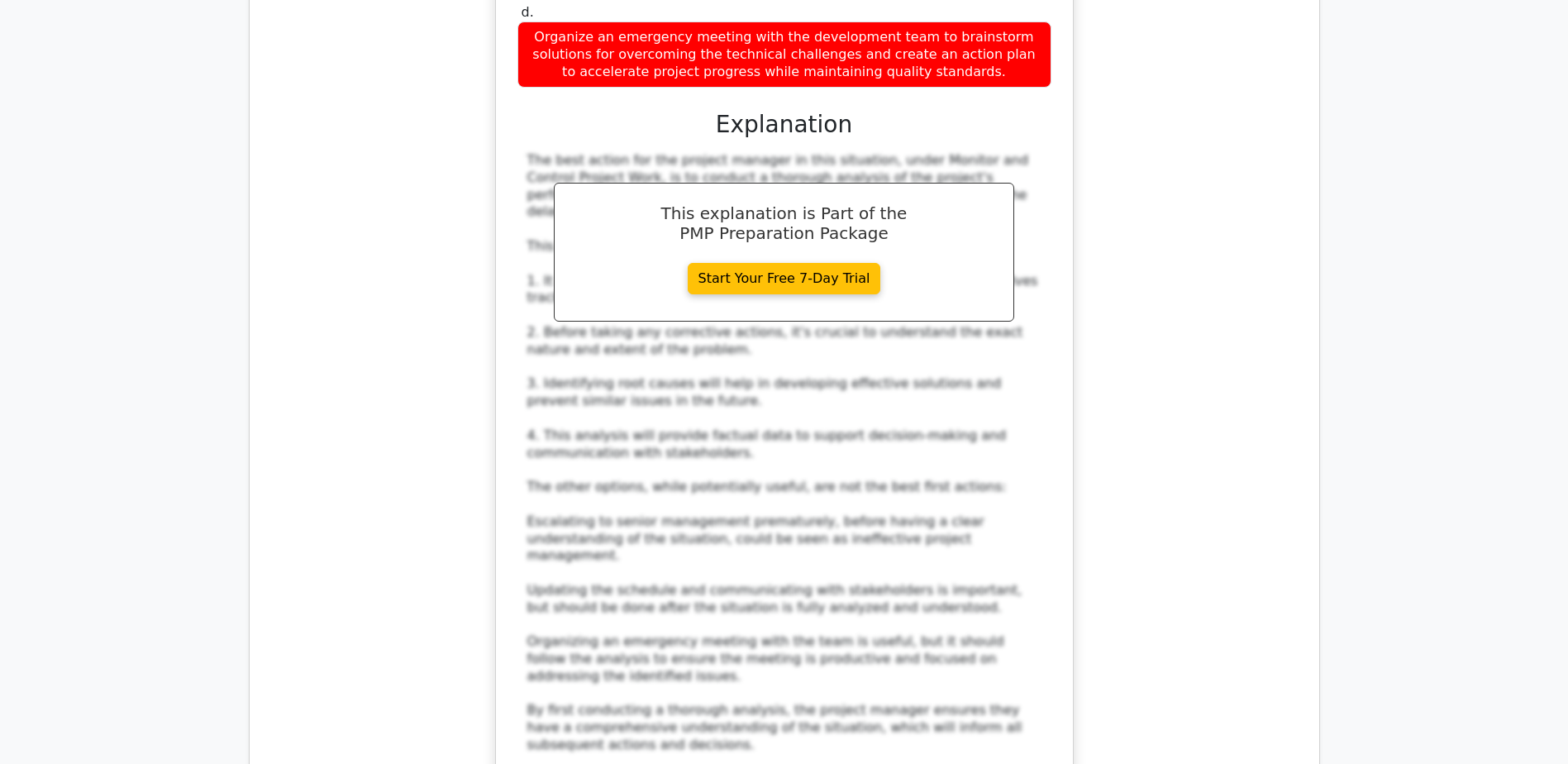
scroll to position [4049, 0]
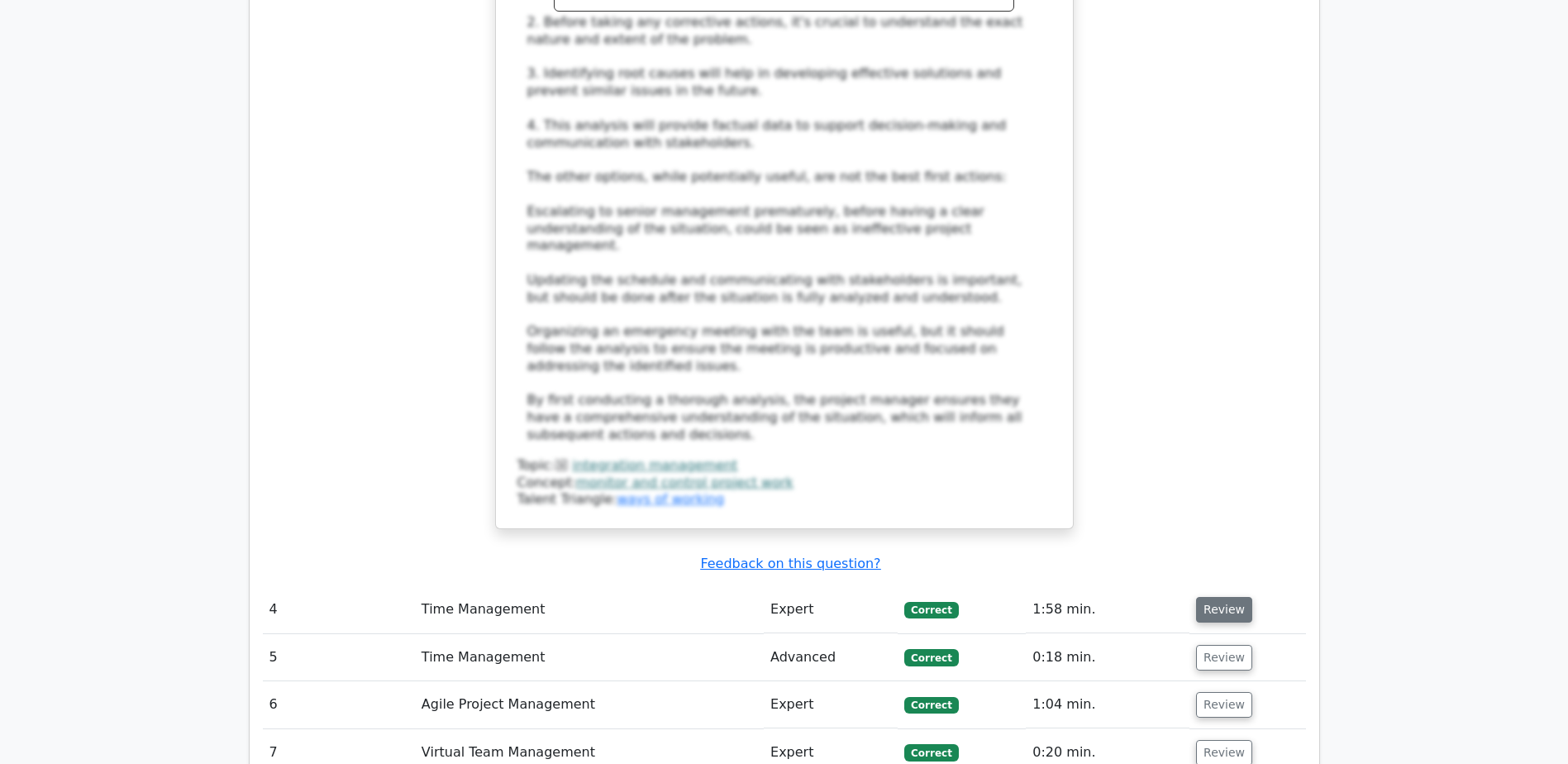
click at [1216, 596] on button "Review" at bounding box center [1224, 609] width 57 height 26
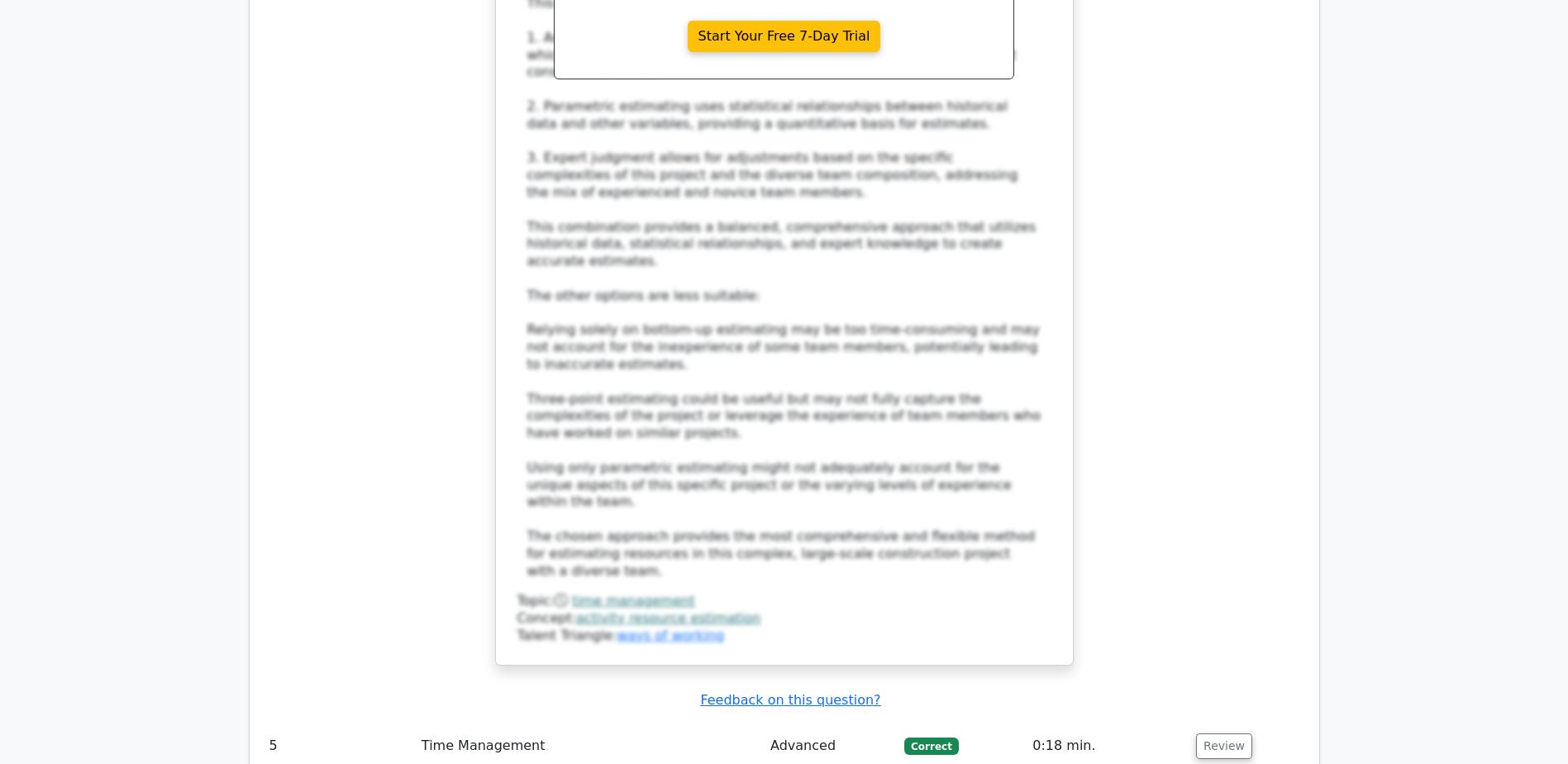
scroll to position [5454, 0]
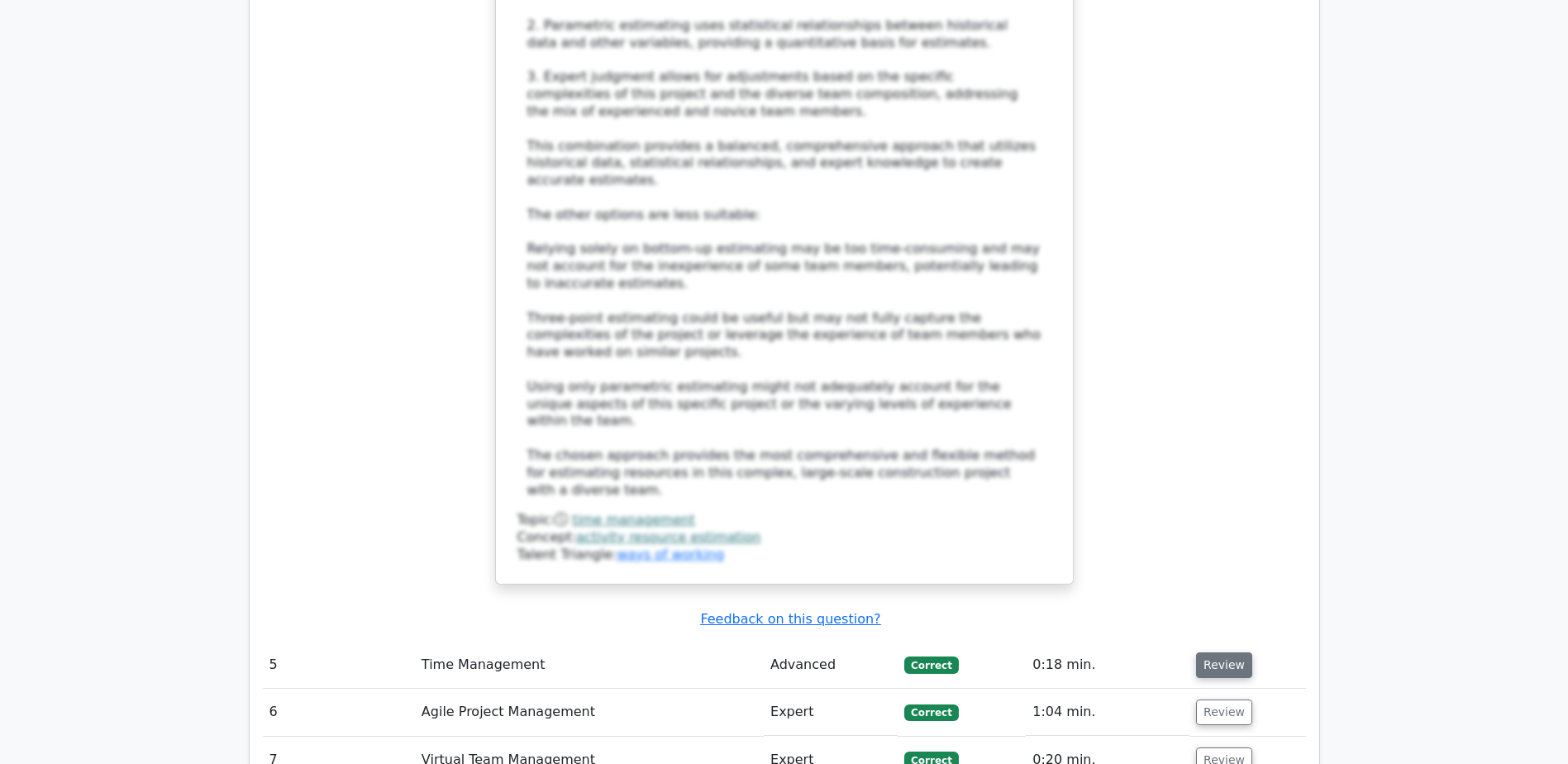
click at [1216, 652] on button "Review" at bounding box center [1224, 664] width 57 height 26
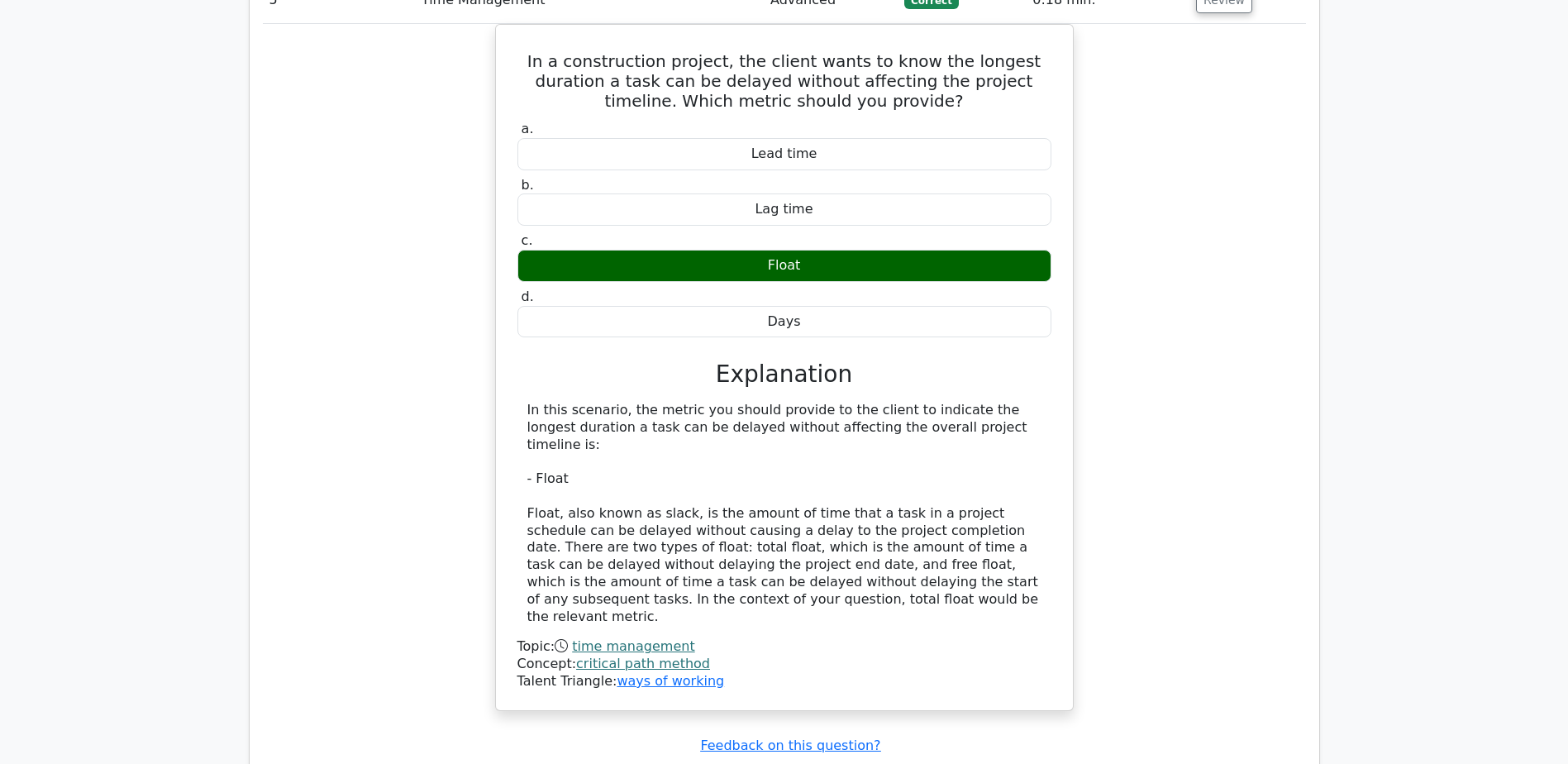
scroll to position [6198, 0]
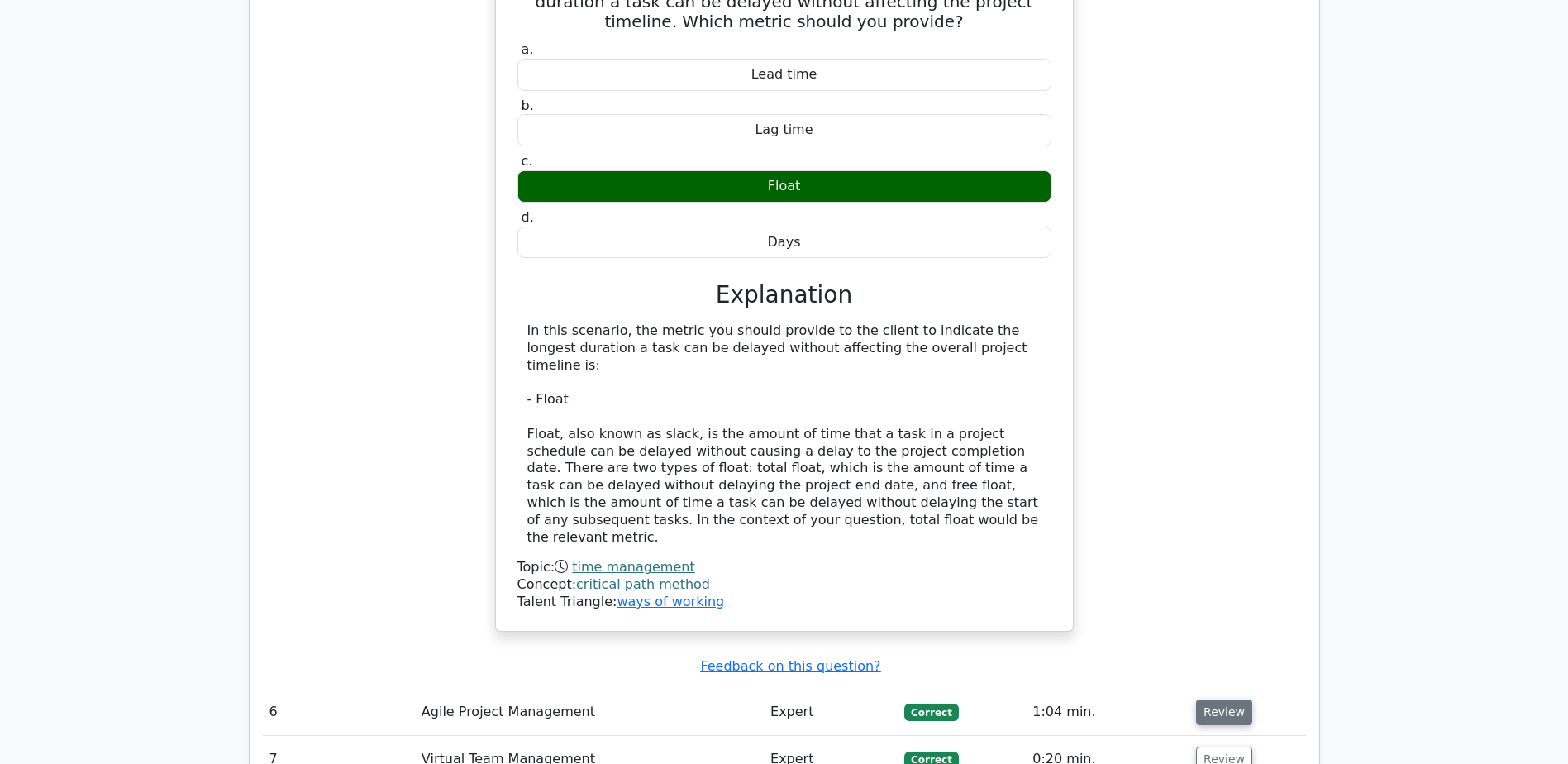
click at [1204, 699] on button "Review" at bounding box center [1224, 711] width 57 height 26
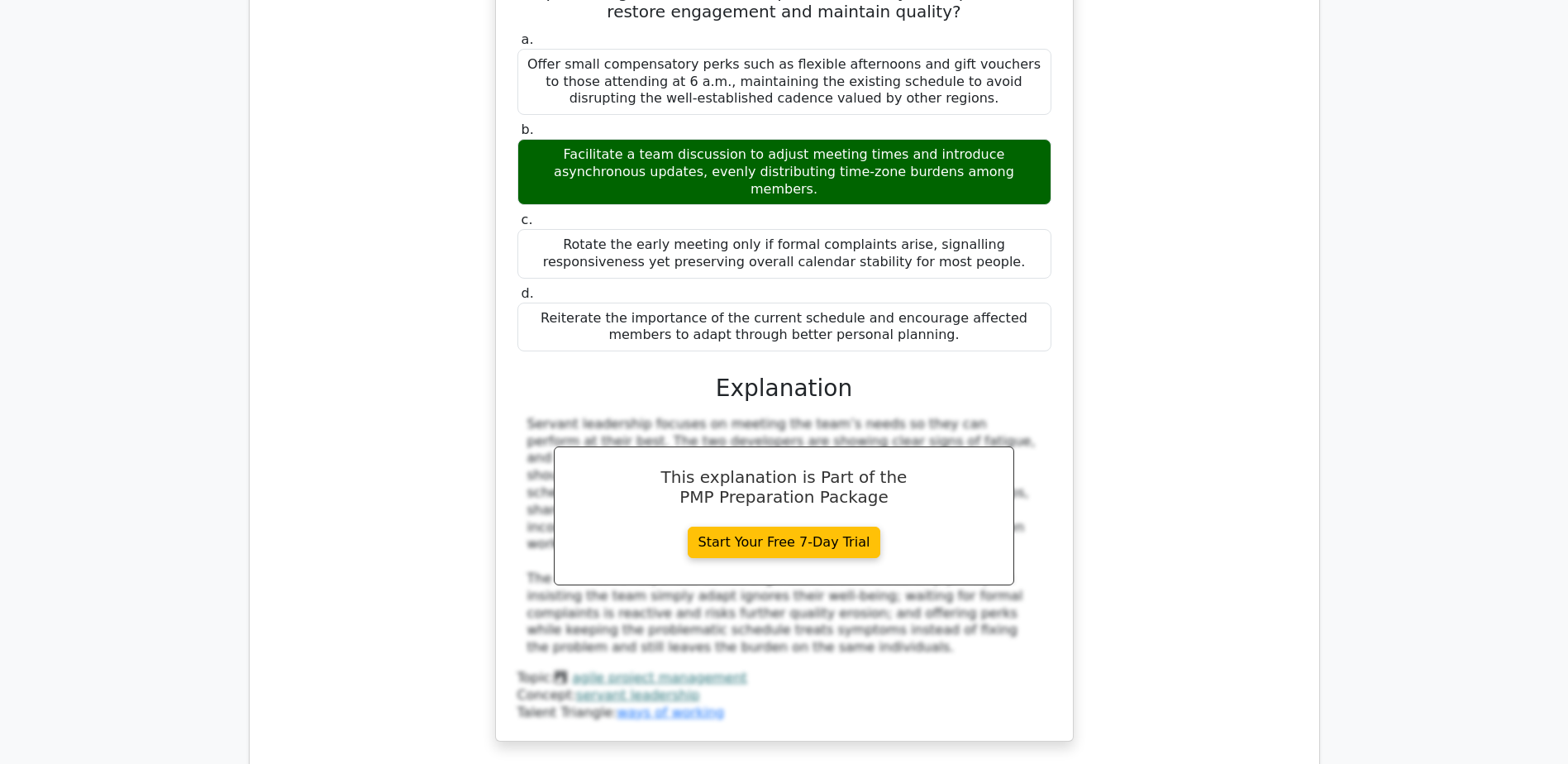
scroll to position [7107, 0]
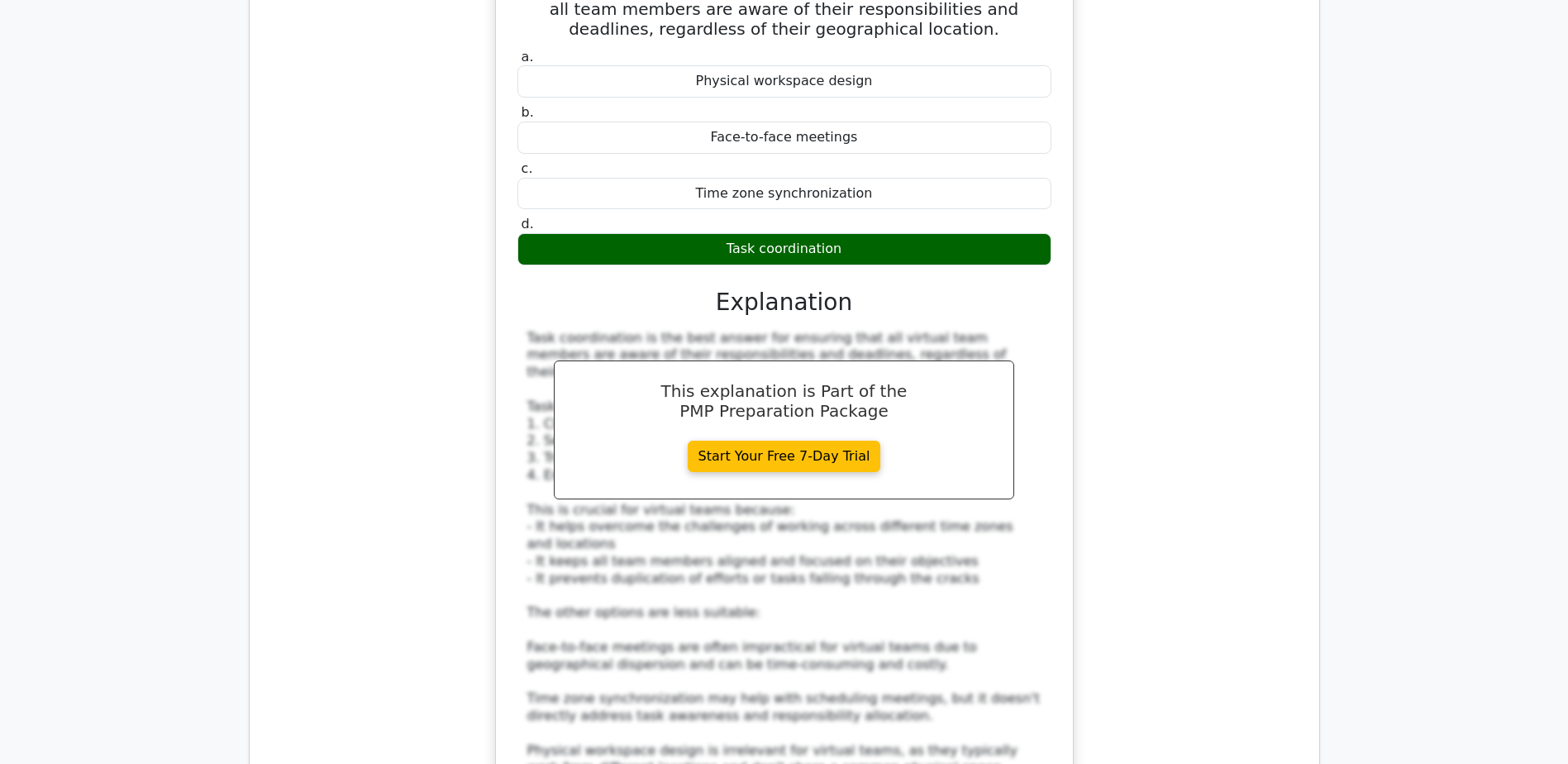
scroll to position [8015, 0]
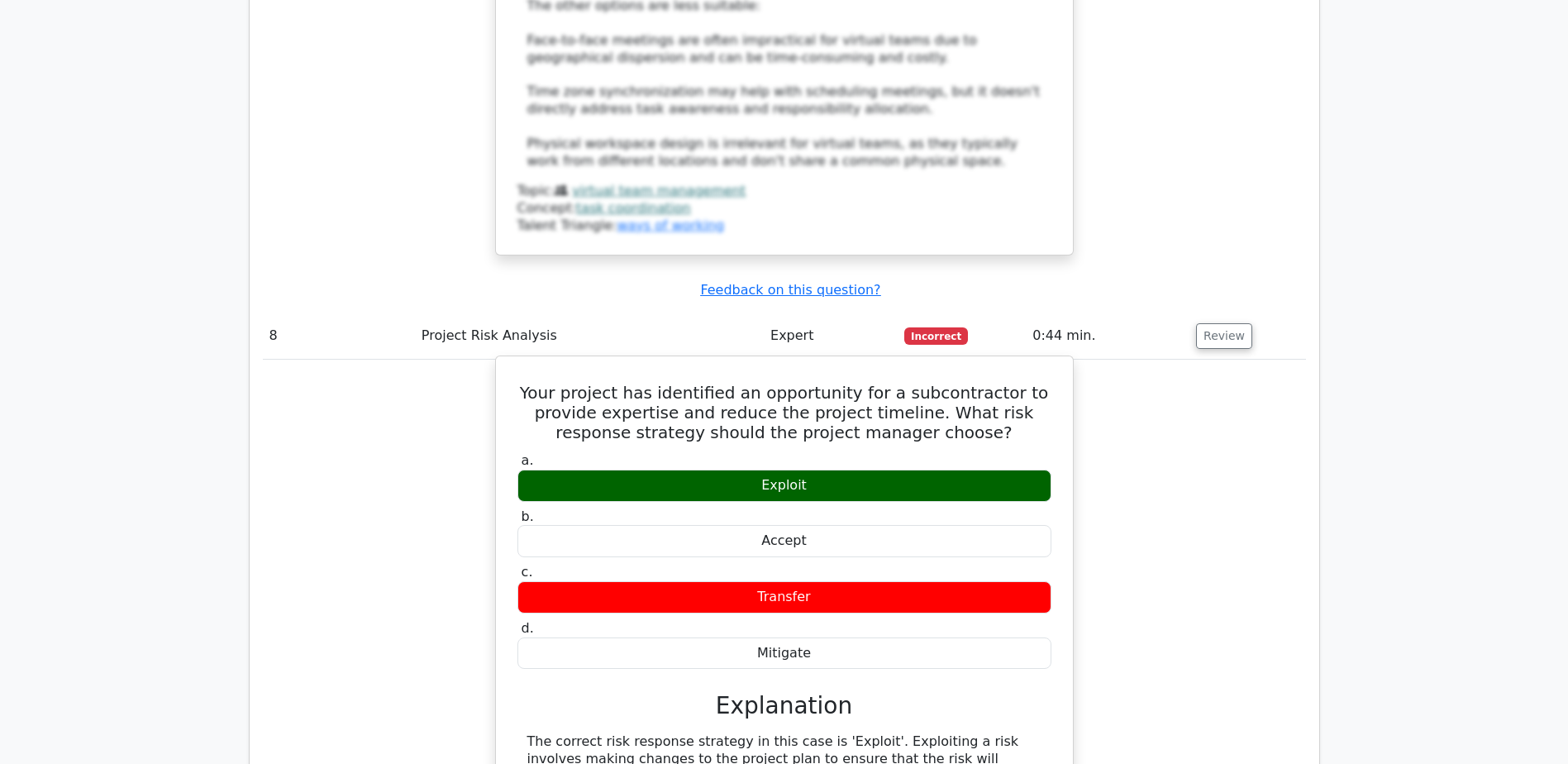
scroll to position [8595, 0]
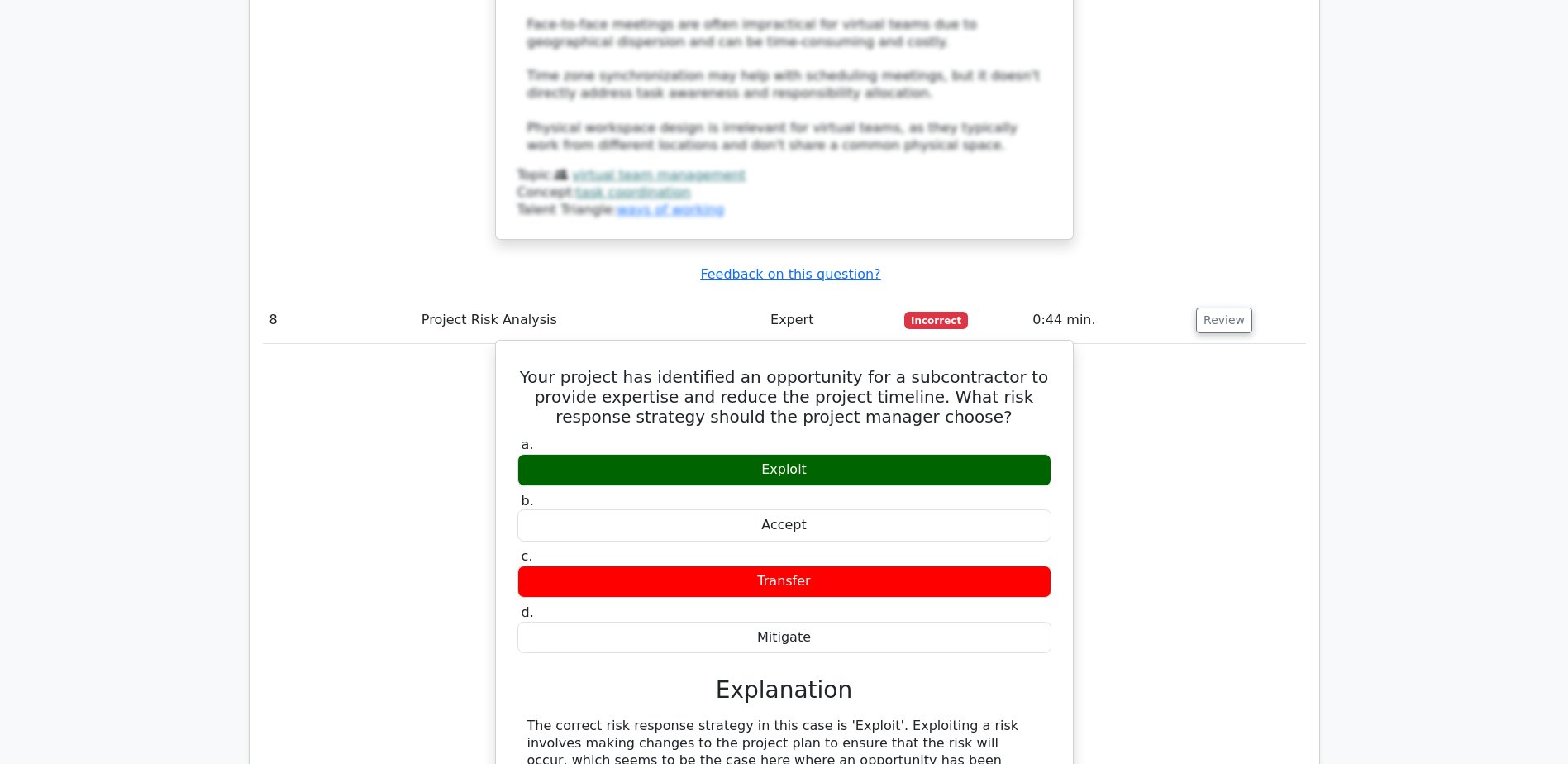
drag, startPoint x: 871, startPoint y: 326, endPoint x: 909, endPoint y: 365, distance: 54.5
drag, startPoint x: 909, startPoint y: 365, endPoint x: 786, endPoint y: 377, distance: 123.6
drag, startPoint x: 786, startPoint y: 377, endPoint x: 901, endPoint y: 384, distance: 115.2
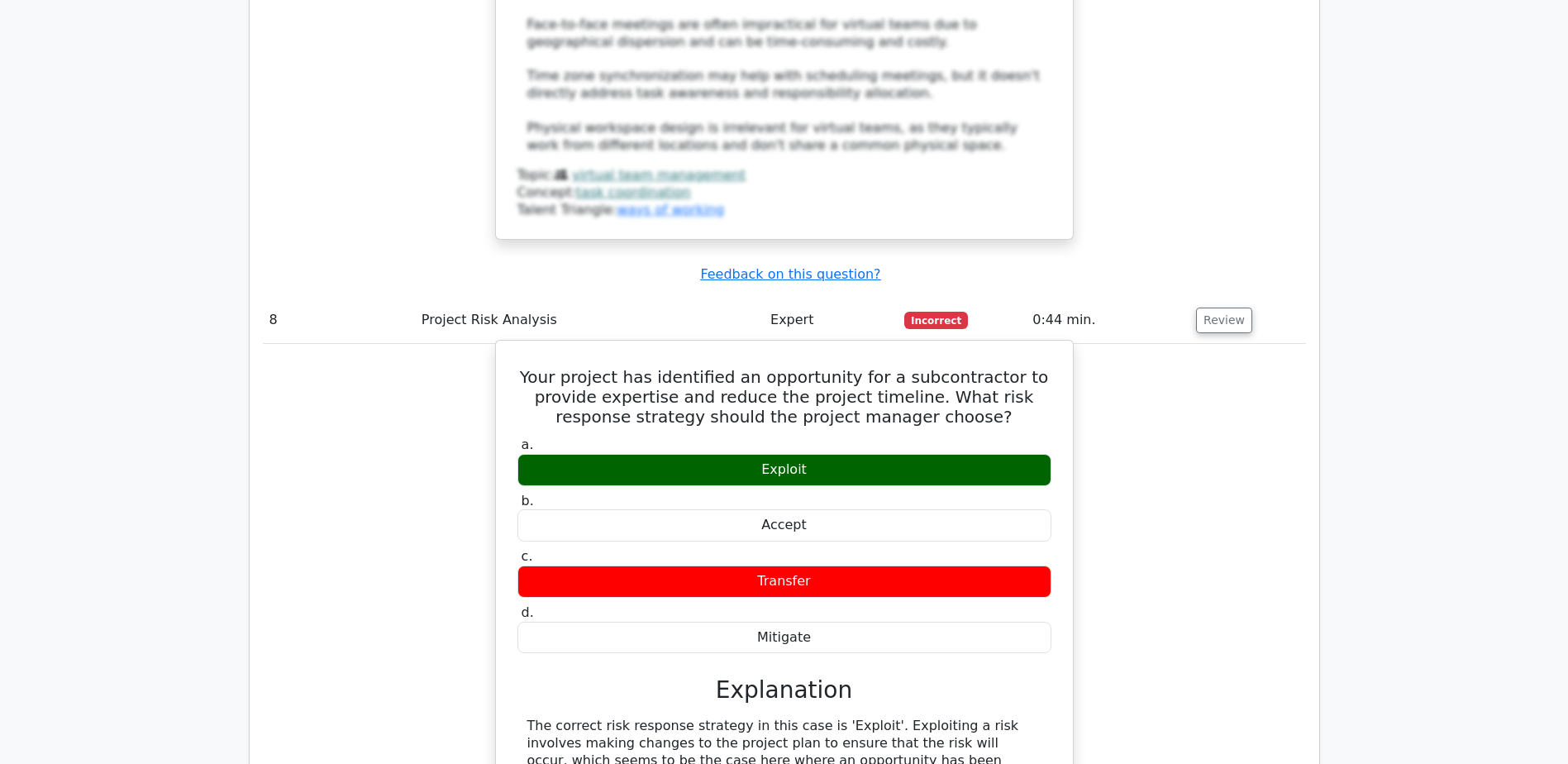
drag, startPoint x: 631, startPoint y: 400, endPoint x: 862, endPoint y: 399, distance: 231.0
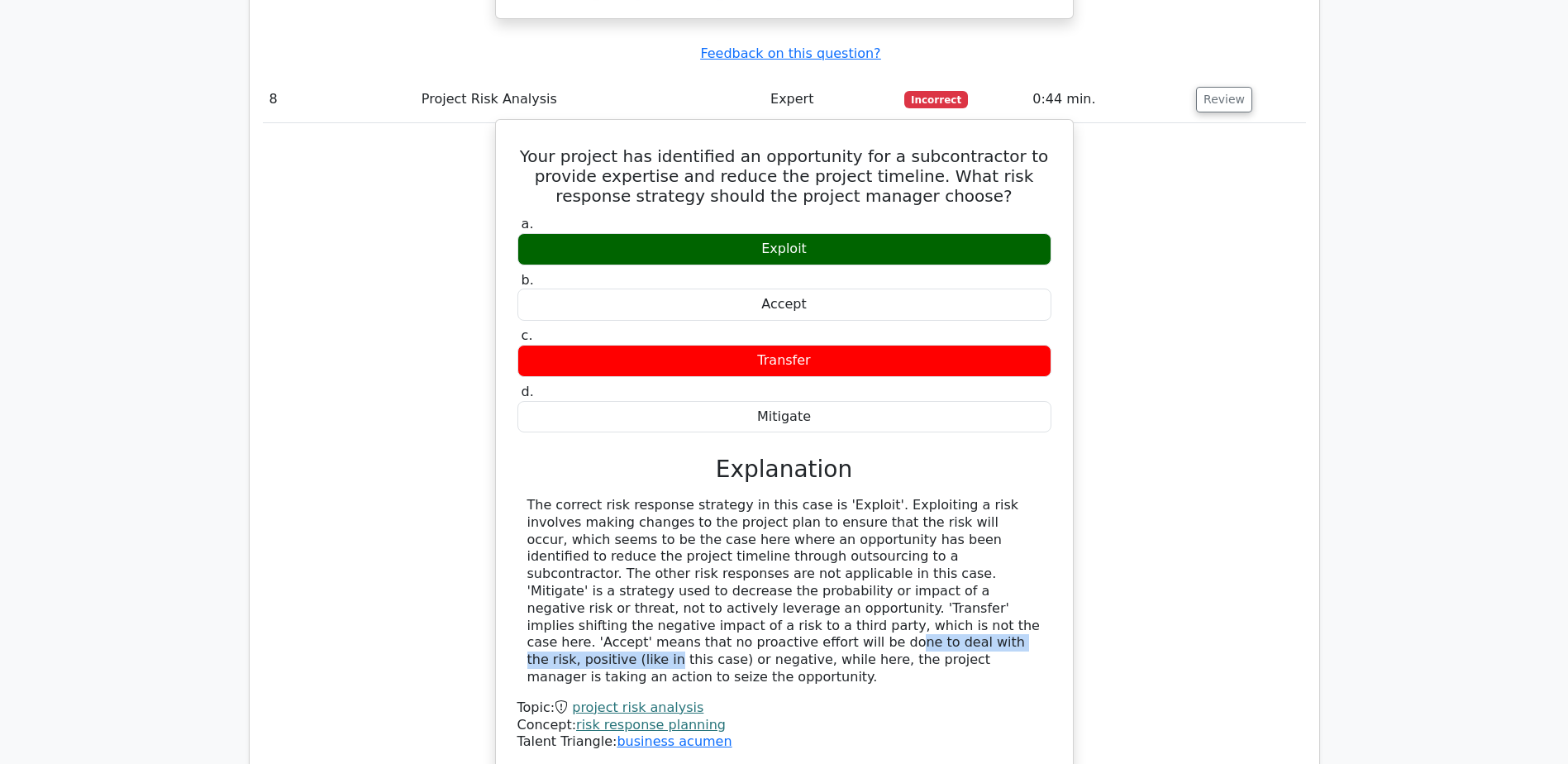
scroll to position [8842, 0]
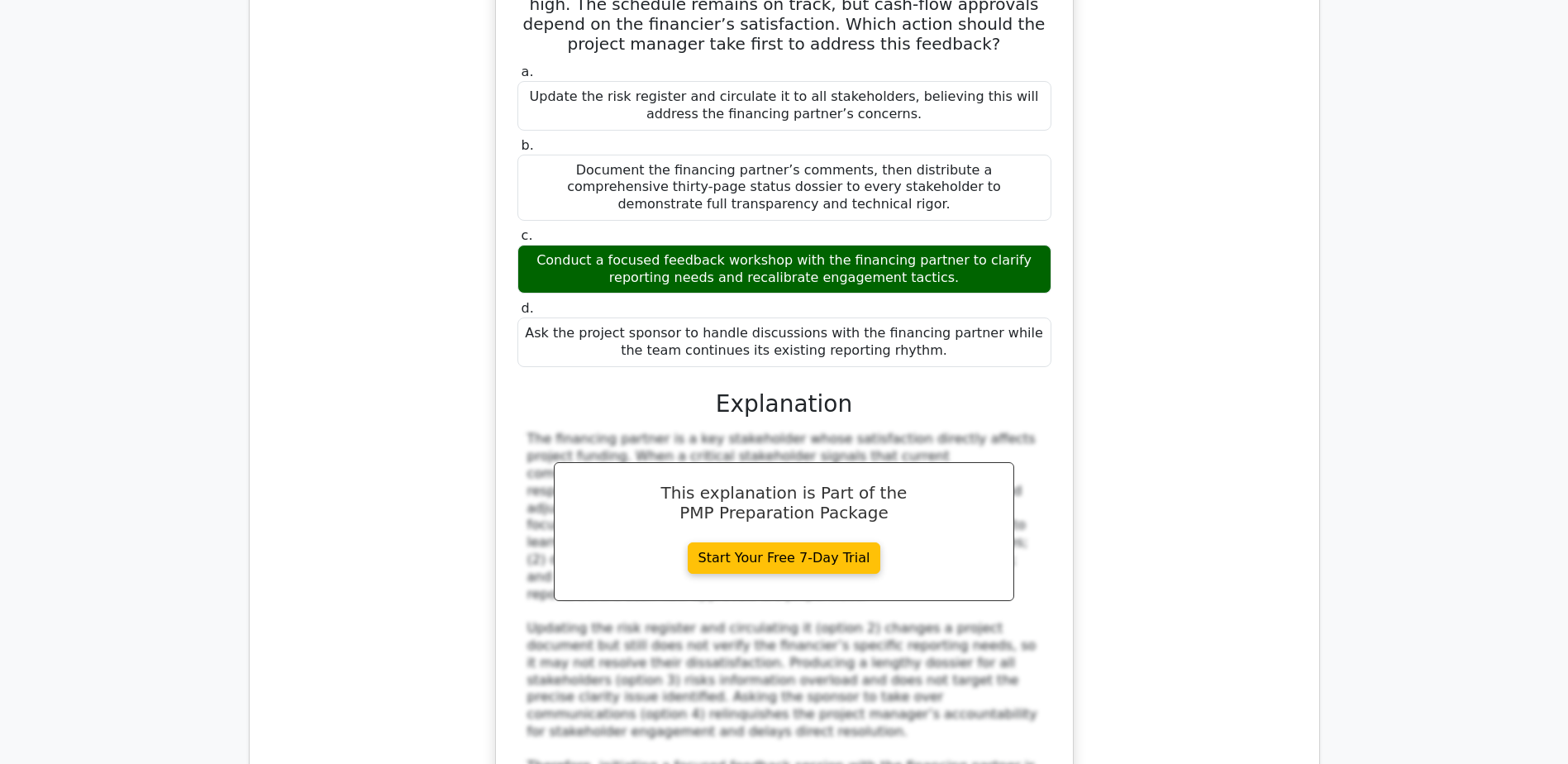
scroll to position [9833, 0]
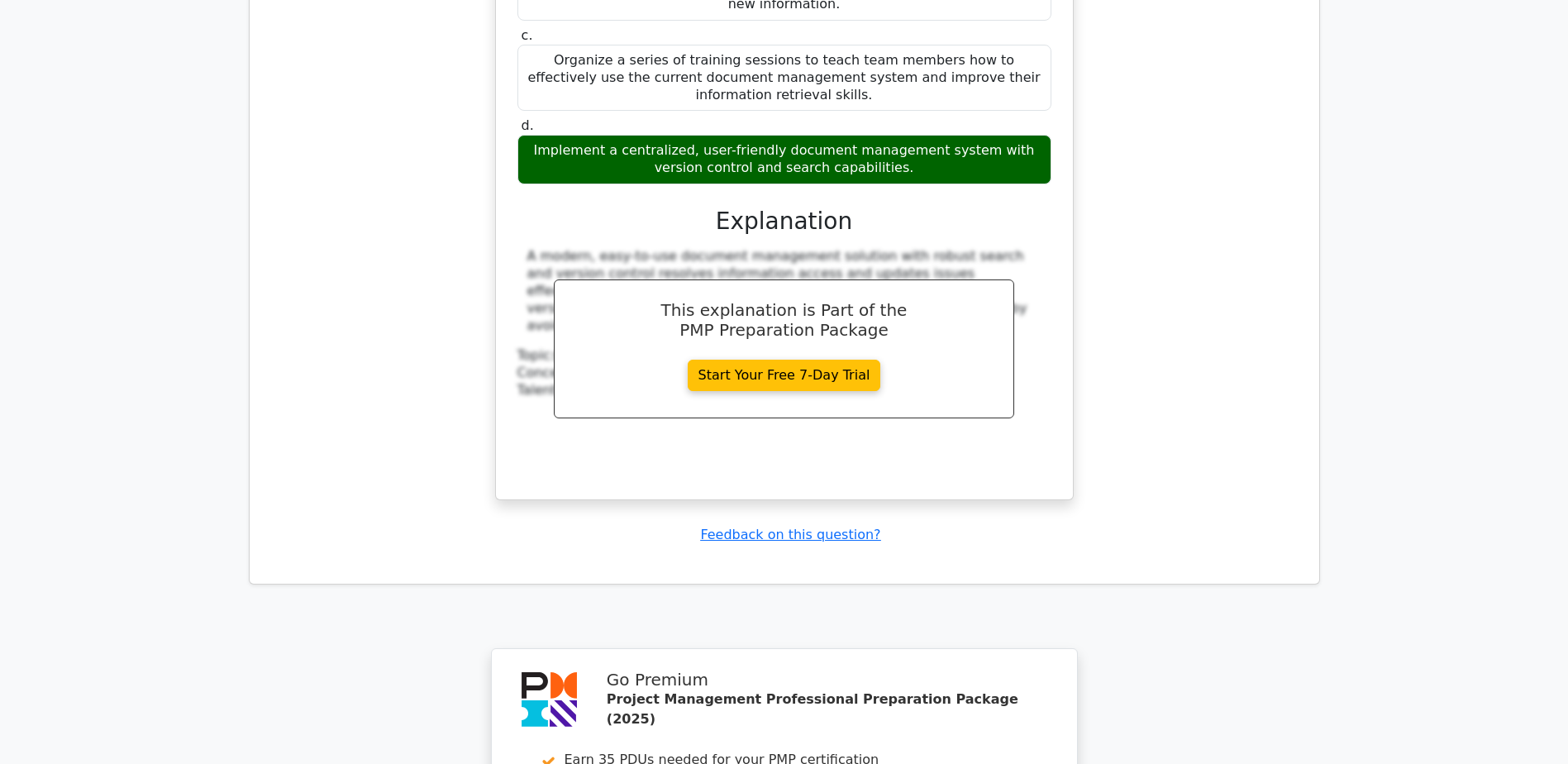
scroll to position [11216, 0]
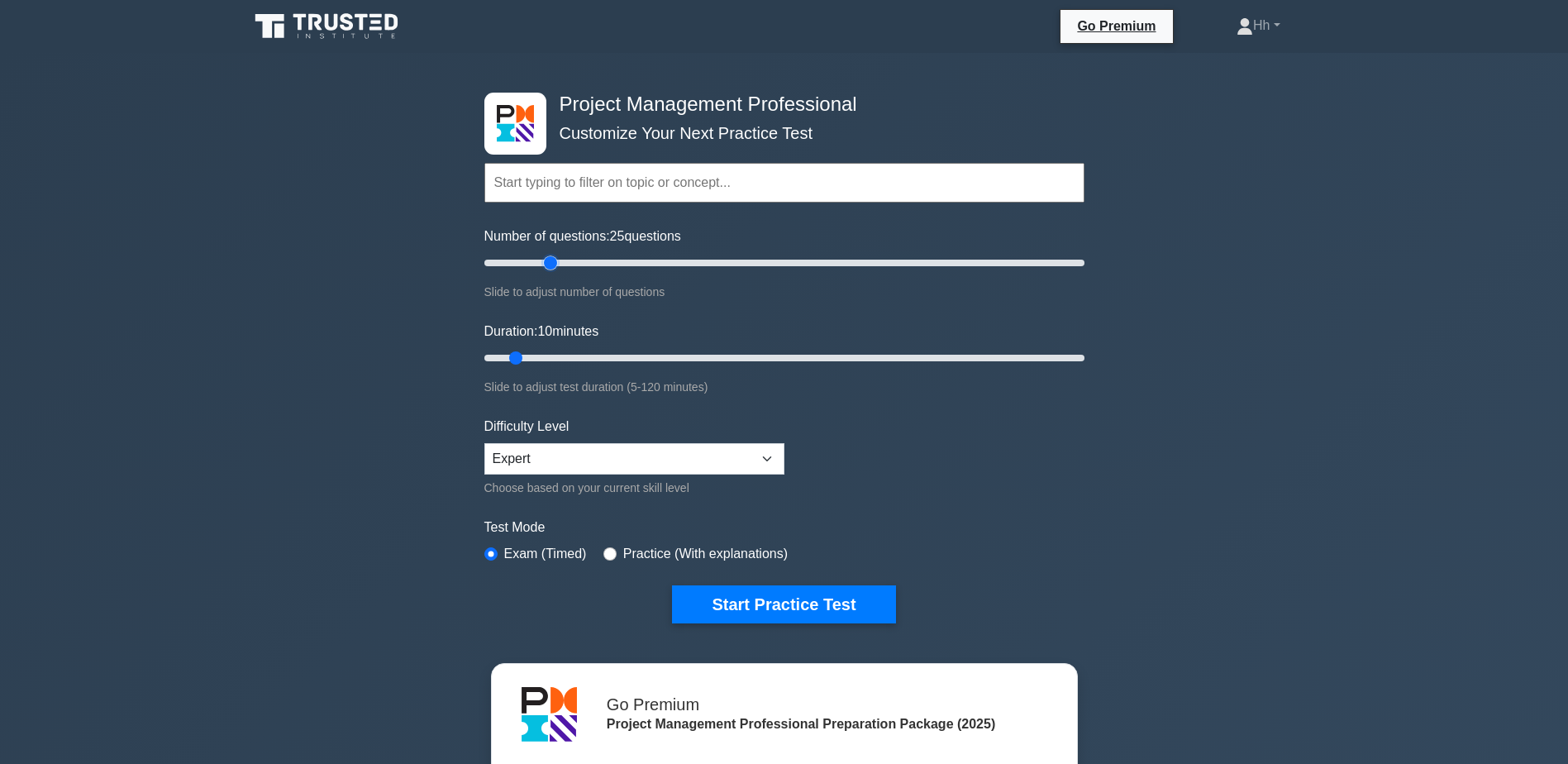
drag, startPoint x: 509, startPoint y: 259, endPoint x: 556, endPoint y: 260, distance: 47.0
type input "25"
click at [556, 260] on input "Number of questions: 25 questions" at bounding box center [784, 262] width 601 height 20
